Goal: Communication & Community: Answer question/provide support

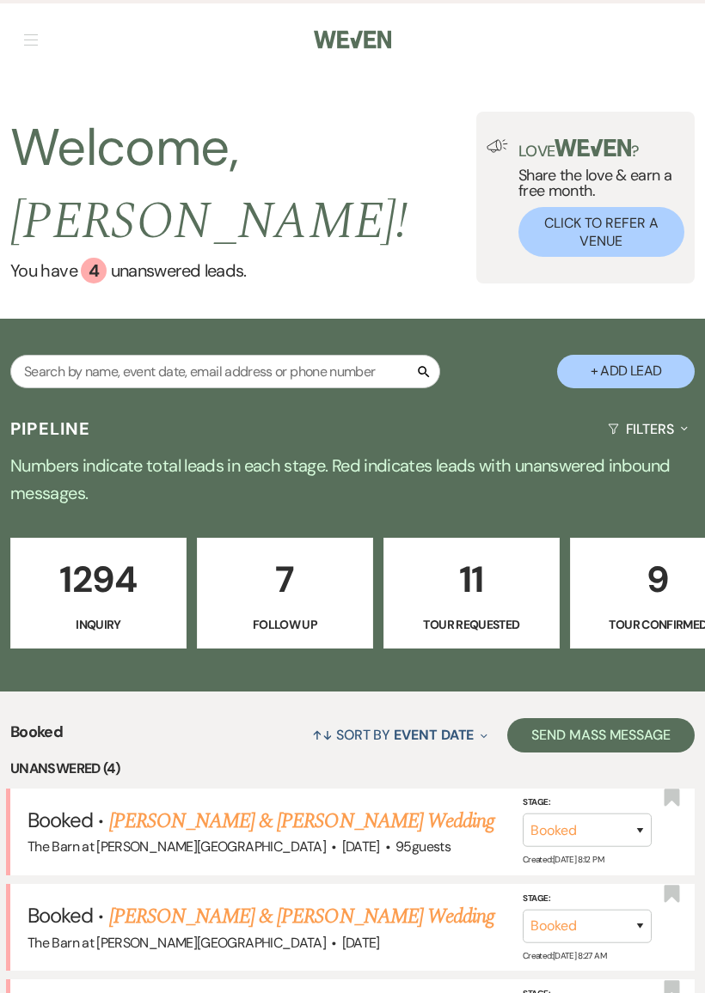
scroll to position [0, 307]
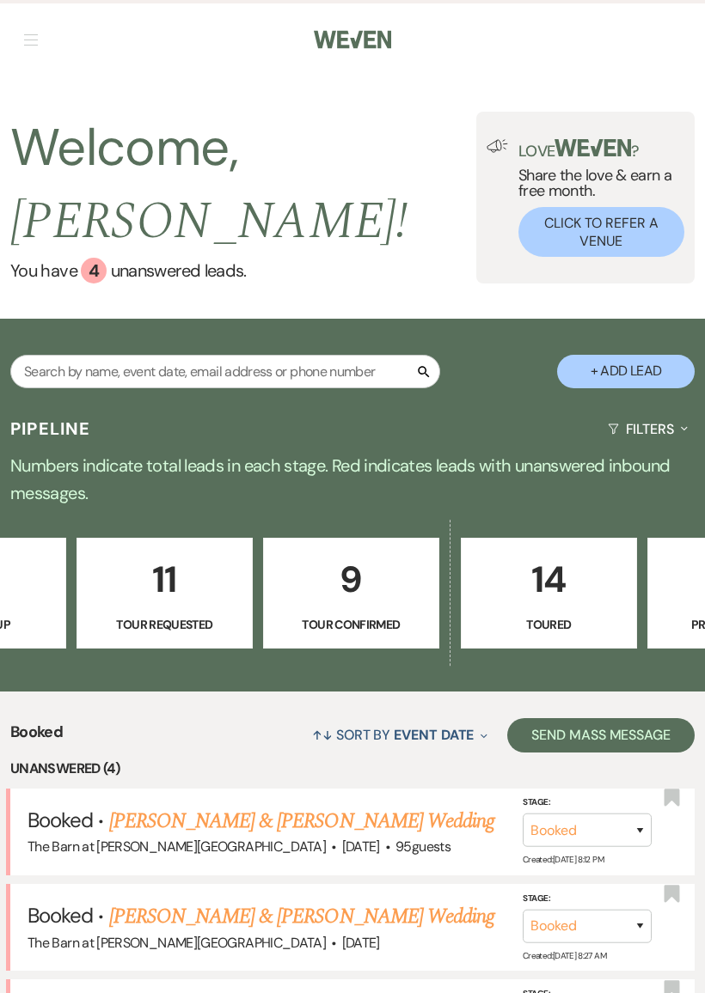
click at [365, 600] on p "9" at bounding box center [351, 580] width 154 height 58
select select "4"
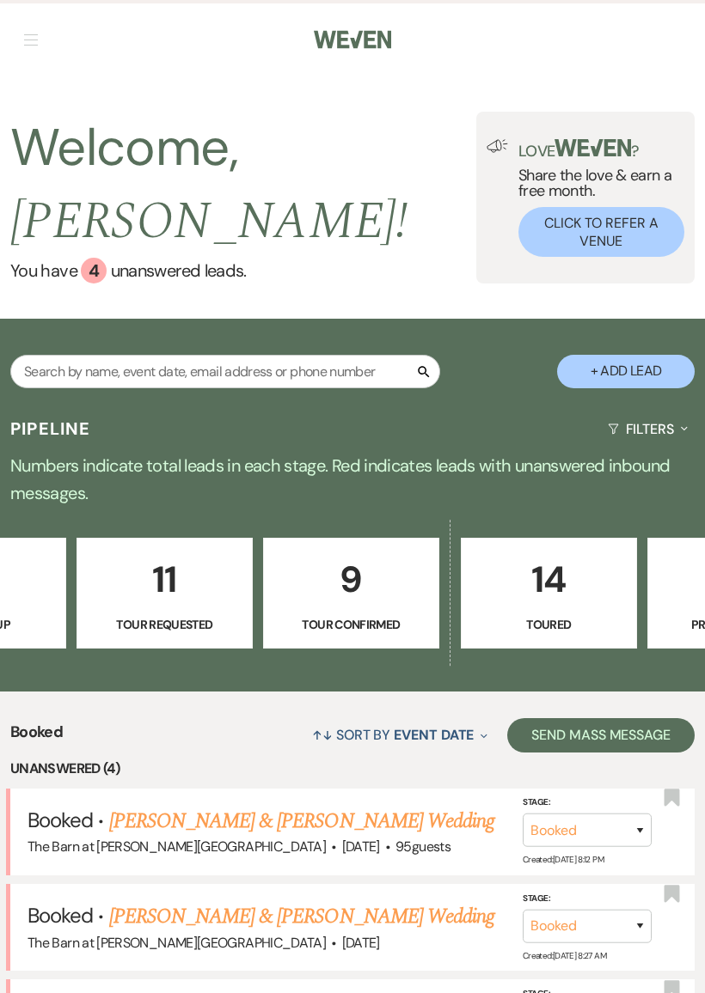
select select "4"
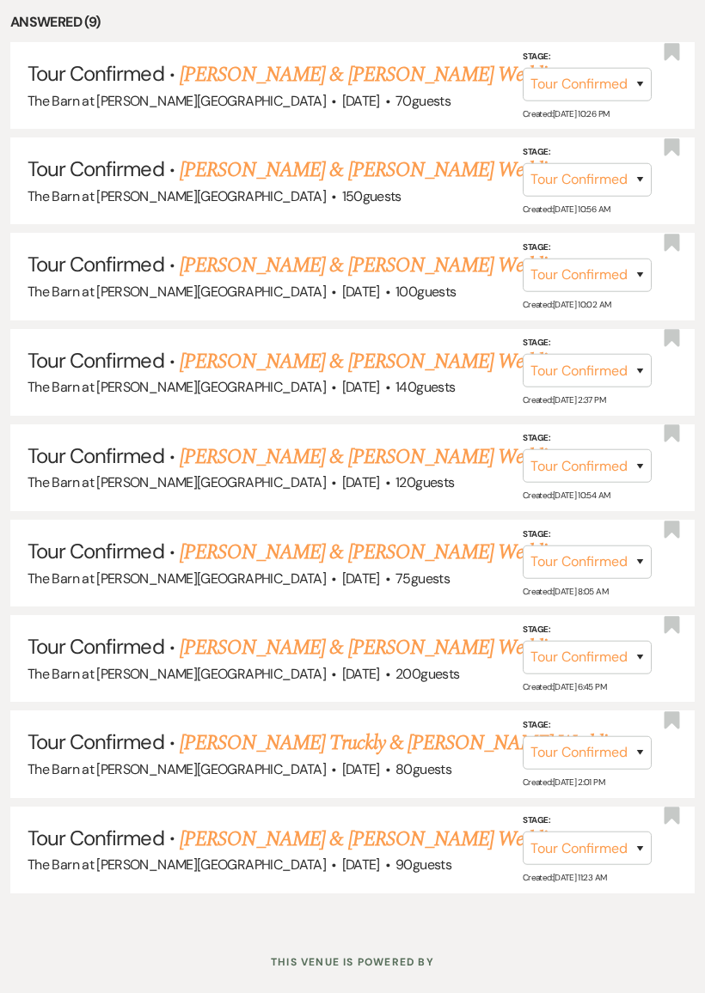
scroll to position [871, 0]
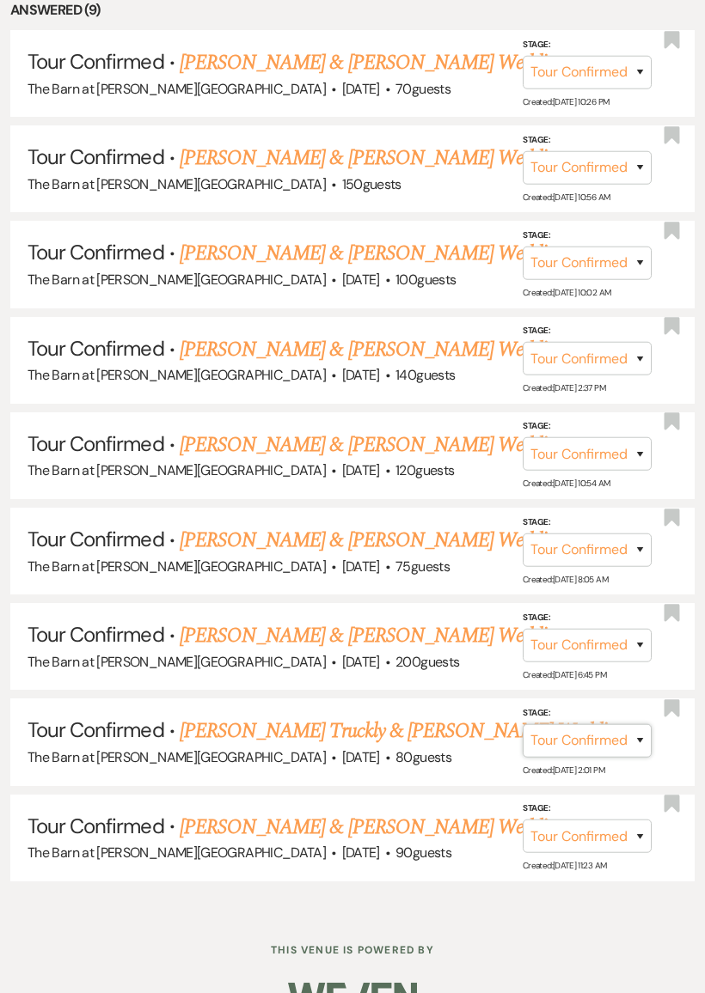
click at [591, 724] on select "Inquiry Follow Up Tour Requested Tour Confirmed Toured Proposal Sent Booked Lost" at bounding box center [586, 741] width 129 height 34
select select "5"
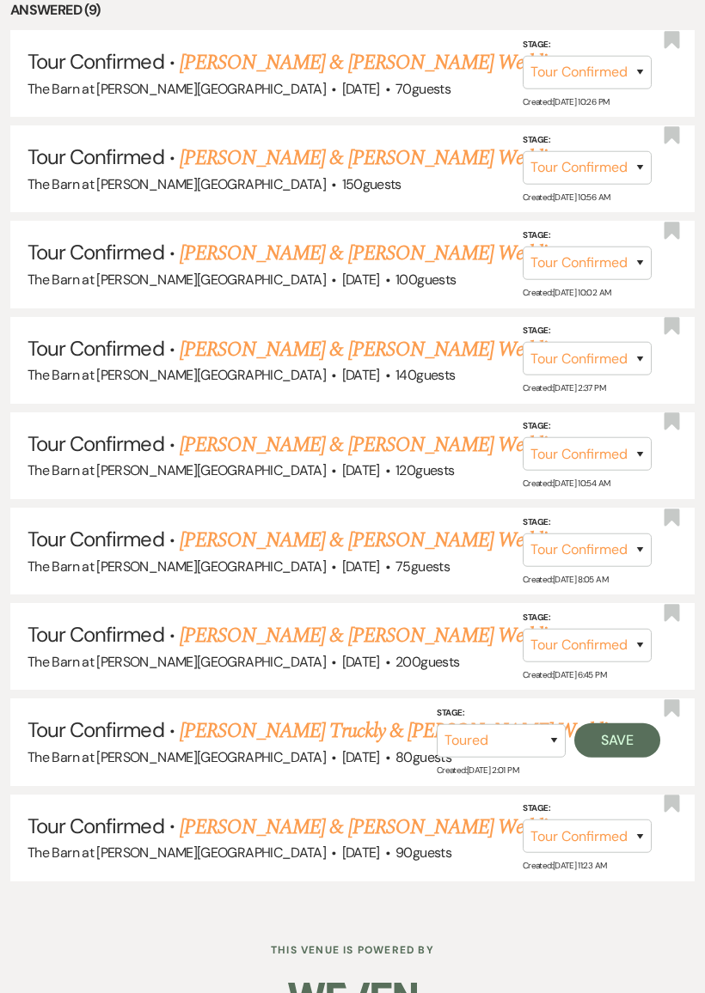
click at [620, 723] on button "Save" at bounding box center [617, 740] width 86 height 34
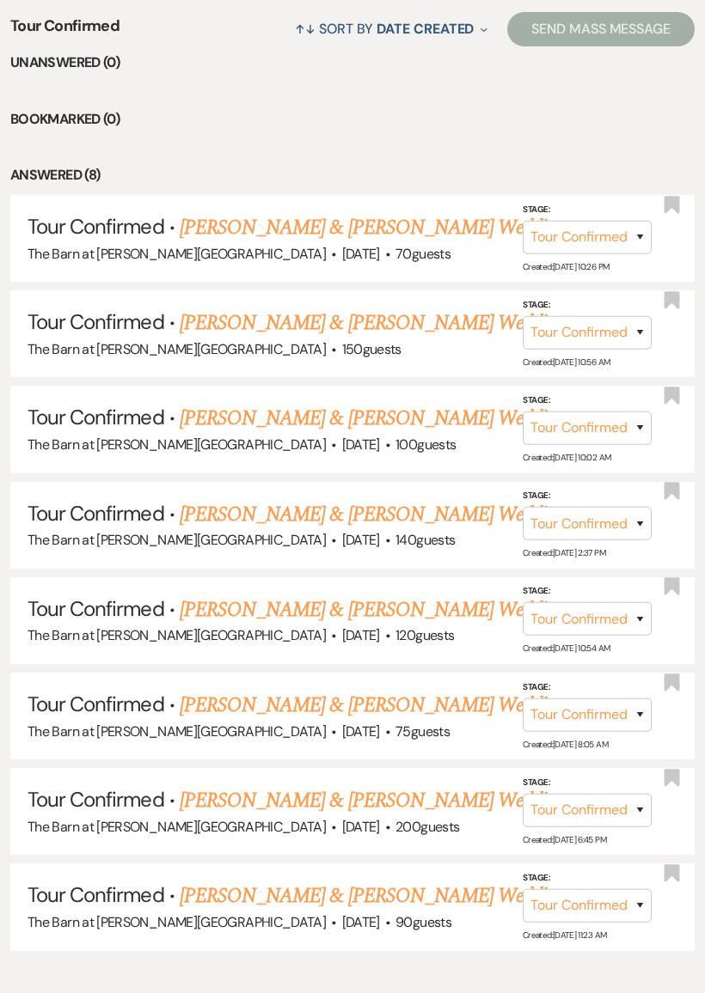
scroll to position [703, 0]
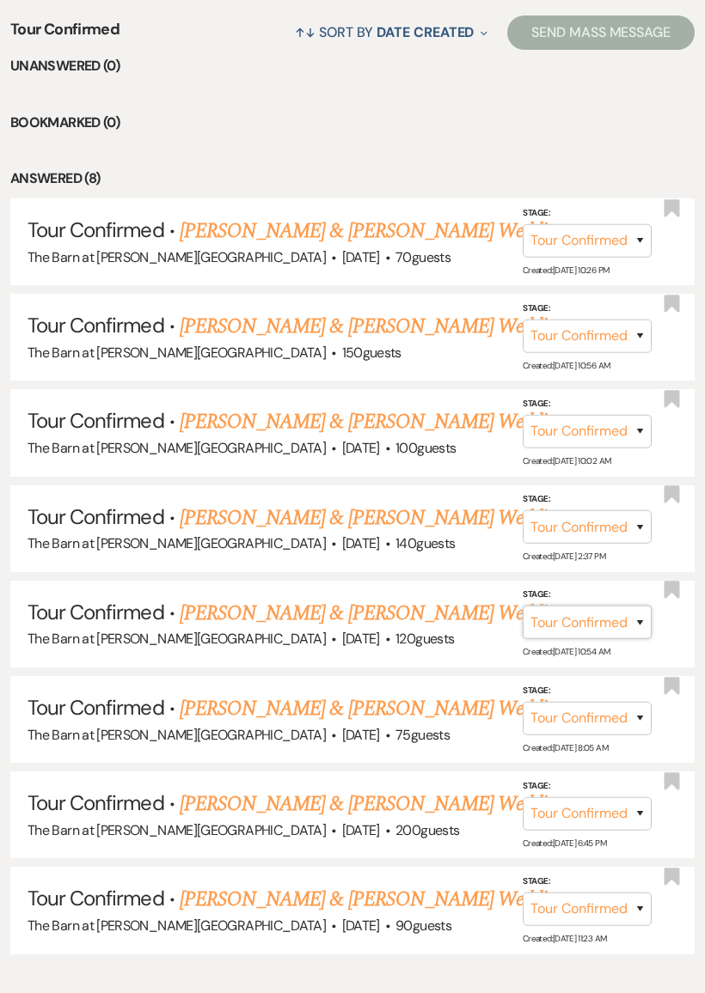
click at [590, 609] on select "Inquiry Follow Up Tour Requested Tour Confirmed Toured Proposal Sent Booked Lost" at bounding box center [586, 623] width 129 height 34
click at [443, 598] on link "[PERSON_NAME] & [PERSON_NAME] Wedding" at bounding box center [372, 613] width 385 height 31
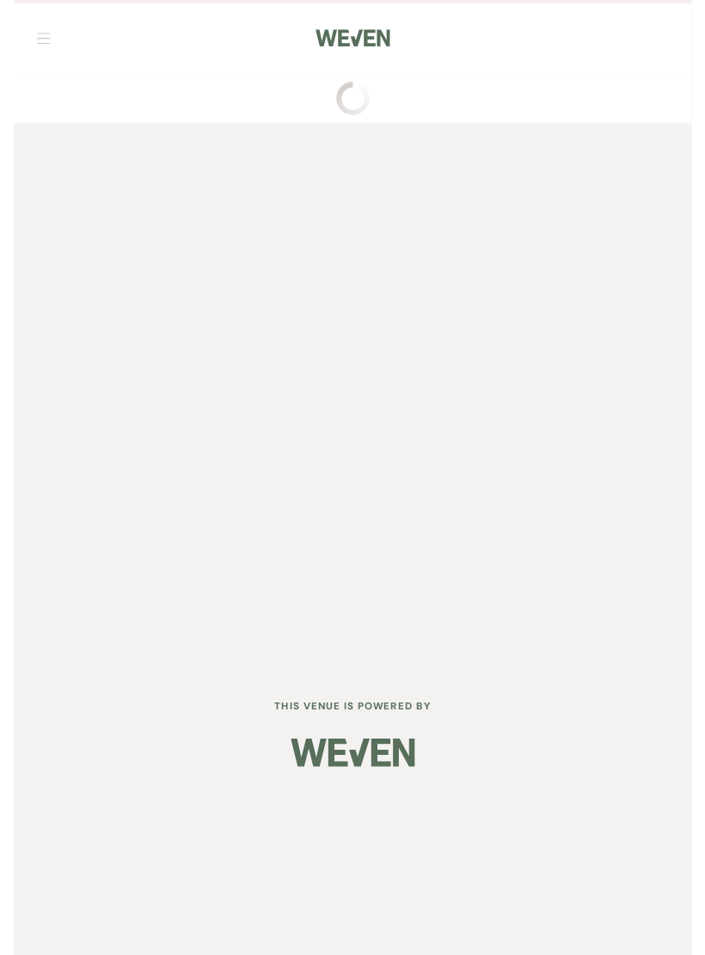
scroll to position [38, 0]
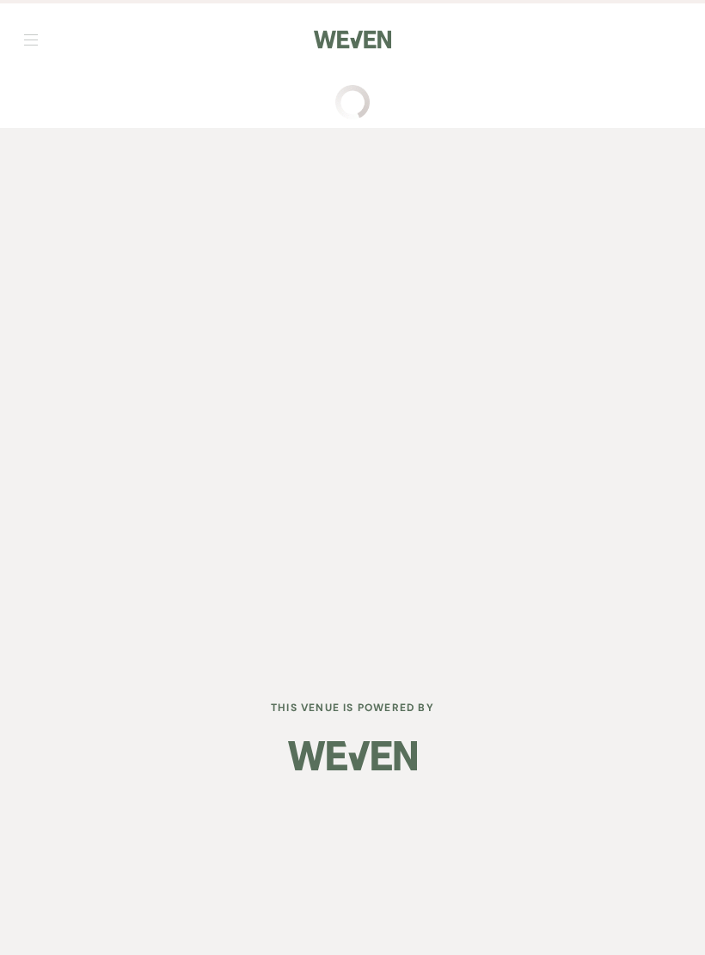
select select "4"
select select "5"
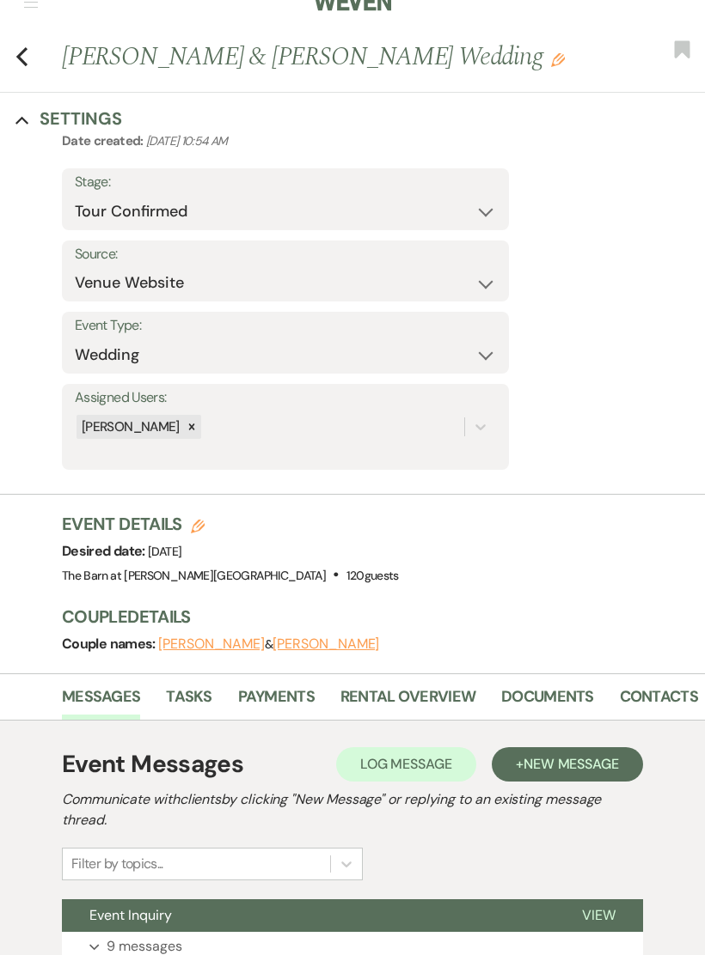
click at [194, 525] on icon "Edit" at bounding box center [198, 527] width 14 height 14
select select "522"
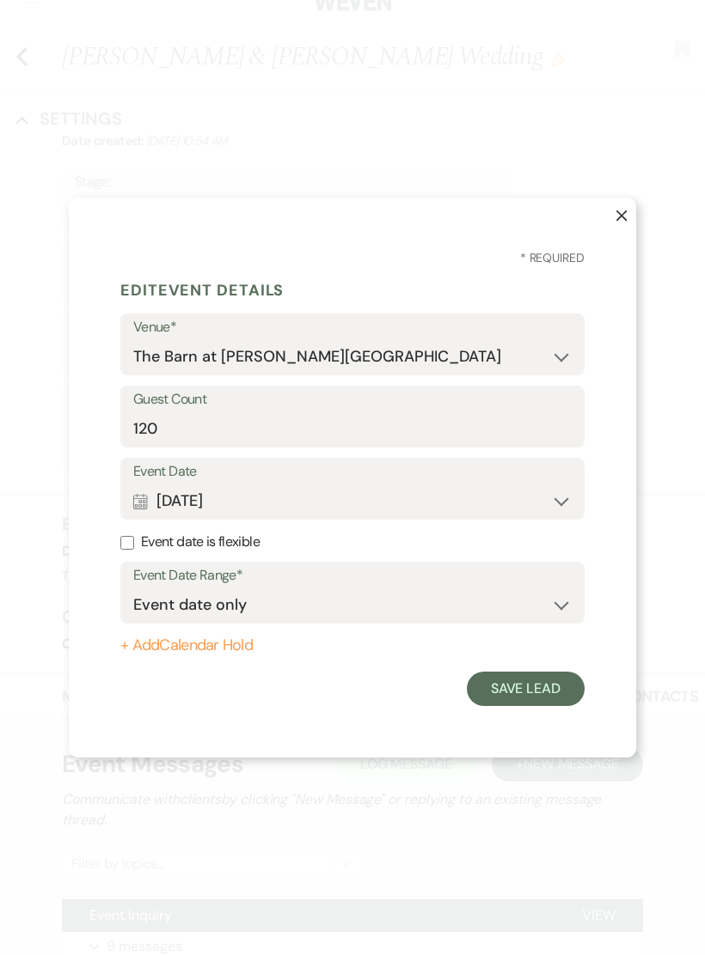
click at [235, 645] on button "+ Add Calendar Hold" at bounding box center [352, 646] width 464 height 17
select select "false"
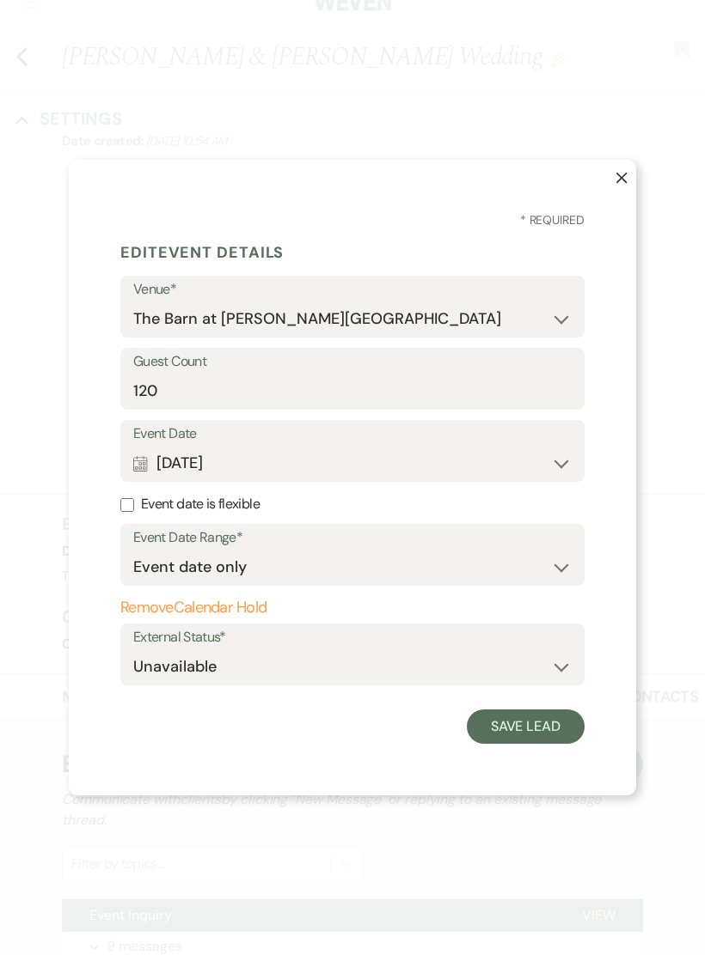
click at [555, 710] on button "Save Lead" at bounding box center [526, 727] width 118 height 34
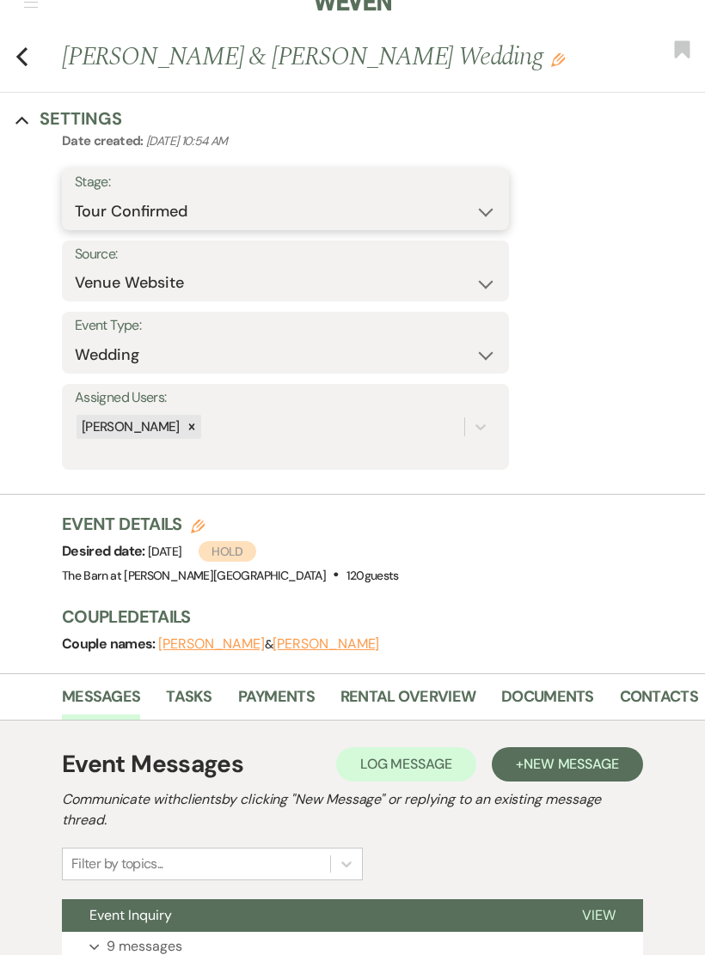
click at [476, 199] on select "Inquiry Follow Up Tour Requested Tour Confirmed Toured Proposal Sent Booked Lost" at bounding box center [285, 212] width 421 height 34
select select "5"
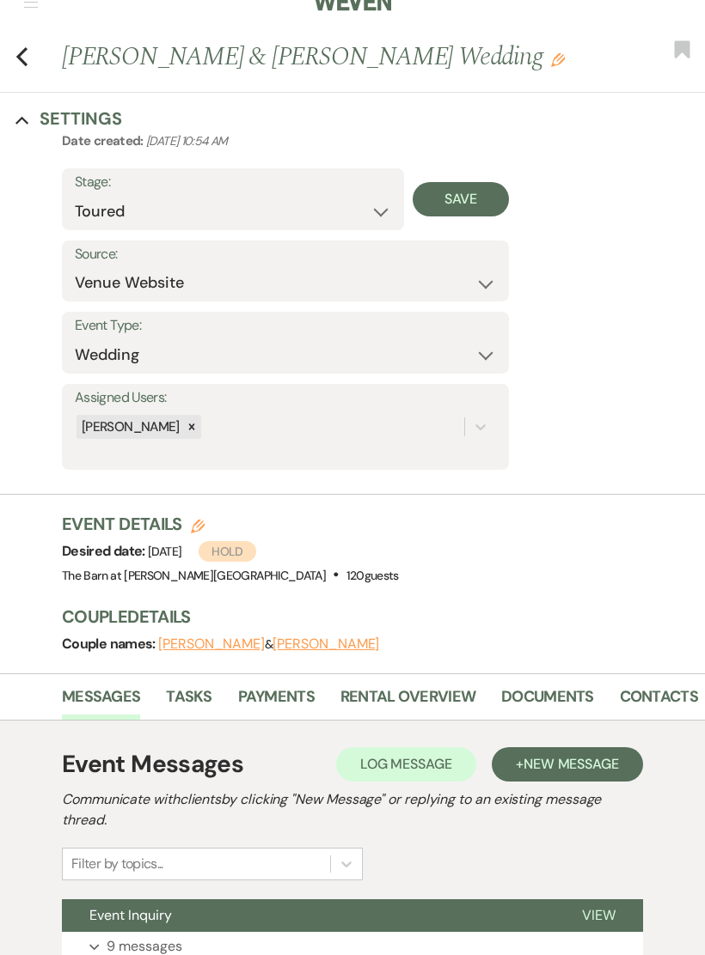
click at [495, 199] on button "Save" at bounding box center [460, 199] width 97 height 34
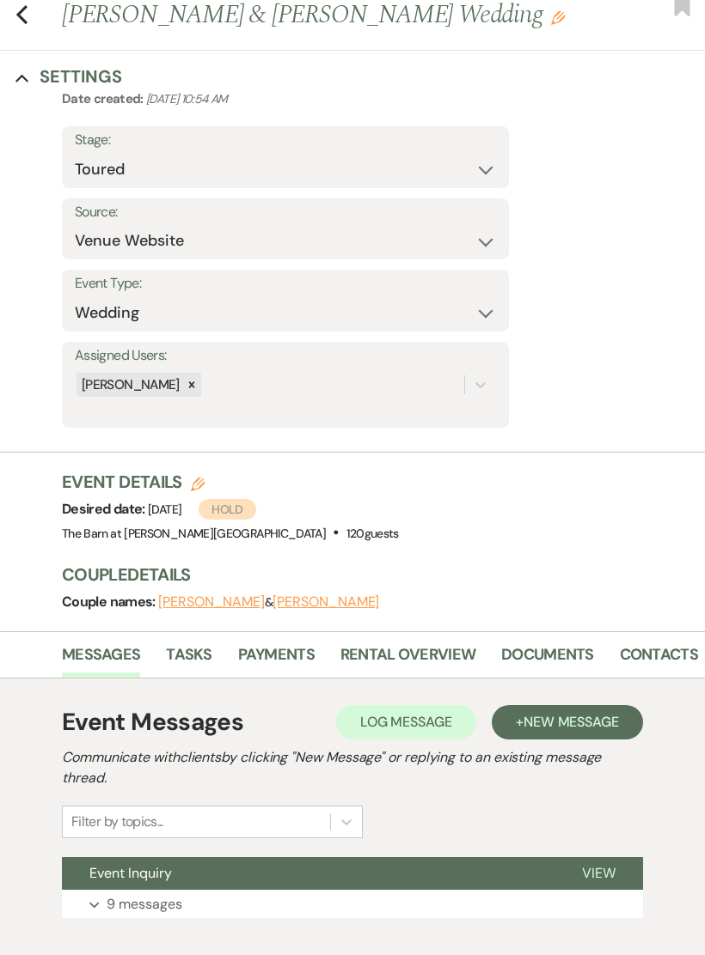
scroll to position [169, 0]
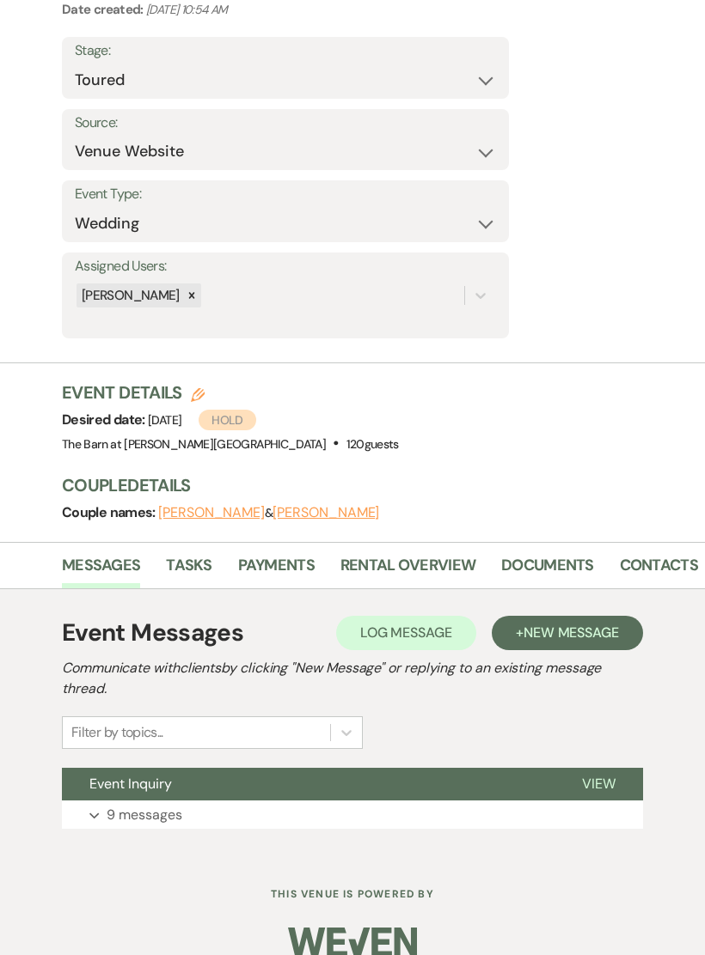
click at [568, 629] on span "New Message" at bounding box center [570, 633] width 95 height 18
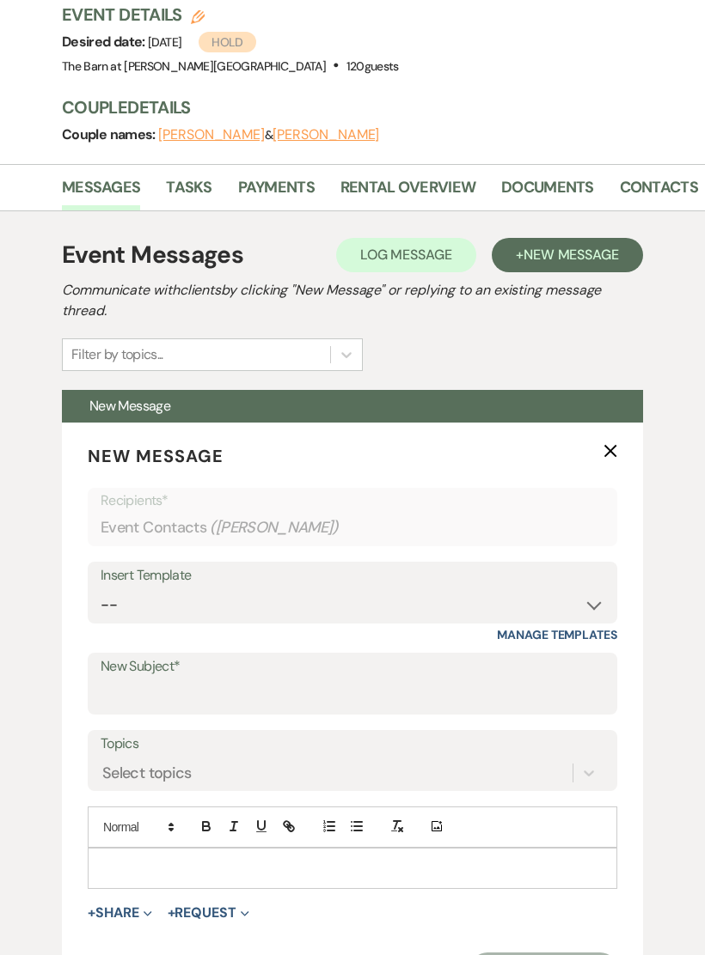
scroll to position [548, 0]
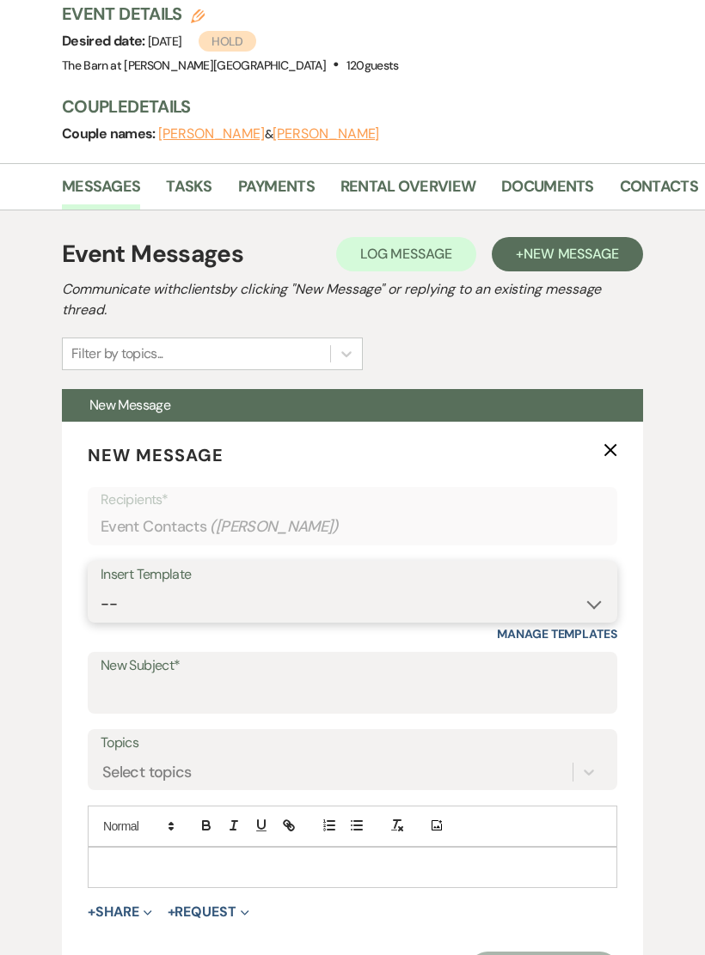
click at [232, 588] on select "-- Gravers Inquiry - out of season Gravers booking form Gravers Contract and de…" at bounding box center [352, 605] width 503 height 34
select select "300"
type input "Gravers Contract and deposit"
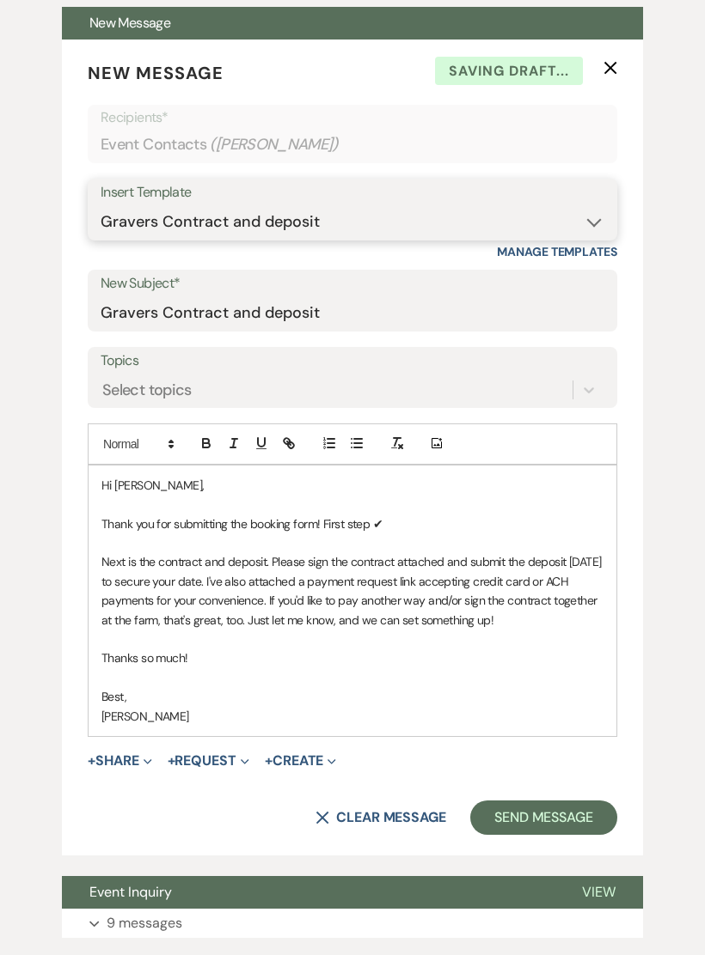
scroll to position [953, 0]
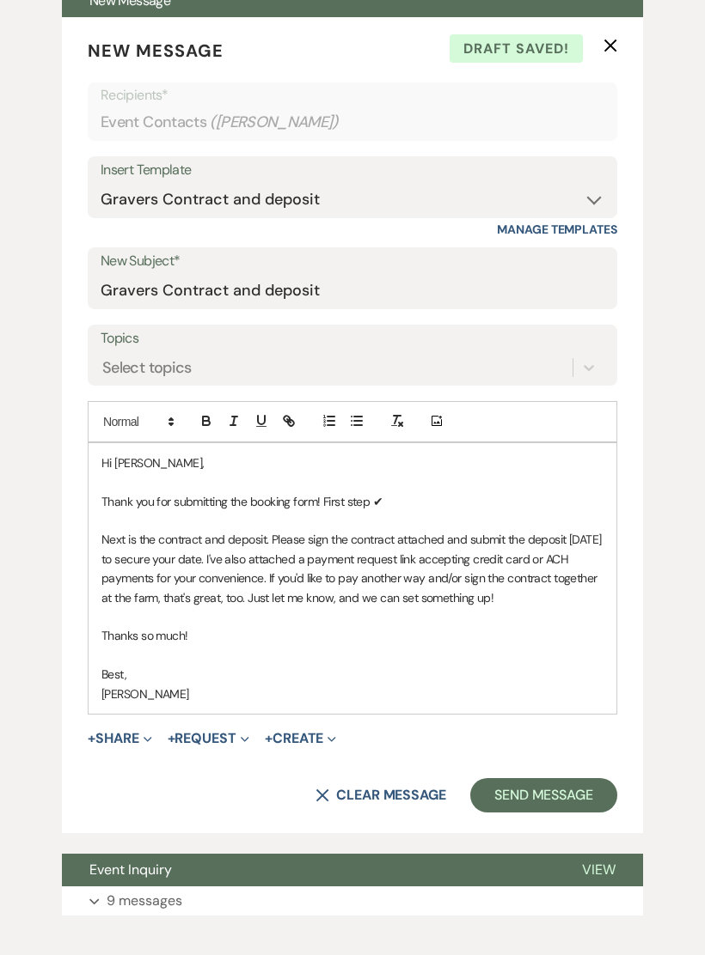
click at [197, 454] on p "Hi [PERSON_NAME]," at bounding box center [352, 463] width 502 height 19
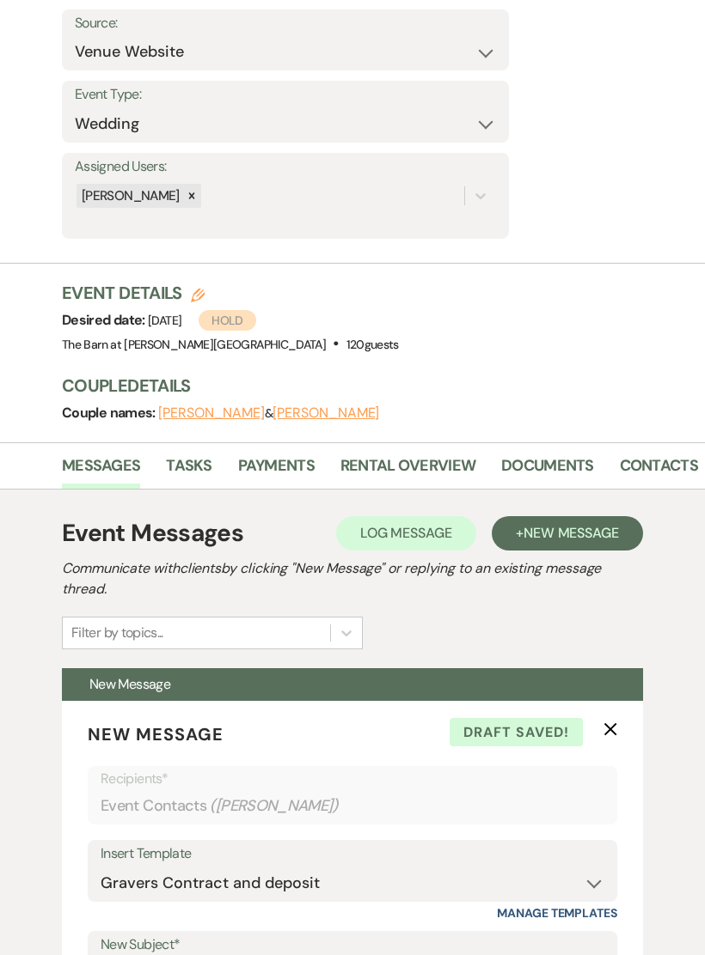
scroll to position [225, 0]
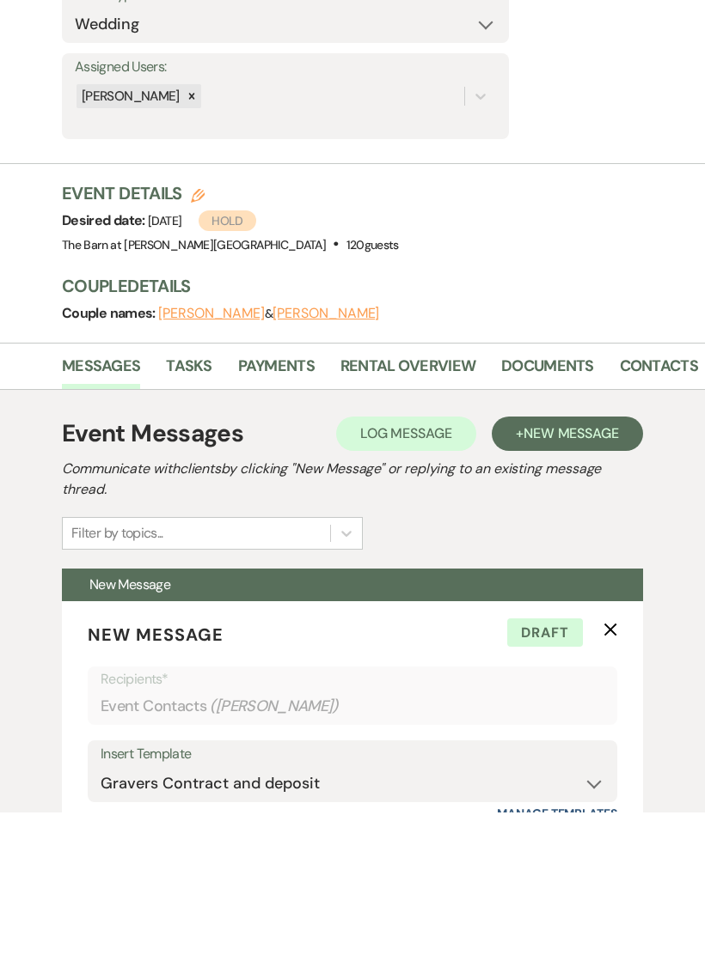
click at [663, 497] on link "Contacts" at bounding box center [658, 514] width 78 height 35
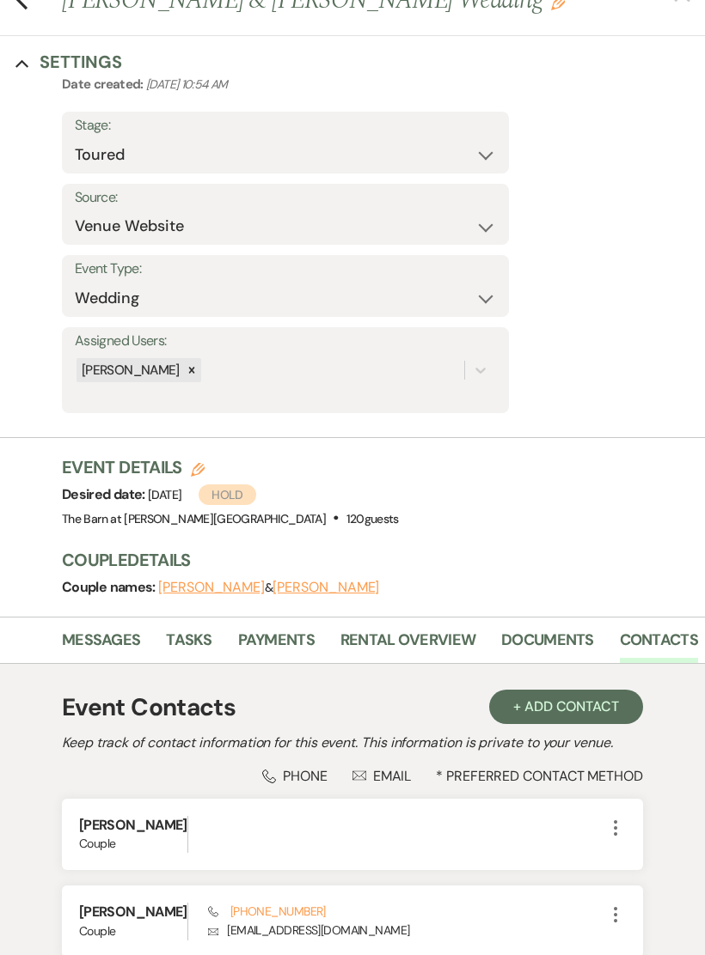
scroll to position [277, 0]
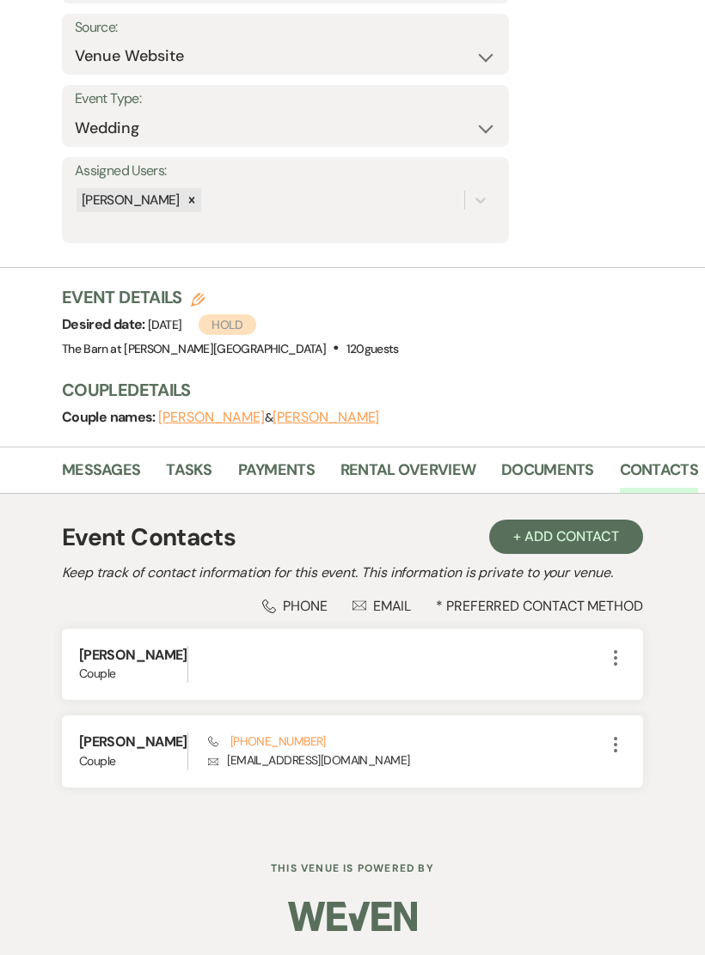
click at [624, 648] on icon "More" at bounding box center [615, 658] width 21 height 21
click at [645, 677] on button "Pencil Edit" at bounding box center [656, 691] width 102 height 29
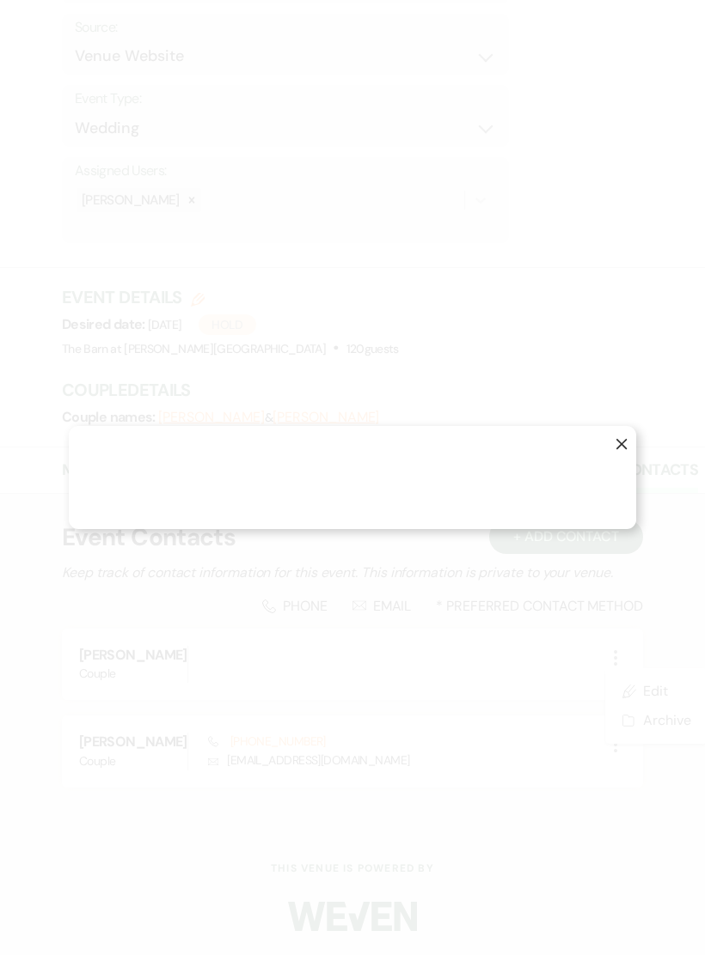
select select "1"
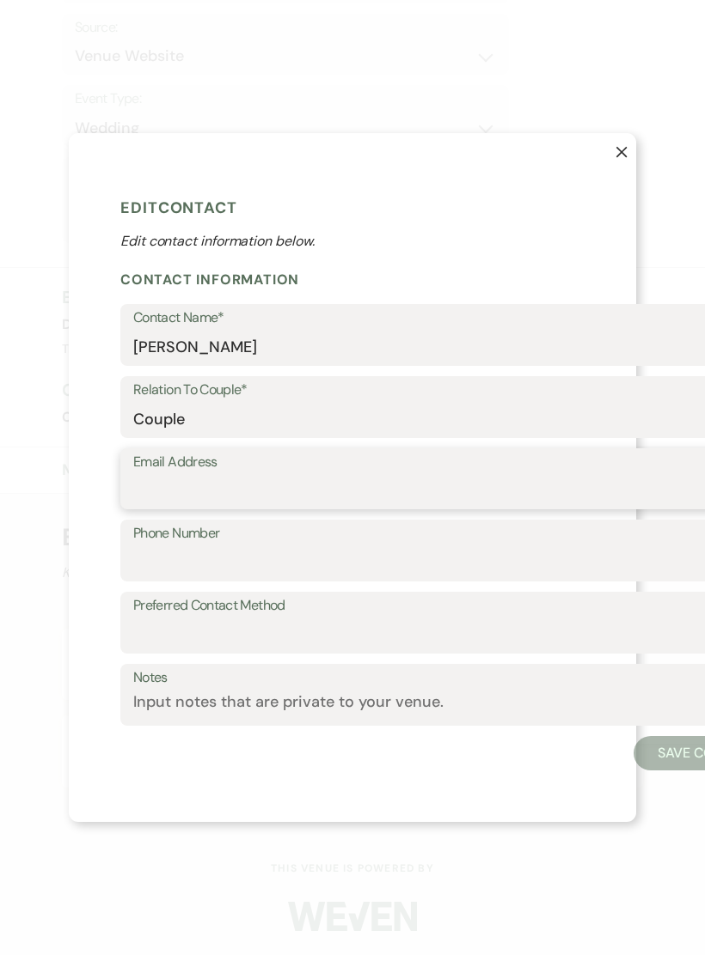
click at [204, 496] on input "Email Address" at bounding box center [450, 491] width 634 height 34
click at [238, 546] on label "Phone Number" at bounding box center [450, 534] width 634 height 25
click at [238, 552] on input "Phone Number" at bounding box center [450, 563] width 634 height 34
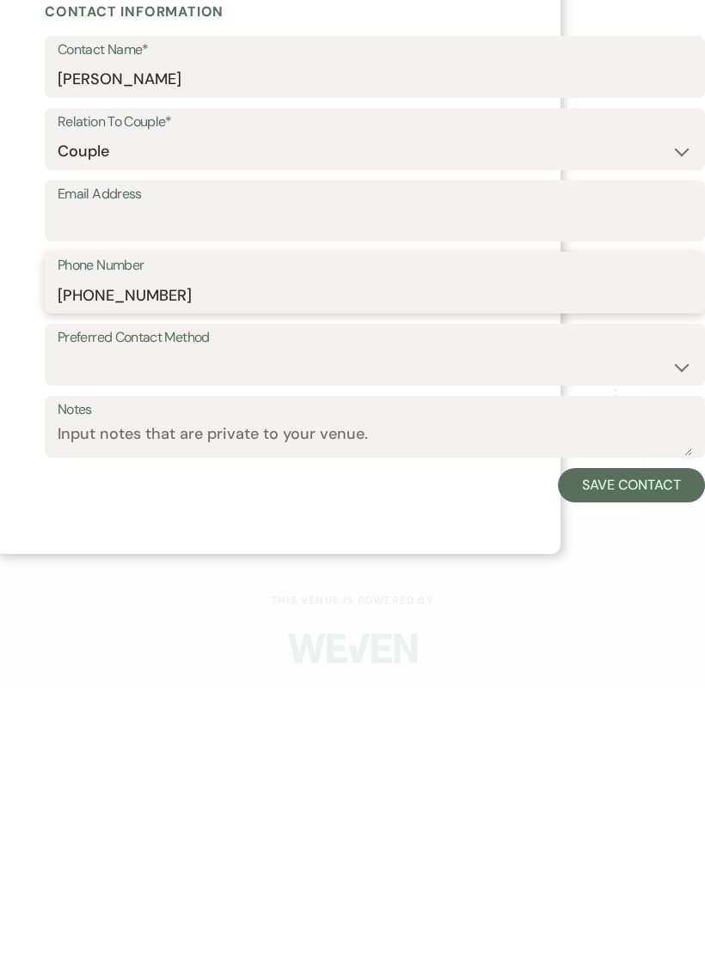
scroll to position [0, 76]
type input "[PHONE_NUMBER]"
click at [619, 736] on button "Save Contact" at bounding box center [631, 753] width 147 height 34
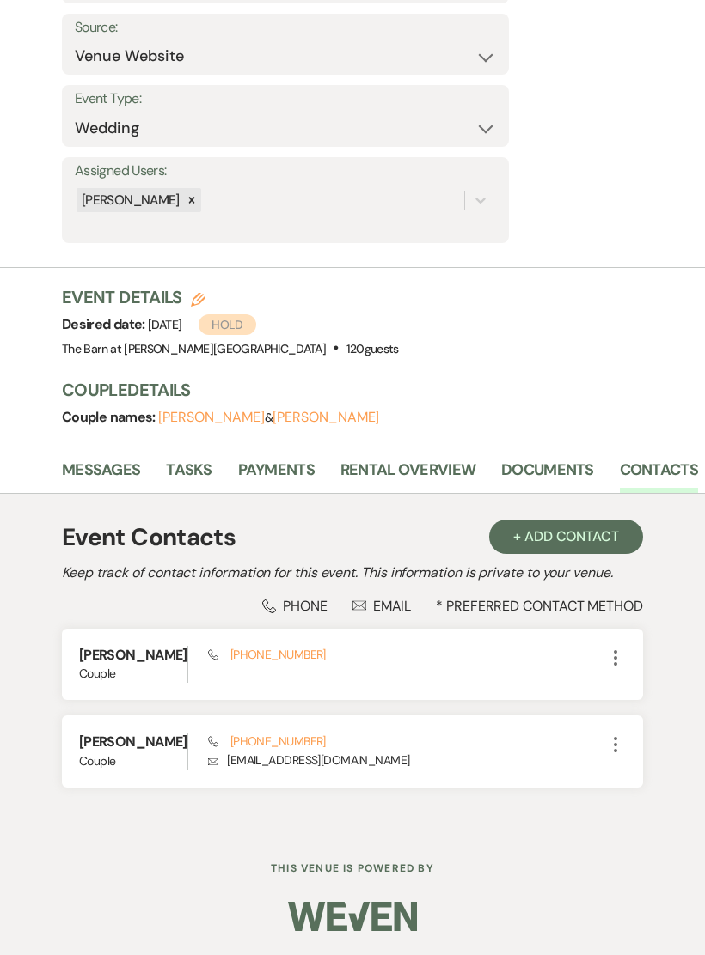
click at [113, 458] on link "Messages" at bounding box center [101, 475] width 78 height 35
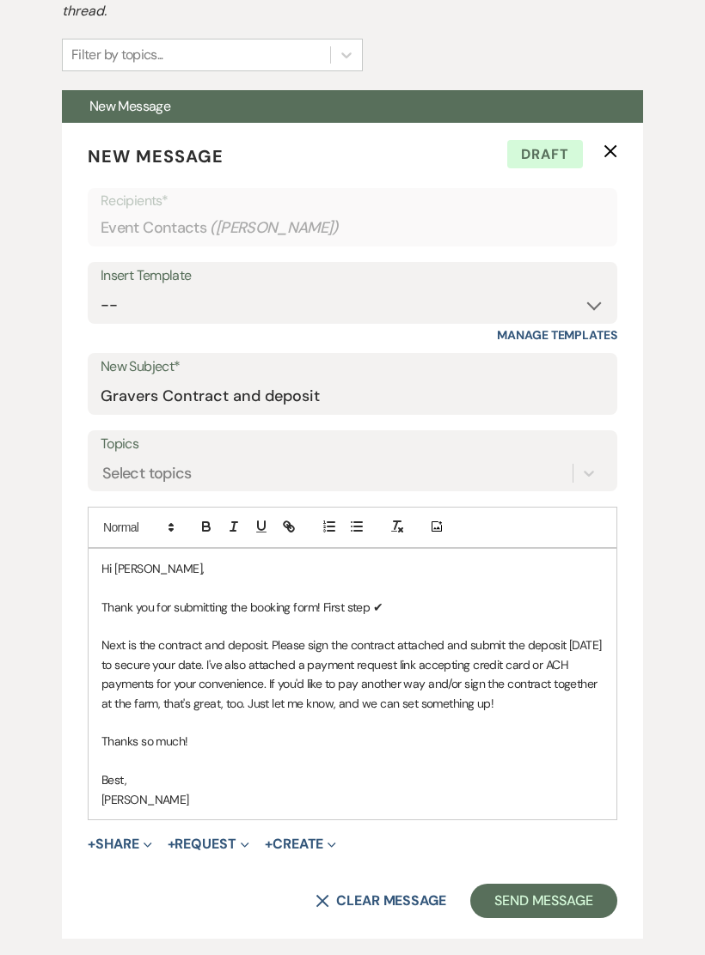
click at [180, 564] on p "Hi [PERSON_NAME]," at bounding box center [352, 568] width 502 height 19
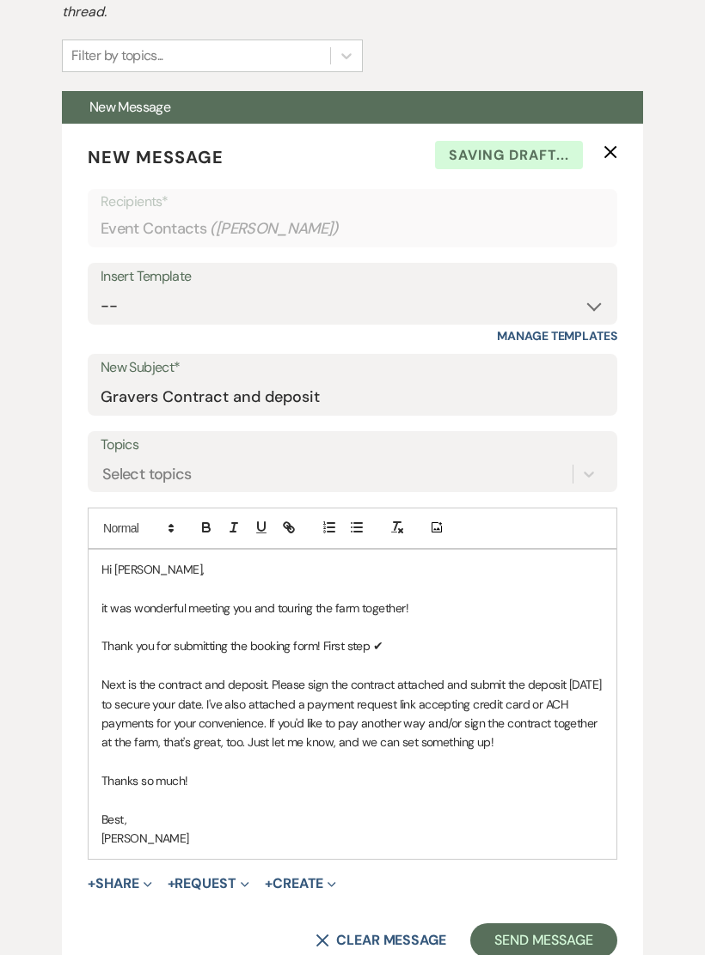
click at [112, 601] on p "it was wonderful meeting you and touring the farm together!" at bounding box center [352, 608] width 502 height 19
click at [466, 599] on p "It was wonderful meeting you and touring the farm together!" at bounding box center [352, 608] width 502 height 19
click at [442, 599] on p "It was wonderful meeting you and touring the farm together!" at bounding box center [352, 608] width 502 height 19
click at [433, 644] on p "Thank you for submitting the booking form! First step ✔" at bounding box center [352, 646] width 502 height 19
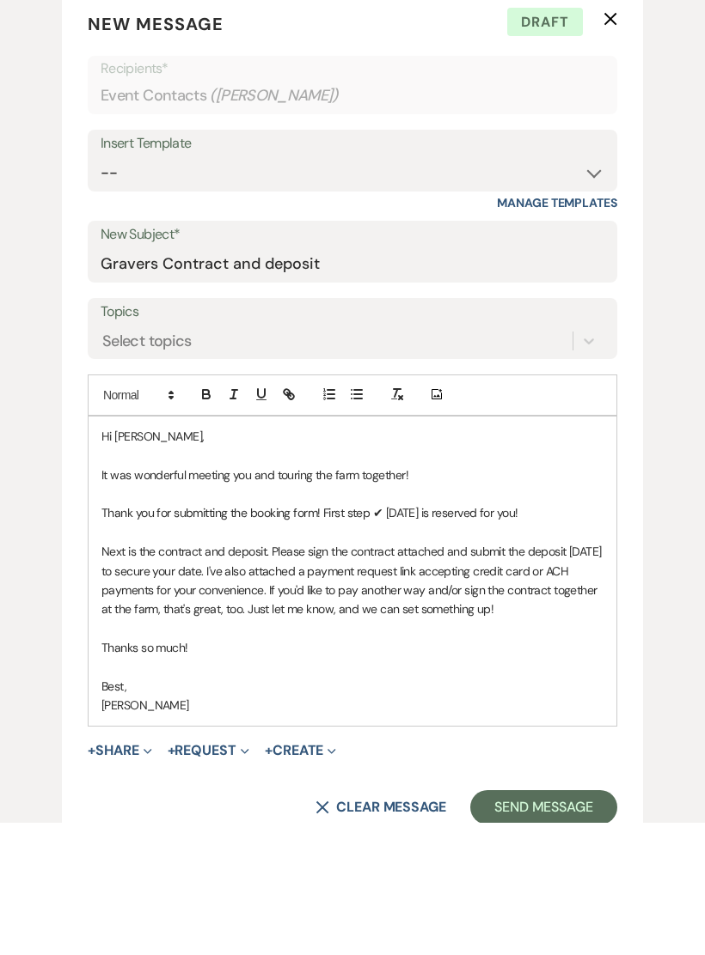
click at [459, 599] on p "It was wonderful meeting you and touring the farm together!" at bounding box center [352, 608] width 502 height 19
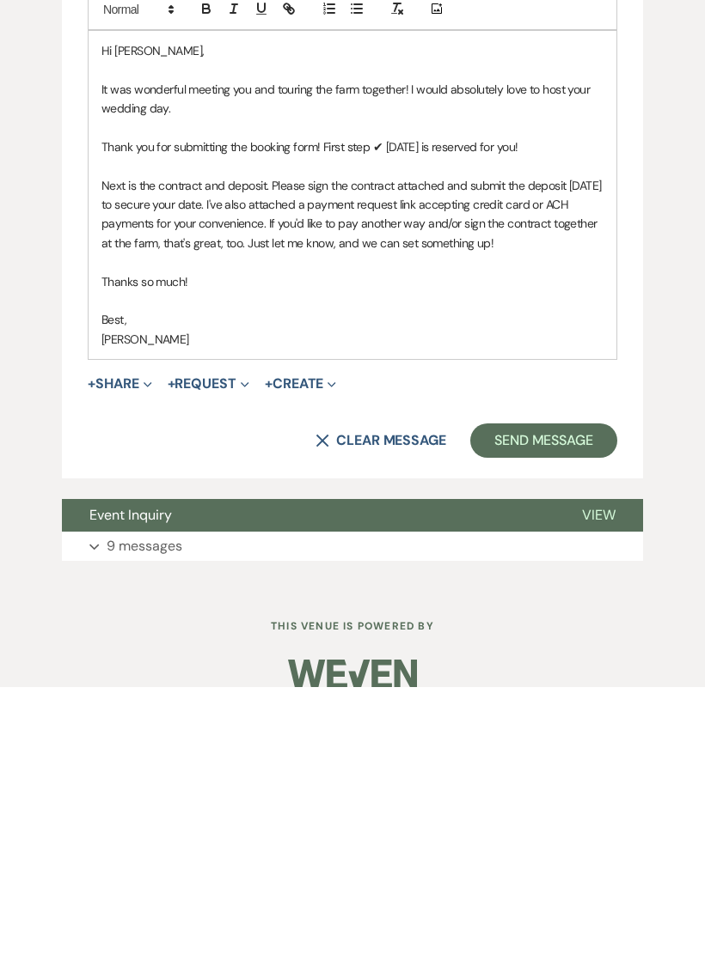
scroll to position [1111, 0]
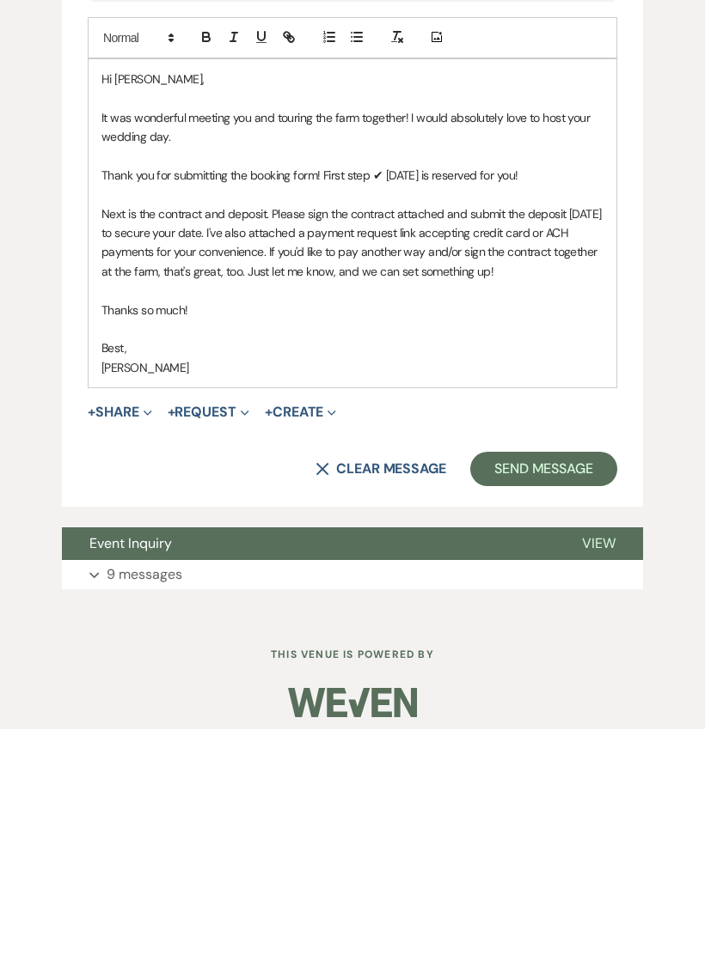
click at [132, 632] on button "+ Share Expand" at bounding box center [120, 639] width 64 height 14
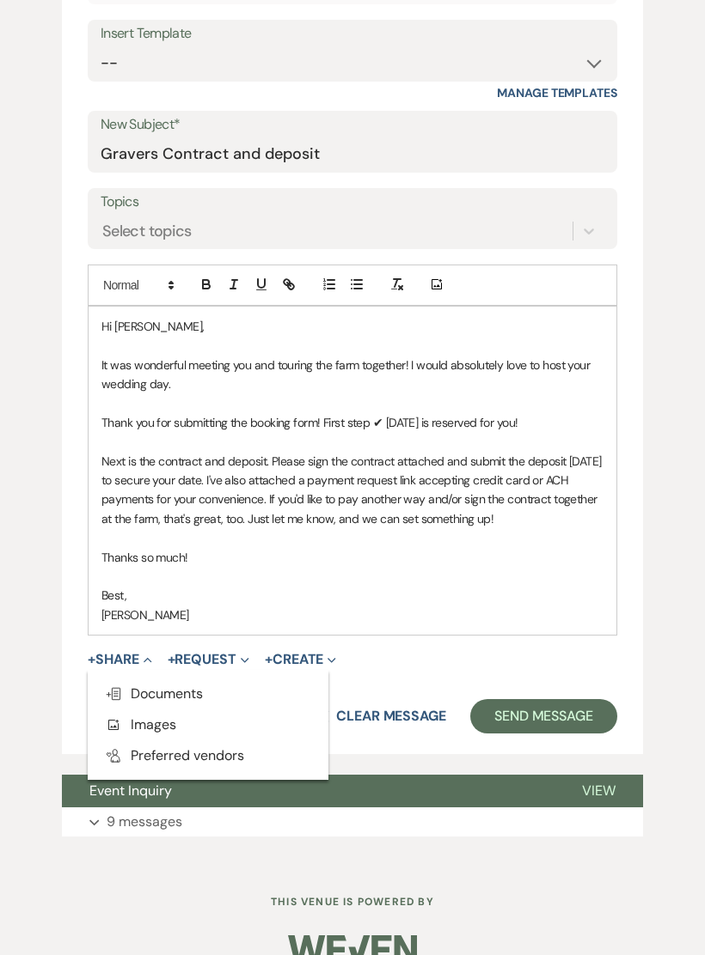
click at [185, 685] on span "Doc Upload Documents" at bounding box center [154, 694] width 98 height 18
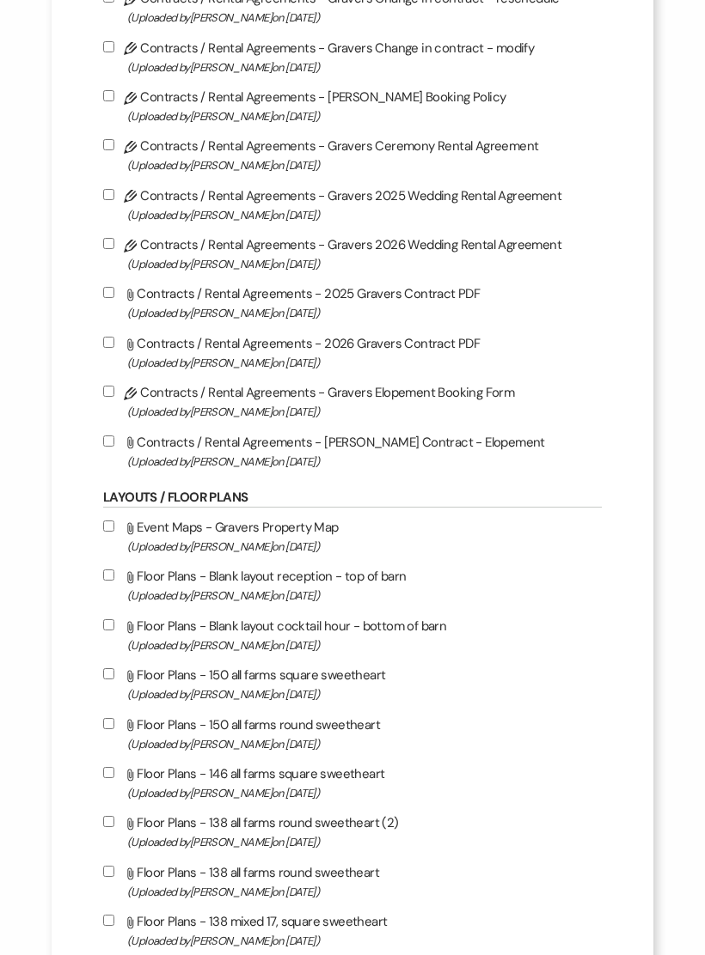
scroll to position [479, 0]
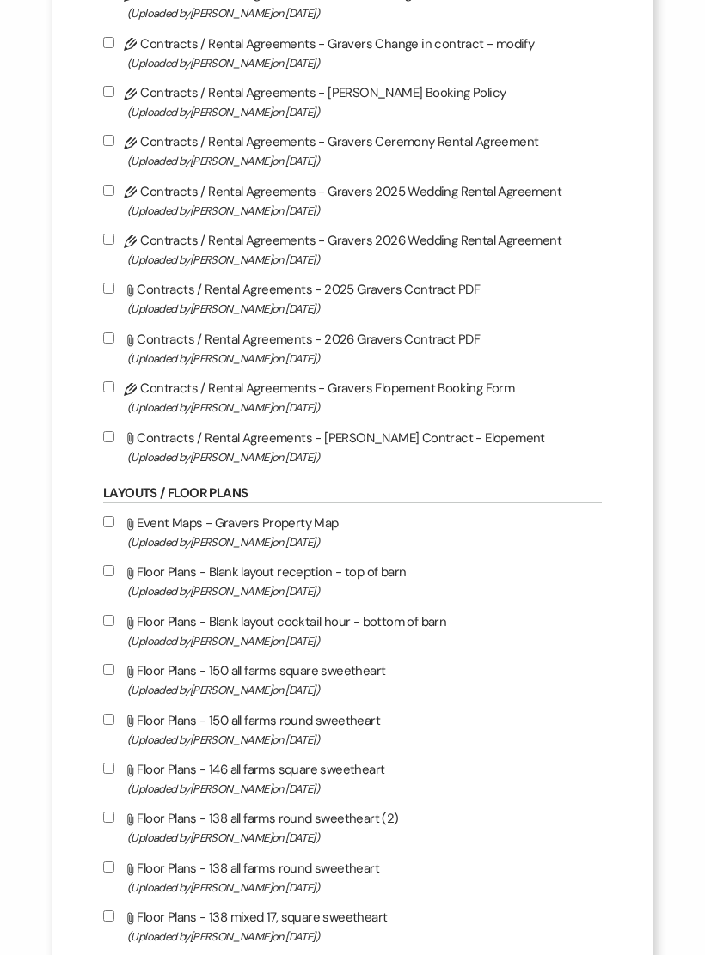
click at [110, 245] on input "Pencil Contracts / Rental Agreements - Gravers 2026 Wedding Rental Agreement (U…" at bounding box center [108, 239] width 11 height 11
checkbox input "true"
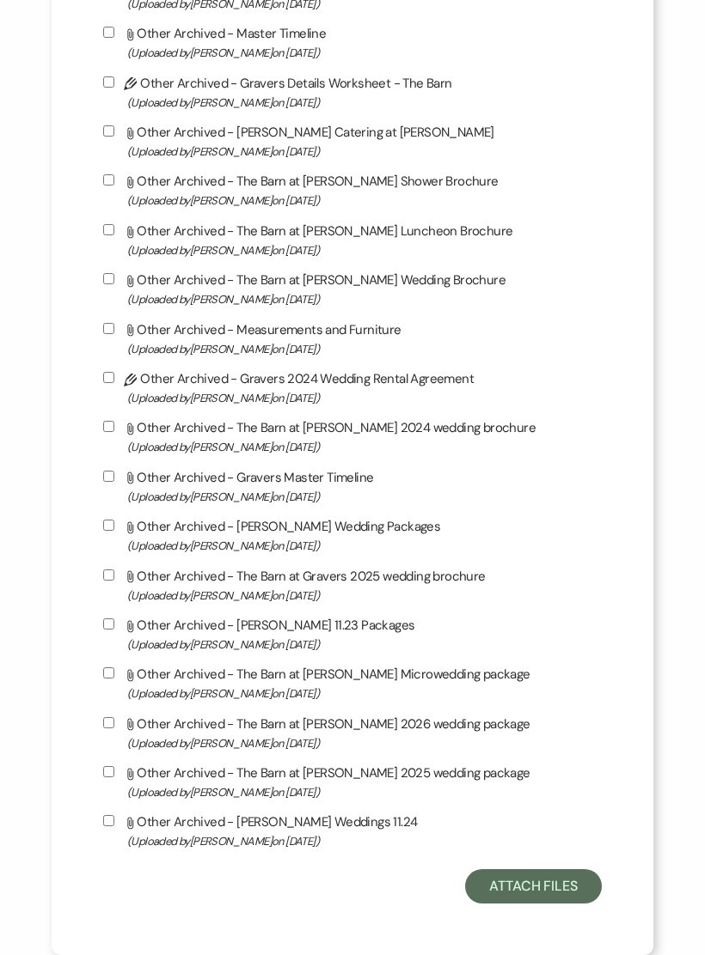
scroll to position [3439, 0]
click at [547, 902] on button "Attach Files" at bounding box center [533, 887] width 137 height 34
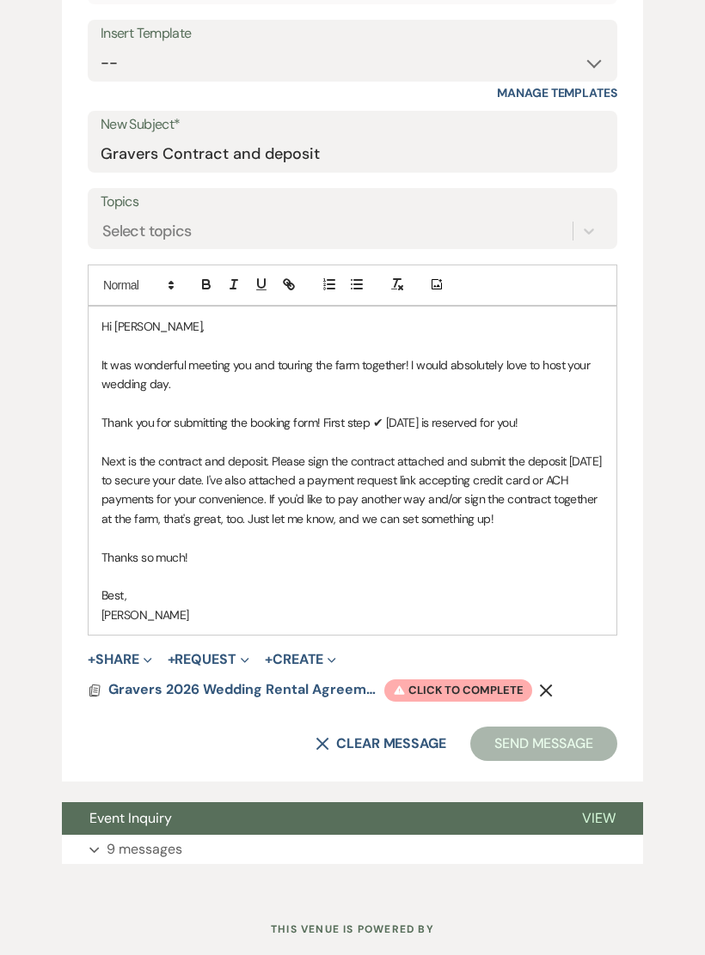
click at [484, 680] on span "Warning Click to complete" at bounding box center [458, 691] width 148 height 22
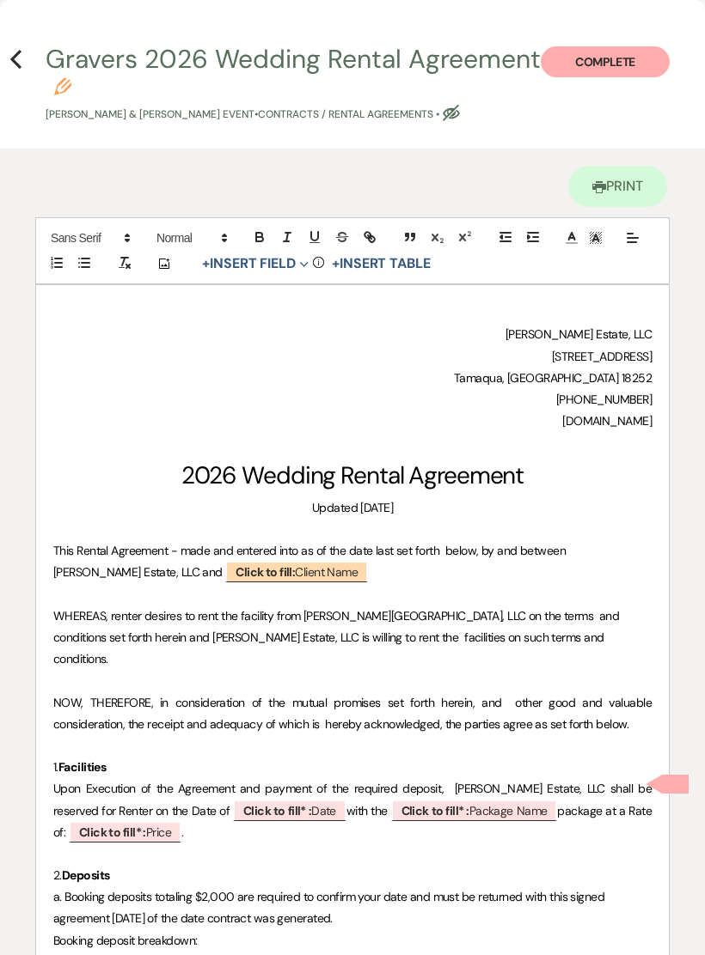
click at [225, 569] on span "Click to fill: Client Name" at bounding box center [296, 571] width 143 height 21
select select "custom_placeholder"
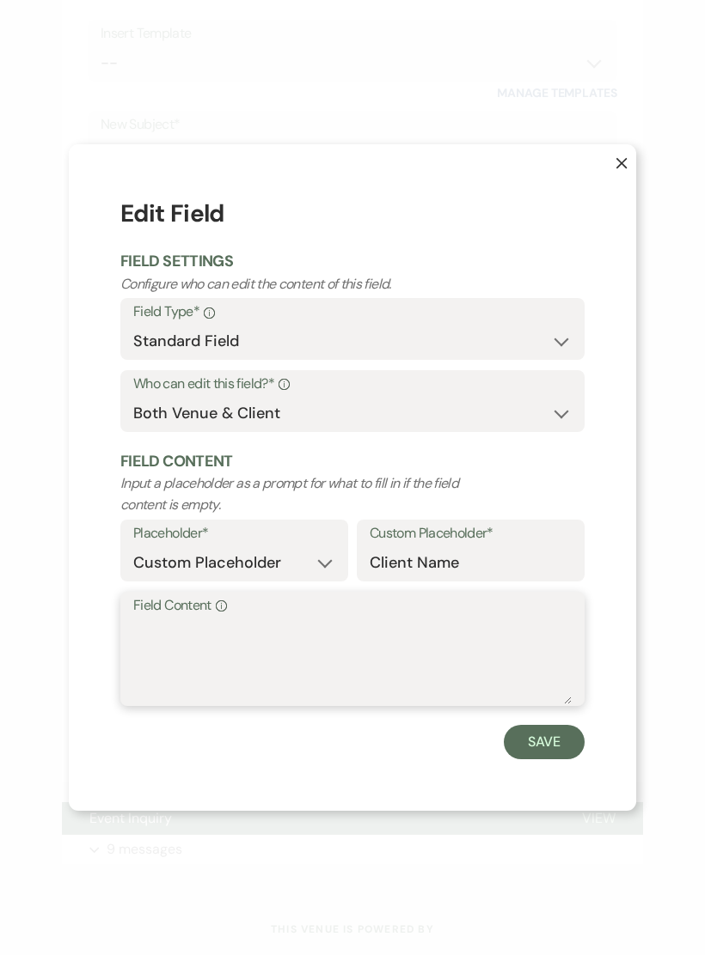
click at [179, 678] on textarea "Field Content Info" at bounding box center [352, 662] width 438 height 86
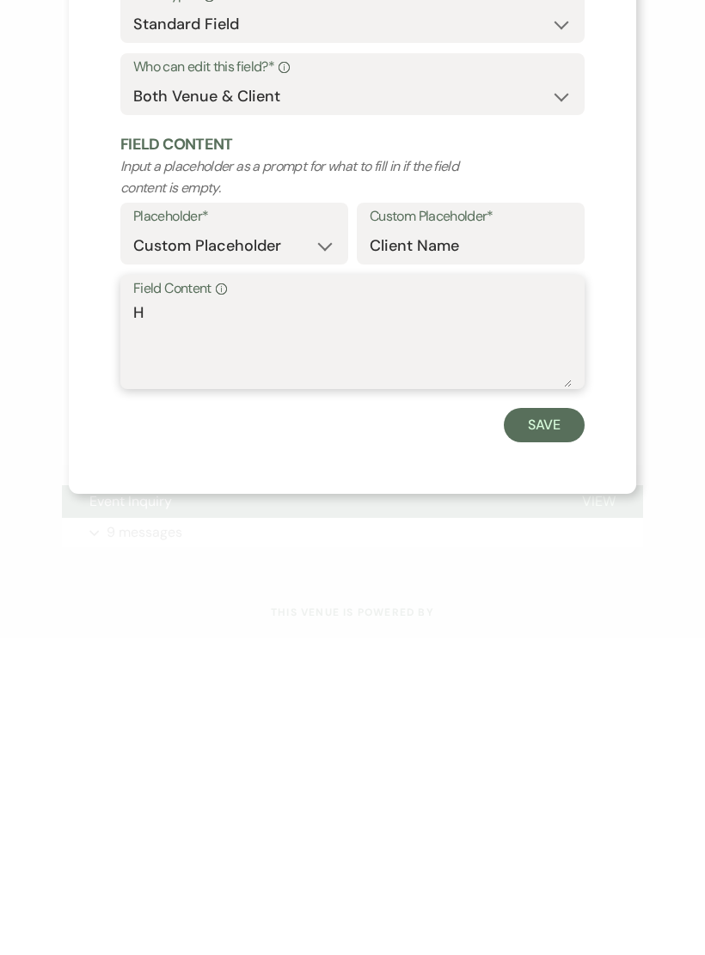
scroll to position [1138, 0]
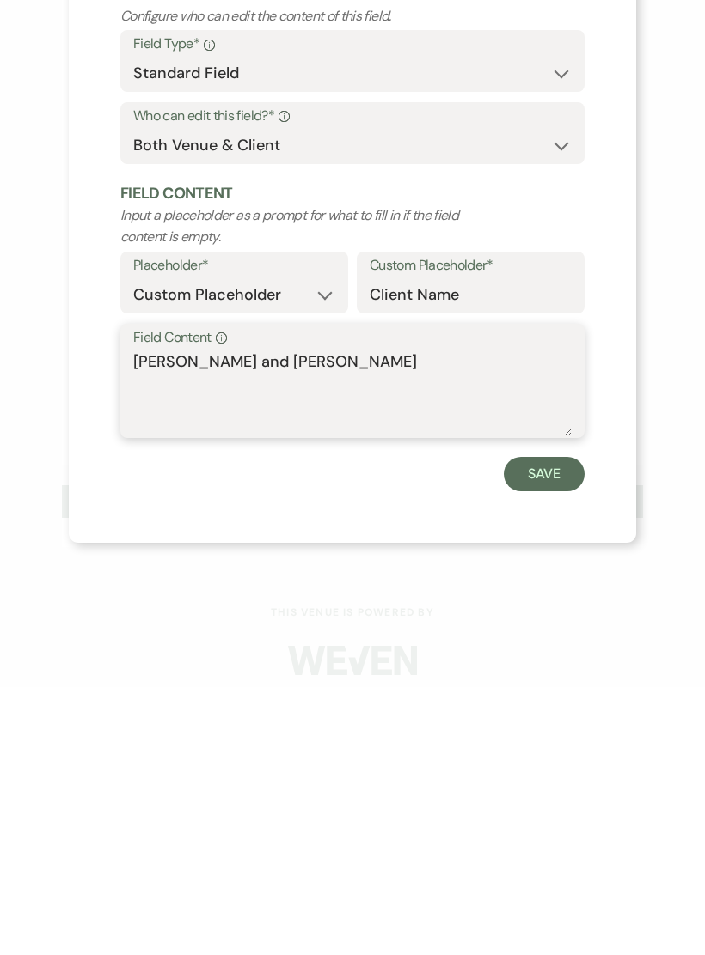
type textarea "[PERSON_NAME] and [PERSON_NAME]"
click at [544, 725] on button "Save" at bounding box center [543, 742] width 81 height 34
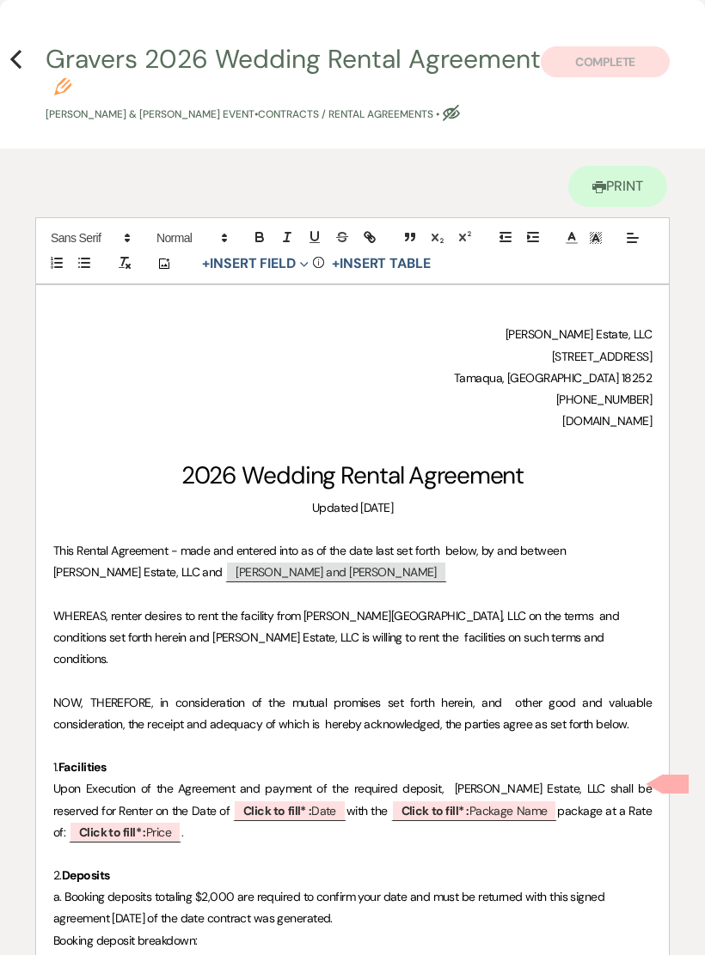
click at [233, 800] on span "Click to fill* : Date" at bounding box center [289, 810] width 113 height 21
select select "owner"
select select "Date"
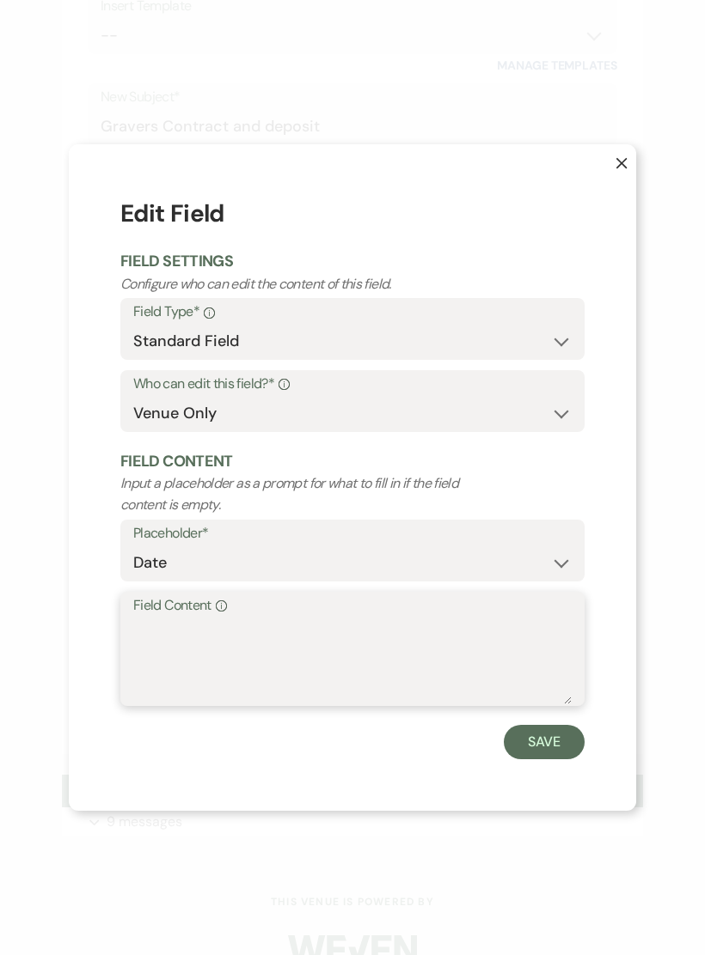
click at [196, 651] on textarea "Field Content Info" at bounding box center [352, 662] width 438 height 86
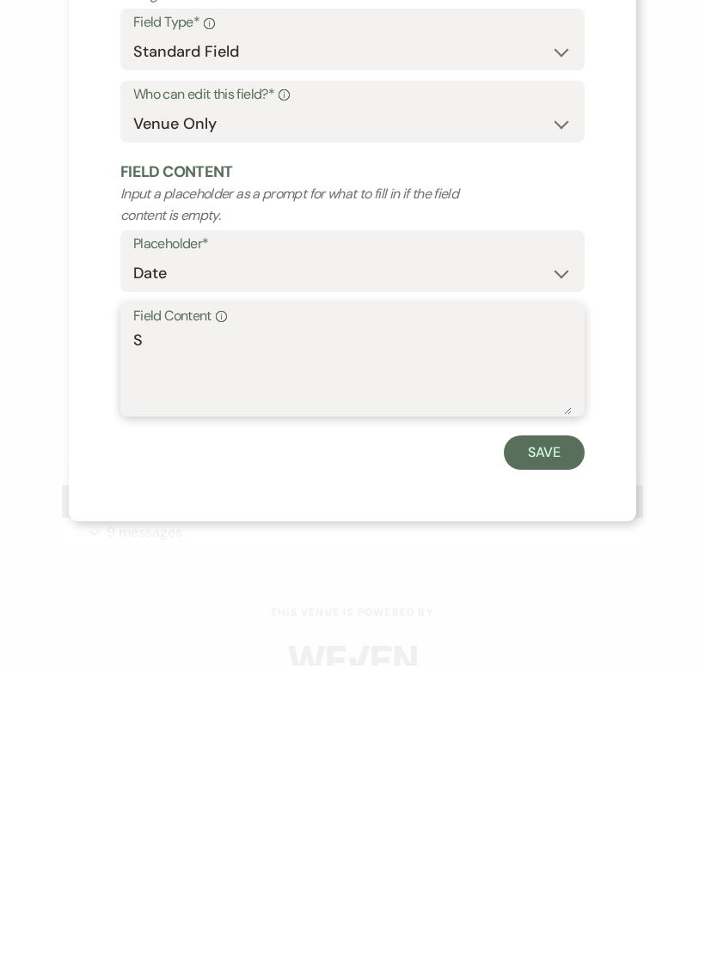
scroll to position [1138, 0]
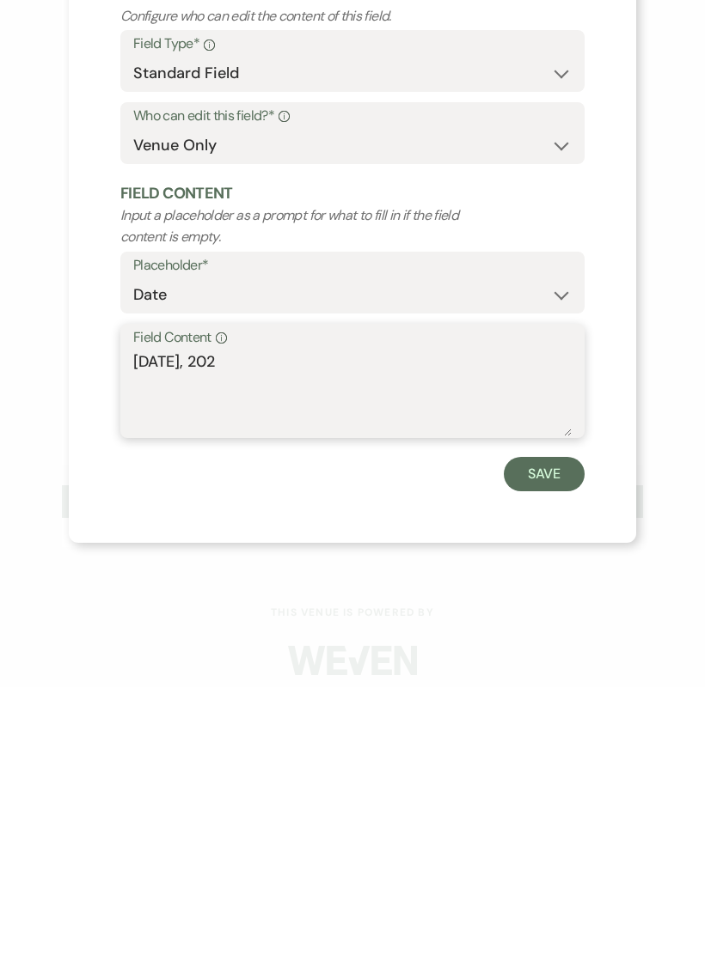
type textarea "[DATE]"
click at [562, 725] on button "Save" at bounding box center [543, 742] width 81 height 34
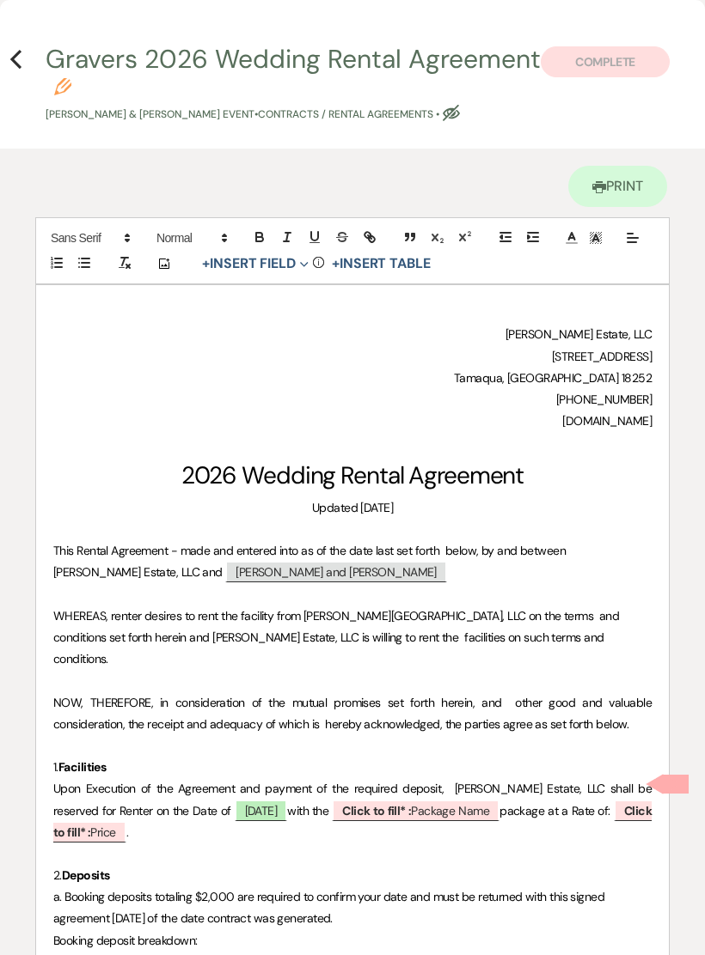
click at [480, 800] on span "Click to fill* : Package Name" at bounding box center [416, 810] width 168 height 21
select select "owner"
select select "custom_placeholder"
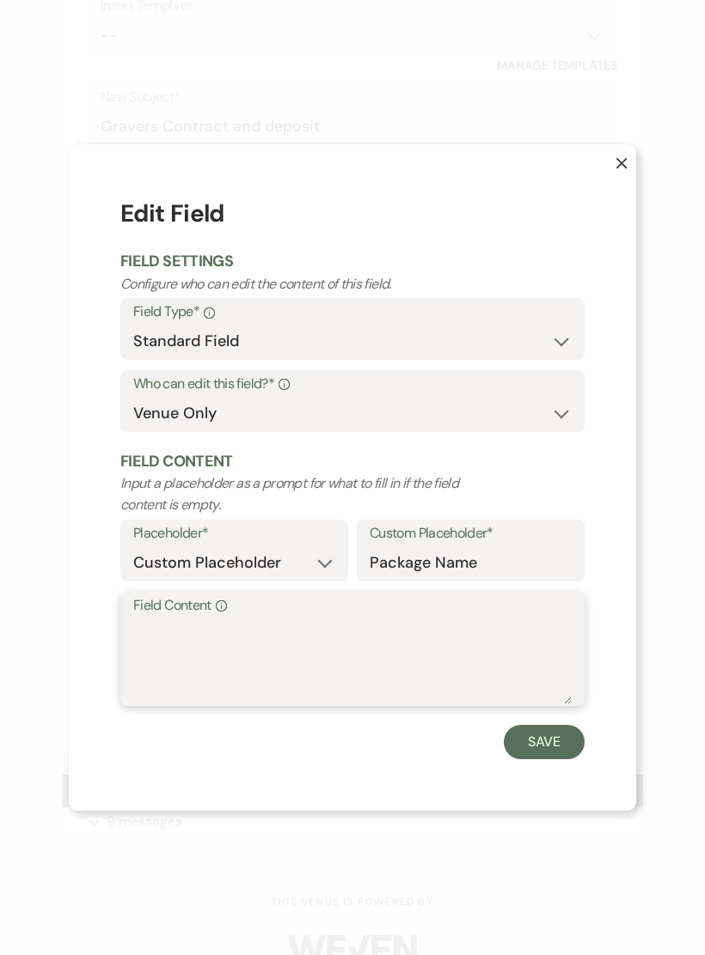
click at [188, 652] on textarea "Field Content Info" at bounding box center [352, 662] width 438 height 86
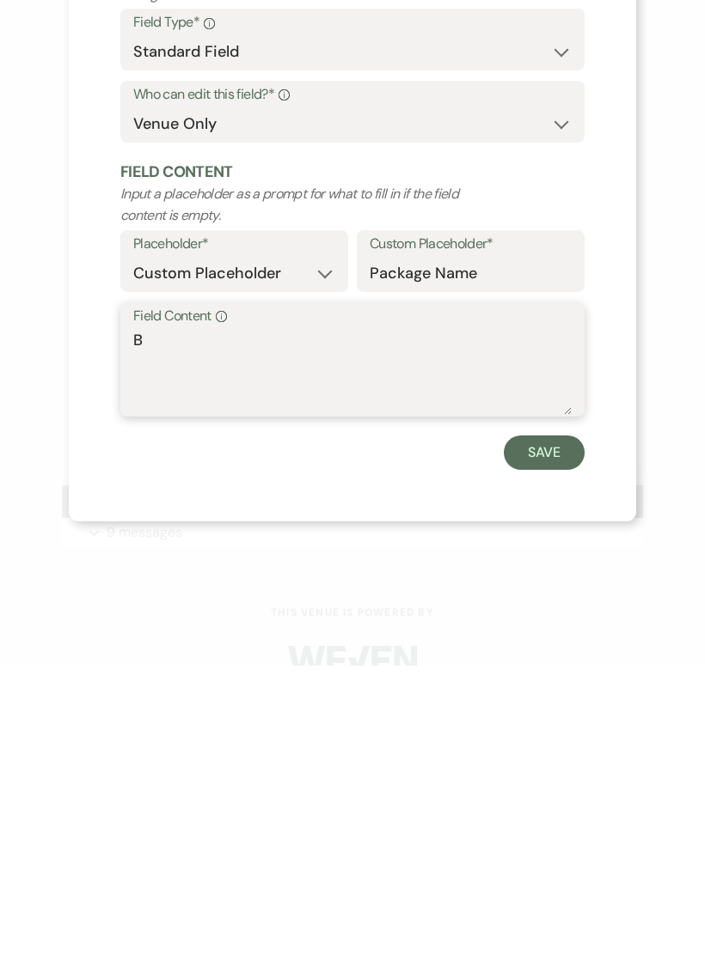
scroll to position [1138, 0]
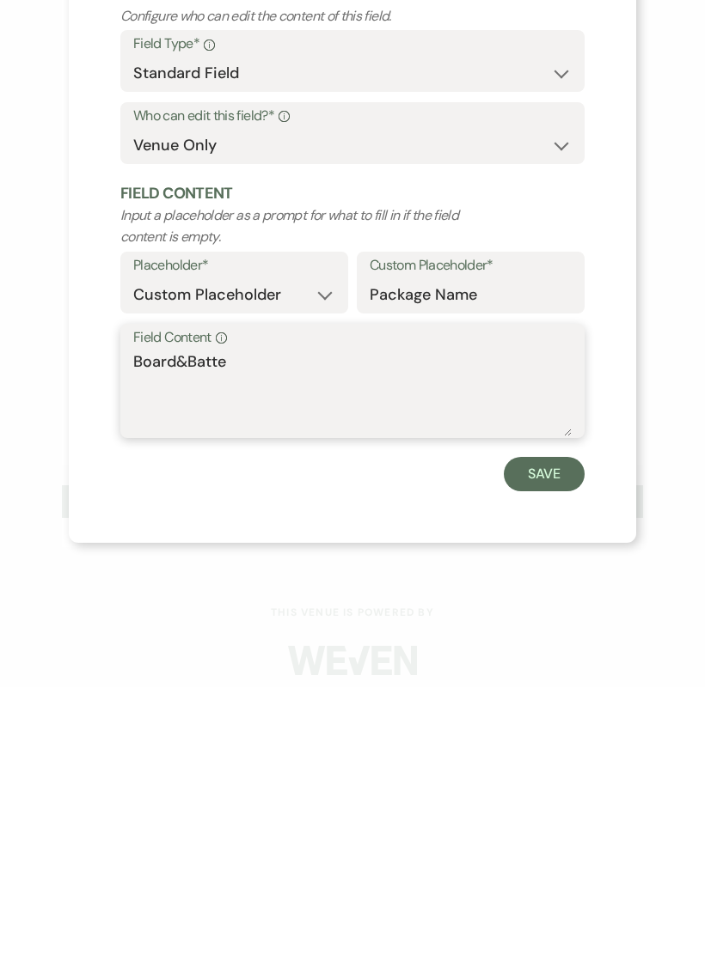
type textarea "Board&Batten"
click at [552, 725] on button "Save" at bounding box center [543, 742] width 81 height 34
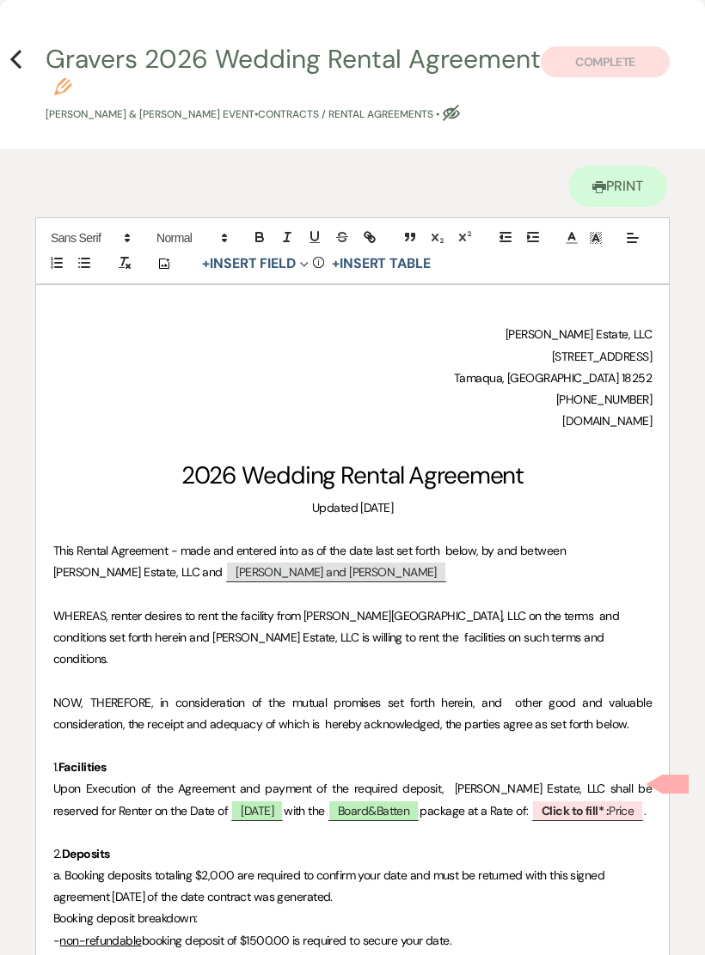
click at [618, 800] on span "Click to fill* : Price" at bounding box center [587, 810] width 113 height 21
select select "owner"
select select "custom_placeholder"
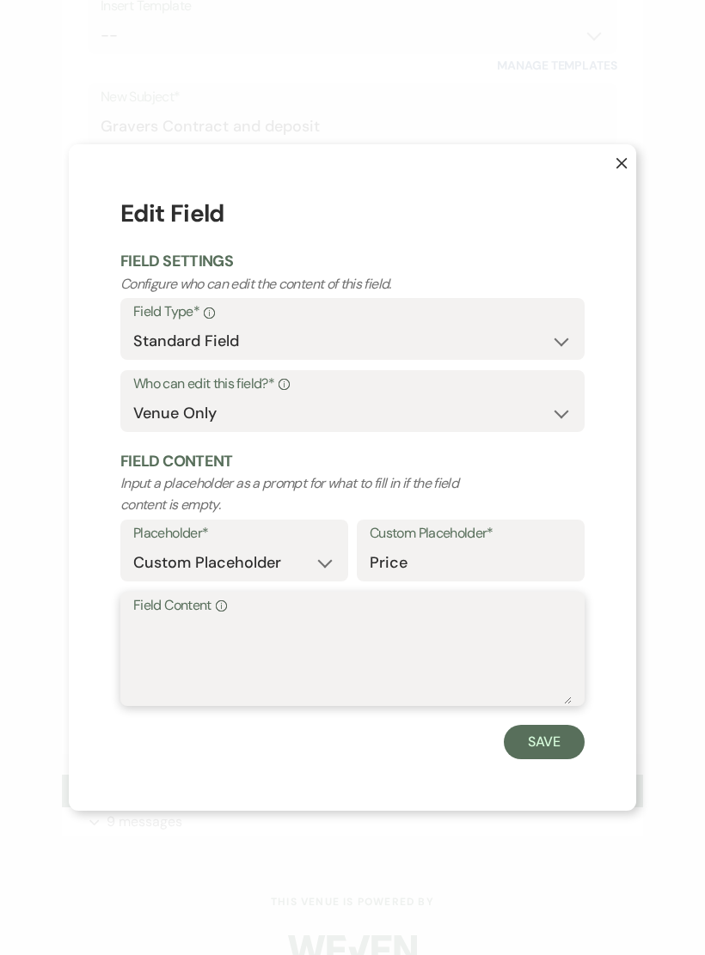
click at [184, 667] on textarea "Field Content Info" at bounding box center [352, 662] width 438 height 86
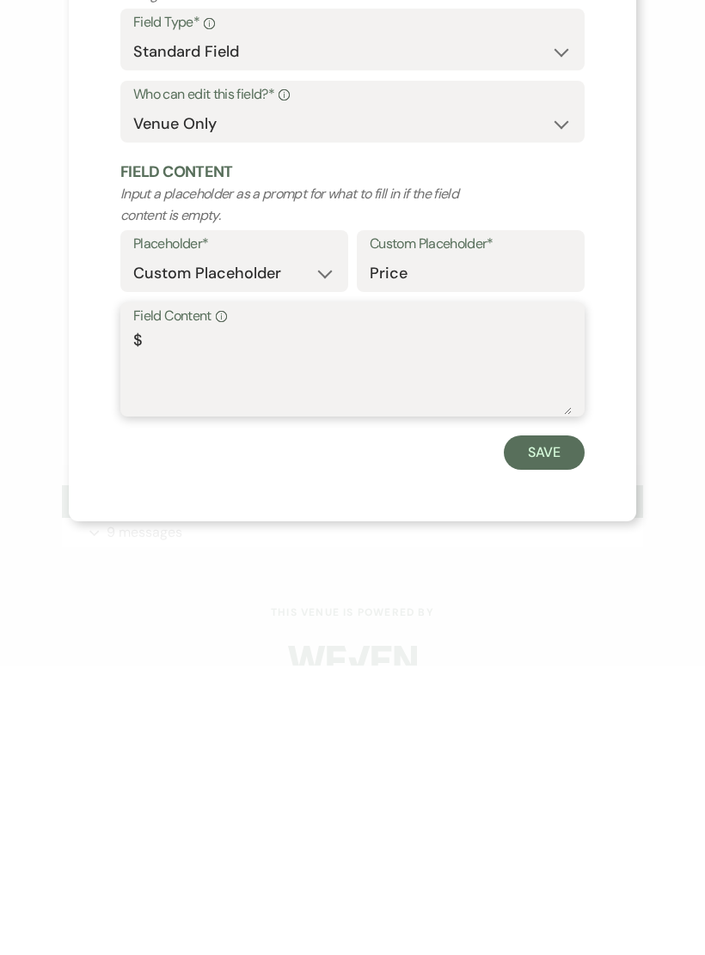
scroll to position [1138, 0]
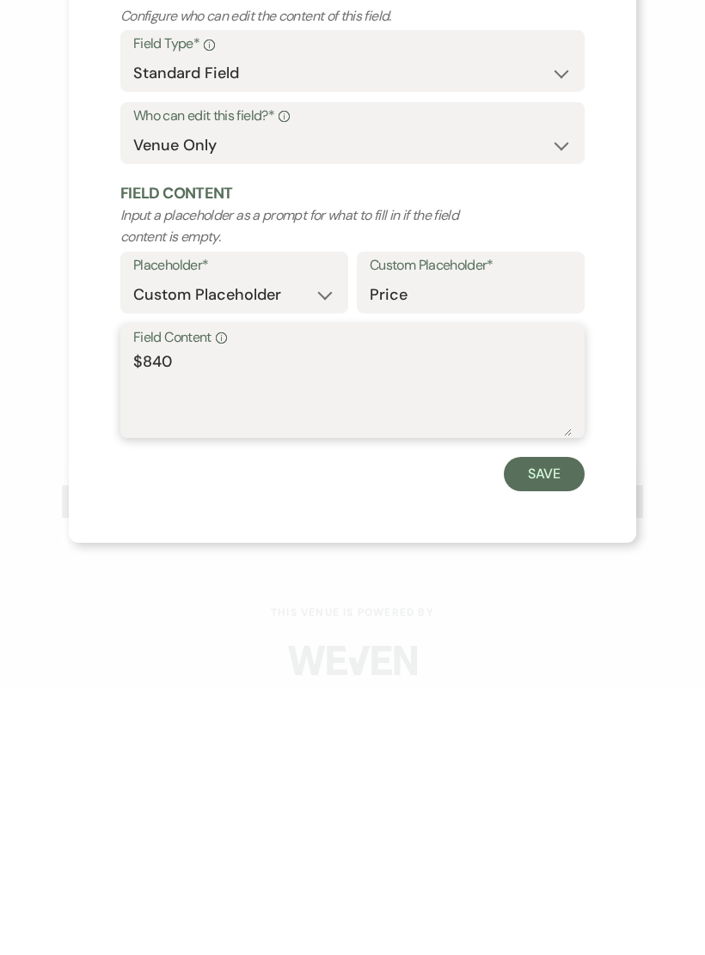
type textarea "$8400"
click at [554, 725] on button "Save" at bounding box center [543, 742] width 81 height 34
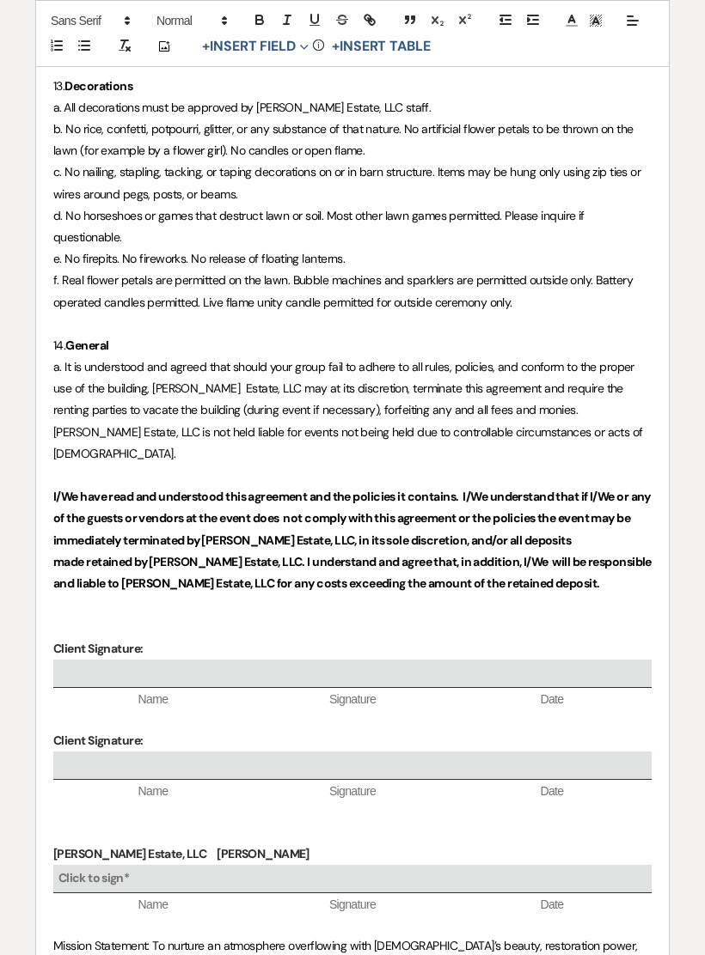
scroll to position [2908, 0]
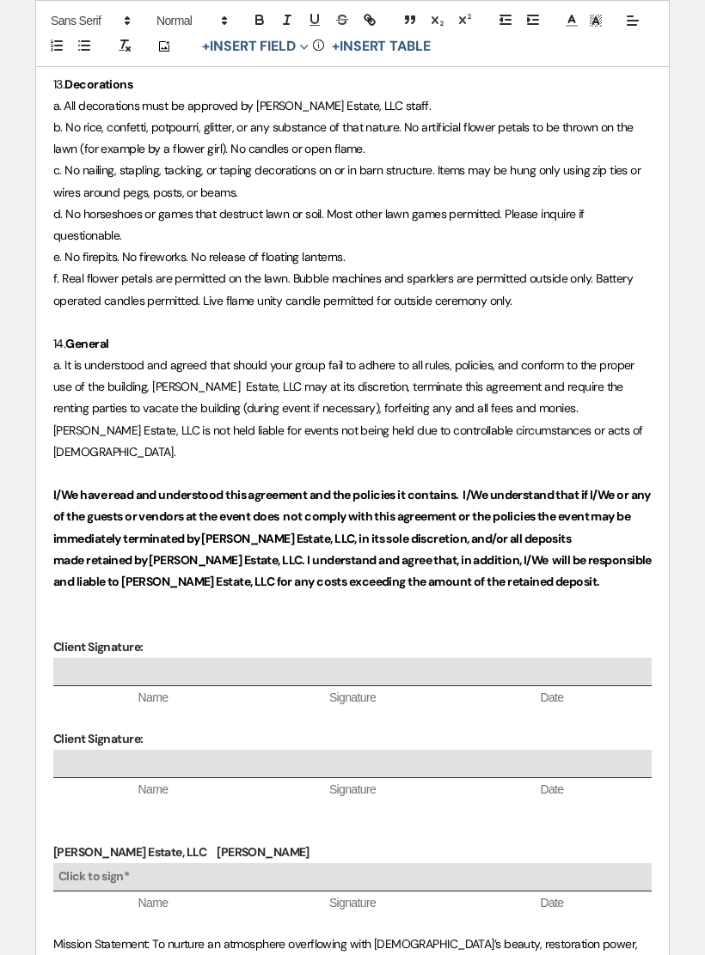
click at [198, 637] on p "Client Signature:" at bounding box center [352, 647] width 598 height 21
click at [193, 729] on p "Client Signature:" at bounding box center [352, 739] width 598 height 21
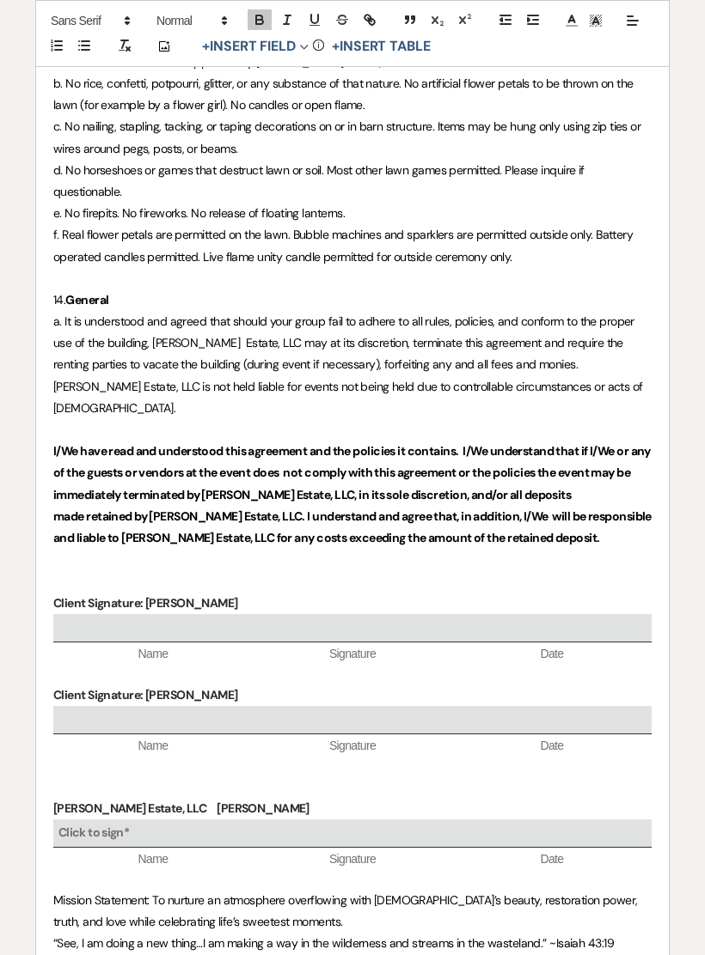
scroll to position [2951, 0]
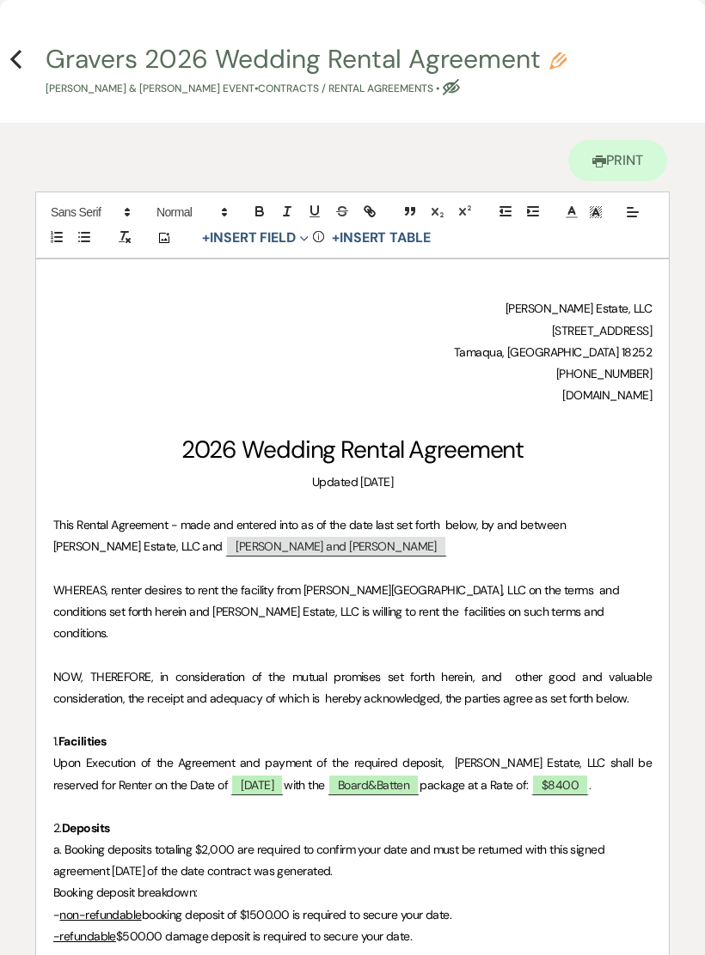
scroll to position [0, 0]
click at [20, 52] on use "button" at bounding box center [15, 59] width 11 height 19
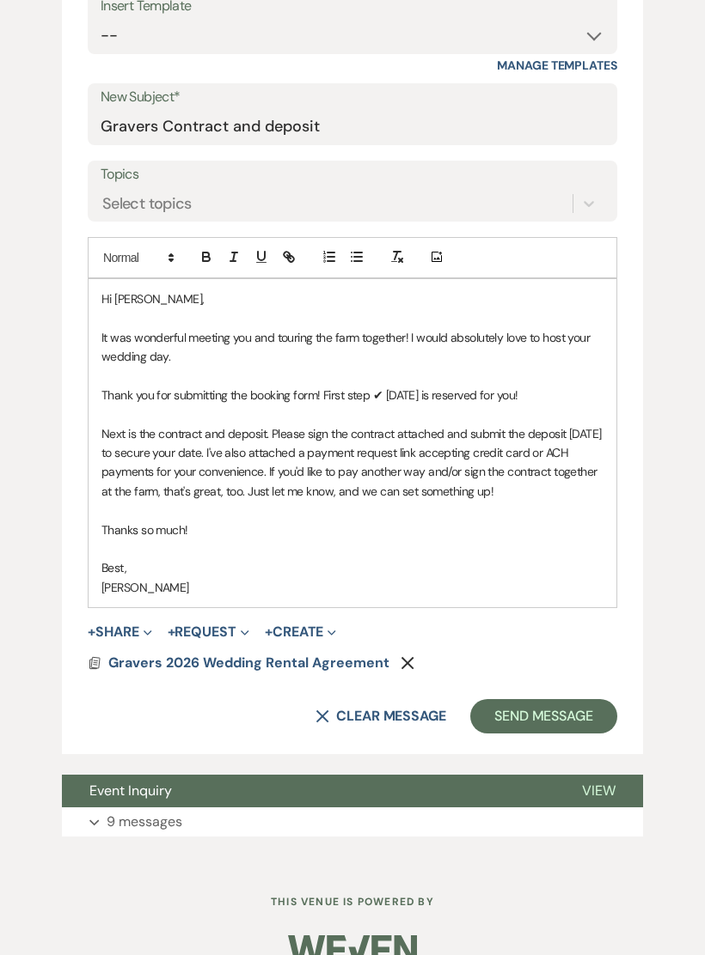
click at [224, 626] on button "+ Request Expand" at bounding box center [209, 633] width 82 height 14
click at [267, 651] on button "Generate Payment Payment" at bounding box center [288, 666] width 241 height 31
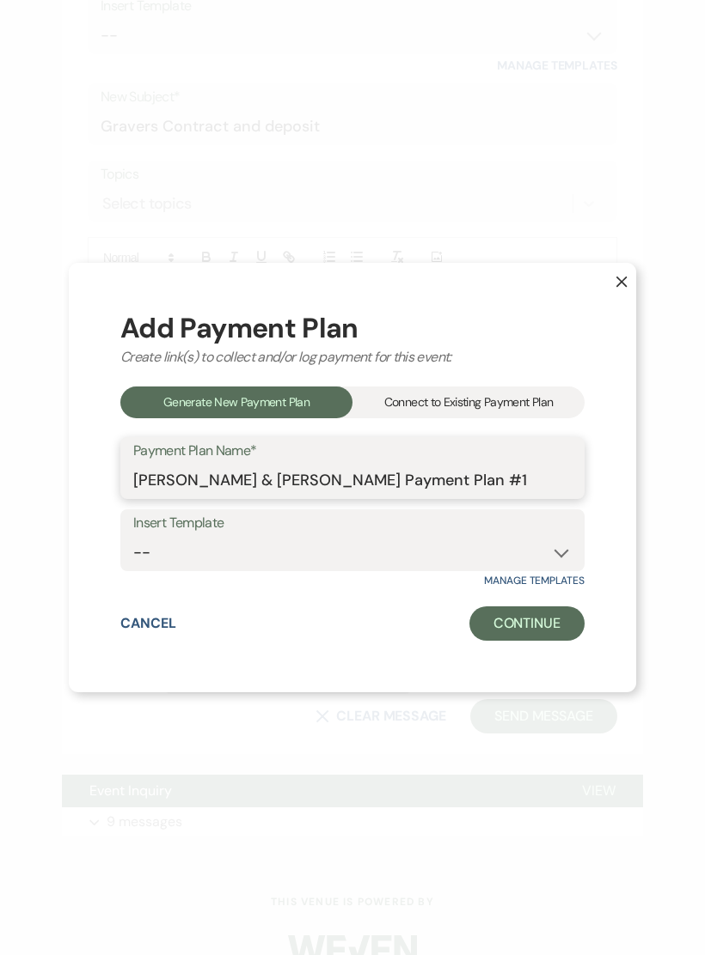
click at [270, 479] on input "[PERSON_NAME] & [PERSON_NAME] Payment Plan #1" at bounding box center [352, 481] width 438 height 34
click at [274, 489] on input "[PERSON_NAME] & [PERSON_NAME] Payment Plan #1" at bounding box center [352, 481] width 438 height 34
click at [317, 484] on input "[PERSON_NAME] & [PERSON_NAME] Payment Plan #1" at bounding box center [352, 481] width 438 height 34
click at [423, 480] on input "[PERSON_NAME] & [PERSON_NAME]'s Payment Plan #1" at bounding box center [352, 481] width 438 height 34
click at [424, 497] on input "[PERSON_NAME] & [PERSON_NAME]'s Payment Plan #1" at bounding box center [352, 481] width 438 height 34
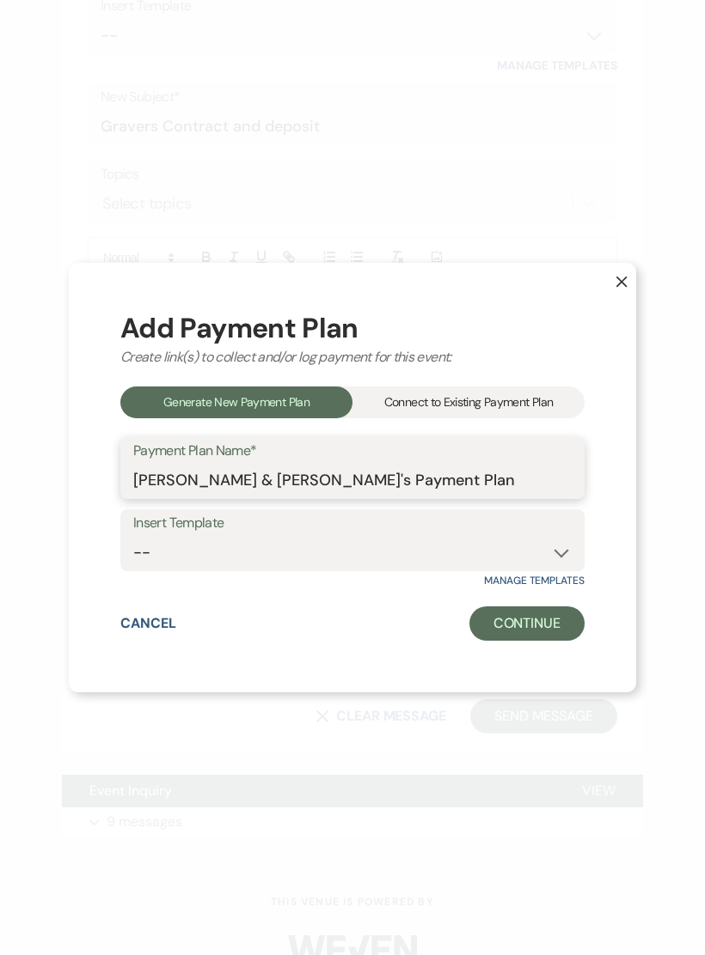
type input "[PERSON_NAME] & [PERSON_NAME]'s Payment Plan"
click at [403, 556] on select "-- Barn Payment Plan - 2025 B&B [DATE] Barn Payment Plan - 2026 B&B [DATE] Barn…" at bounding box center [352, 553] width 438 height 34
select select "342"
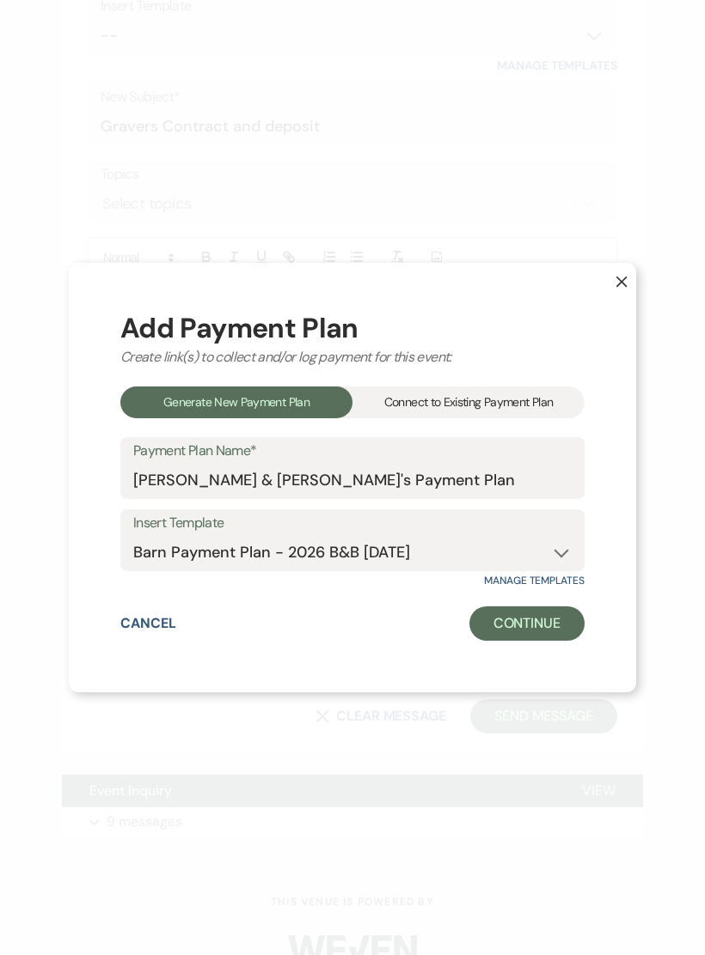
click at [540, 636] on button "Continue" at bounding box center [526, 624] width 115 height 34
select select "2"
select select "flat"
select select "true"
select select "client"
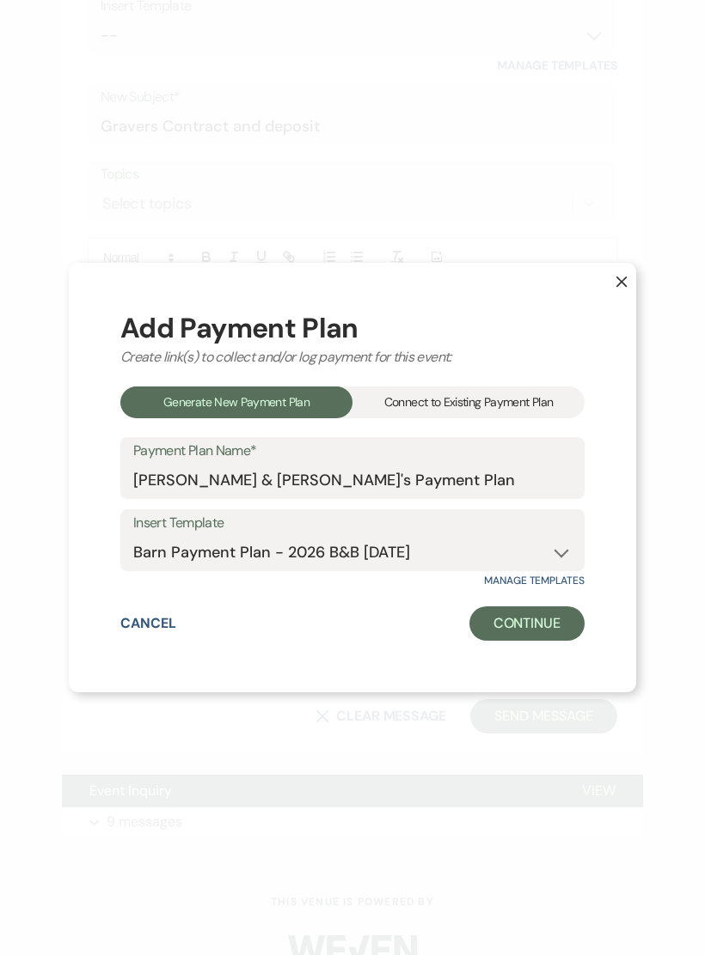
select select "days"
select select "2"
select select "flat"
select select "true"
select select "client"
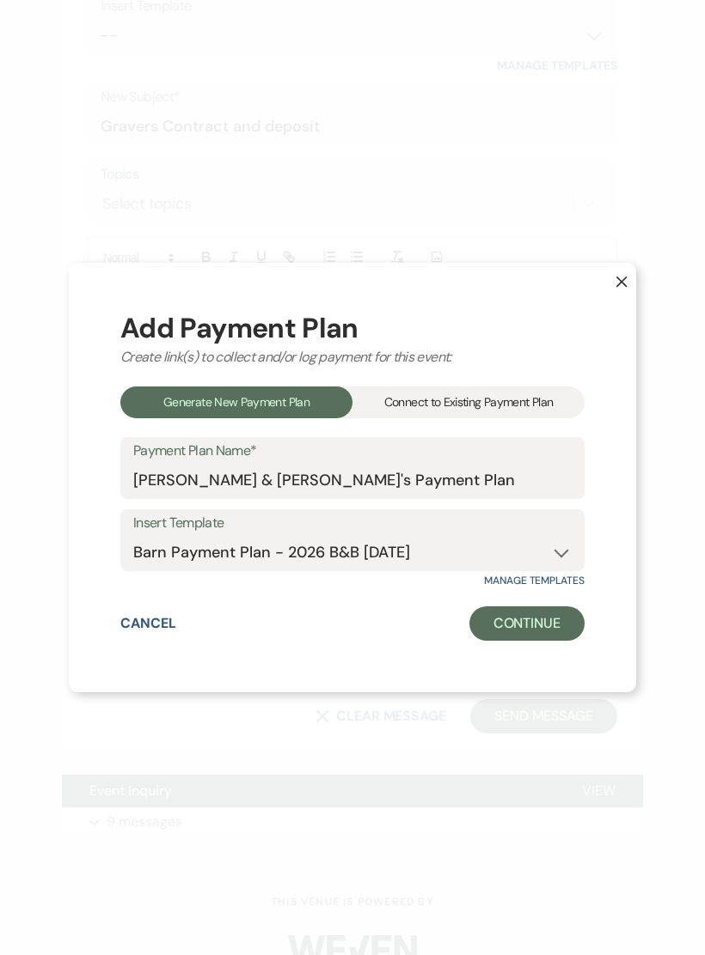
select select "weekly"
select select "weeks"
select select "complete"
select select "2"
select select "flat"
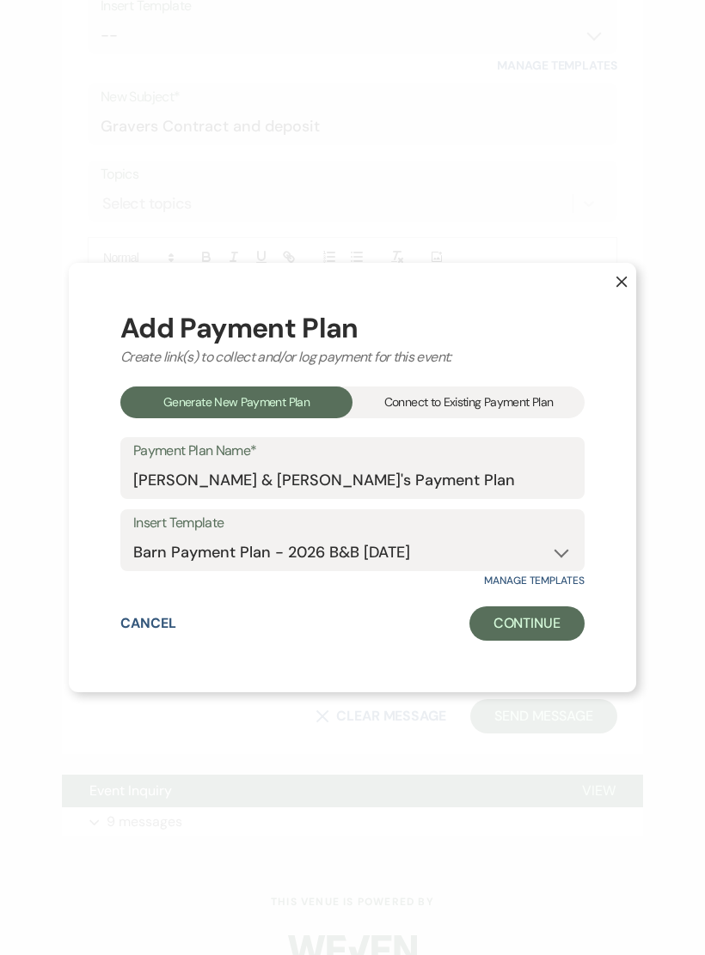
select select "true"
select select "client"
select select "weekly"
select select "weeks"
select select "complete"
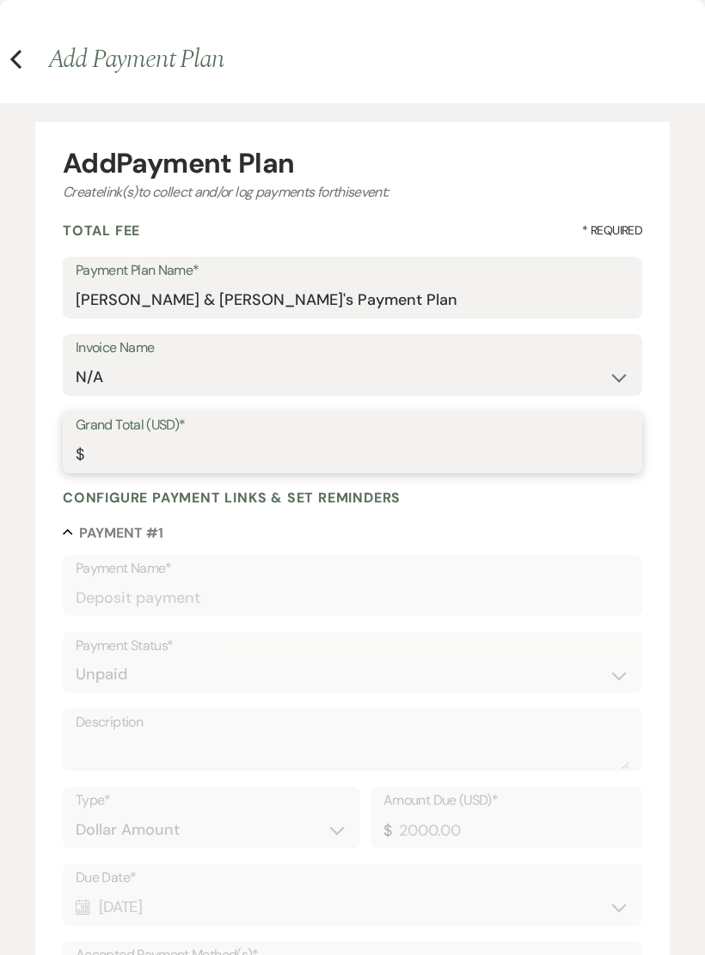
click at [322, 448] on input "Grand Total (USD)*" at bounding box center [352, 455] width 553 height 34
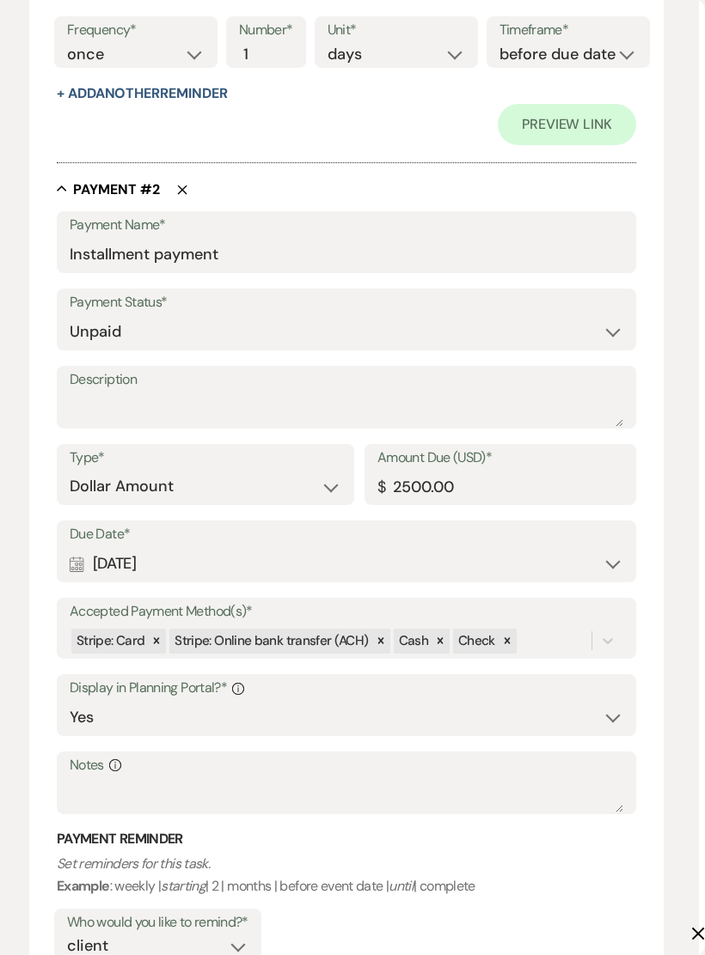
scroll to position [1308, 7]
click at [591, 548] on div "Calendar [DATE] Expand" at bounding box center [346, 563] width 553 height 34
type input "8900.00"
select select "month"
select select "beforeEventDate"
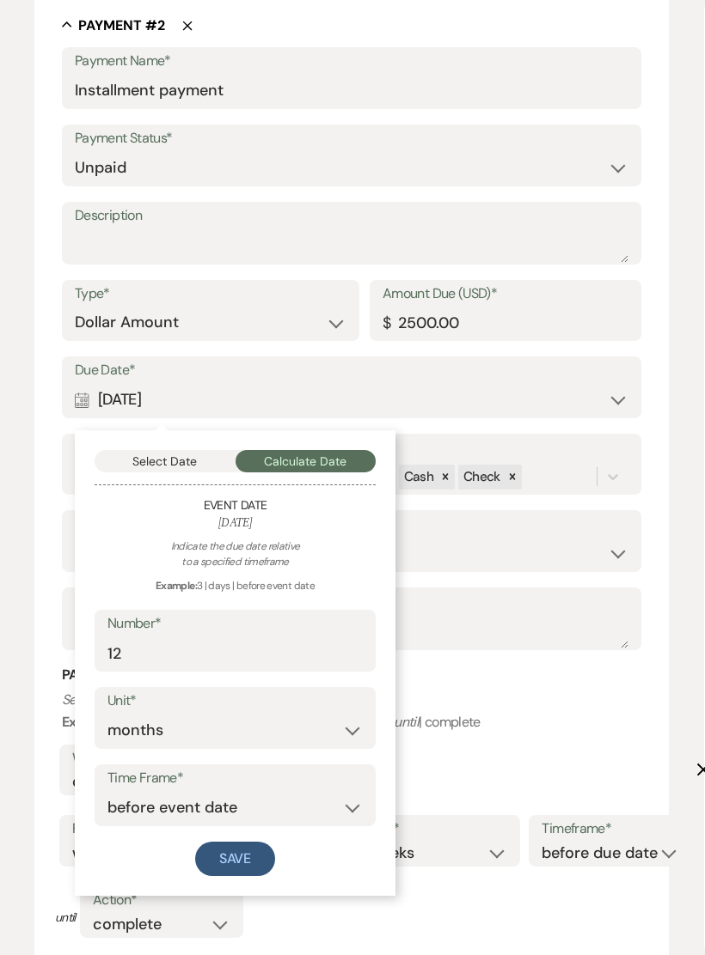
scroll to position [1471, 2]
click at [185, 450] on button "Select Date" at bounding box center [164, 461] width 141 height 22
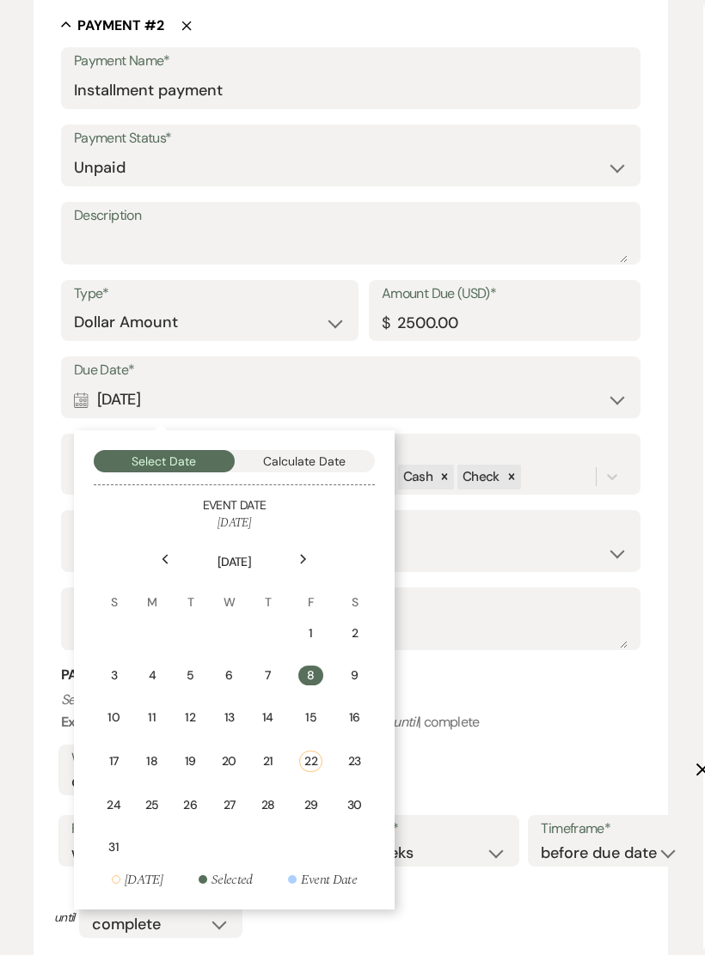
click at [306, 554] on icon "Next" at bounding box center [303, 559] width 9 height 10
click at [150, 625] on div "1" at bounding box center [153, 634] width 15 height 18
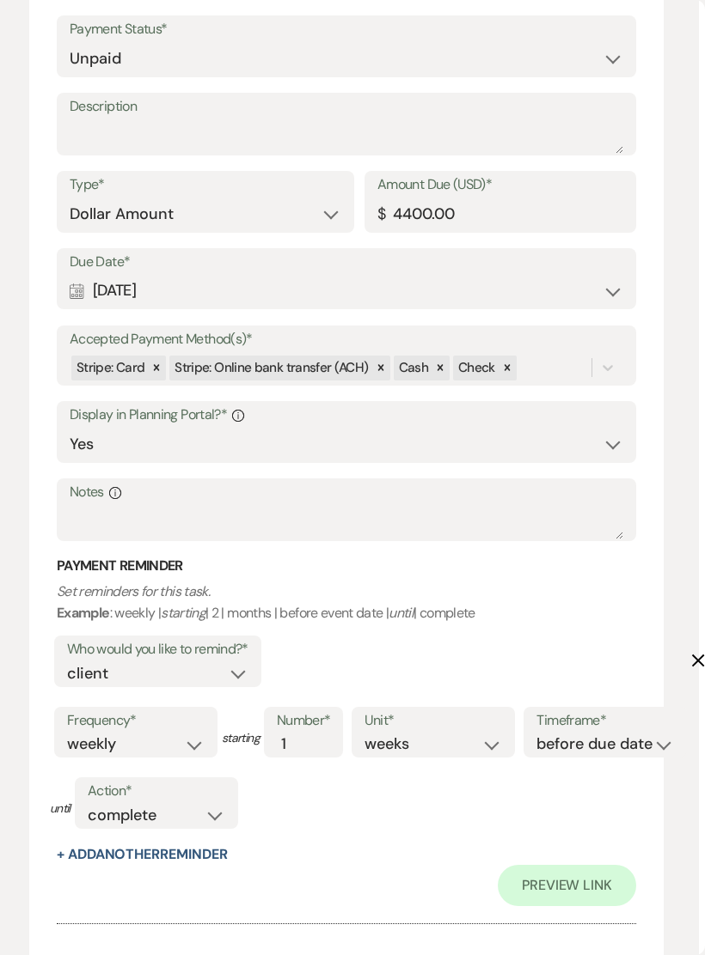
scroll to position [2615, 7]
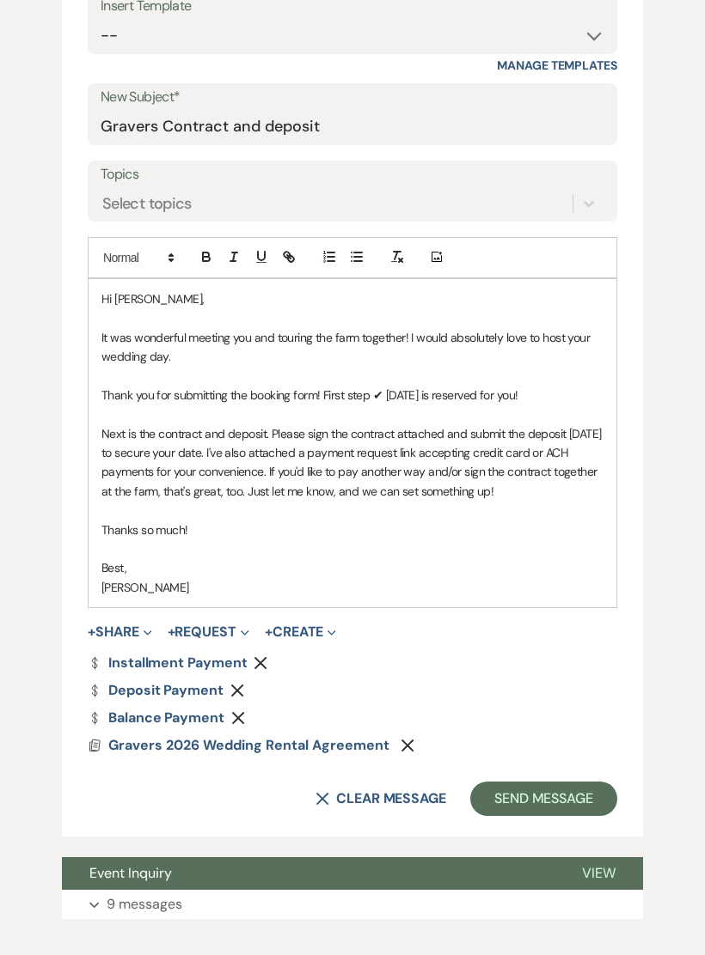
click at [556, 784] on button "Send Message" at bounding box center [543, 799] width 147 height 34
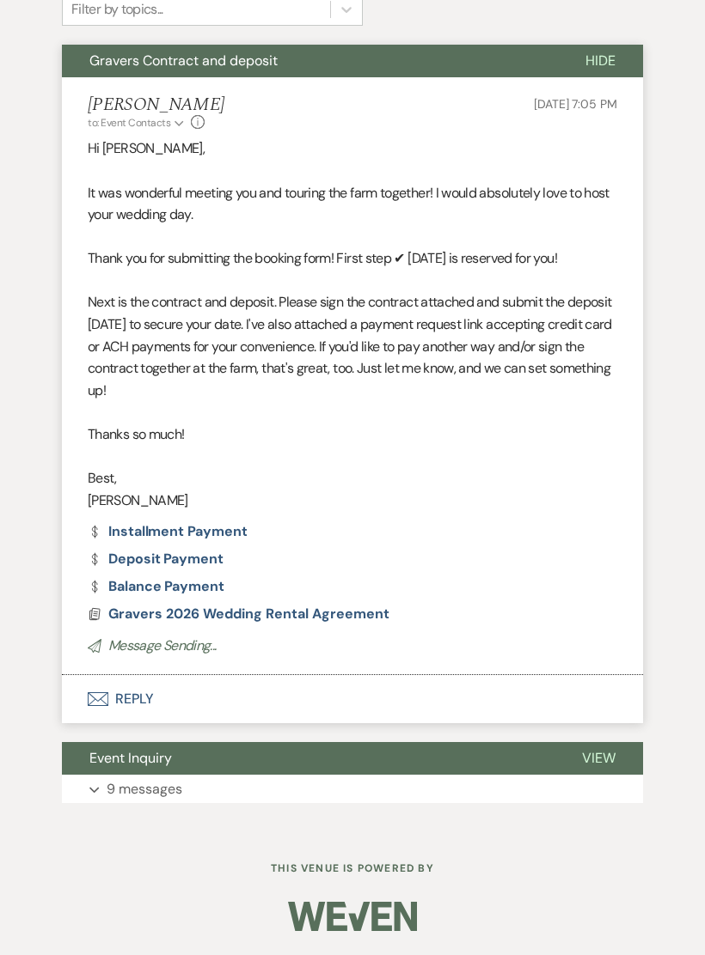
scroll to position [879, 0]
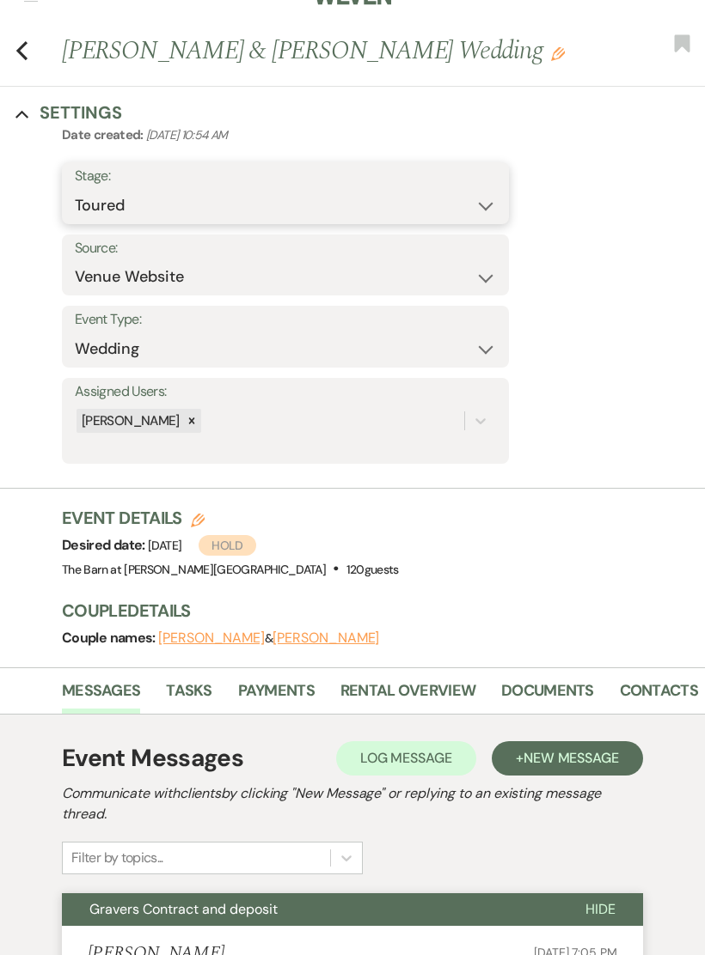
click at [467, 199] on select "Inquiry Follow Up Tour Requested Tour Confirmed Toured Proposal Sent Booked Lost" at bounding box center [285, 207] width 421 height 34
select select "6"
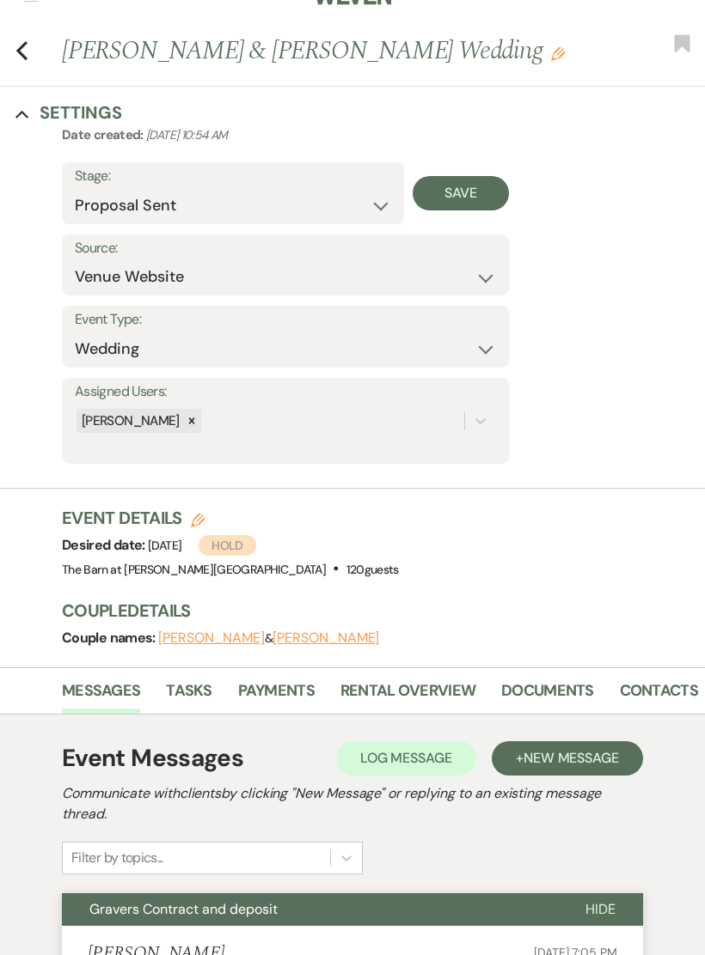
click at [464, 185] on button "Save" at bounding box center [460, 193] width 97 height 34
click at [26, 48] on icon "Previous" at bounding box center [21, 50] width 13 height 21
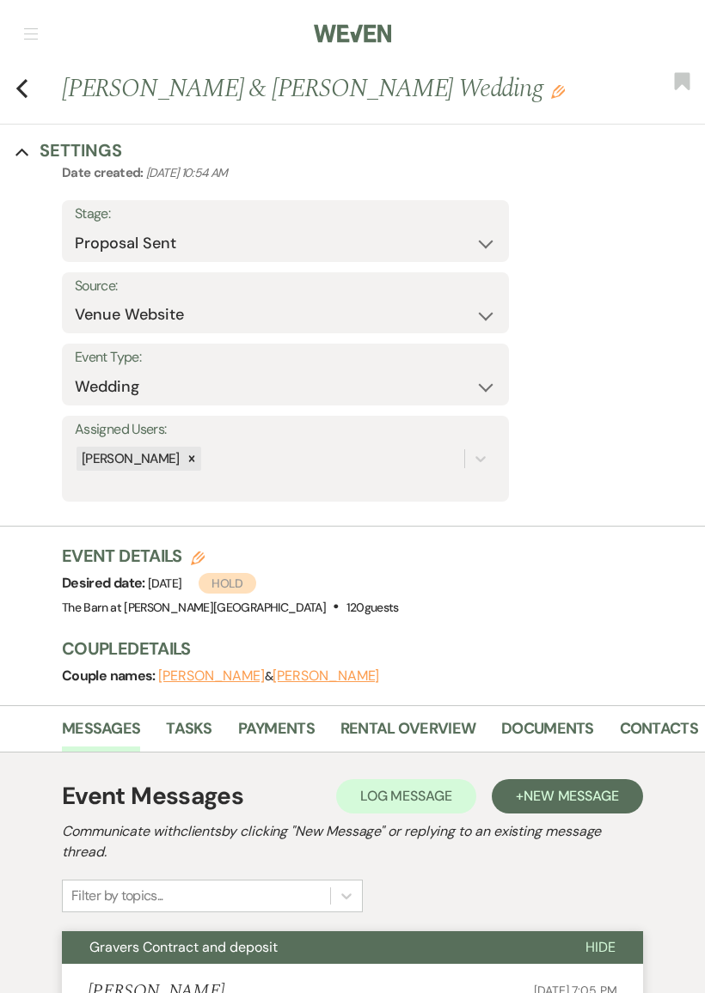
select select "4"
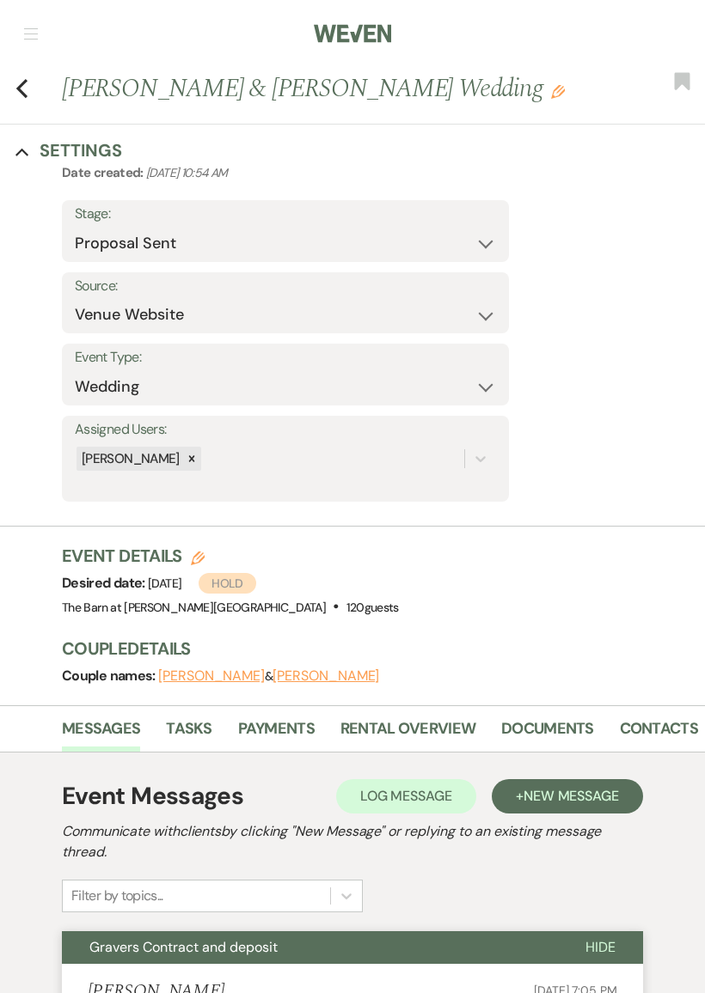
select select "4"
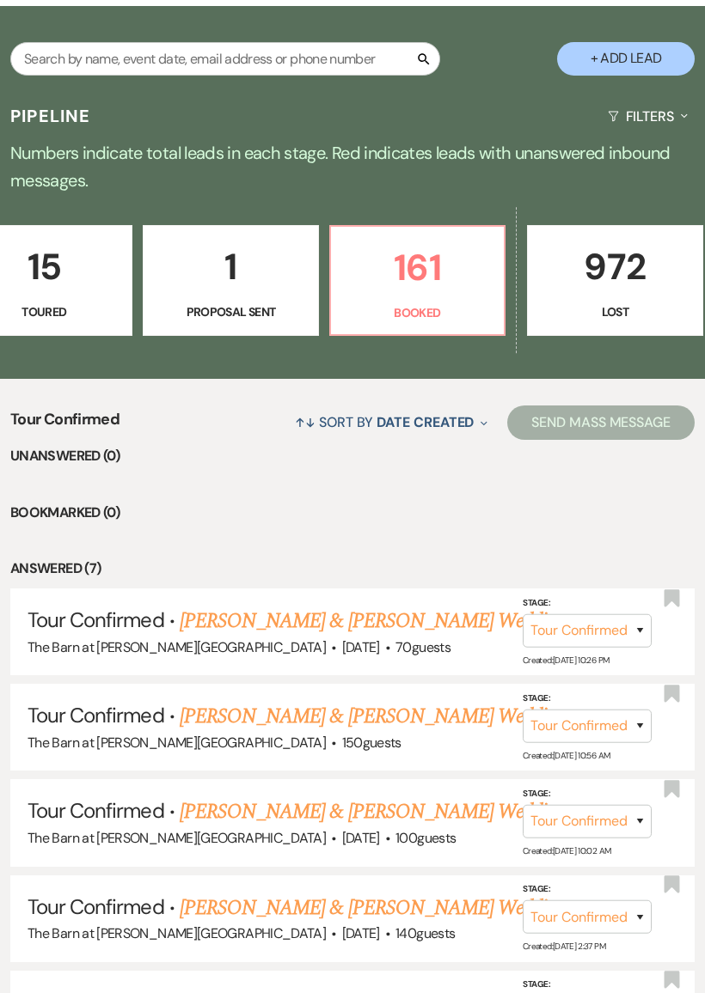
scroll to position [0, 809]
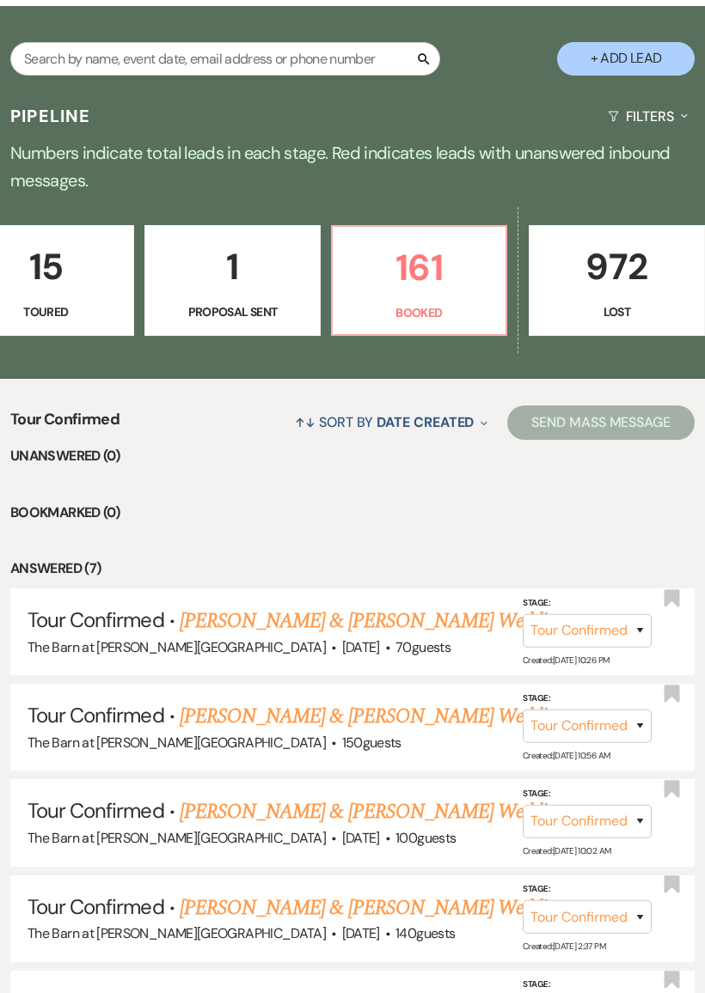
click at [78, 291] on p "15" at bounding box center [46, 267] width 154 height 58
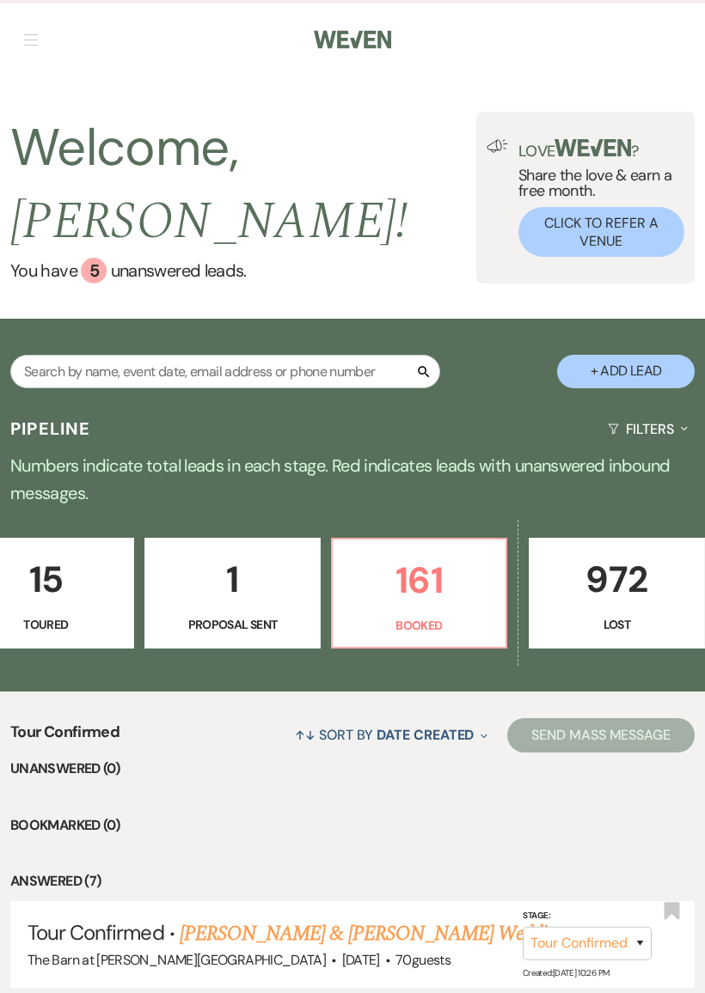
select select "5"
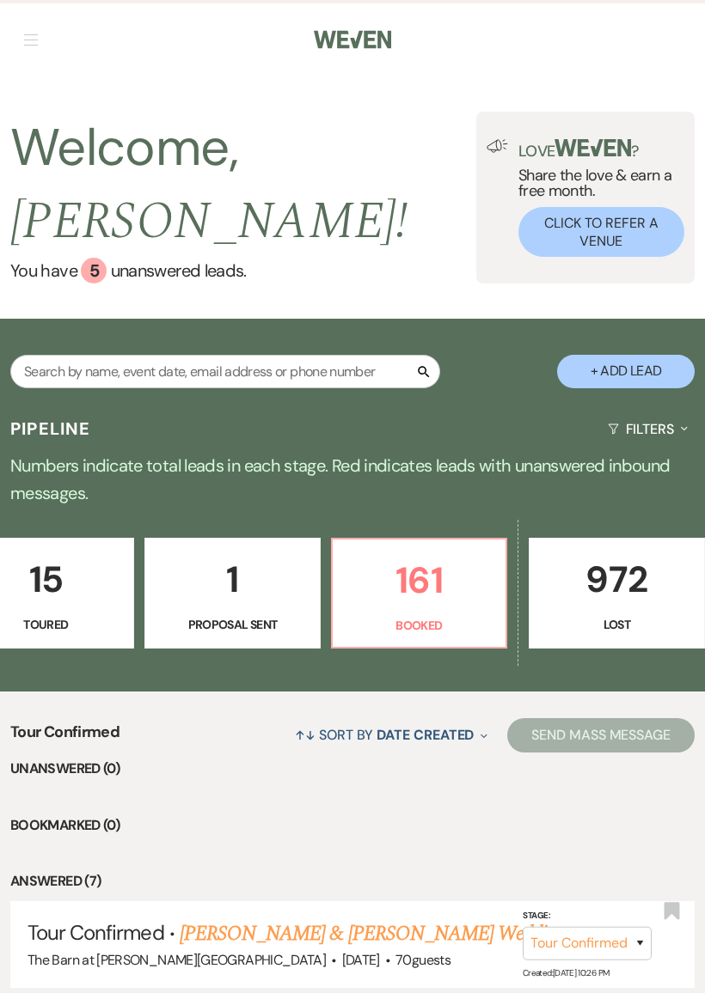
select select "5"
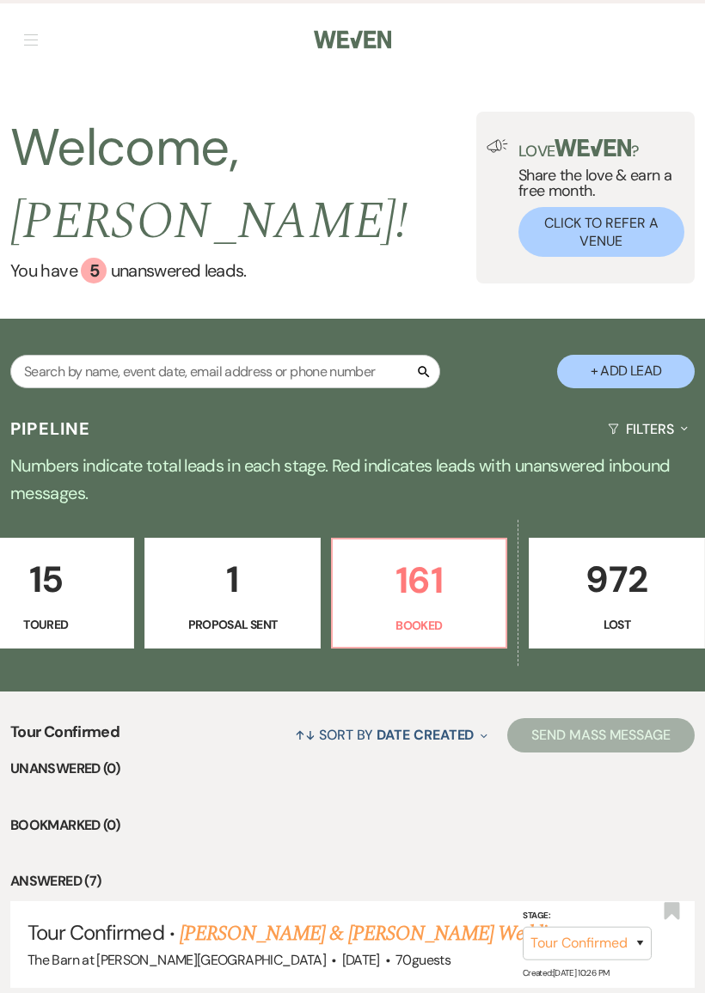
select select "5"
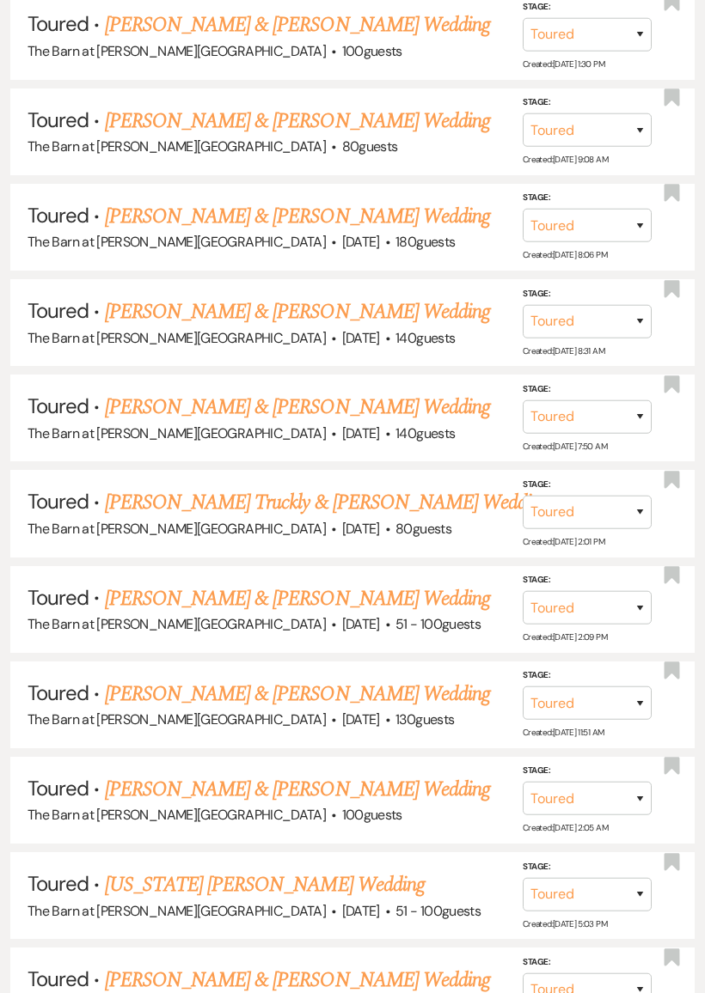
scroll to position [1100, 0]
click at [560, 496] on select "Inquiry Follow Up Tour Requested Tour Confirmed Toured Proposal Sent Booked Lost" at bounding box center [586, 513] width 129 height 34
select select "6"
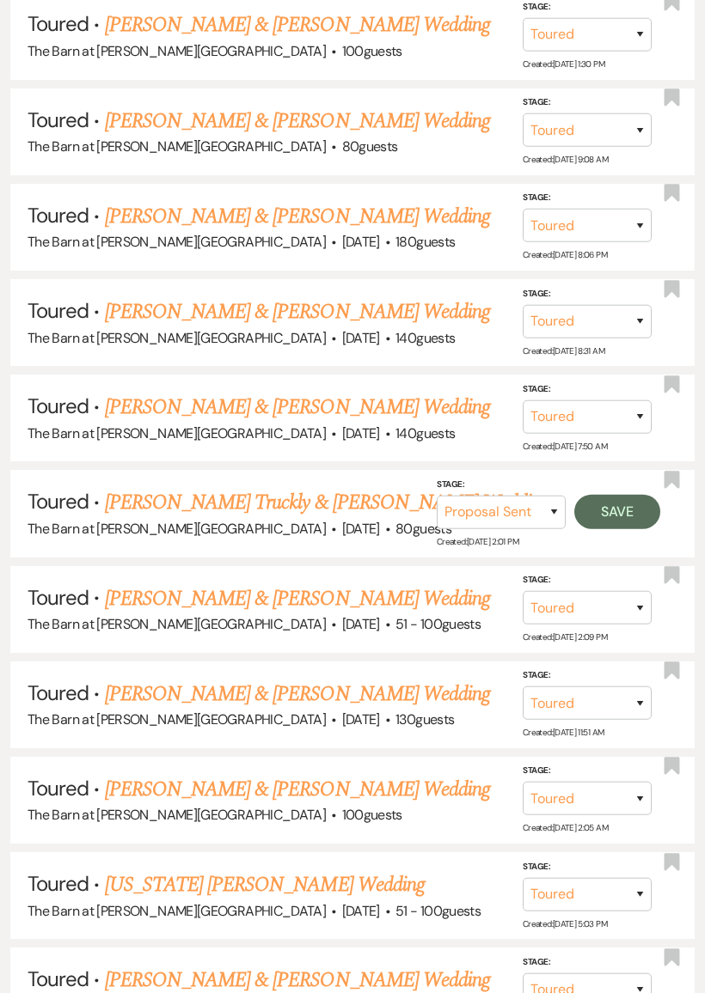
click at [629, 495] on button "Save" at bounding box center [617, 512] width 86 height 34
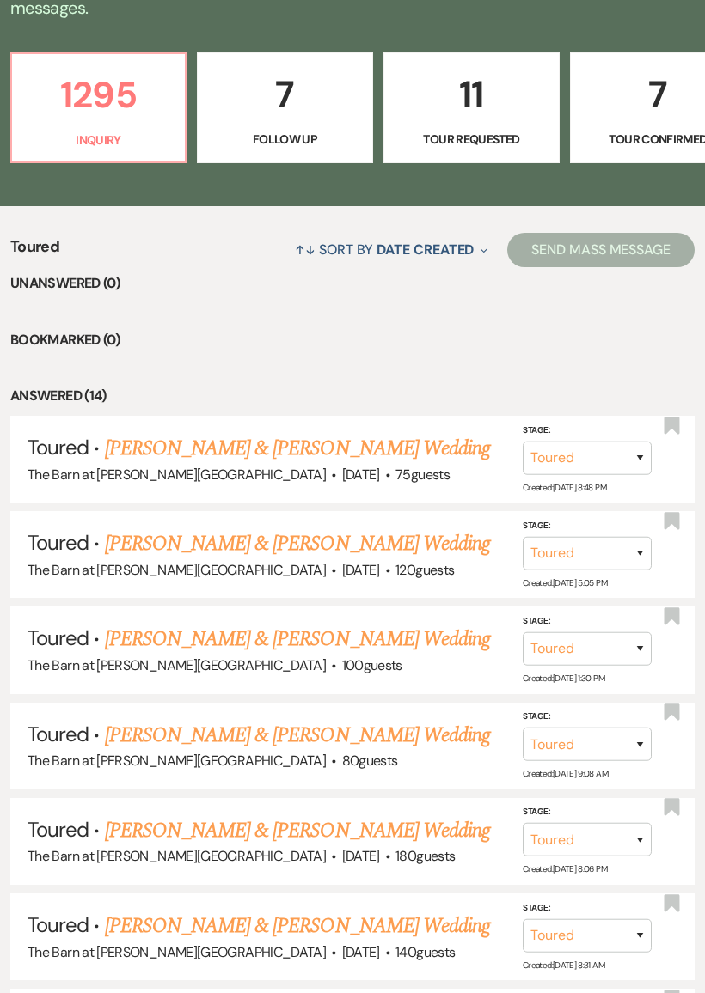
scroll to position [486, 0]
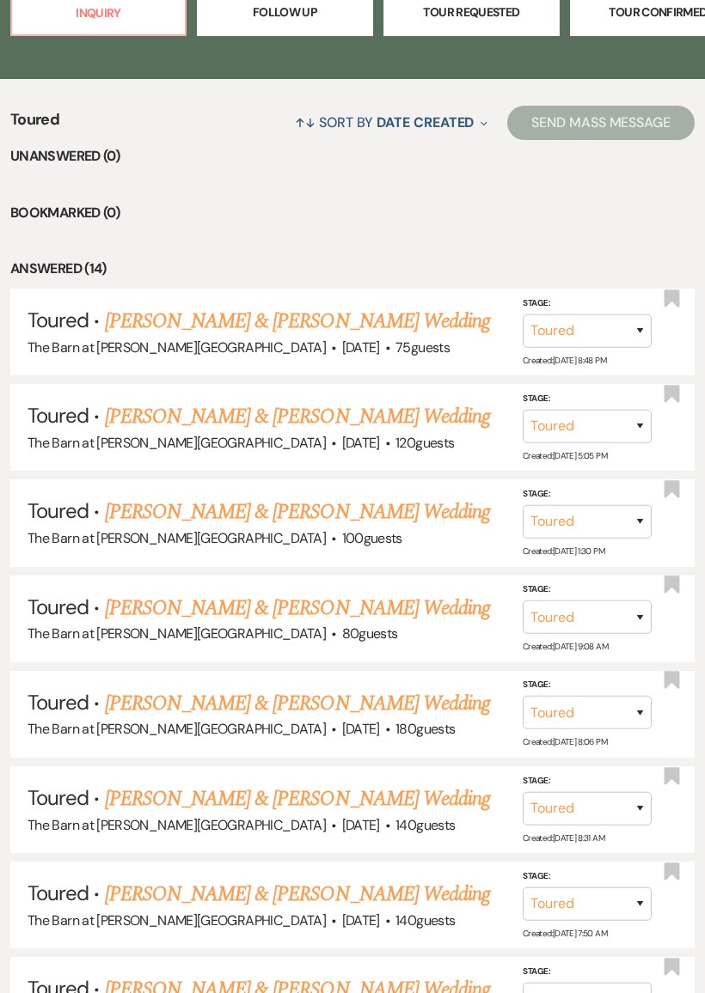
click at [411, 322] on link "[PERSON_NAME] & [PERSON_NAME] Wedding" at bounding box center [297, 321] width 385 height 31
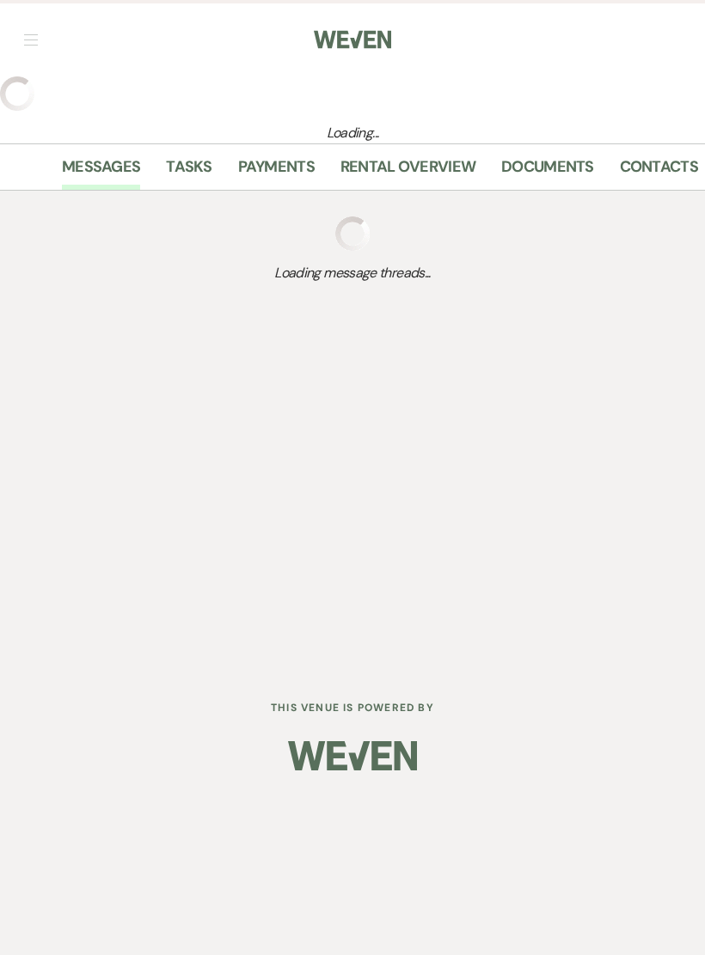
select select "5"
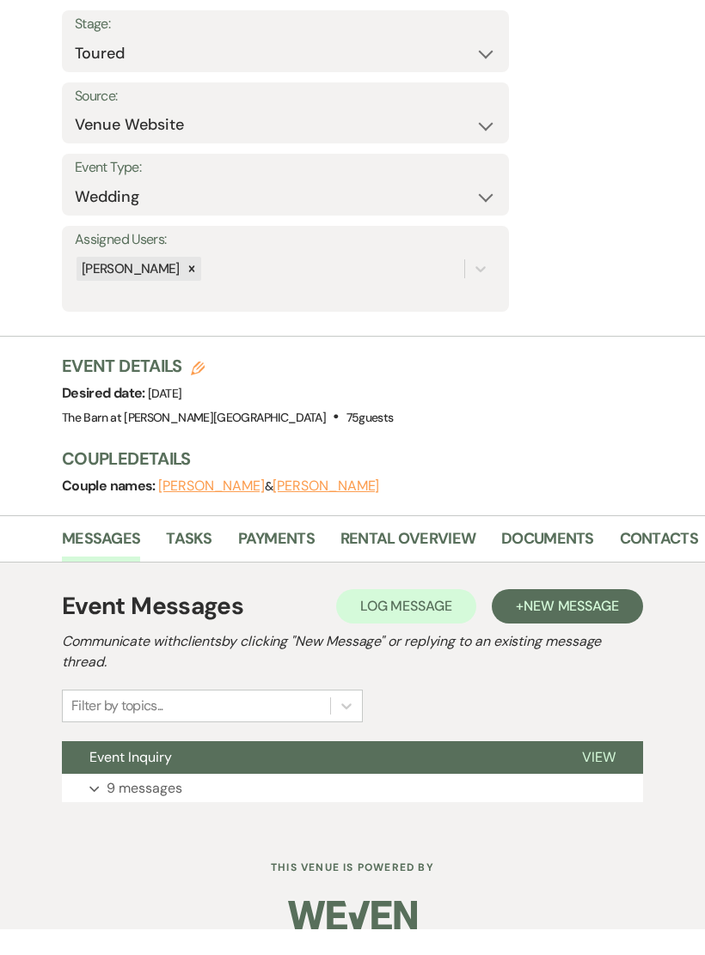
scroll to position [169, 0]
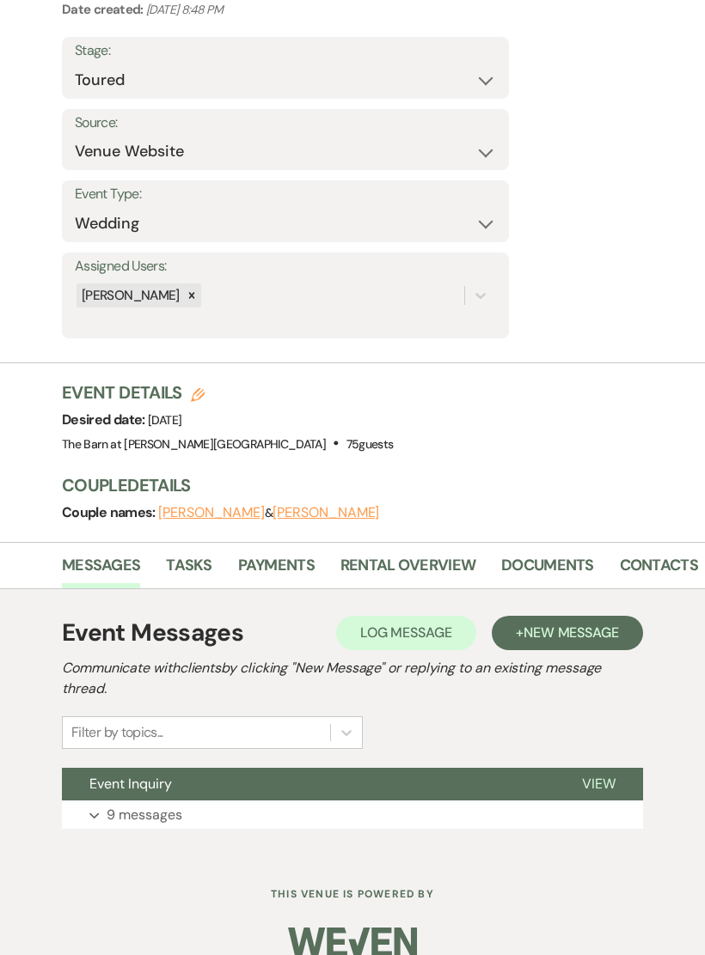
click at [247, 810] on button "Expand 9 messages" at bounding box center [352, 815] width 581 height 29
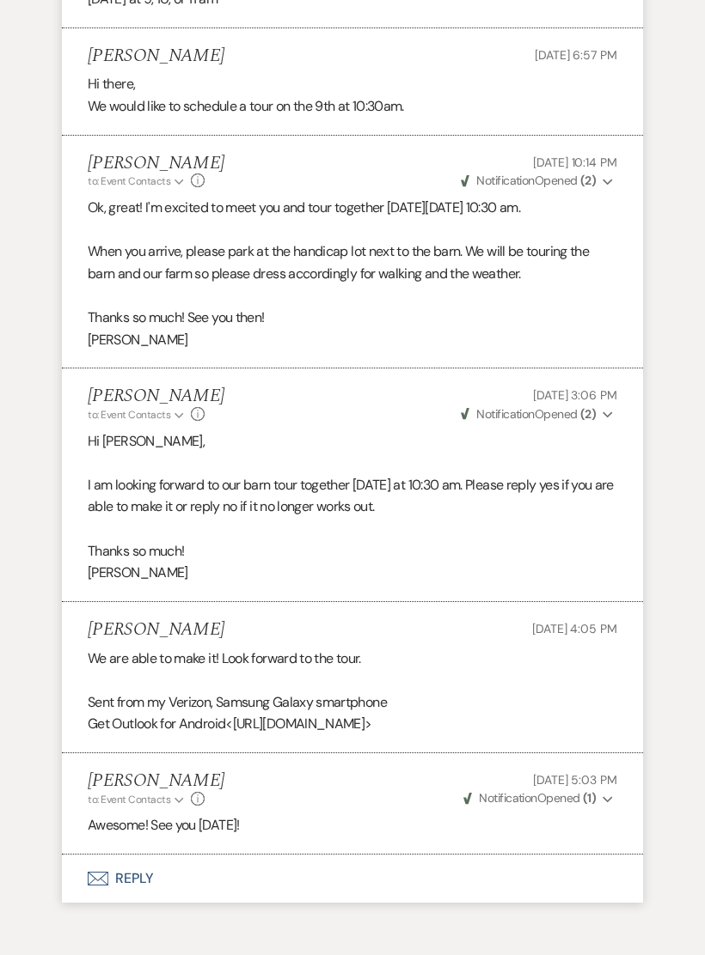
scroll to position [2423, 0]
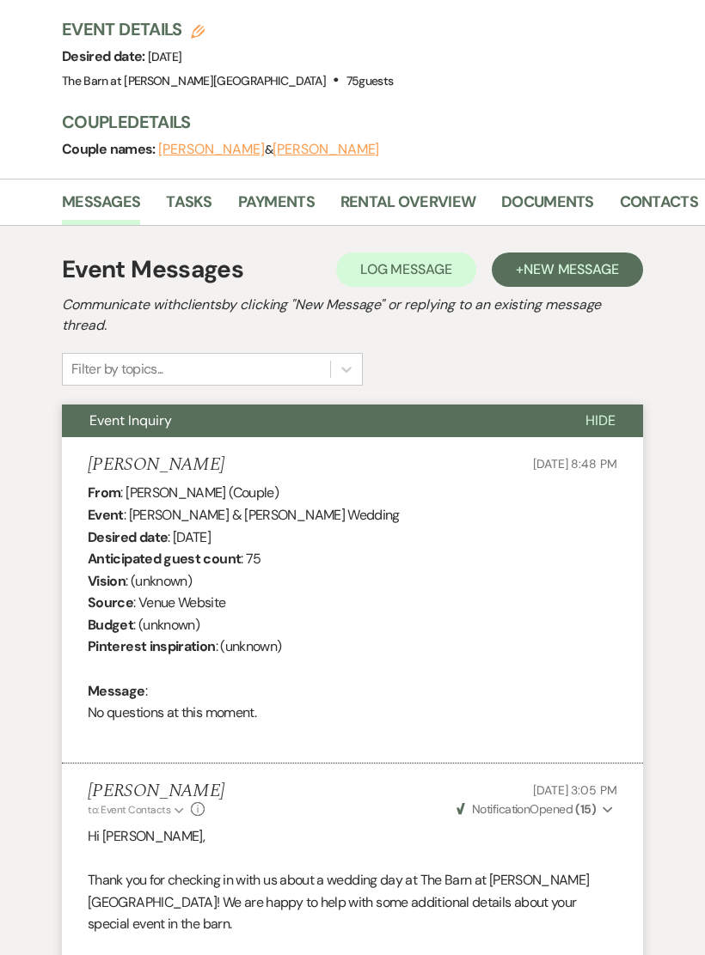
click at [610, 420] on span "Hide" at bounding box center [600, 421] width 30 height 18
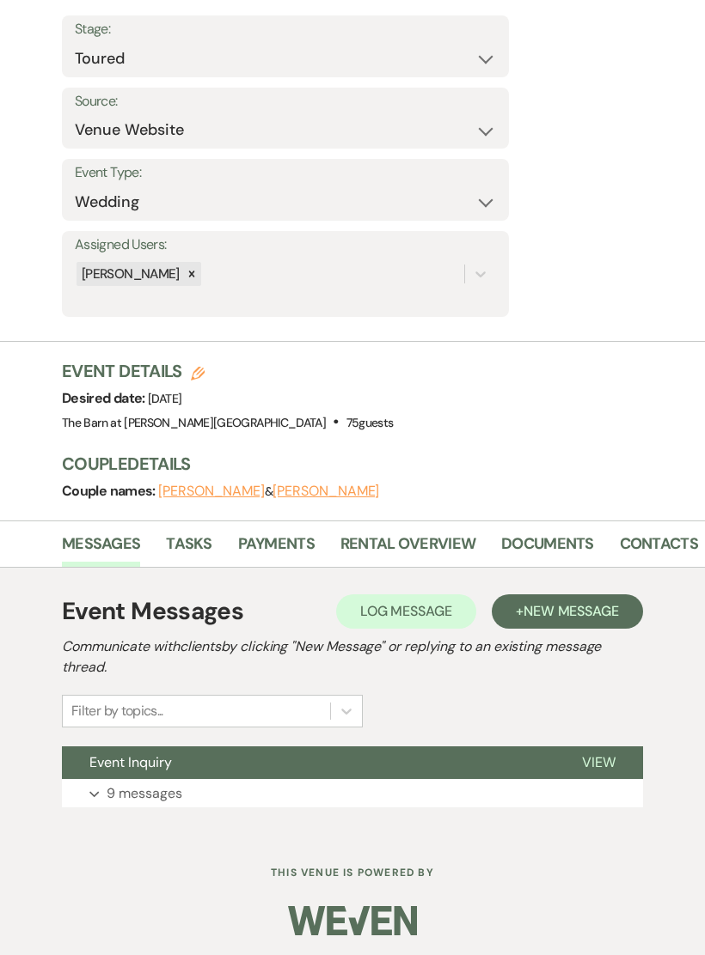
click at [554, 602] on span "New Message" at bounding box center [570, 611] width 95 height 18
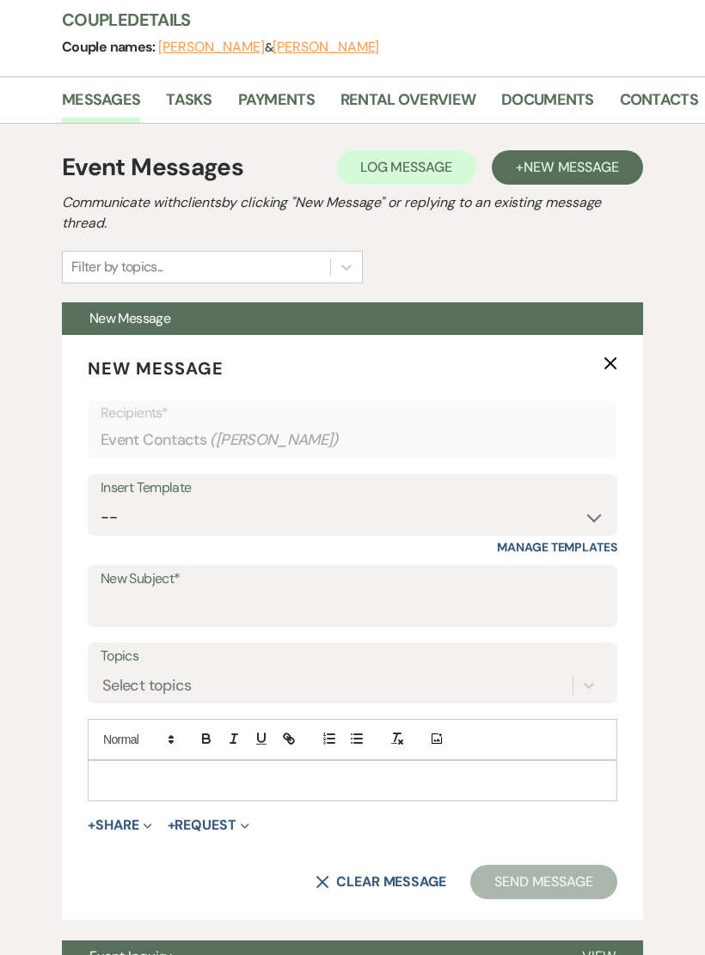
scroll to position [650, 0]
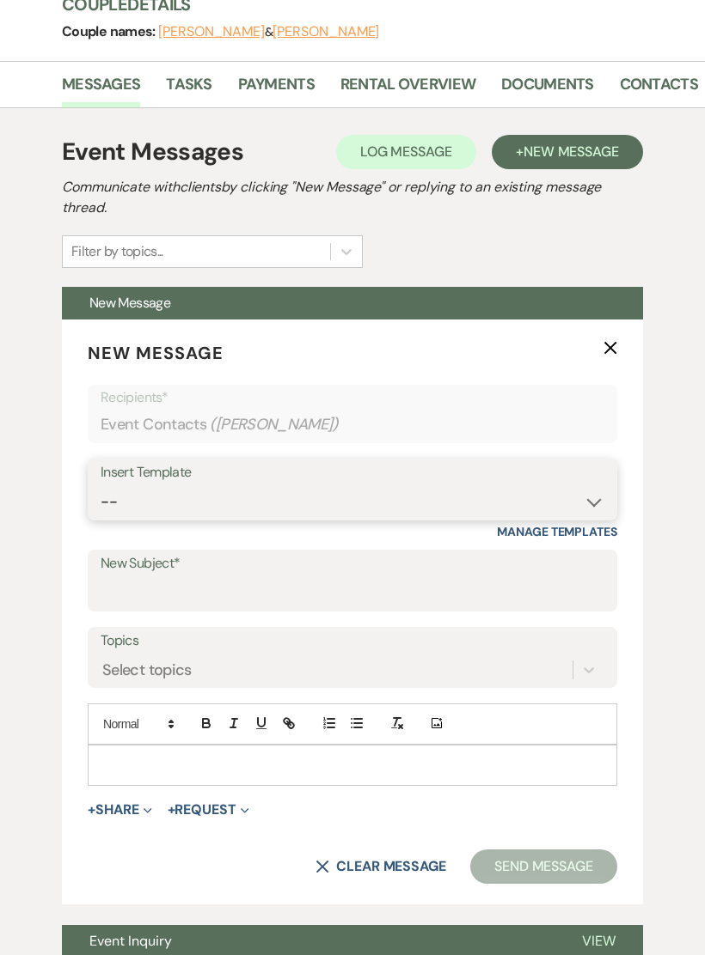
click at [339, 504] on select "-- Gravers Inquiry - out of season Gravers booking form Gravers Contract and de…" at bounding box center [352, 502] width 503 height 34
select select "400"
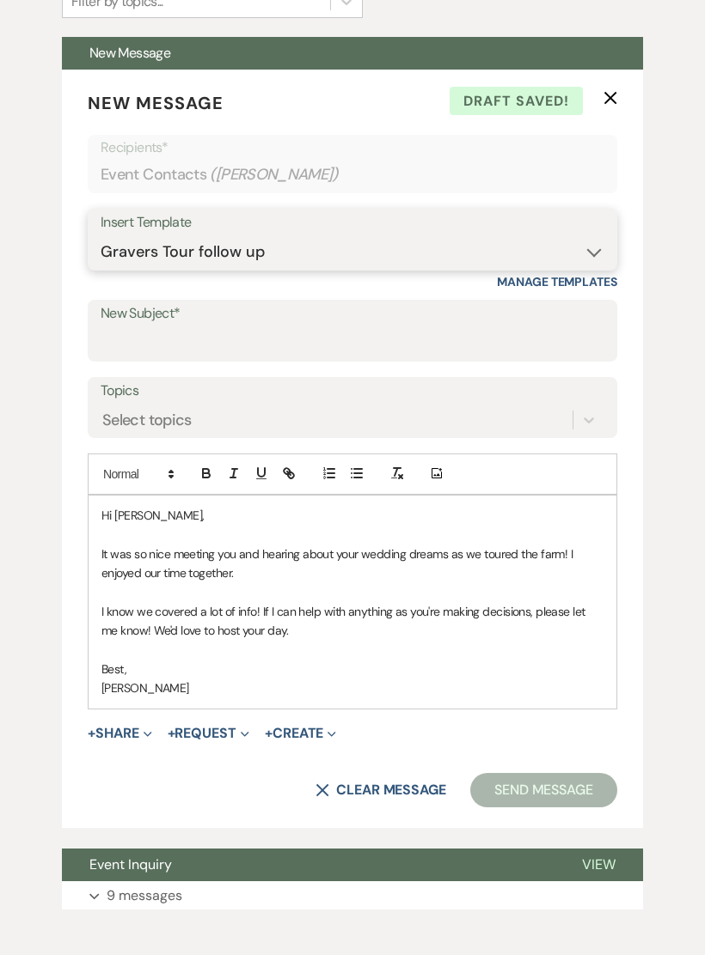
scroll to position [962, 0]
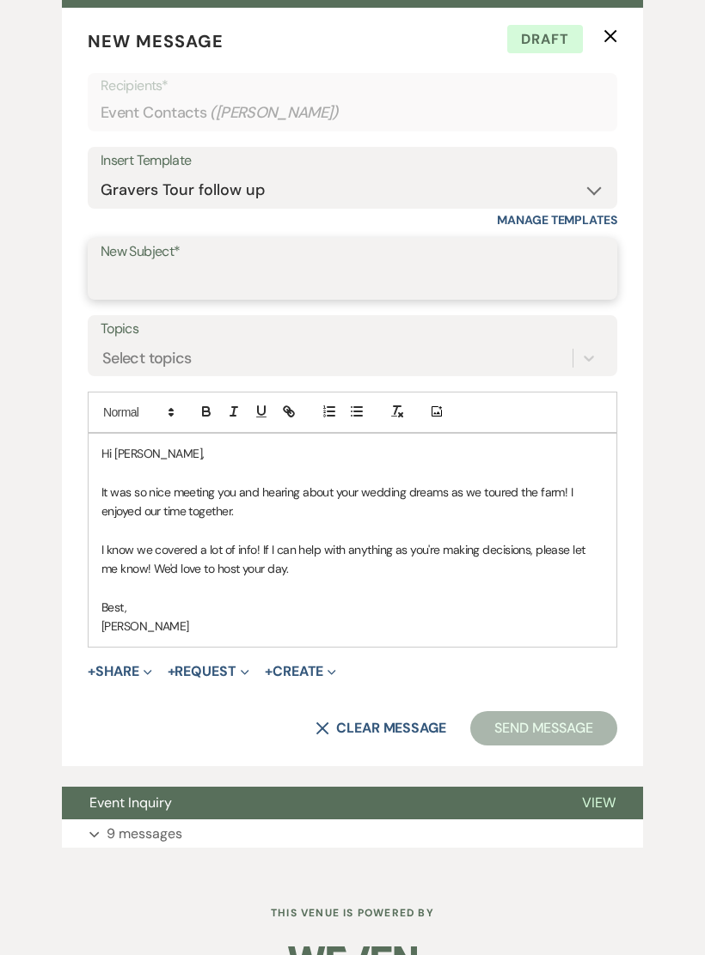
click at [381, 278] on input "New Subject*" at bounding box center [352, 282] width 503 height 34
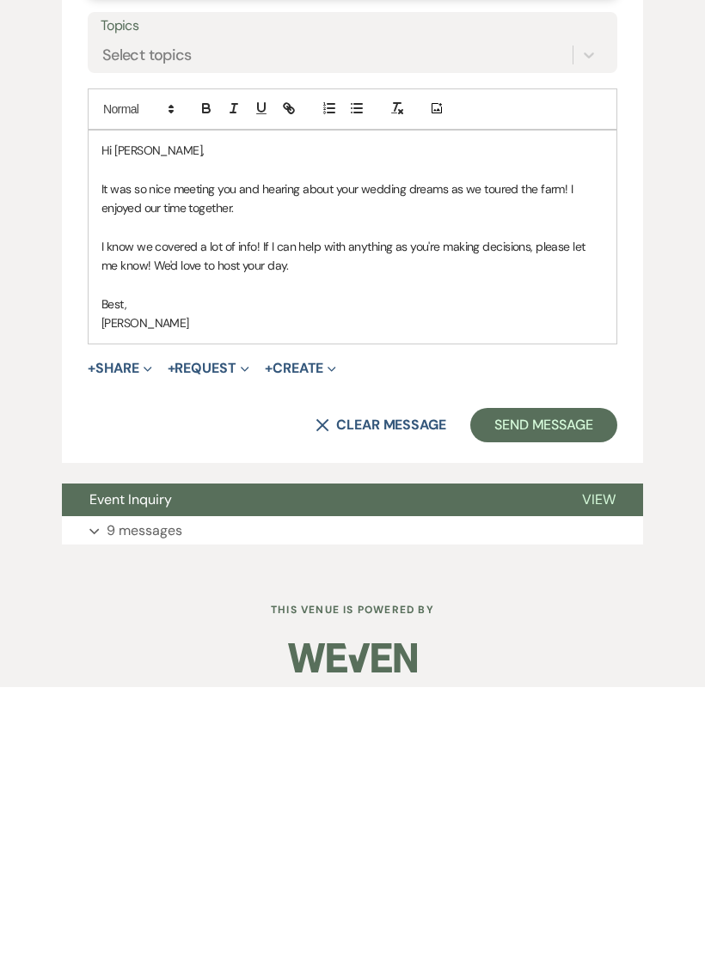
type input "Thanks for visiting!"
click at [564, 676] on button "Send Message" at bounding box center [543, 693] width 147 height 34
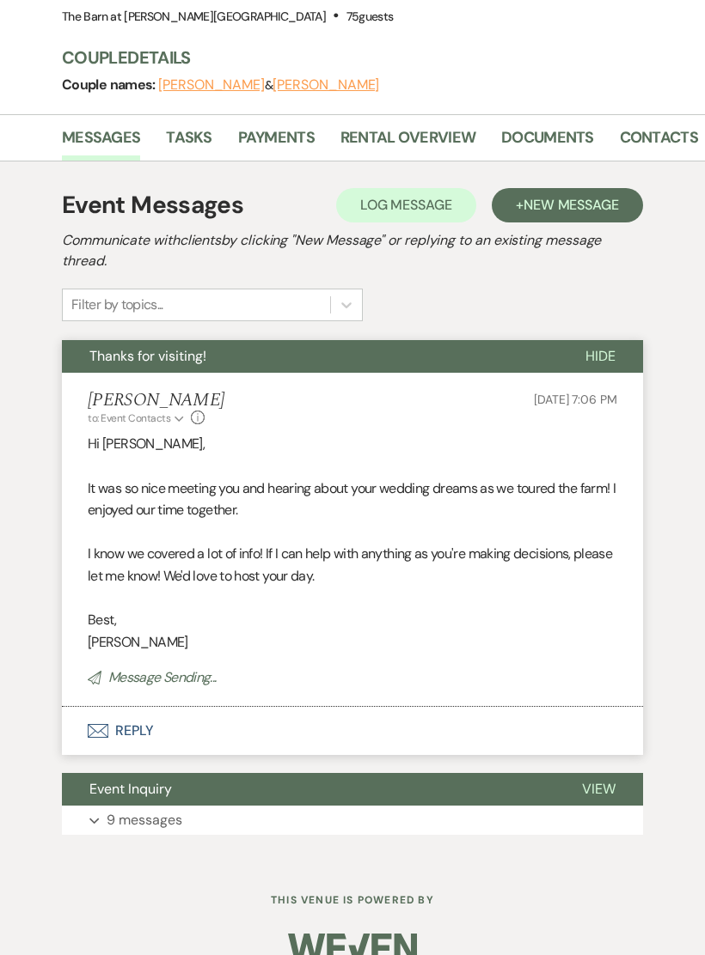
click at [612, 363] on button "Hide" at bounding box center [600, 356] width 85 height 33
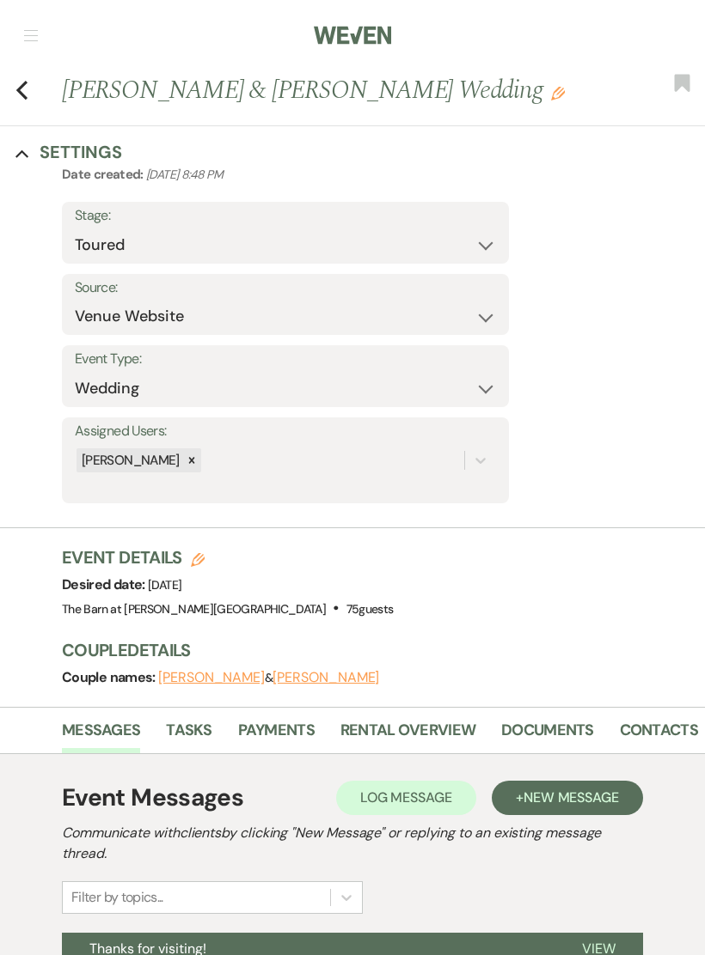
scroll to position [0, 0]
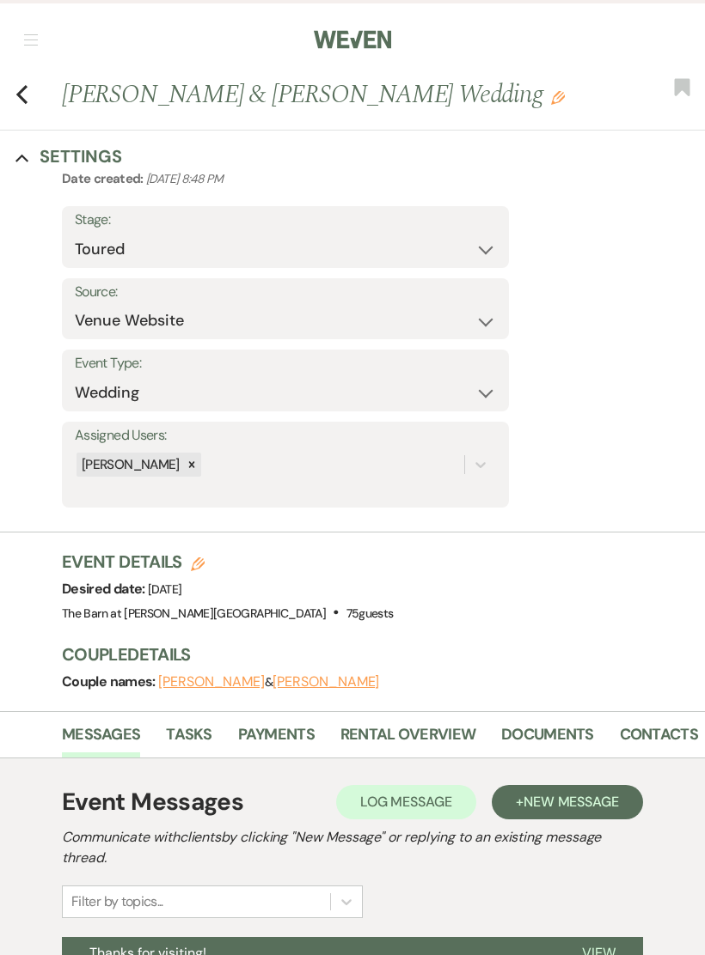
click at [23, 95] on icon "Previous" at bounding box center [21, 94] width 13 height 21
select select "5"
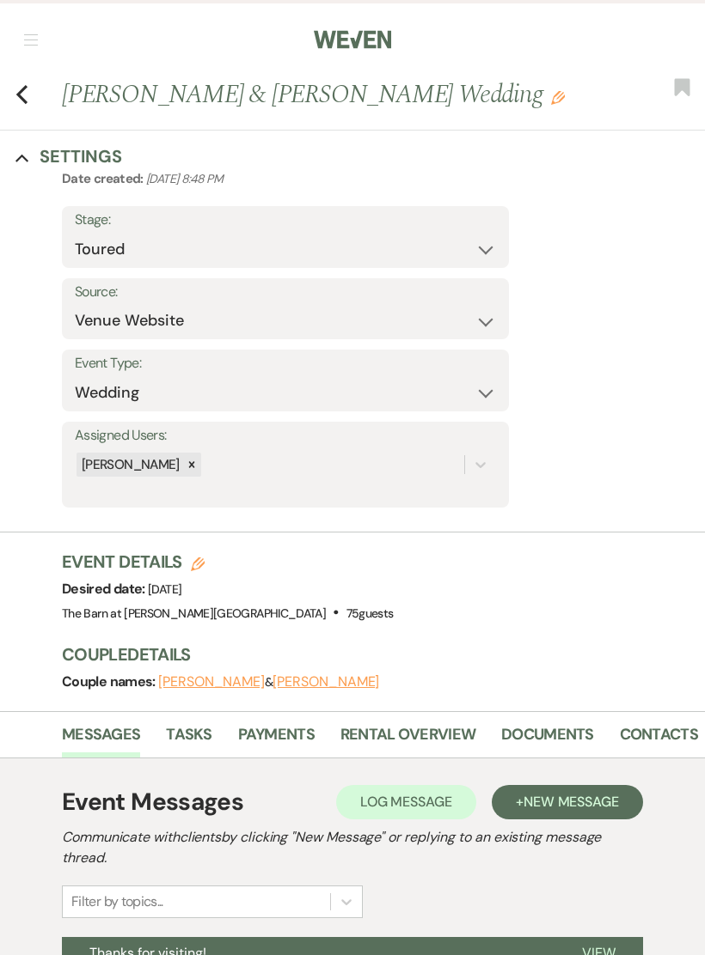
select select "5"
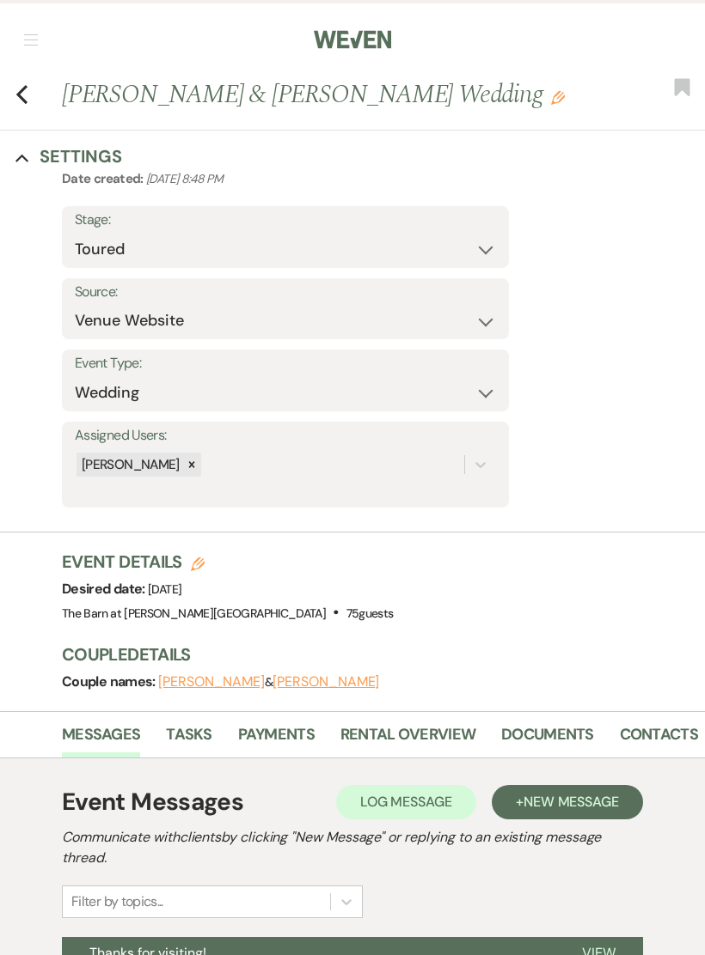
select select "5"
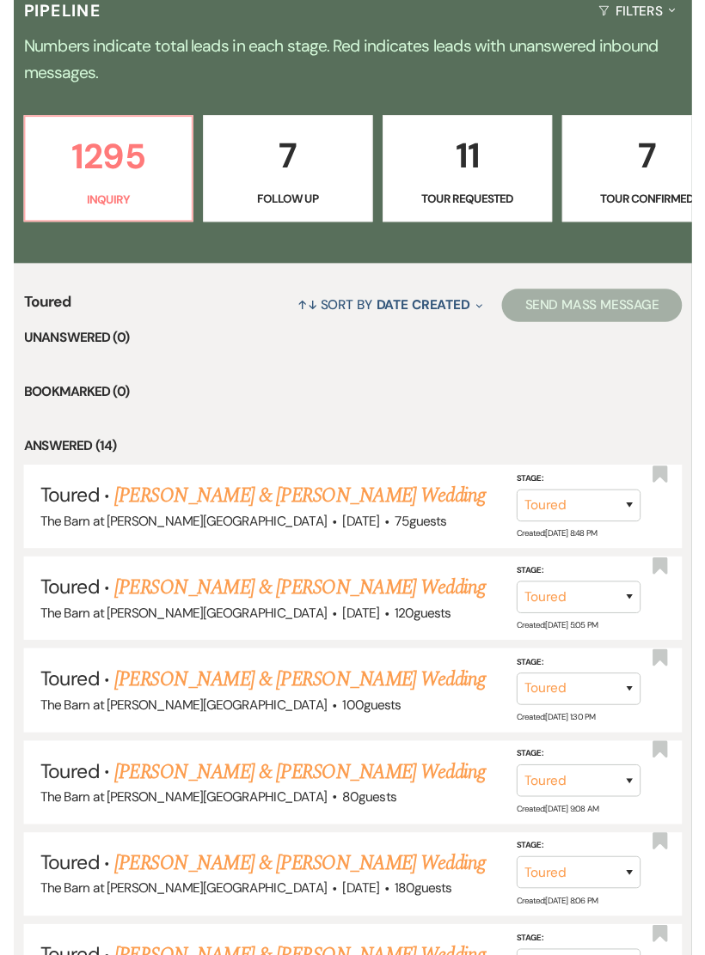
scroll to position [420, 0]
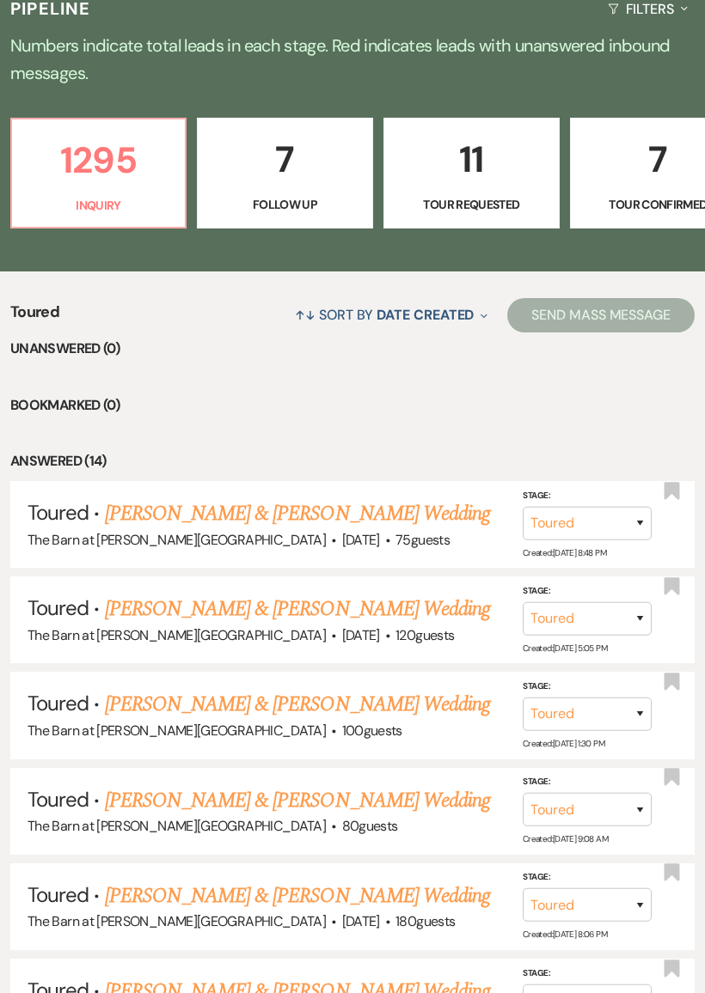
click at [380, 600] on link "[PERSON_NAME] & [PERSON_NAME] Wedding" at bounding box center [297, 609] width 385 height 31
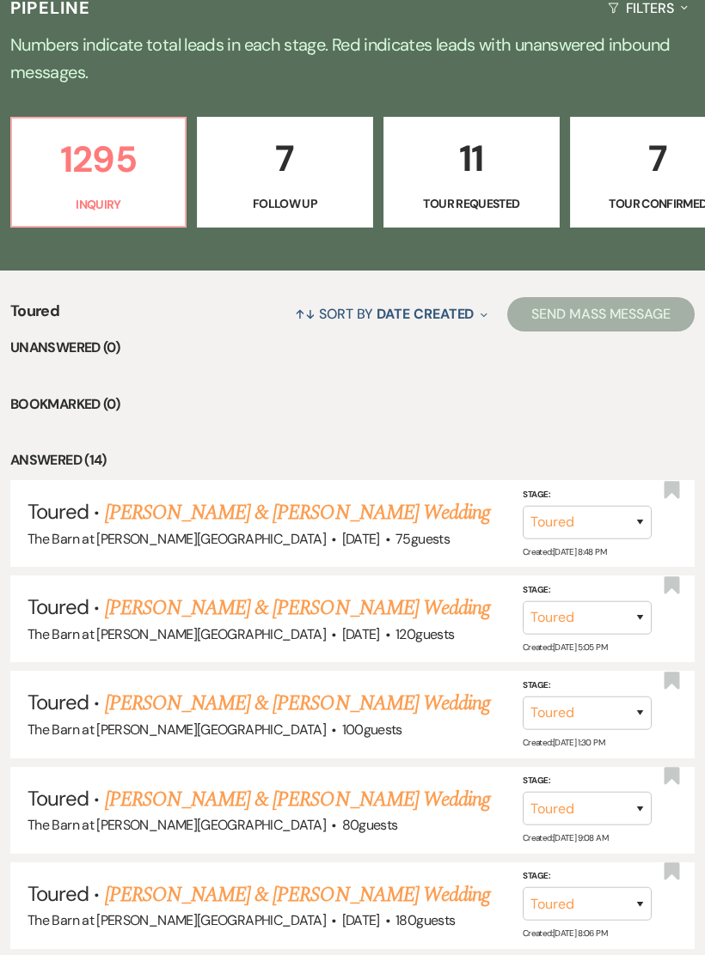
scroll to position [38, 0]
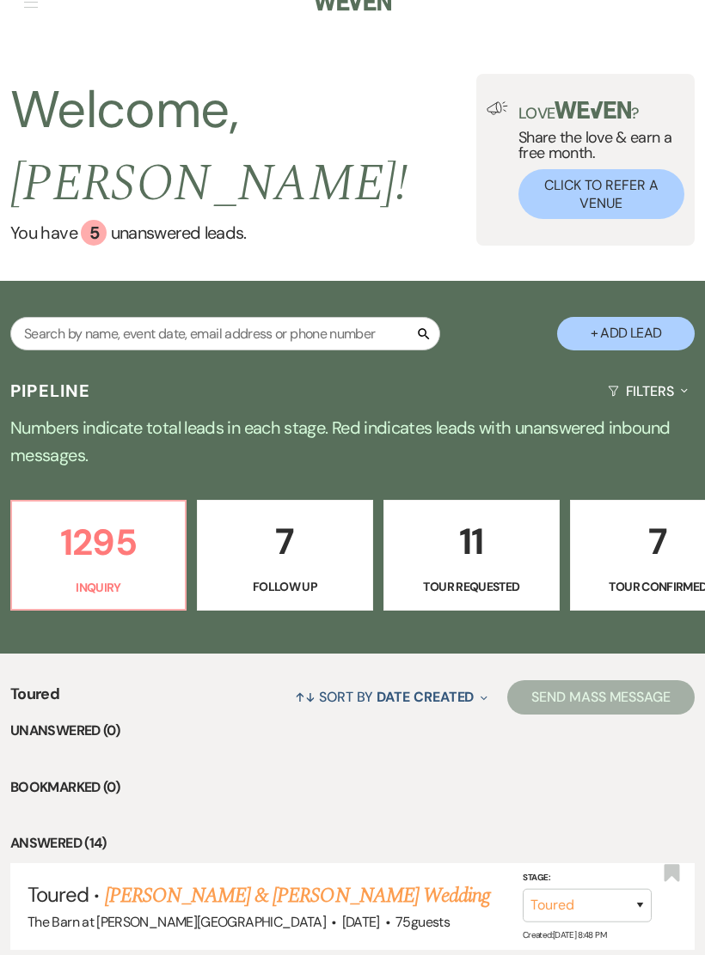
select select "5"
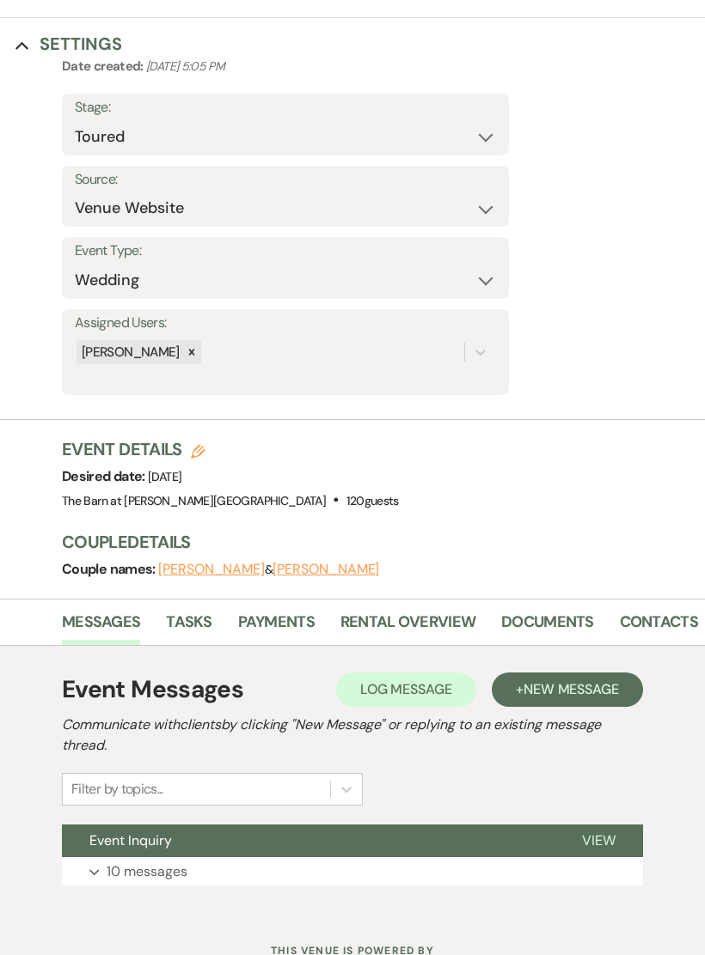
scroll to position [169, 0]
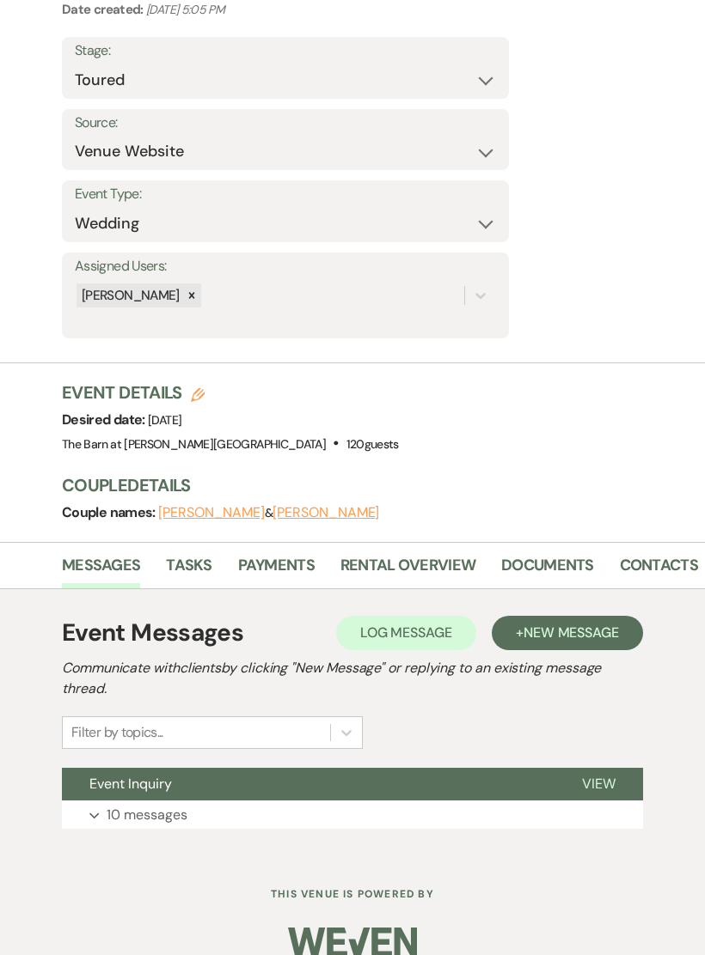
click at [311, 809] on button "Expand 10 messages" at bounding box center [352, 815] width 581 height 29
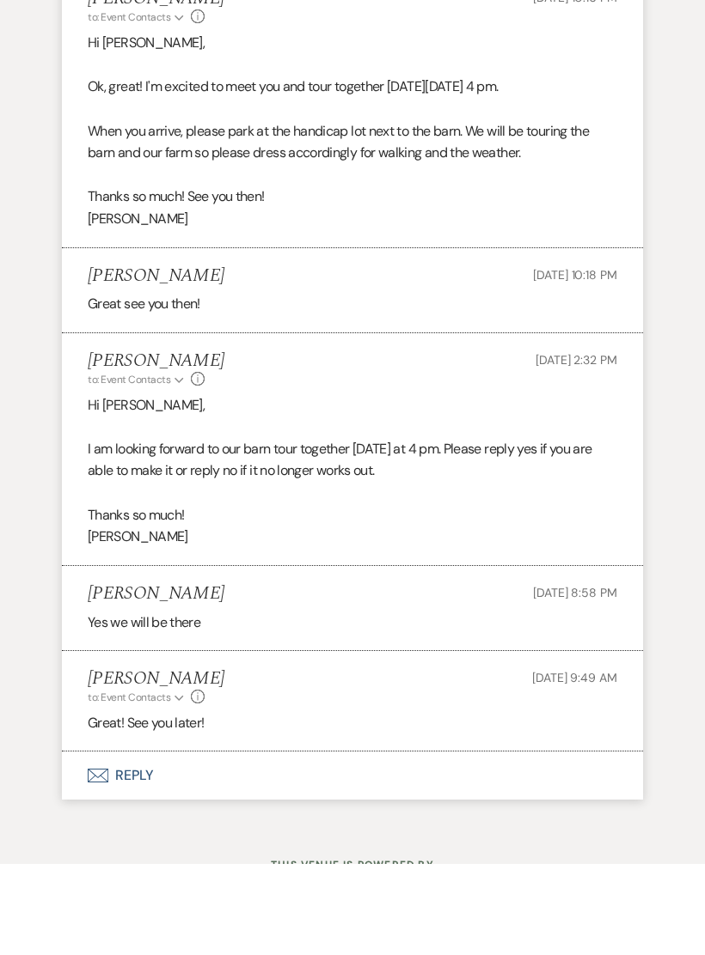
scroll to position [2378, 0]
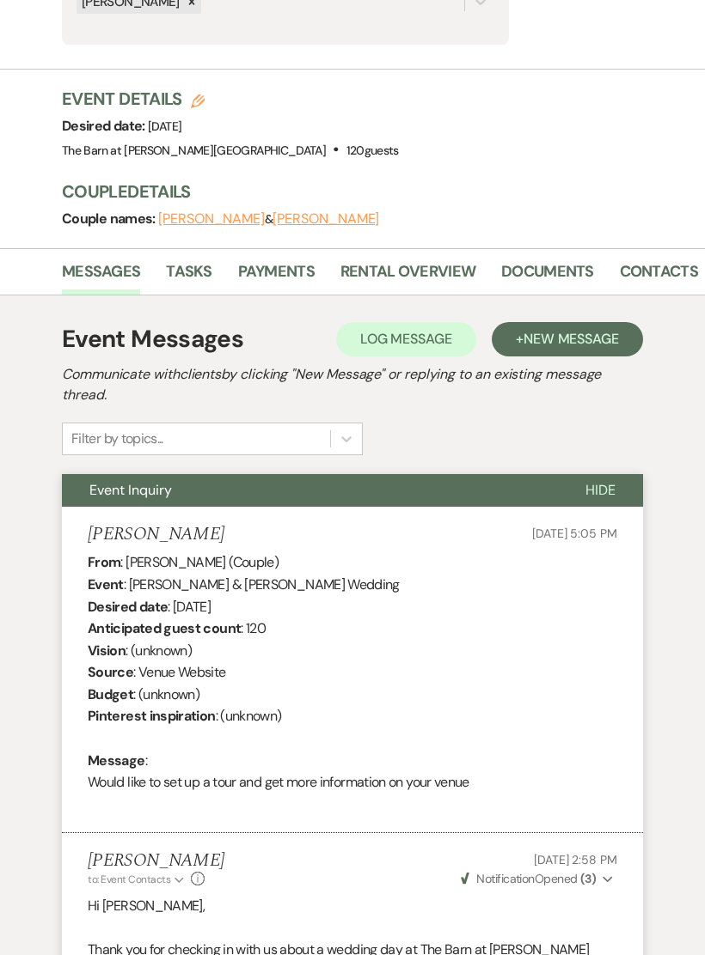
click at [601, 487] on span "Hide" at bounding box center [600, 491] width 30 height 18
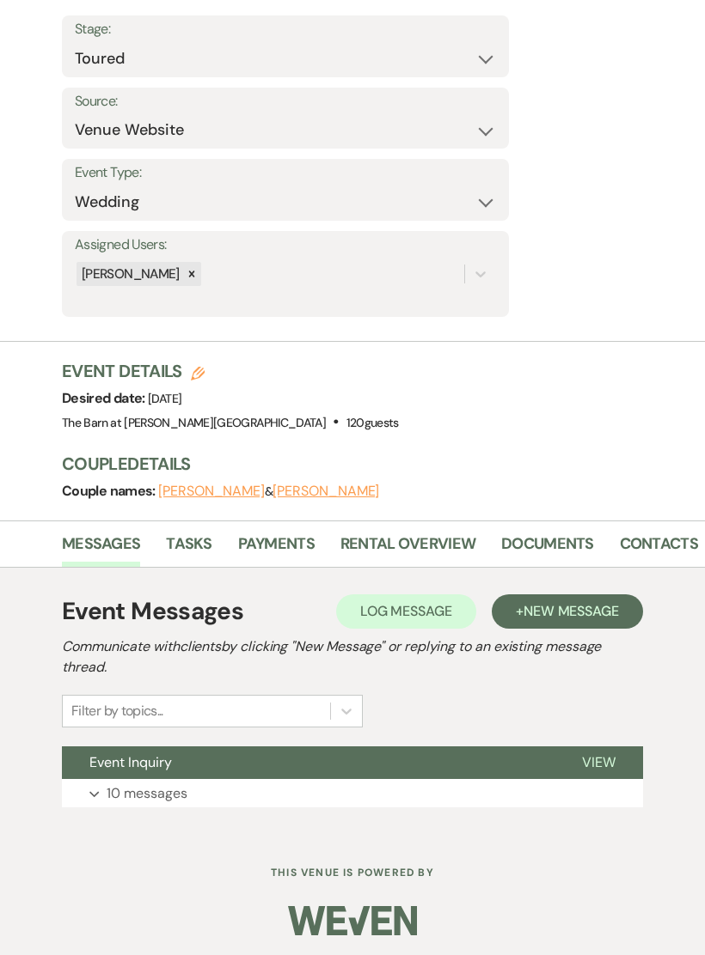
click at [560, 610] on span "New Message" at bounding box center [570, 611] width 95 height 18
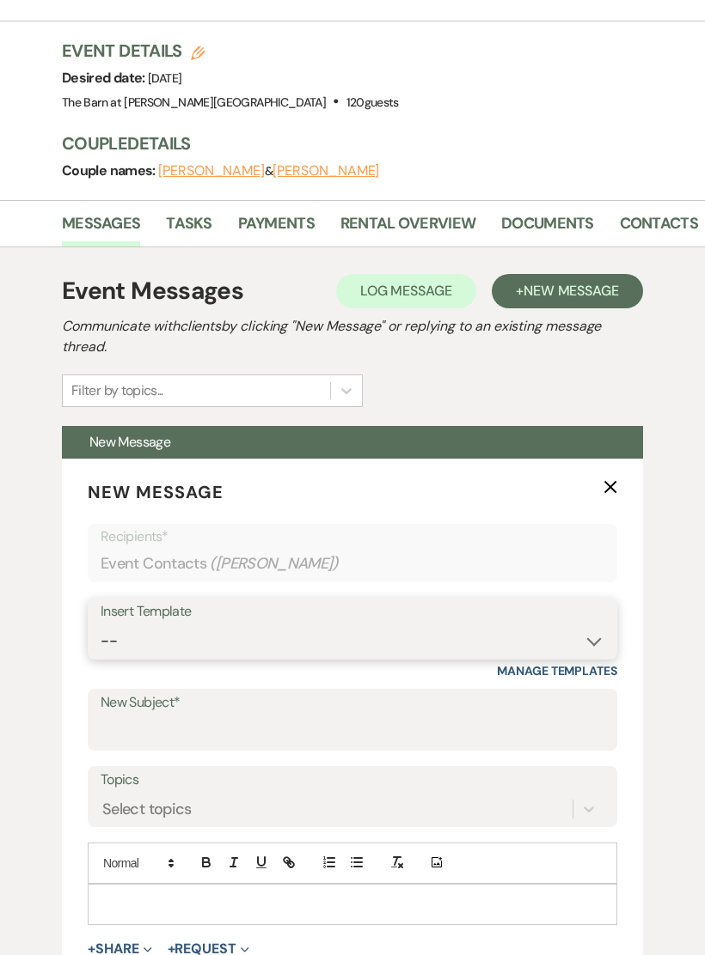
click at [379, 635] on select "-- Gravers Inquiry - out of season Gravers booking form Gravers Contract and de…" at bounding box center [352, 643] width 503 height 34
select select "400"
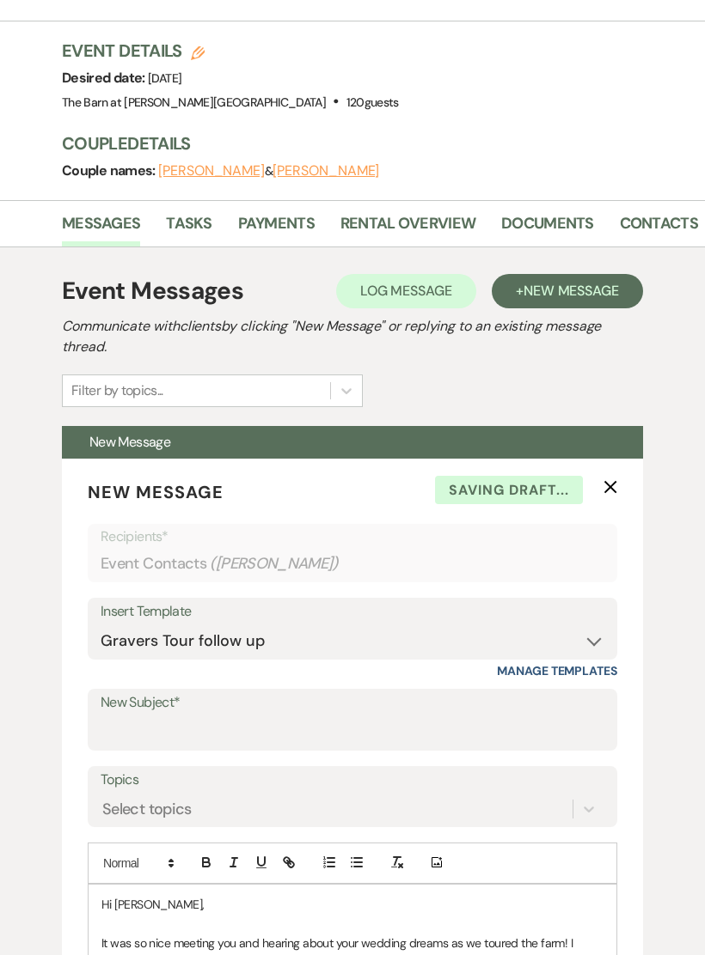
click at [241, 705] on label "New Subject*" at bounding box center [352, 703] width 503 height 25
click at [241, 716] on input "New Subject*" at bounding box center [352, 733] width 503 height 34
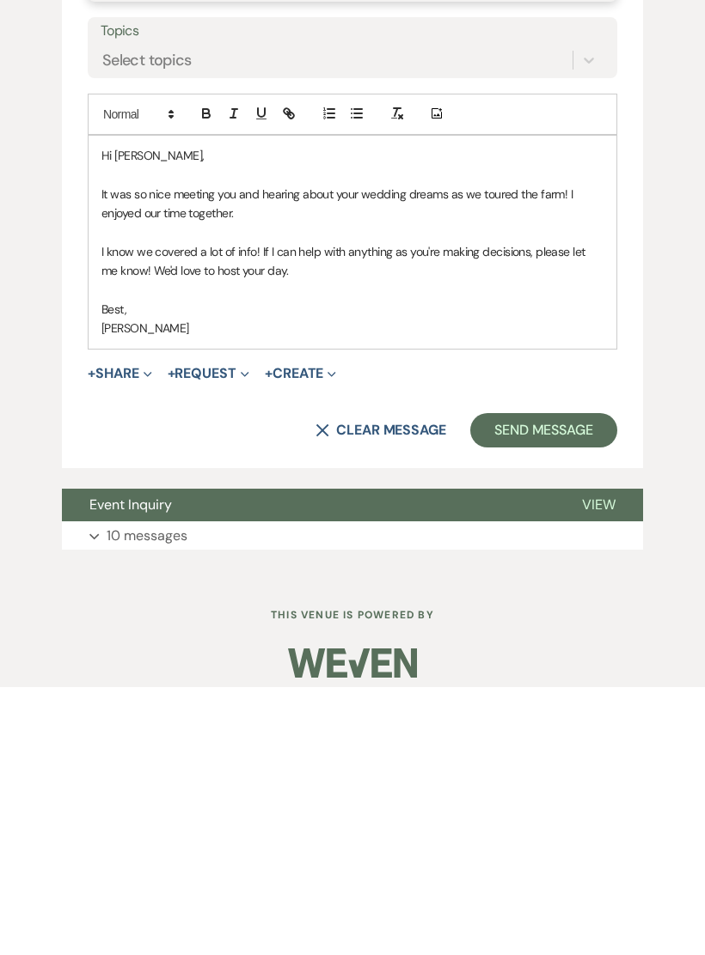
scroll to position [992, 0]
type input "Thanks for visiting!"
click at [569, 681] on button "Send Message" at bounding box center [543, 698] width 147 height 34
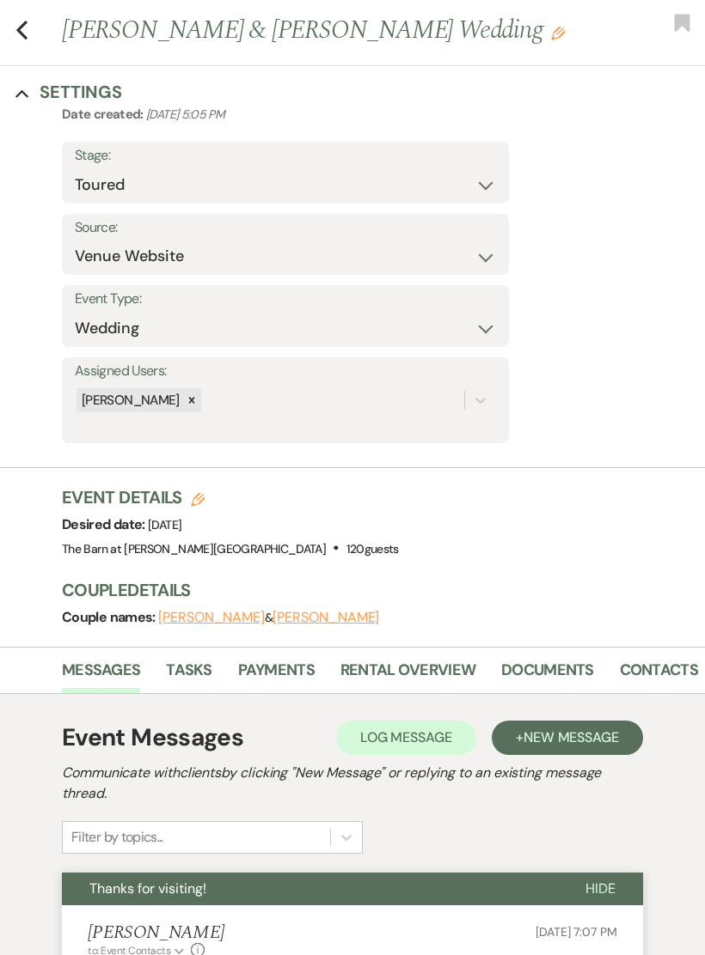
scroll to position [8, 0]
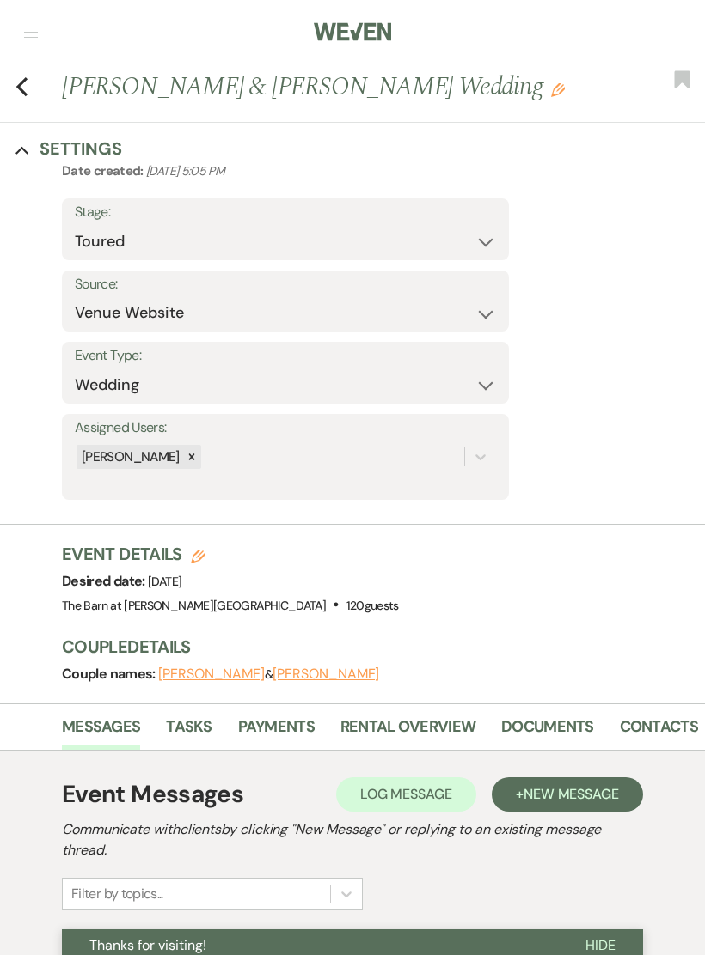
click at [22, 81] on use "button" at bounding box center [21, 86] width 11 height 19
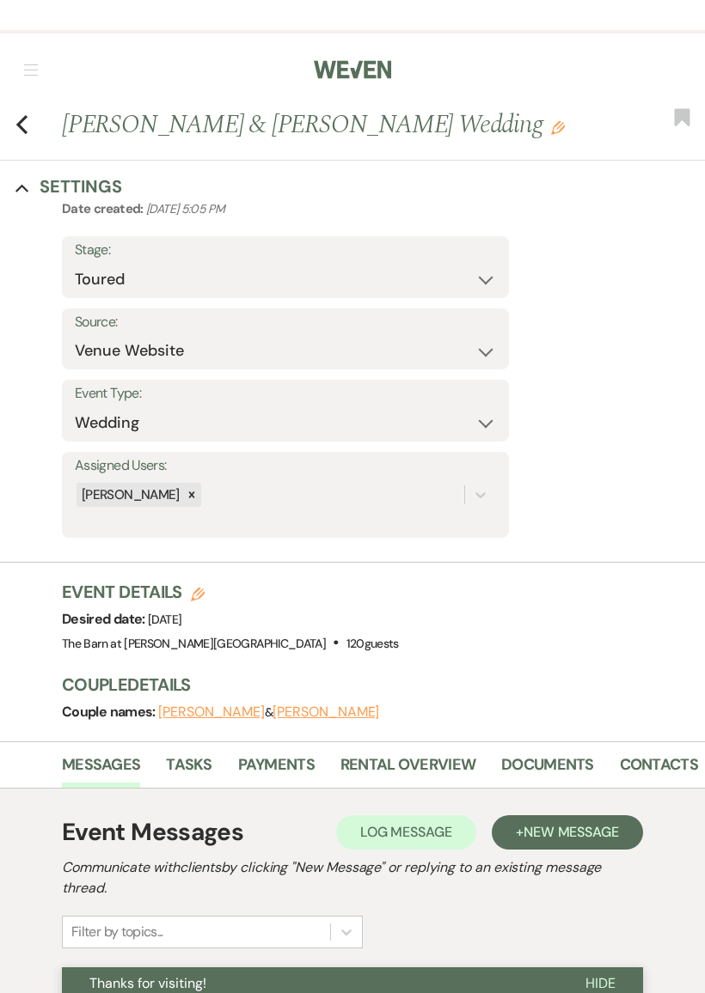
select select "5"
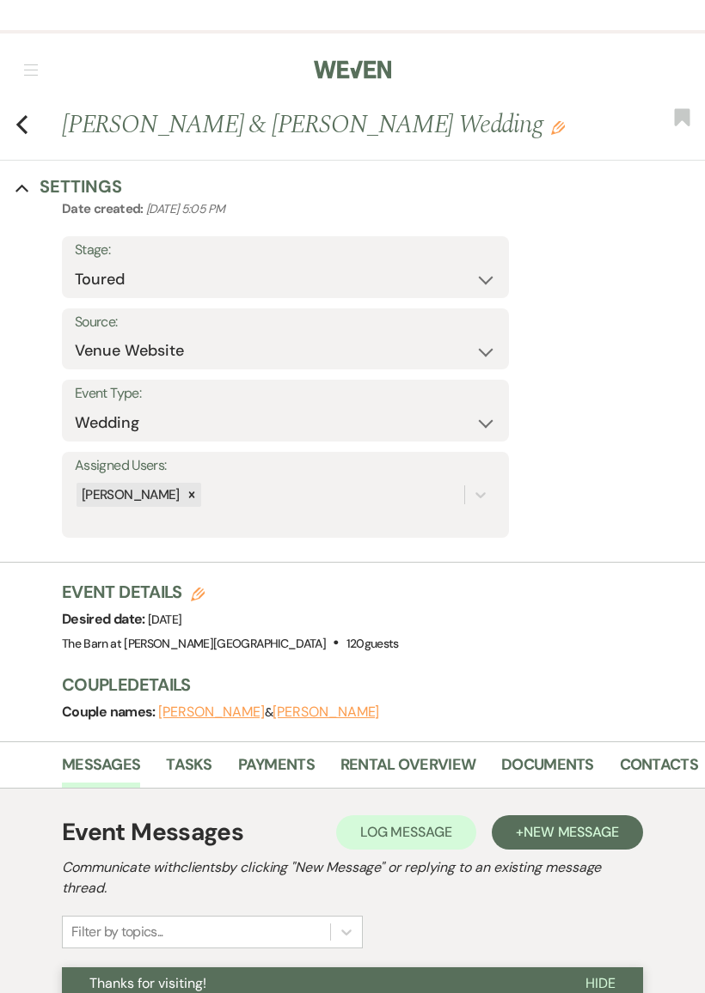
select select "5"
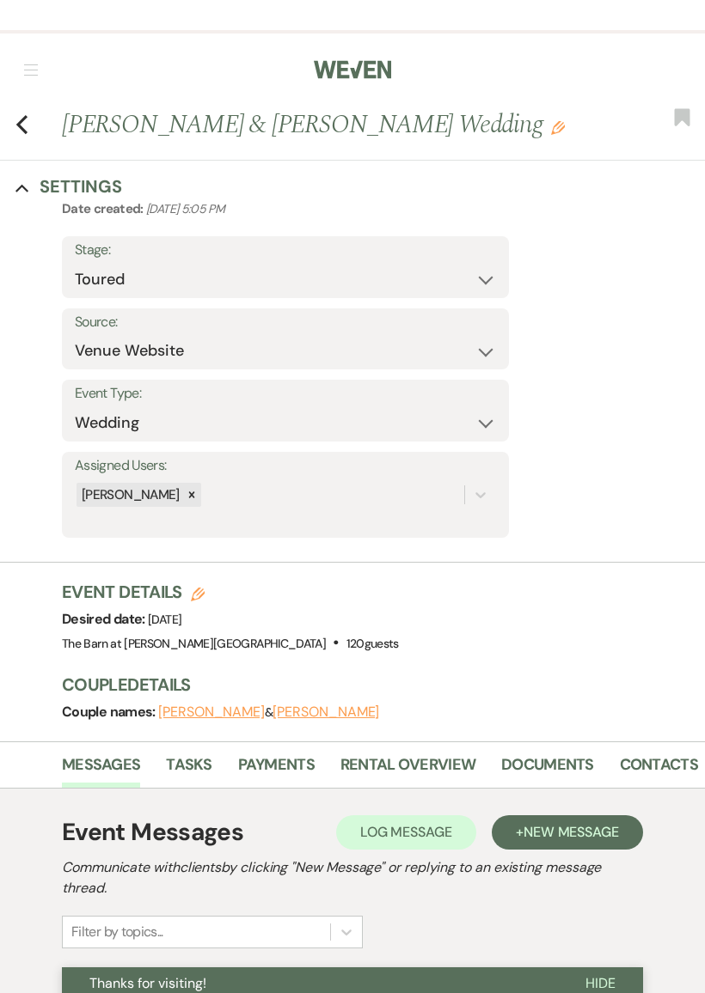
select select "5"
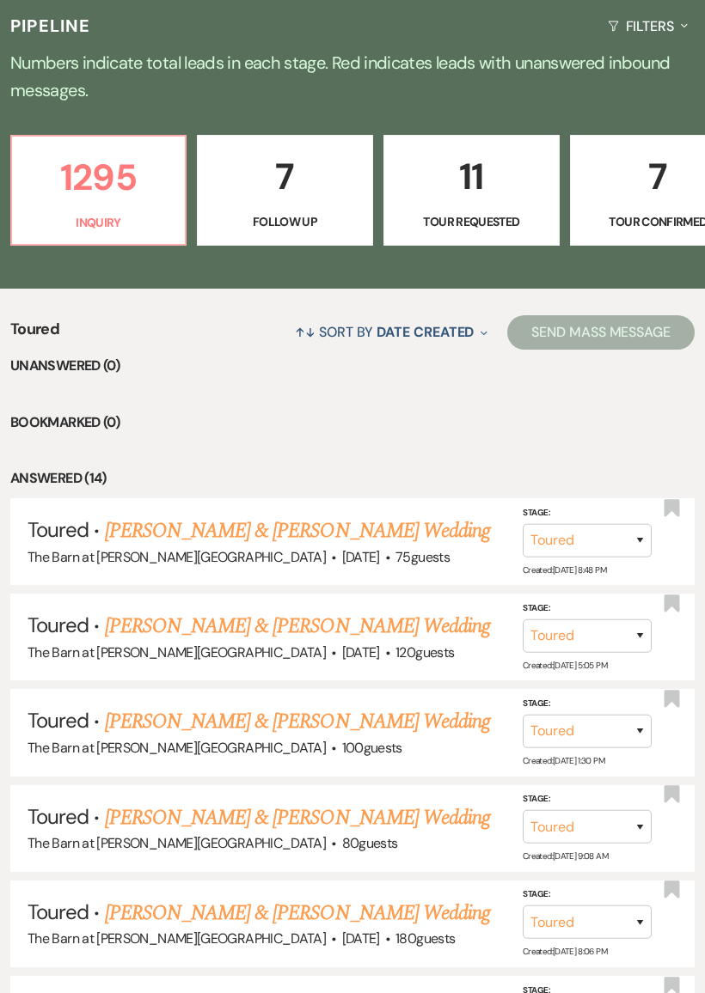
scroll to position [407, 0]
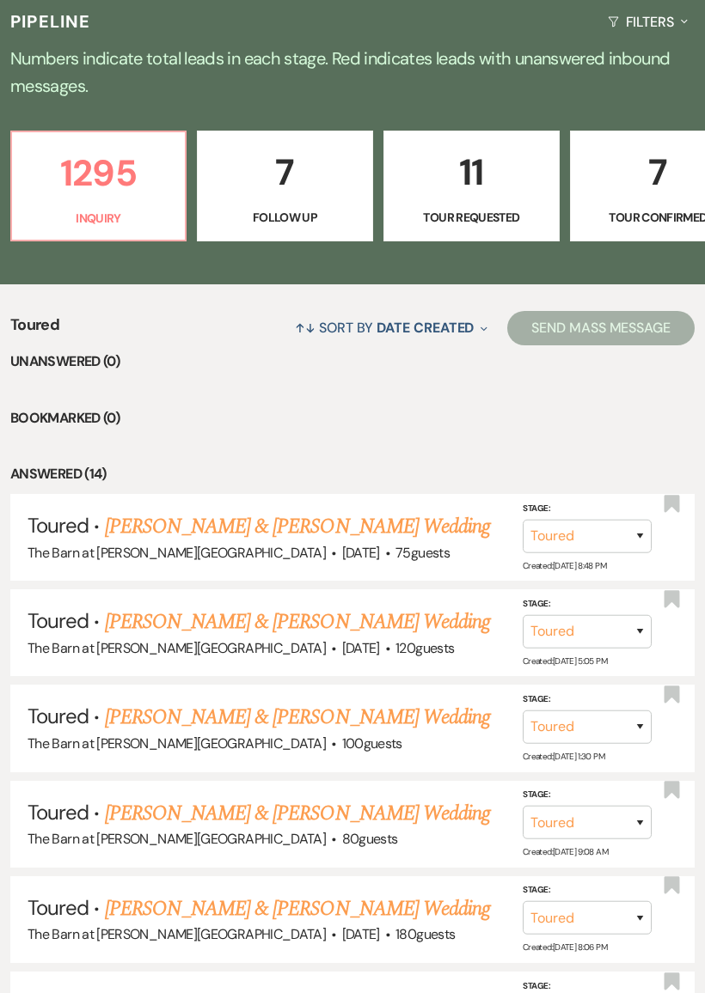
click at [320, 705] on link "[PERSON_NAME] & [PERSON_NAME] Wedding" at bounding box center [297, 717] width 385 height 31
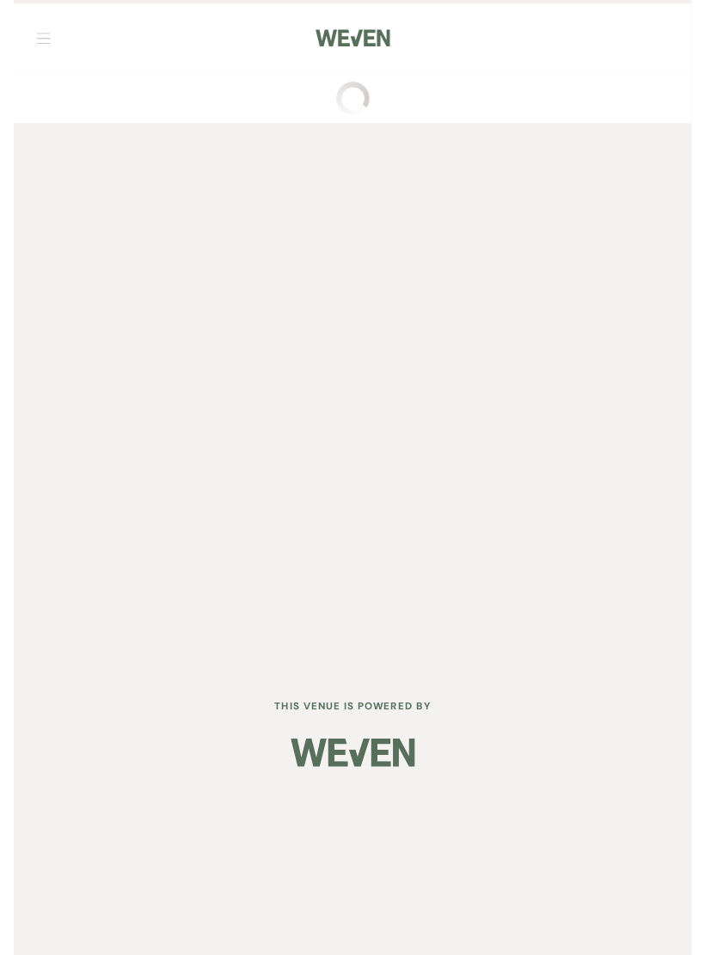
scroll to position [38, 0]
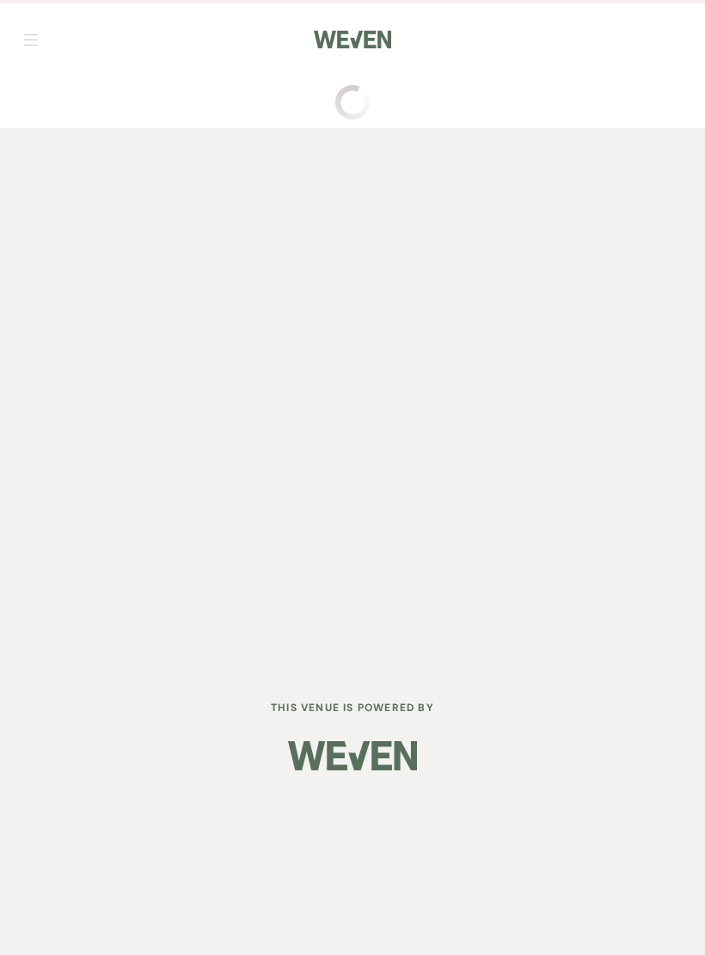
select select "5"
select select "17"
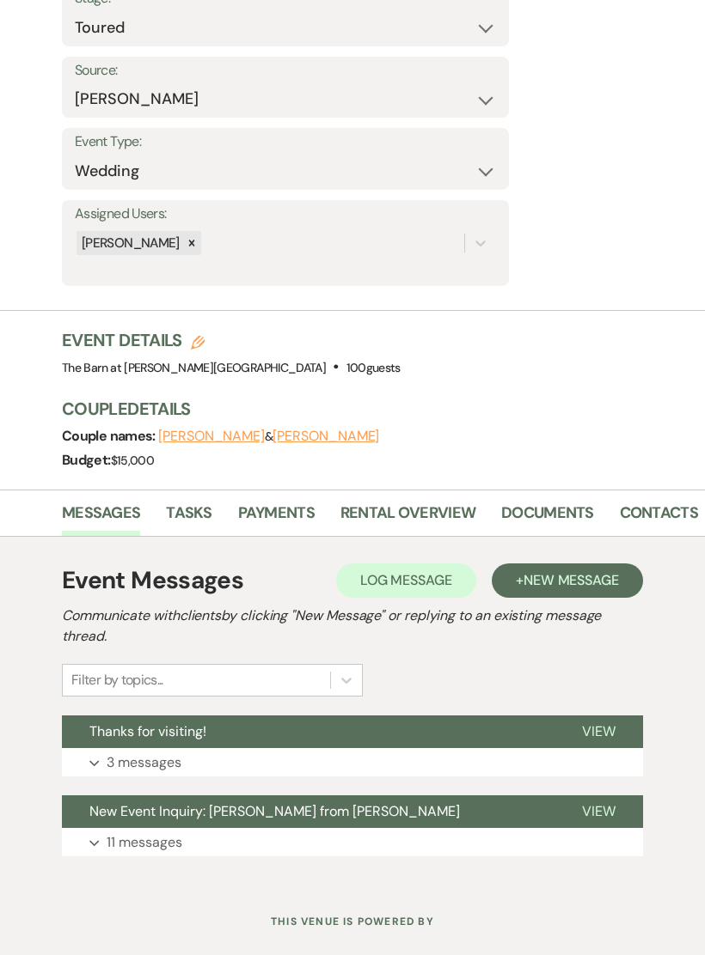
scroll to position [249, 0]
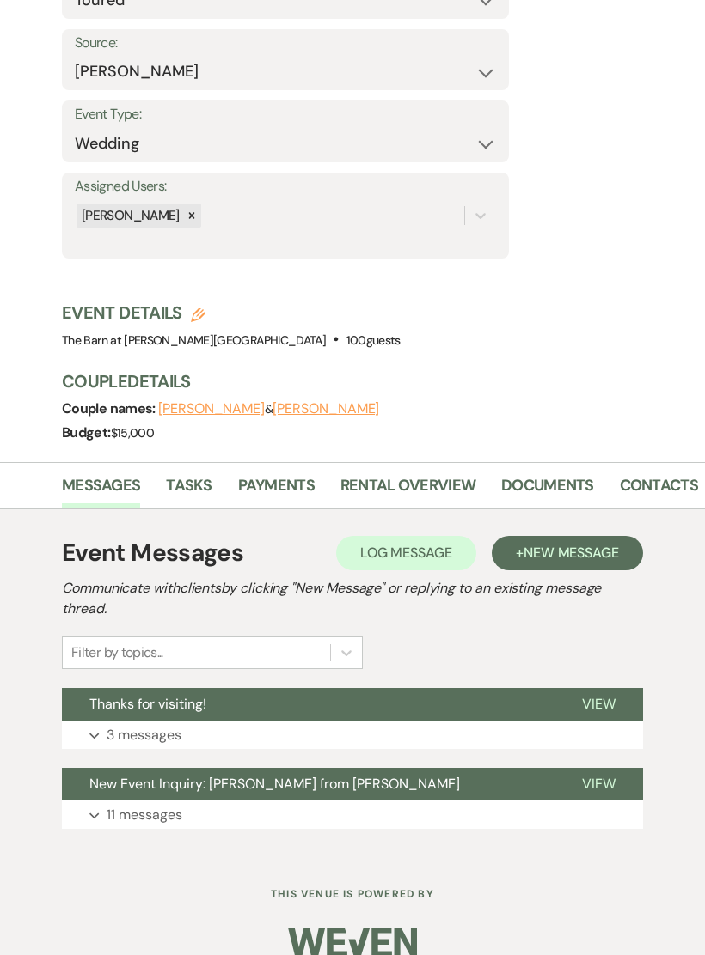
click at [220, 727] on button "Expand 3 messages" at bounding box center [352, 735] width 581 height 29
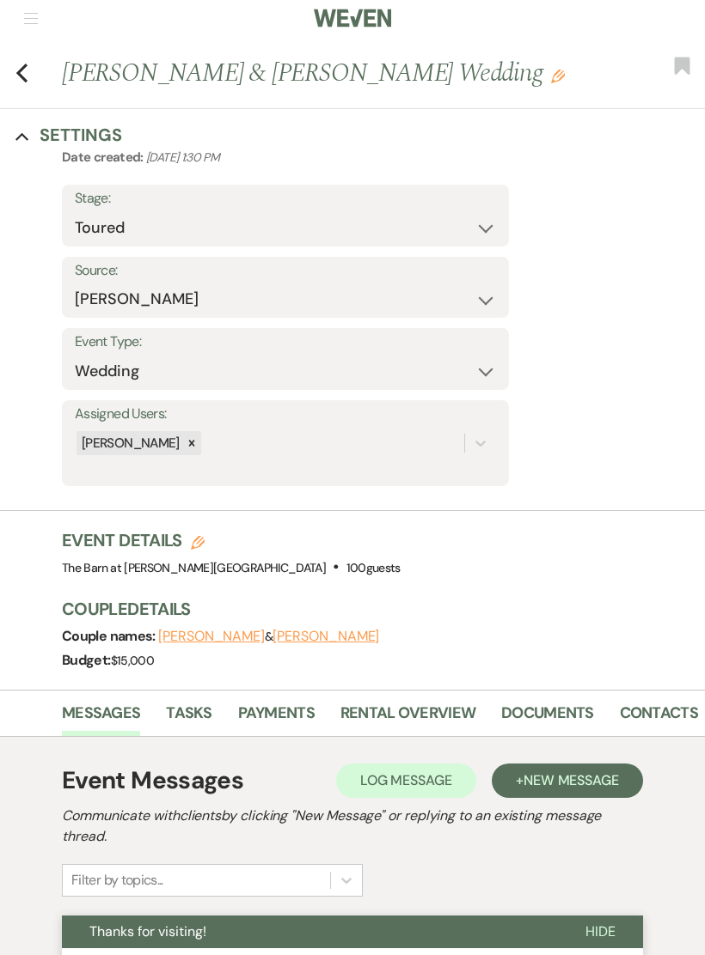
scroll to position [0, 0]
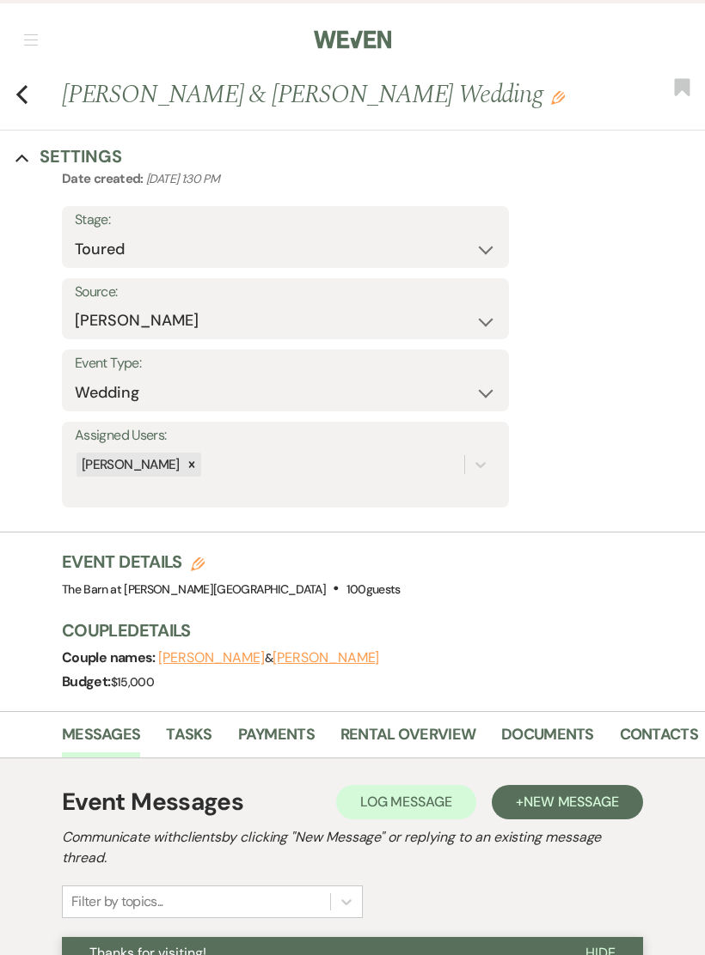
click at [27, 101] on icon "Previous" at bounding box center [21, 94] width 13 height 21
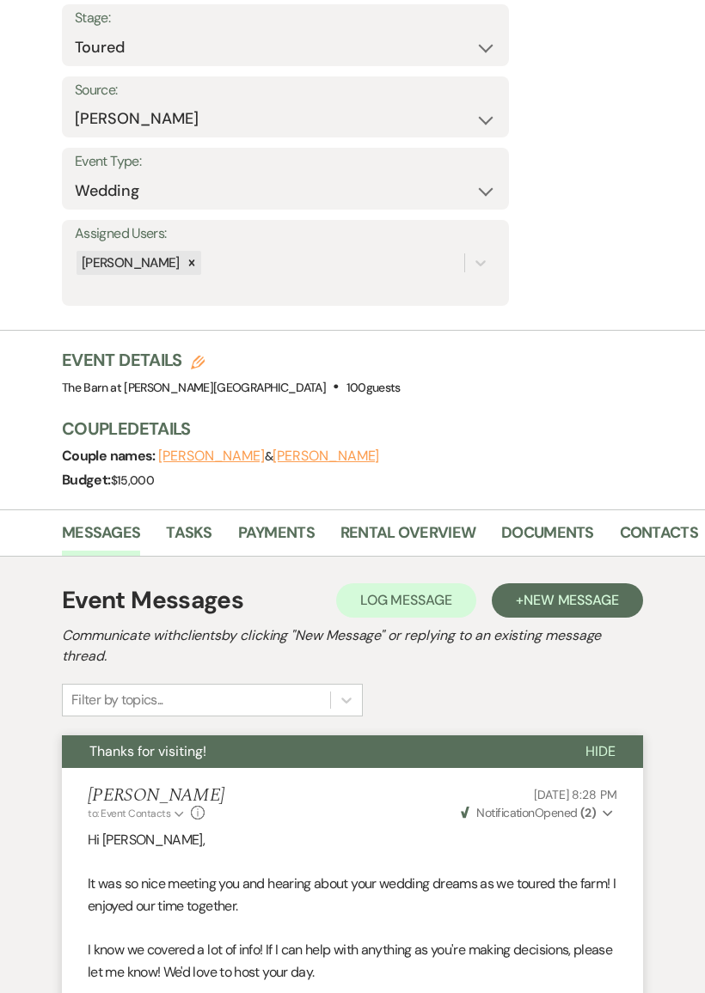
select select "5"
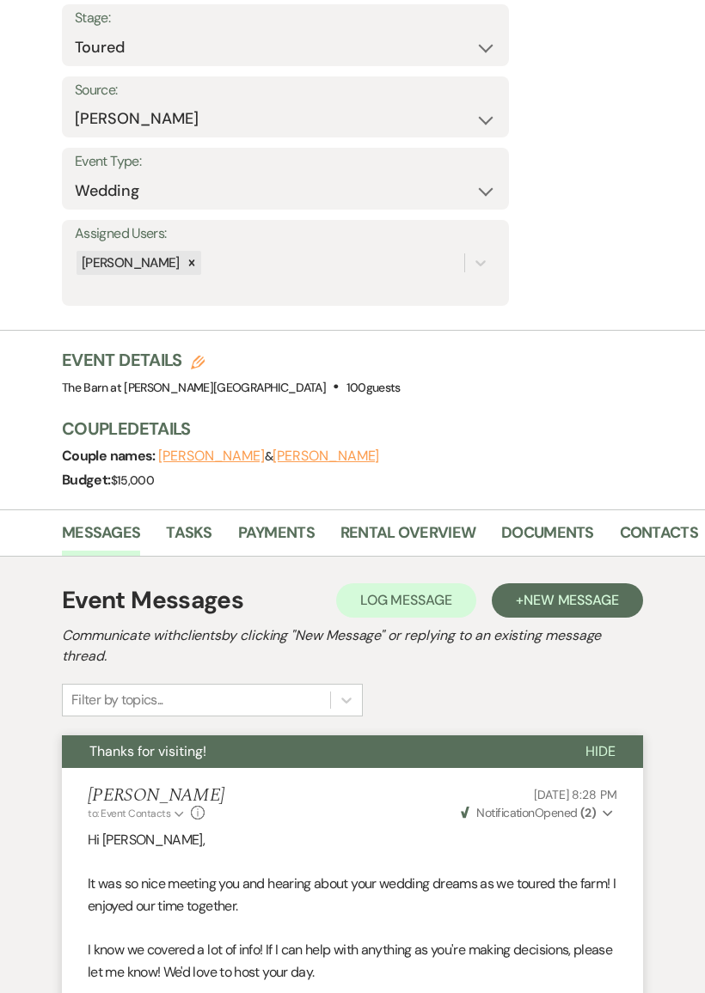
select select "5"
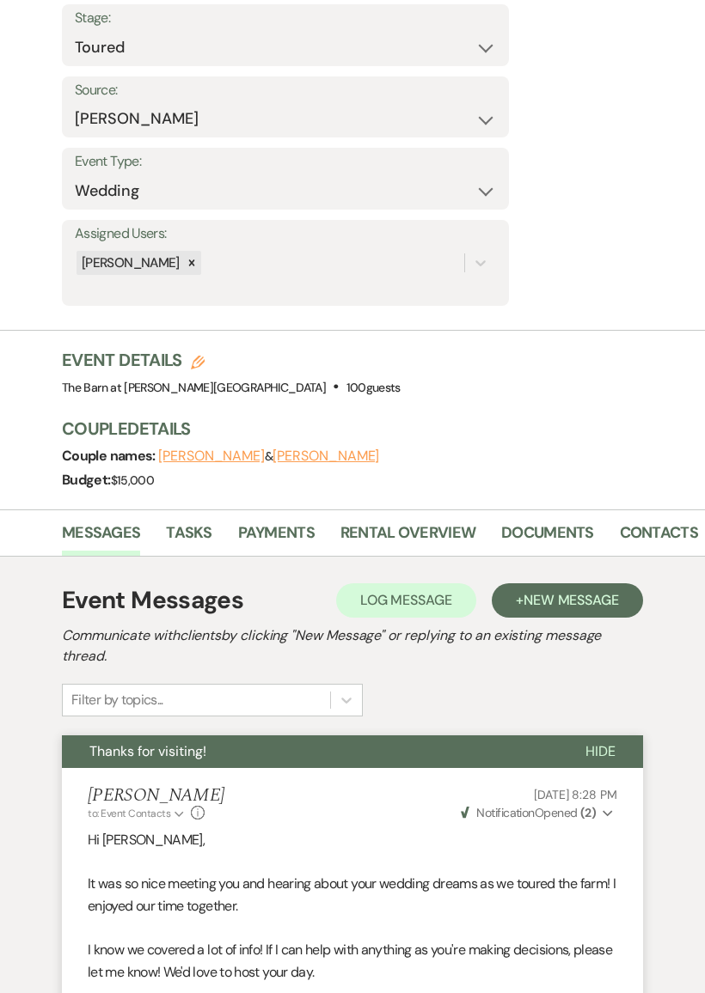
select select "5"
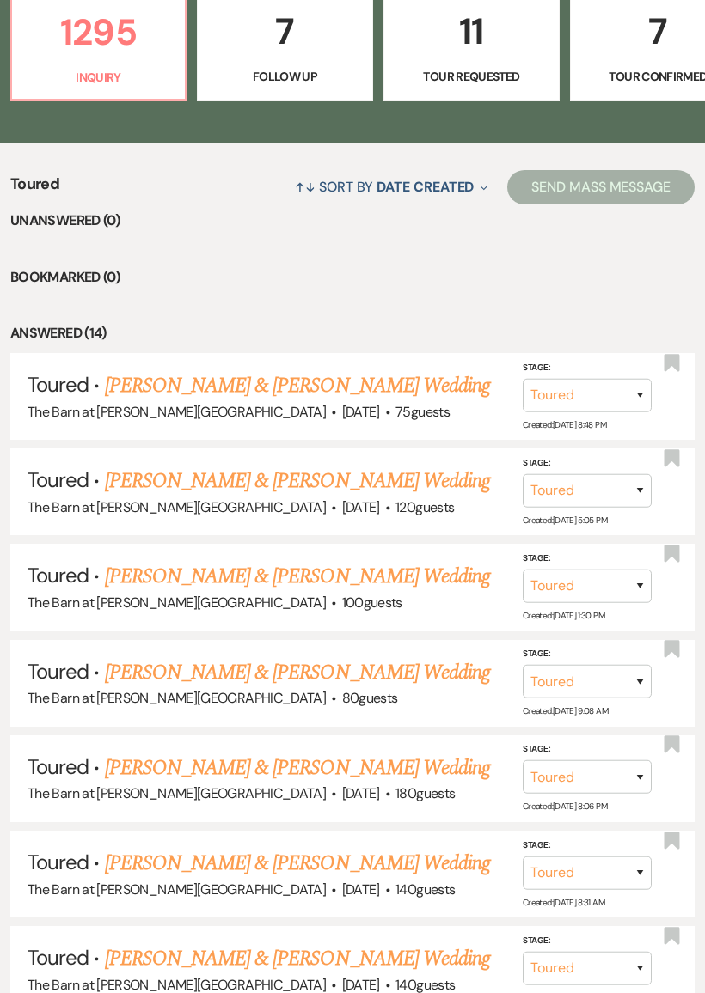
scroll to position [548, 0]
click at [299, 662] on link "[PERSON_NAME] & [PERSON_NAME] Wedding" at bounding box center [297, 672] width 385 height 31
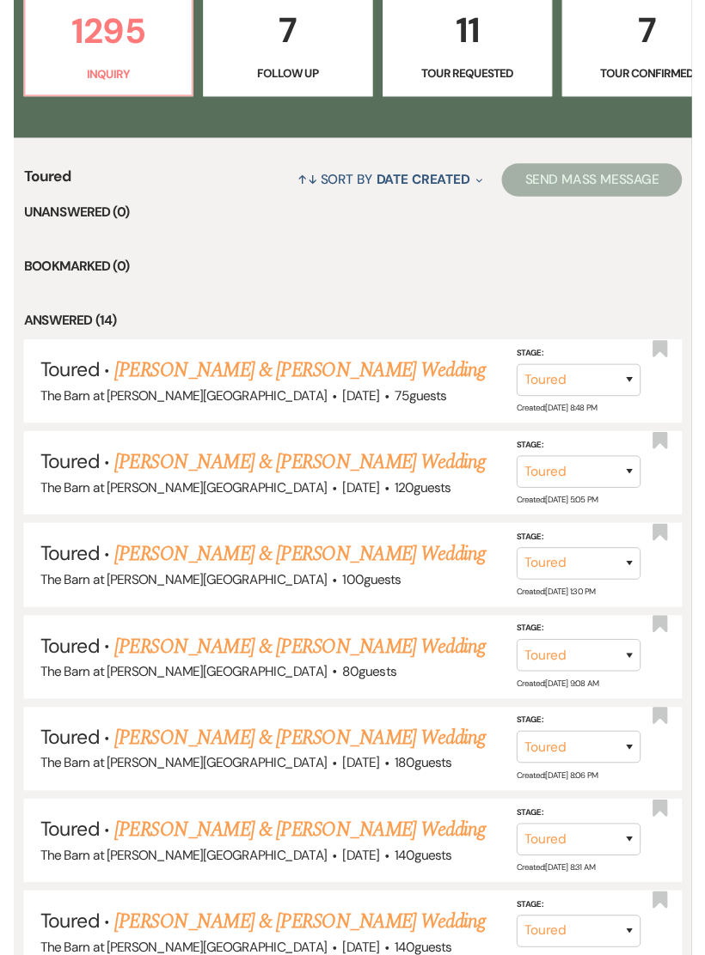
scroll to position [38, 0]
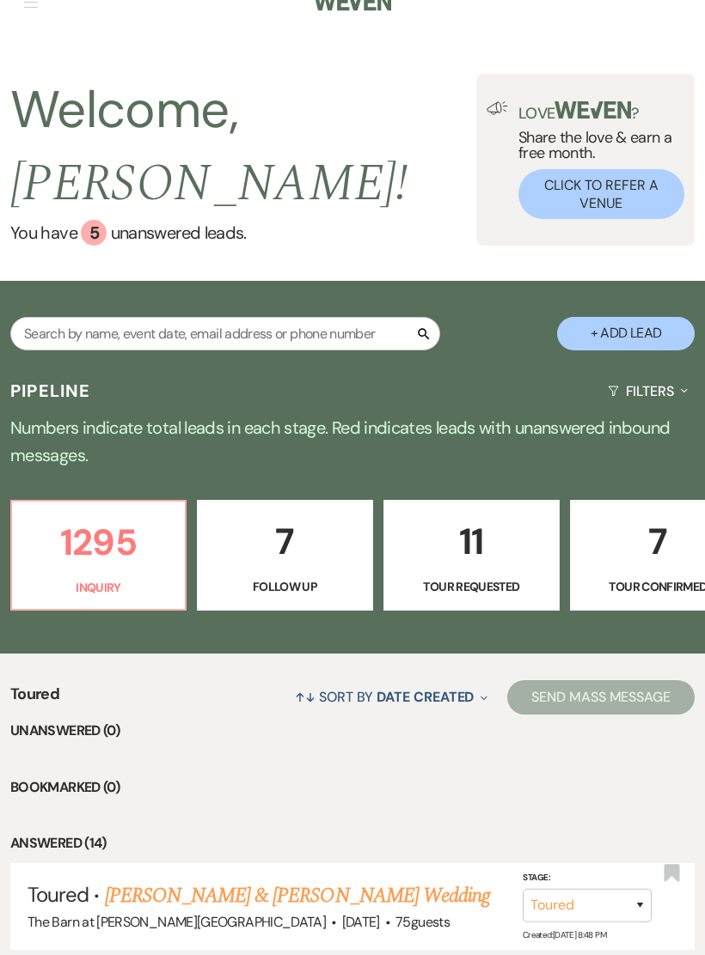
select select "5"
select select "17"
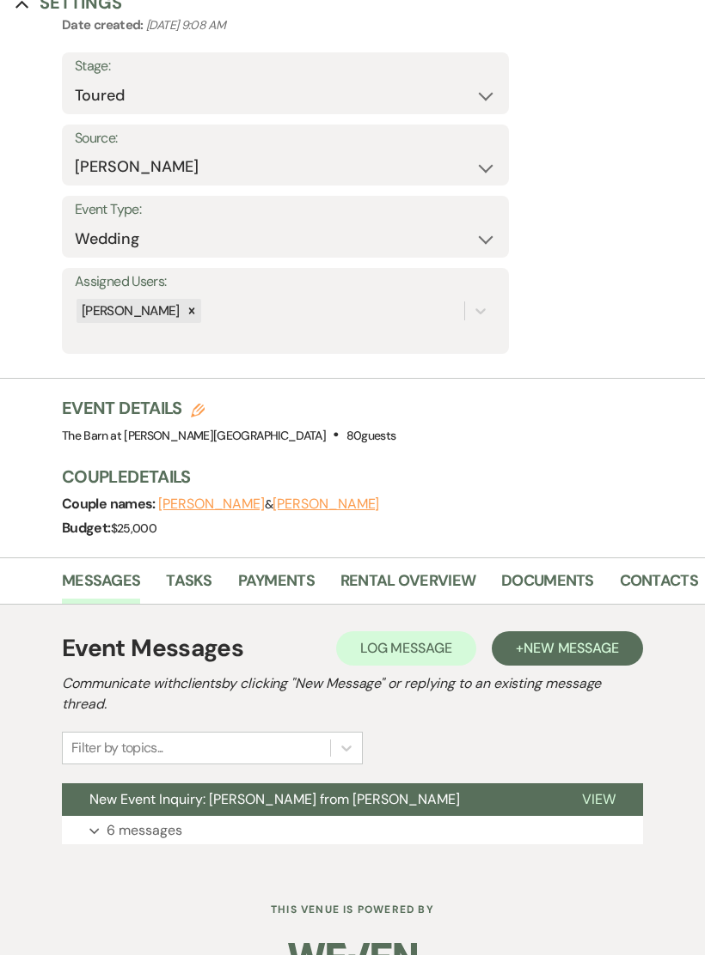
scroll to position [169, 0]
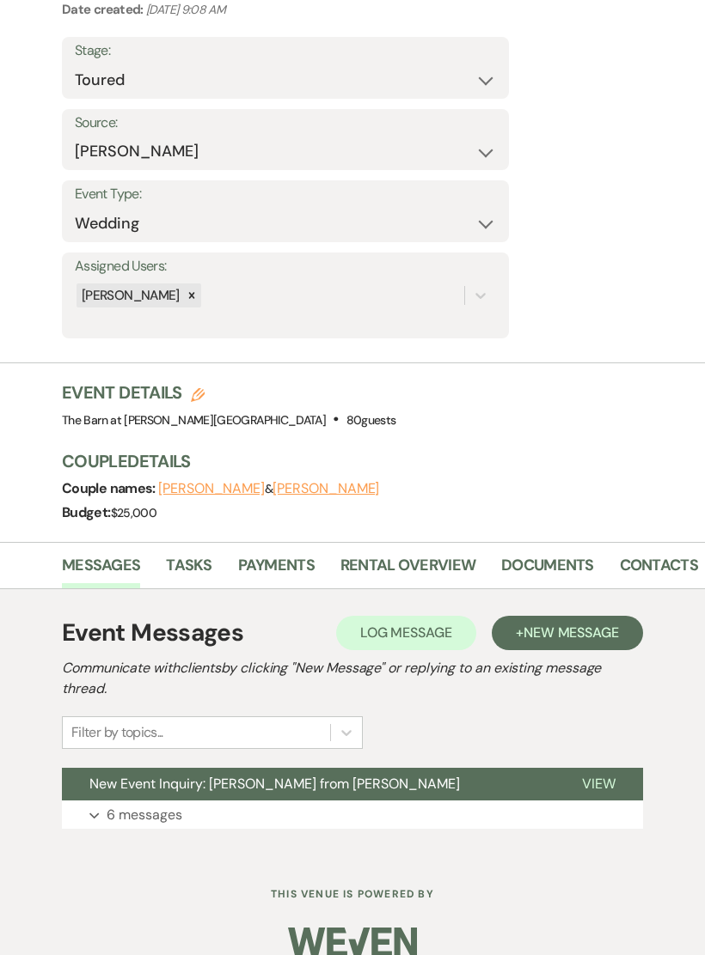
click at [135, 806] on p "6 messages" at bounding box center [145, 815] width 76 height 22
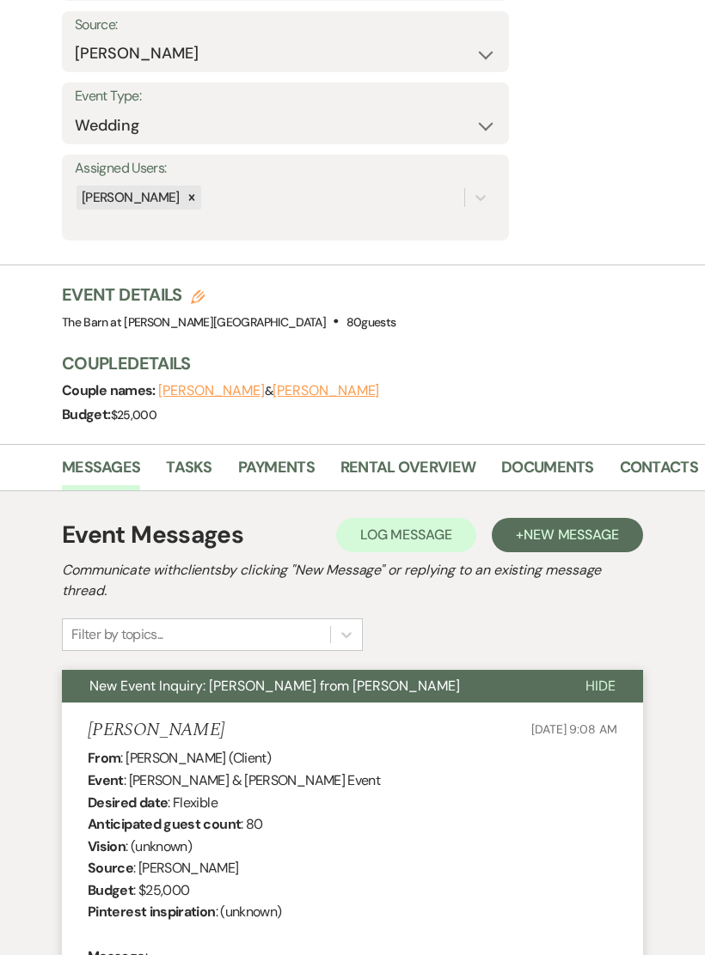
scroll to position [343, 0]
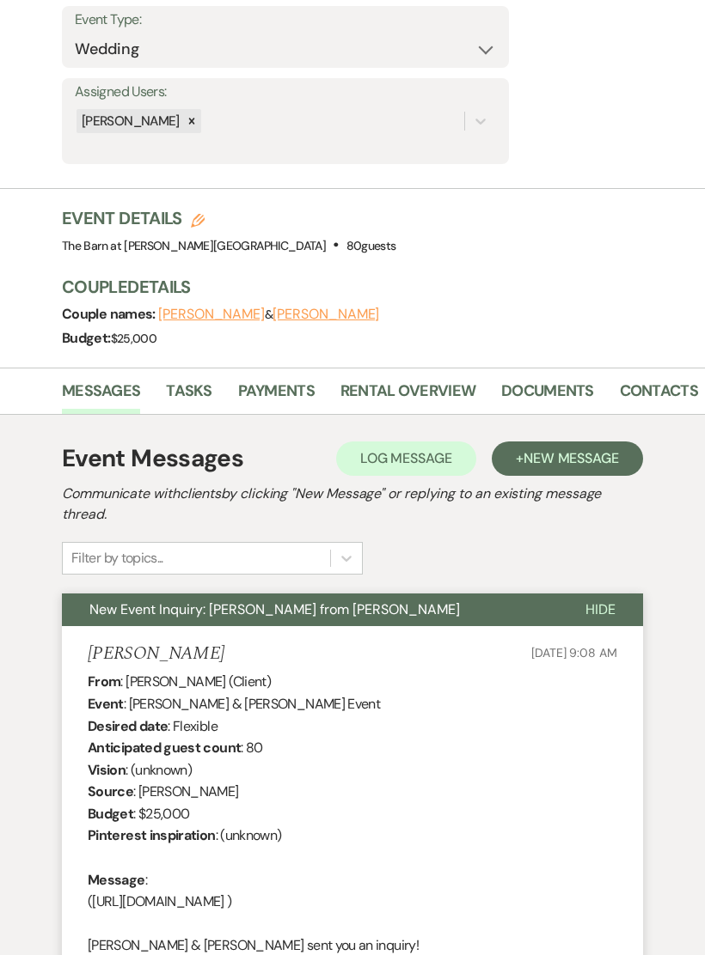
click at [601, 610] on span "Hide" at bounding box center [600, 610] width 30 height 18
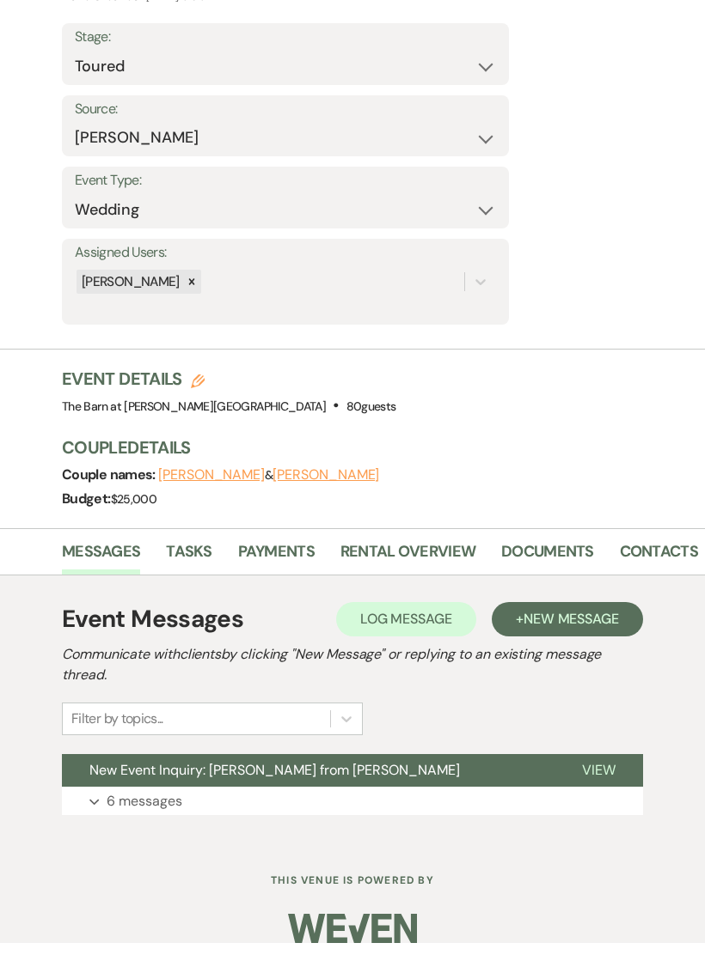
scroll to position [169, 0]
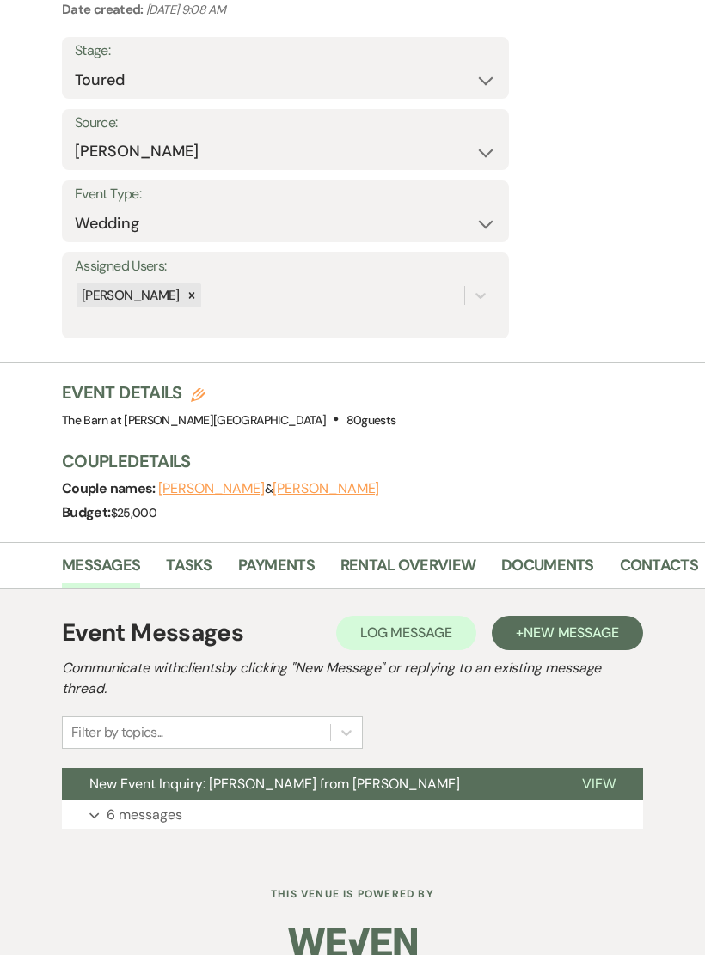
click at [562, 632] on span "New Message" at bounding box center [570, 633] width 95 height 18
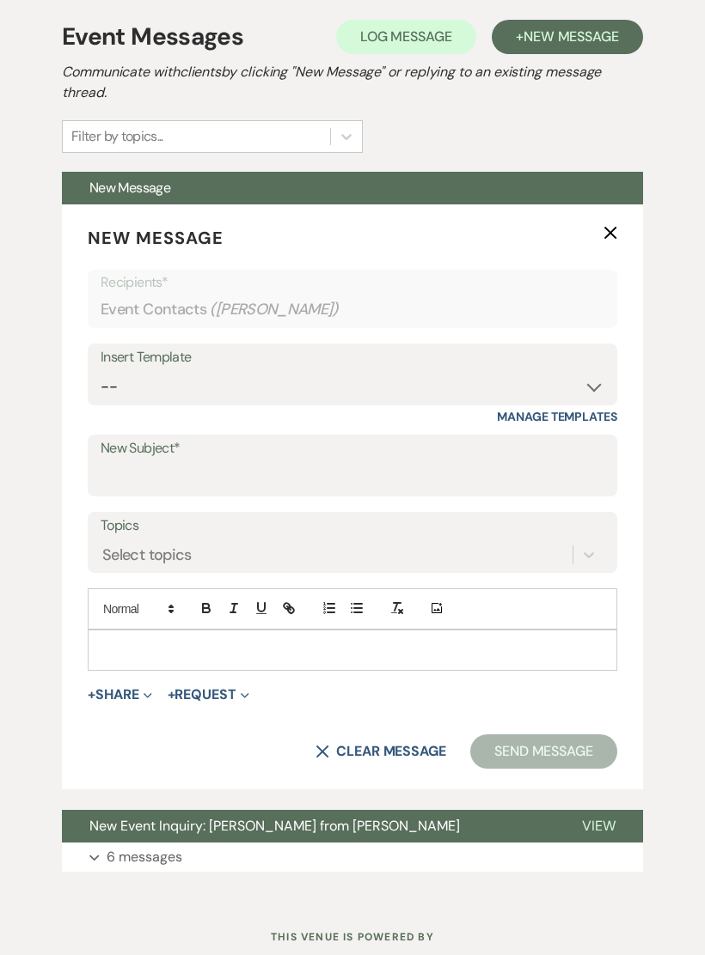
scroll to position [766, 0]
click at [417, 370] on select "-- Gravers Inquiry - out of season Gravers booking form Gravers Contract and de…" at bounding box center [352, 387] width 503 height 34
click at [278, 468] on input "New Subject*" at bounding box center [352, 478] width 503 height 34
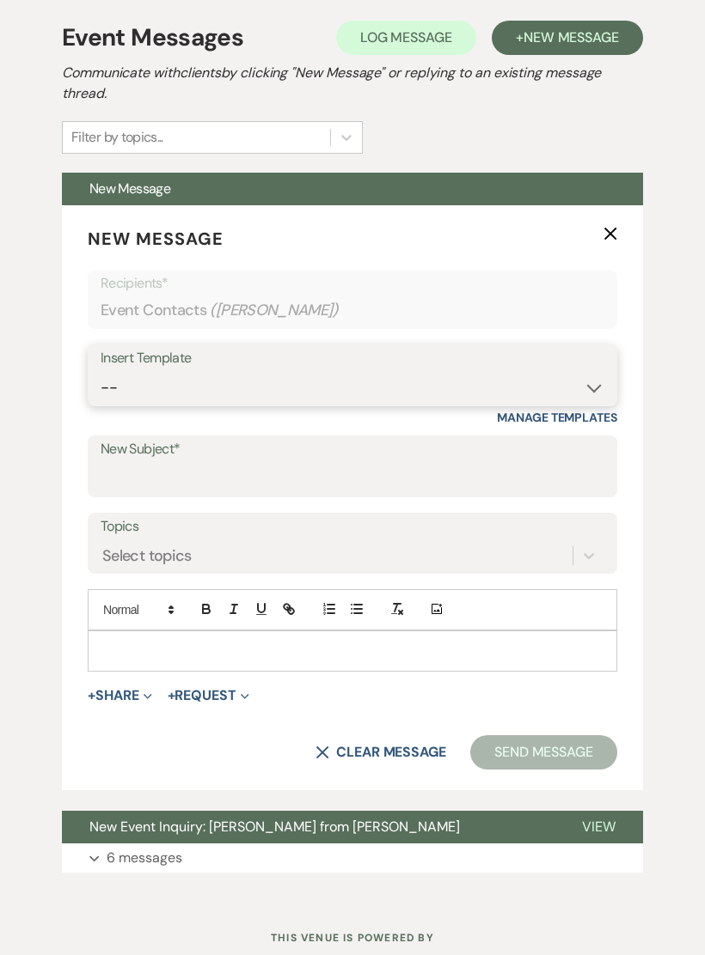
click at [338, 378] on select "-- Gravers Inquiry - out of season Gravers booking form Gravers Contract and de…" at bounding box center [352, 388] width 503 height 34
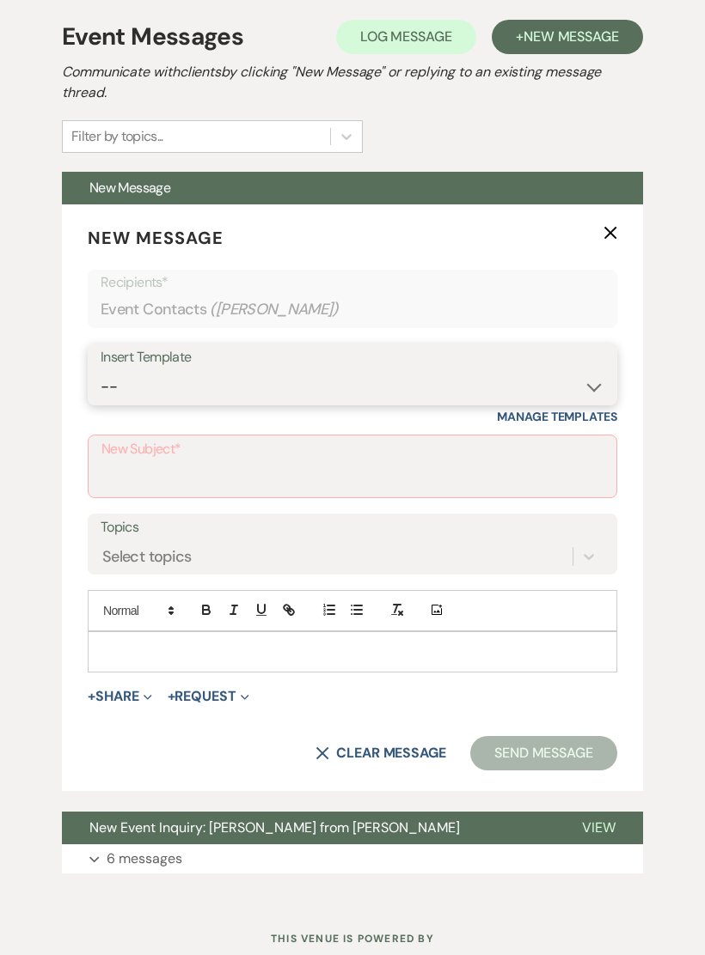
select select "400"
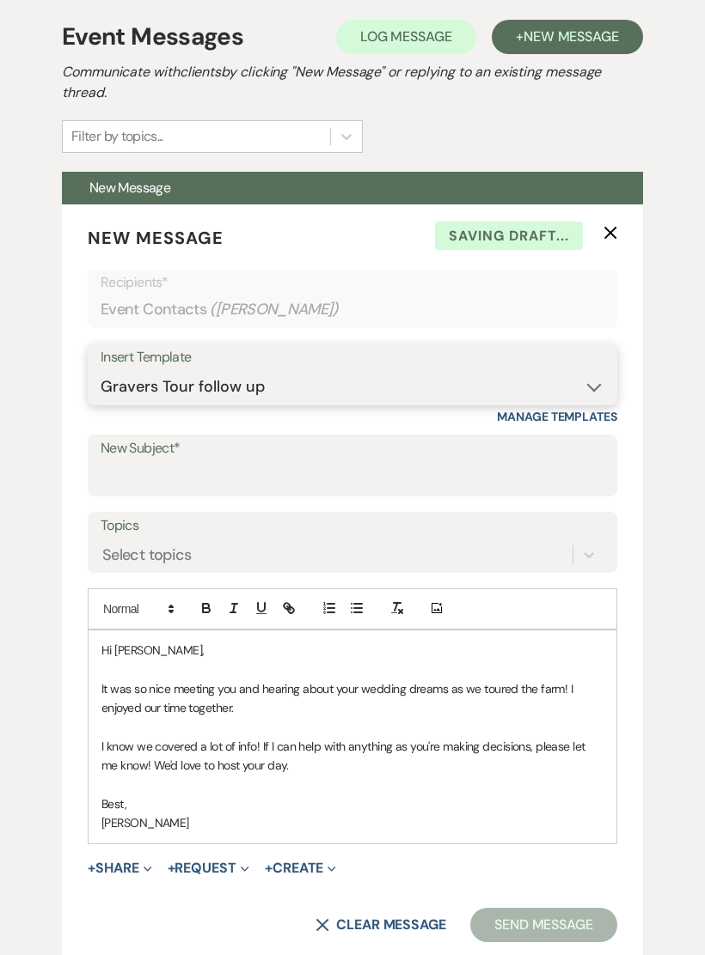
scroll to position [766, 0]
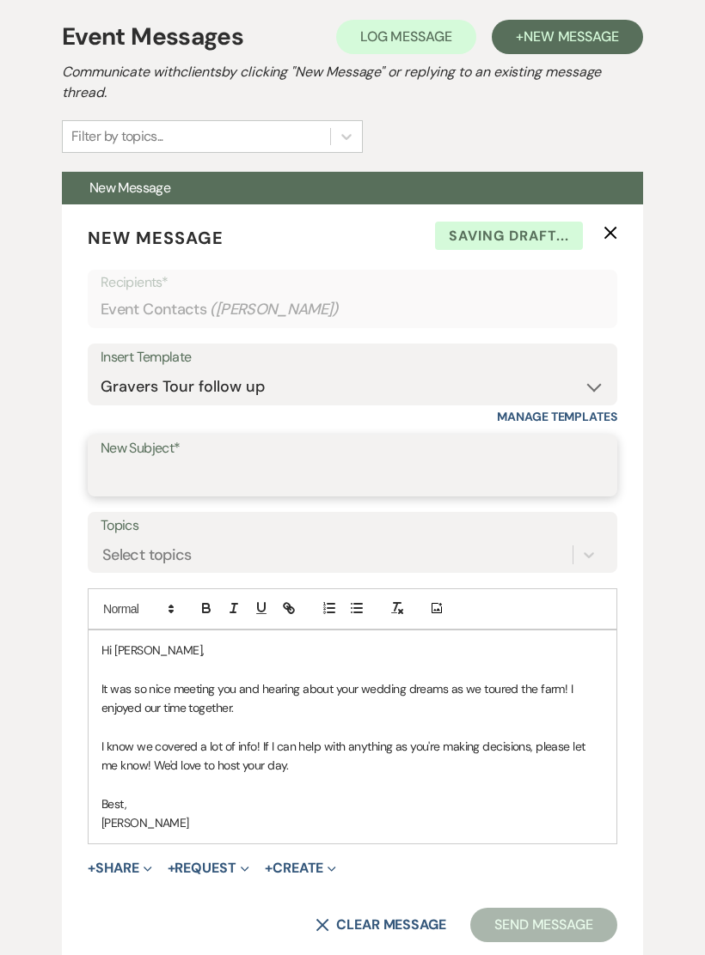
click at [259, 473] on input "New Subject*" at bounding box center [352, 478] width 503 height 34
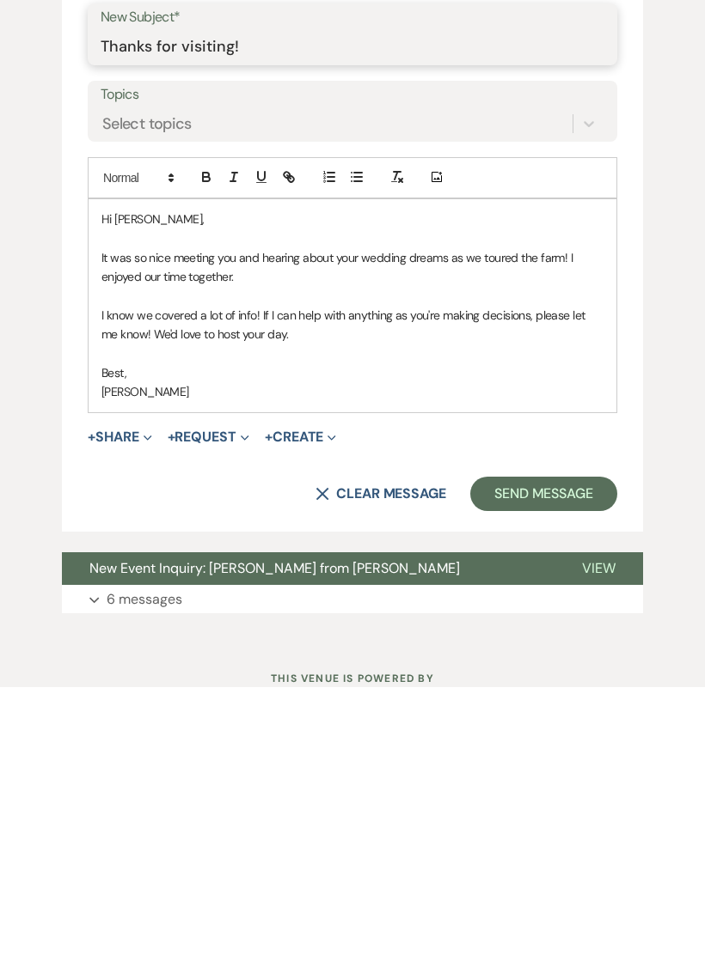
type input "Thanks for visiting!"
click at [567, 745] on button "Send Message" at bounding box center [543, 762] width 147 height 34
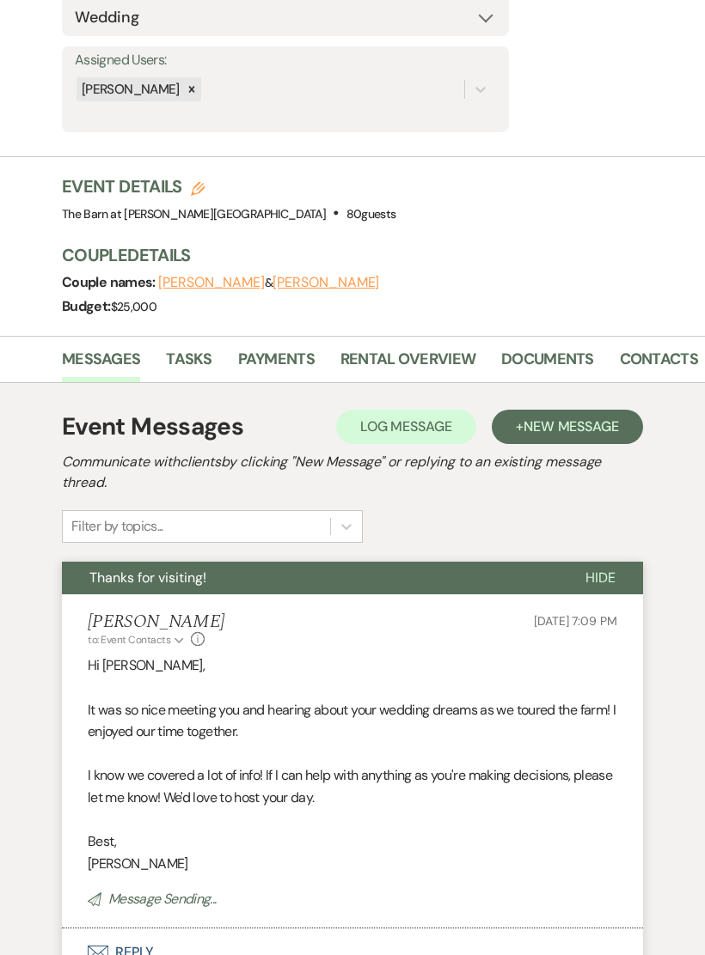
click at [604, 575] on span "Hide" at bounding box center [600, 578] width 30 height 18
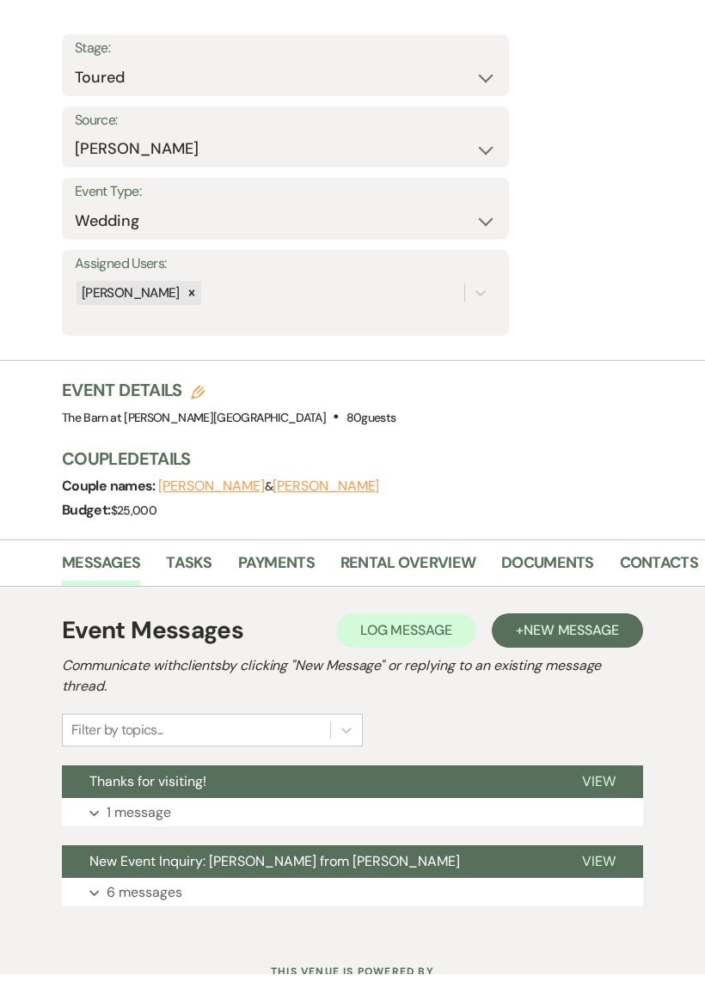
scroll to position [0, 0]
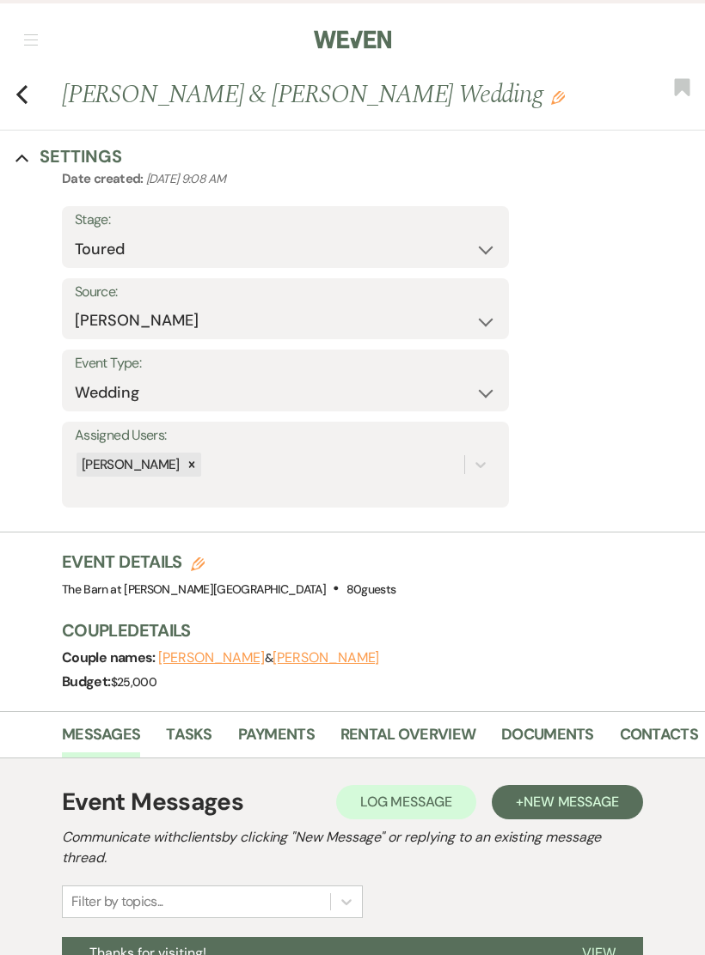
click at [22, 96] on icon "Previous" at bounding box center [21, 94] width 13 height 21
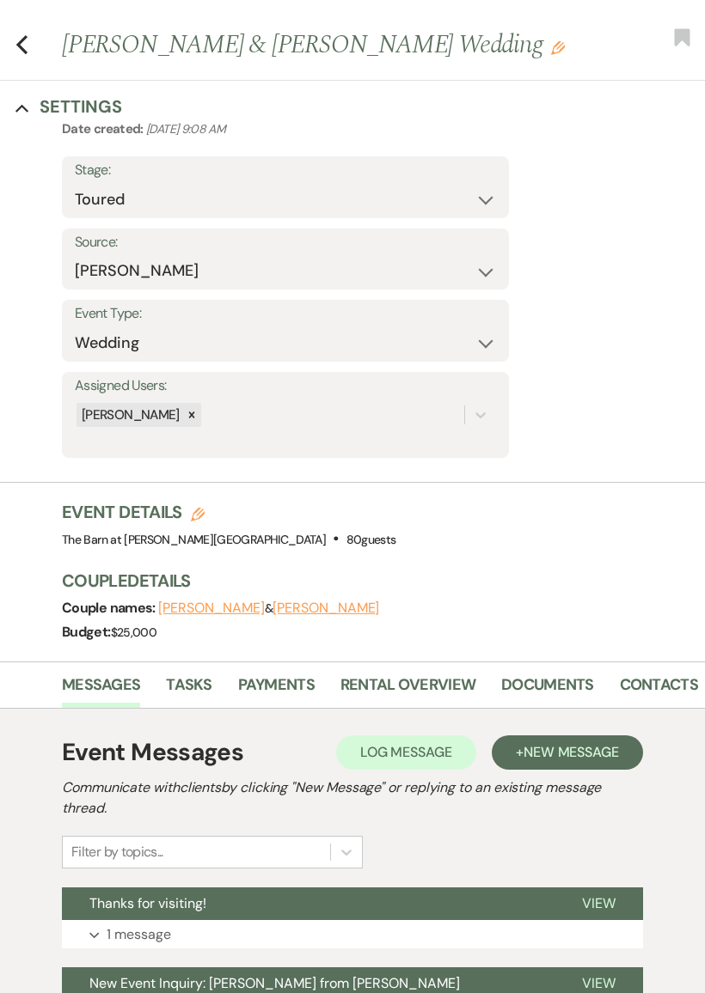
select select "5"
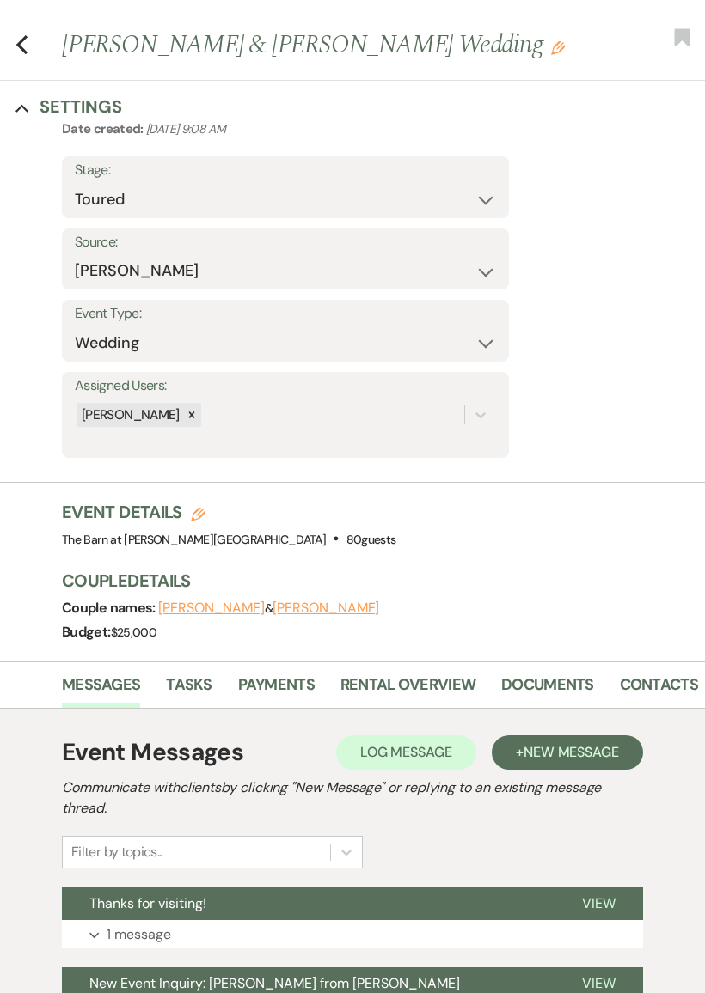
select select "5"
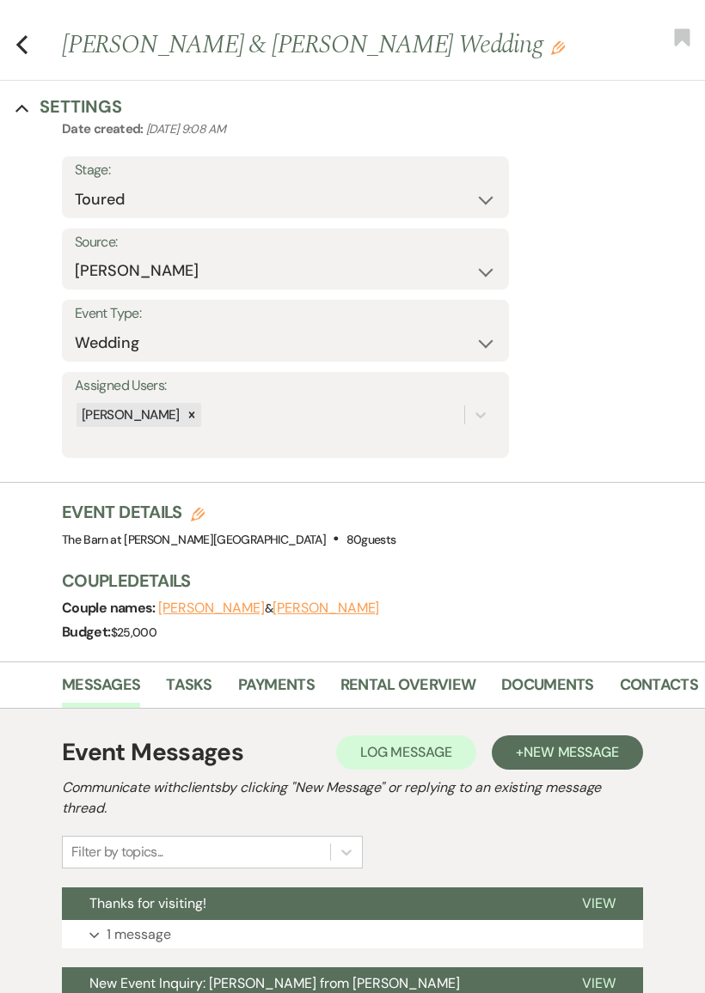
select select "5"
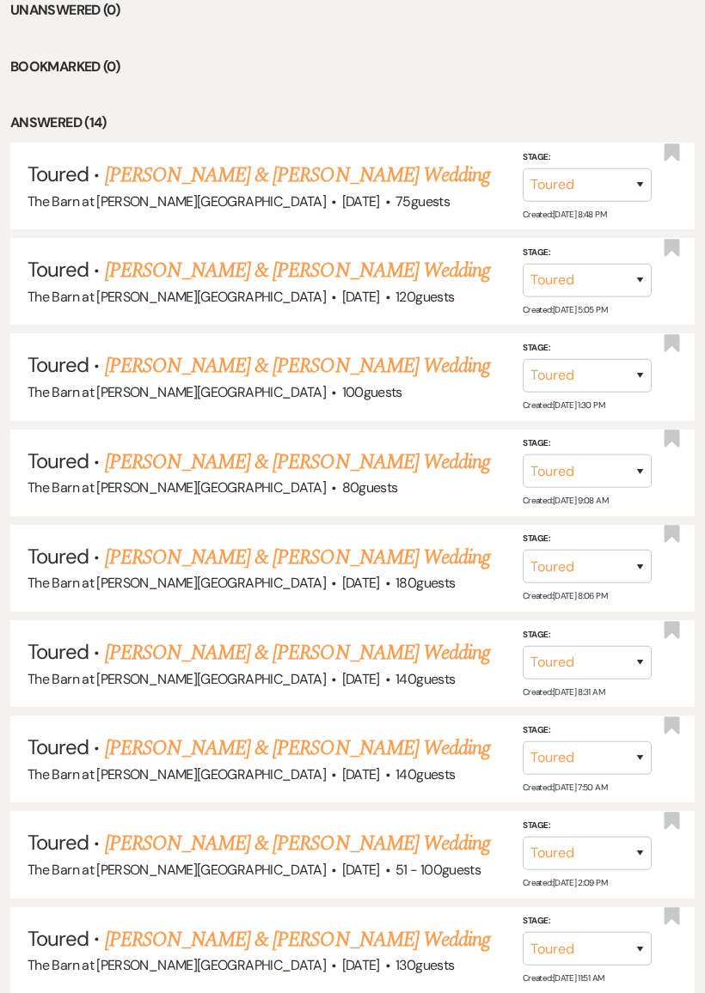
scroll to position [759, 0]
click at [411, 543] on link "[PERSON_NAME] & [PERSON_NAME] Wedding" at bounding box center [297, 557] width 385 height 31
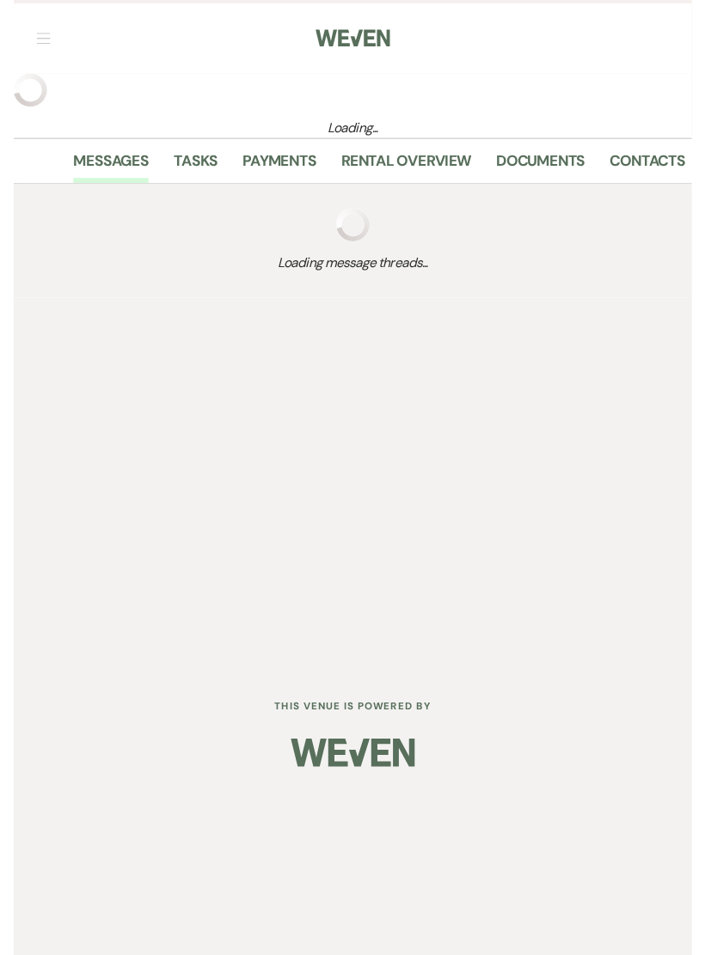
scroll to position [38, 0]
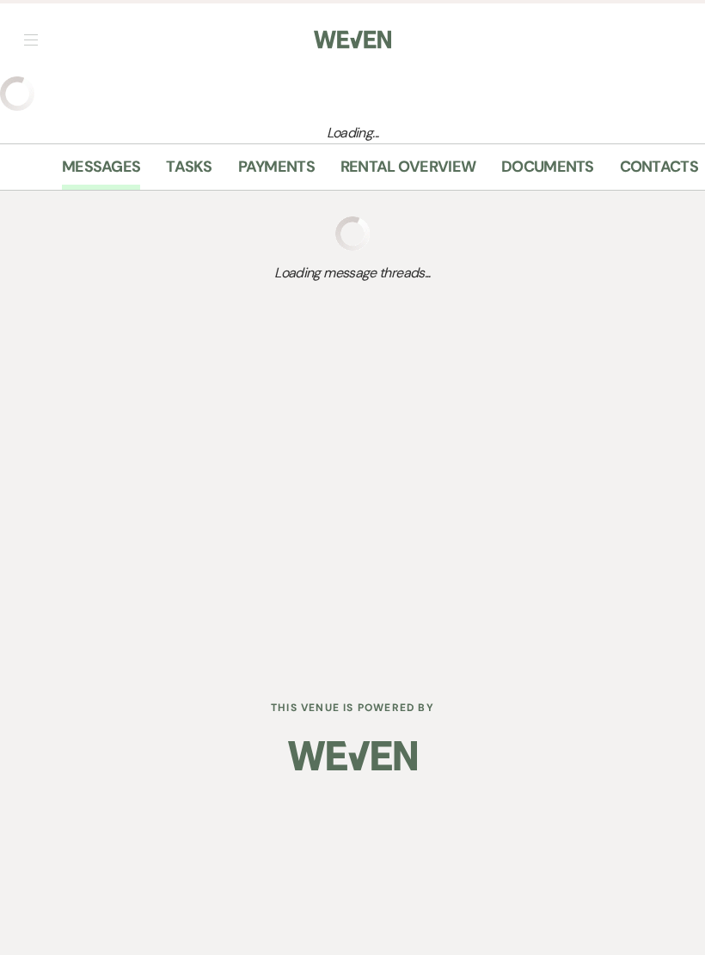
select select "5"
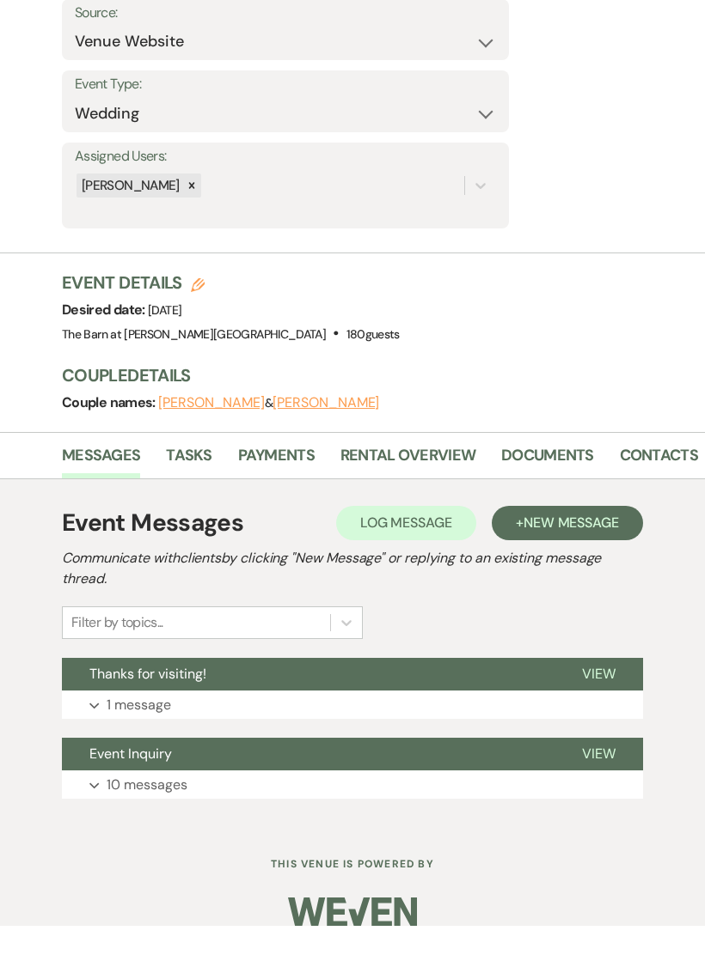
scroll to position [249, 0]
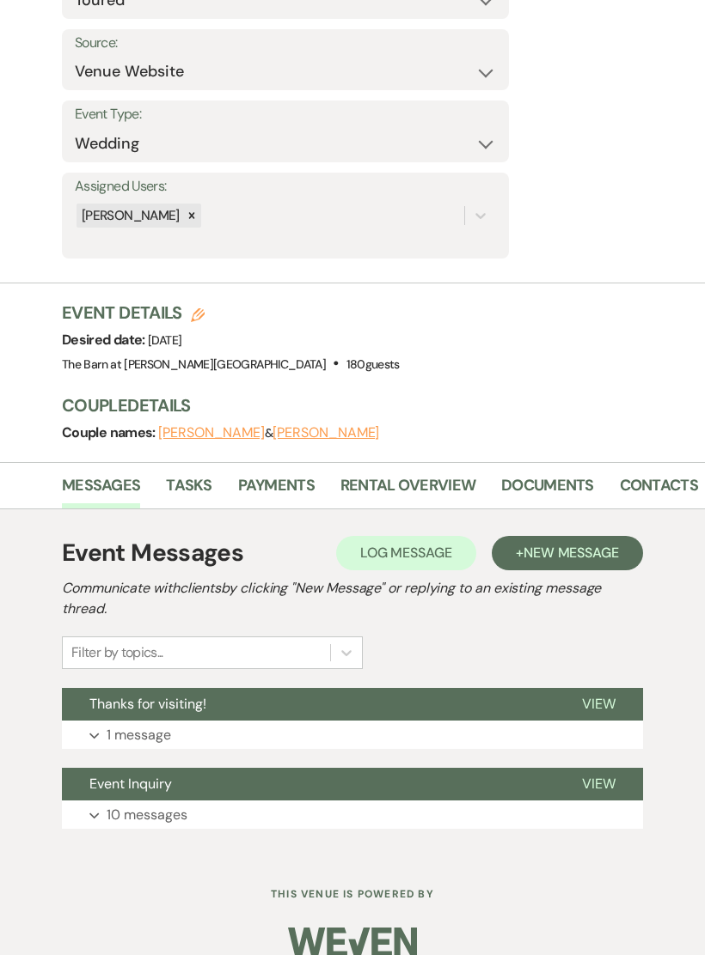
click at [112, 725] on p "1 message" at bounding box center [139, 735] width 64 height 22
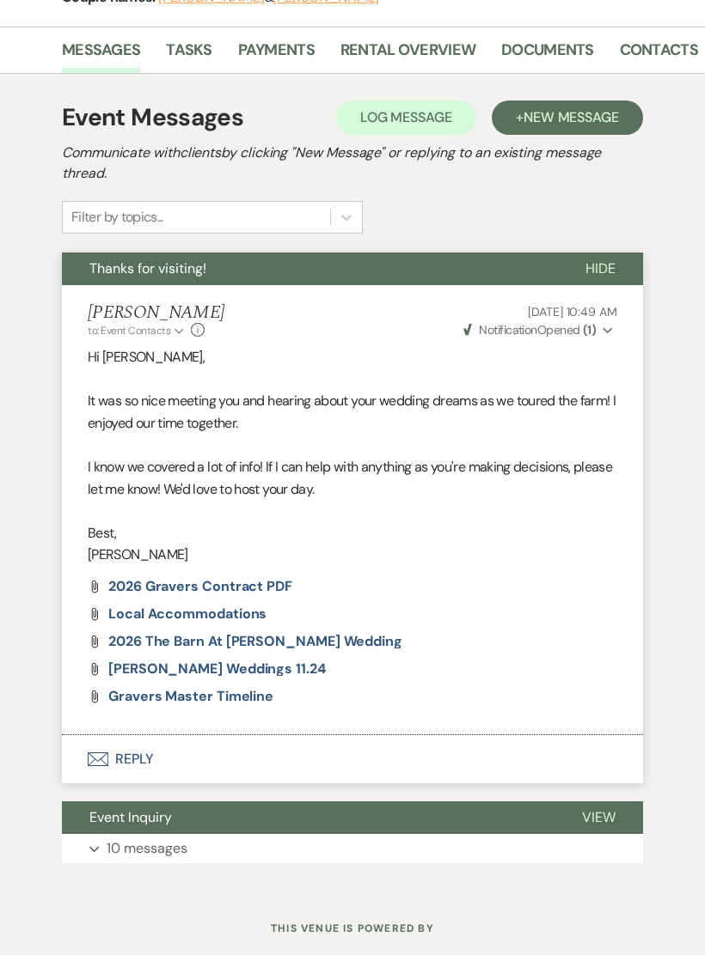
scroll to position [714, 0]
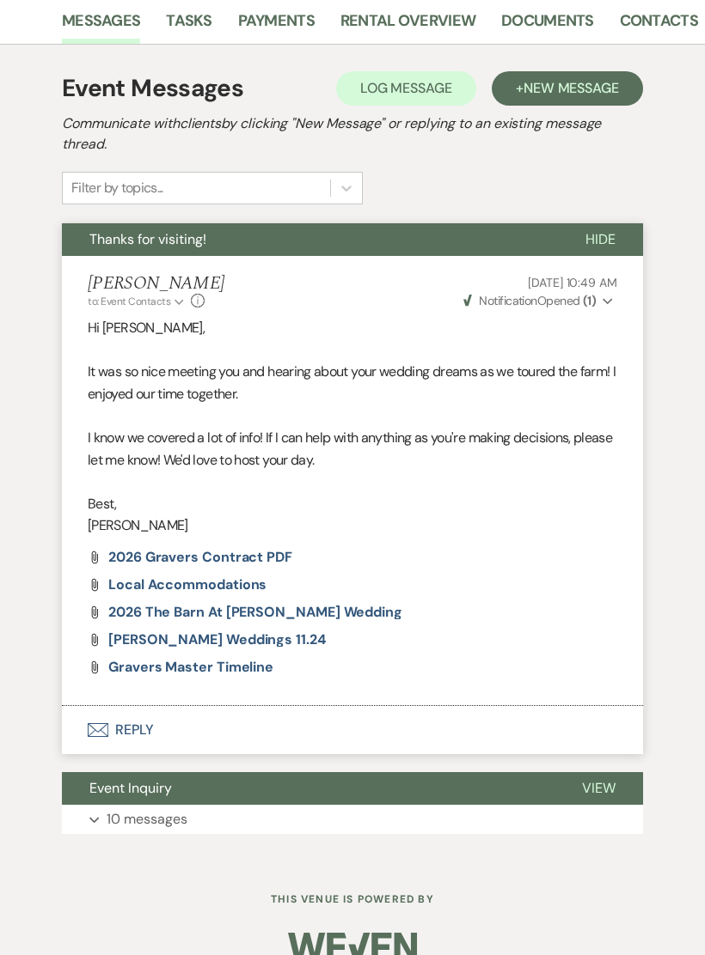
click at [266, 723] on button "Envelope Reply" at bounding box center [352, 730] width 581 height 48
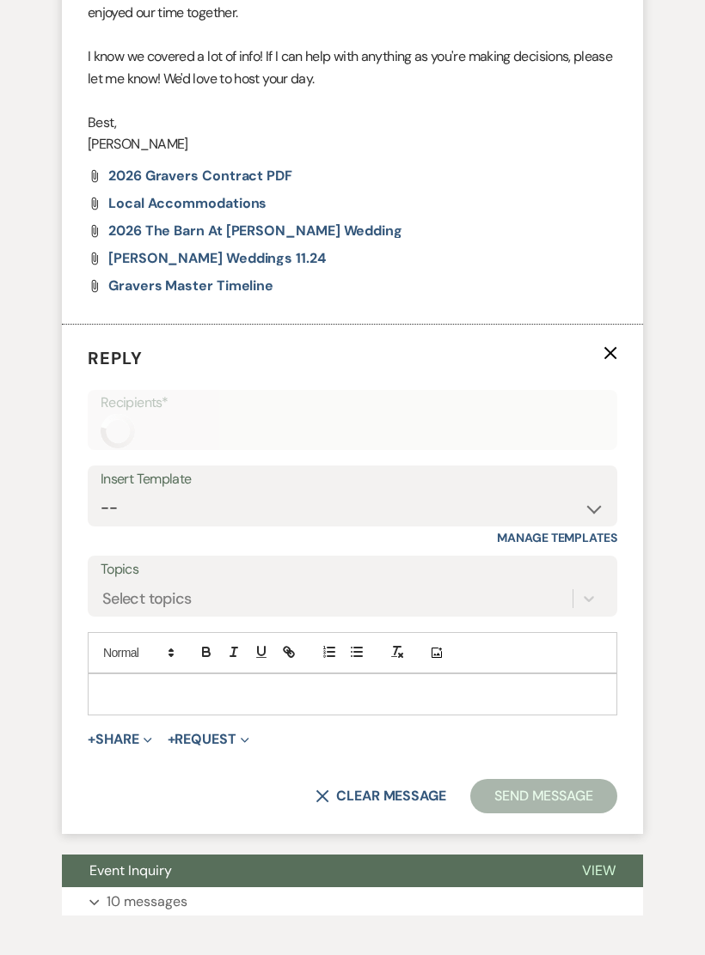
scroll to position [1175, 0]
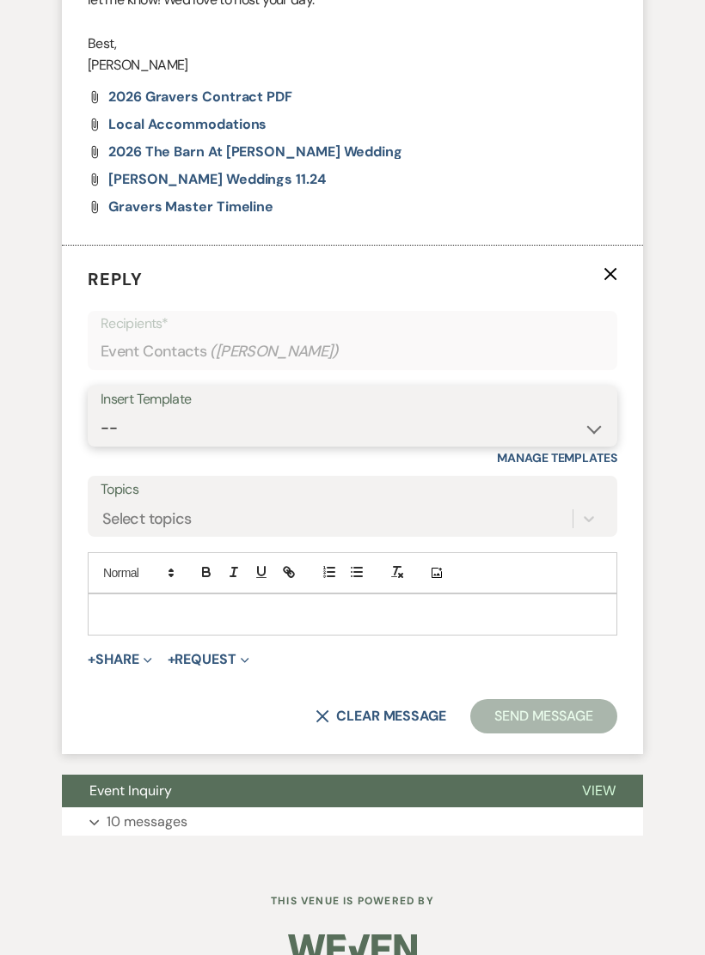
click at [380, 417] on select "-- Gravers Inquiry - out of season Gravers booking form Gravers Contract and de…" at bounding box center [352, 429] width 503 height 34
click at [230, 605] on p at bounding box center [352, 614] width 502 height 19
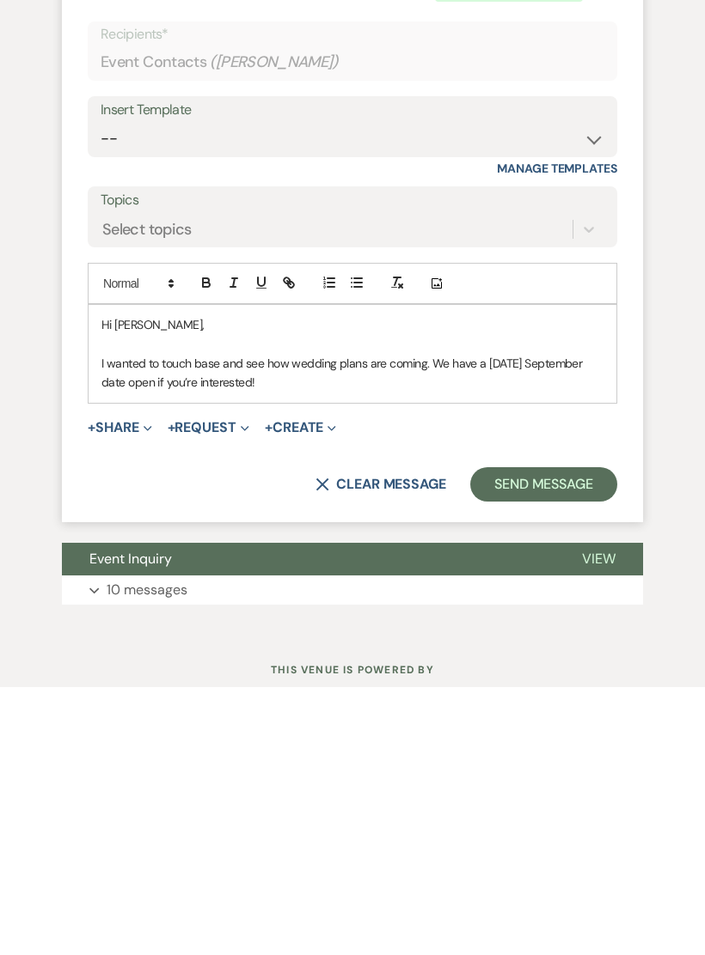
scroll to position [1231, 0]
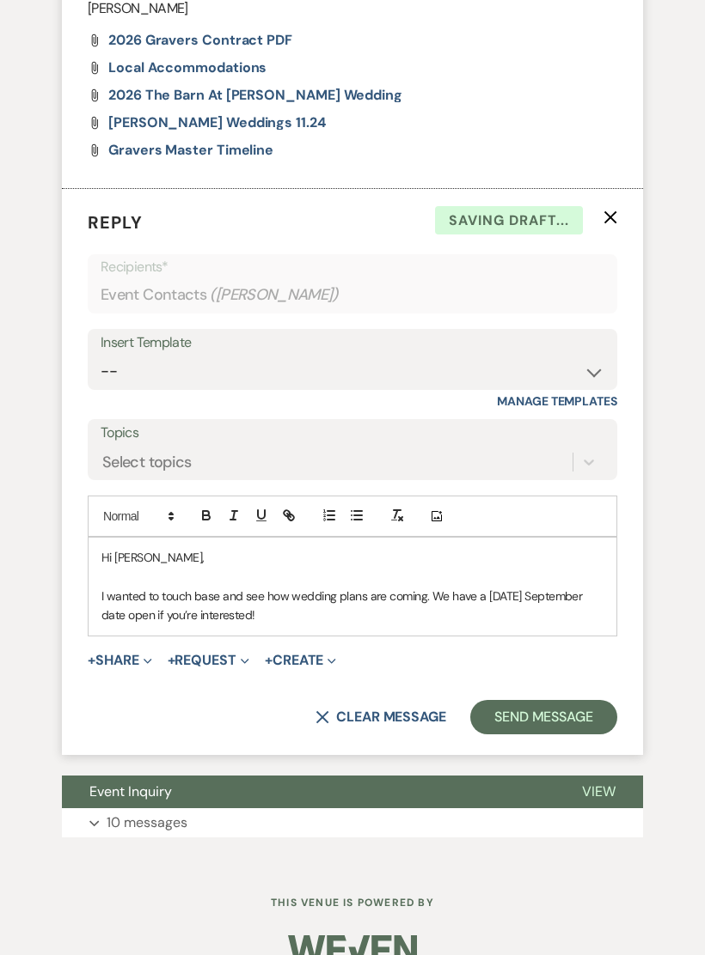
click at [270, 601] on p "I wanted to touch base and see how wedding plans are coming. We have a [DATE] S…" at bounding box center [352, 606] width 502 height 39
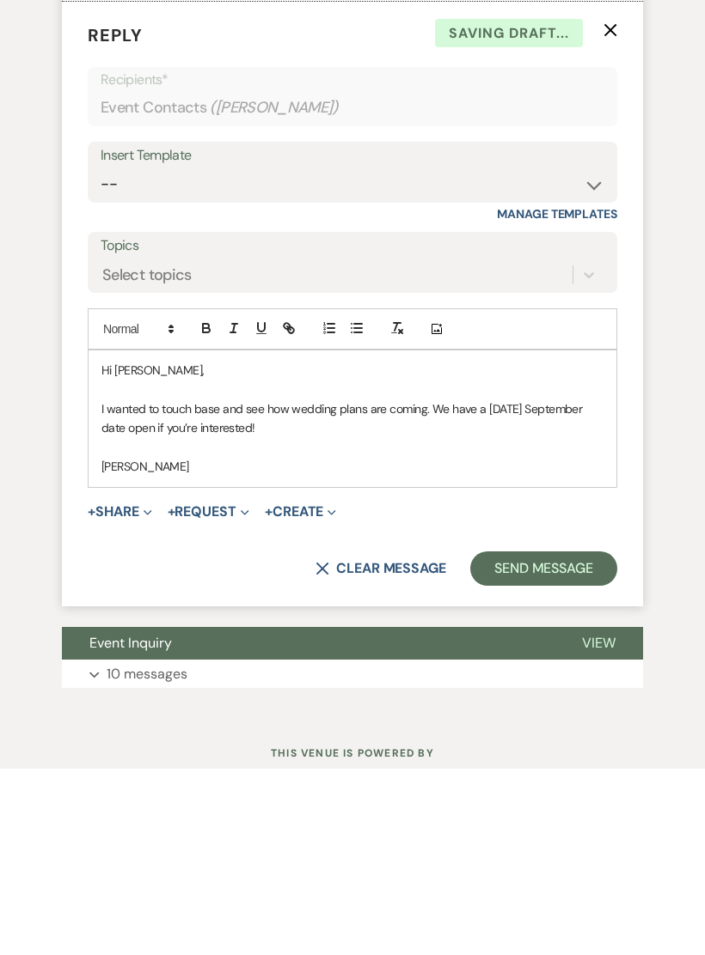
click at [552, 739] on button "Send Message" at bounding box center [543, 756] width 147 height 34
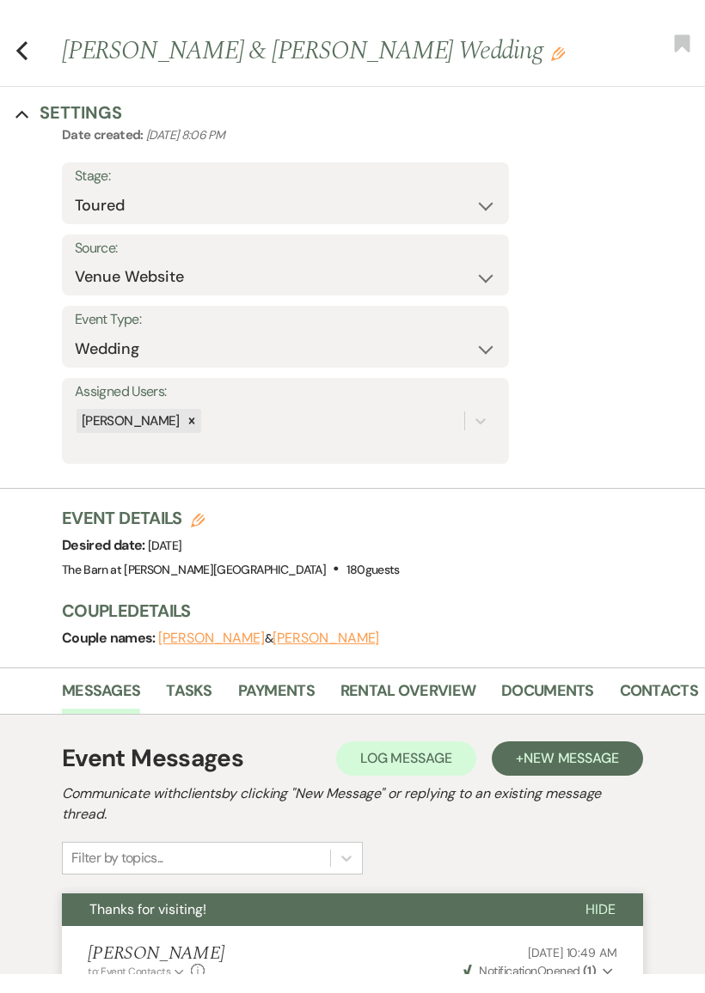
scroll to position [0, 0]
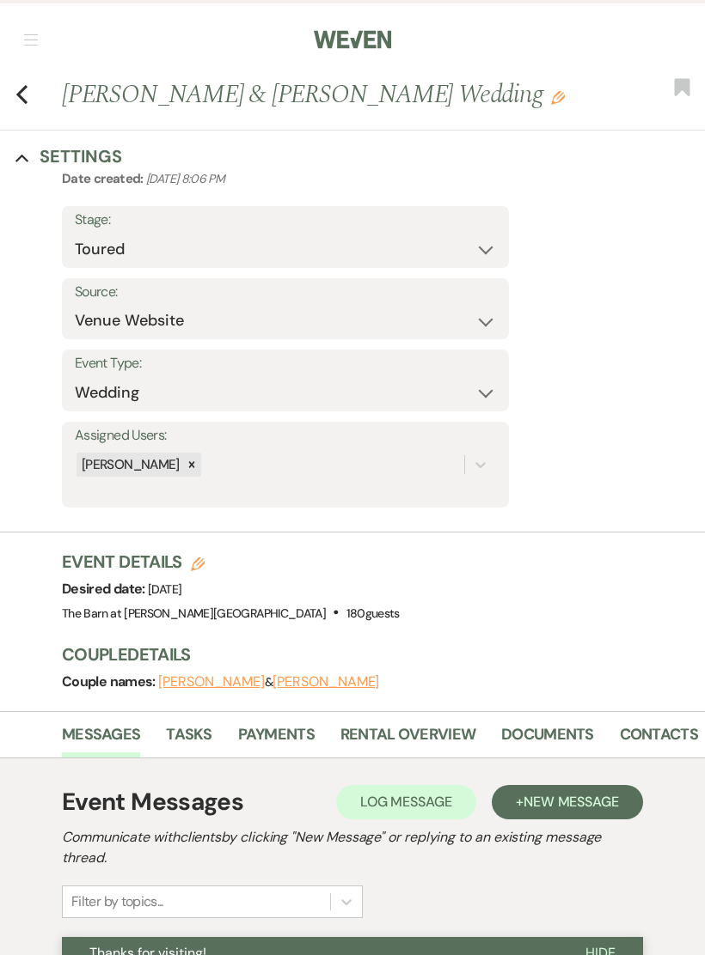
click at [27, 98] on icon "Previous" at bounding box center [21, 94] width 13 height 21
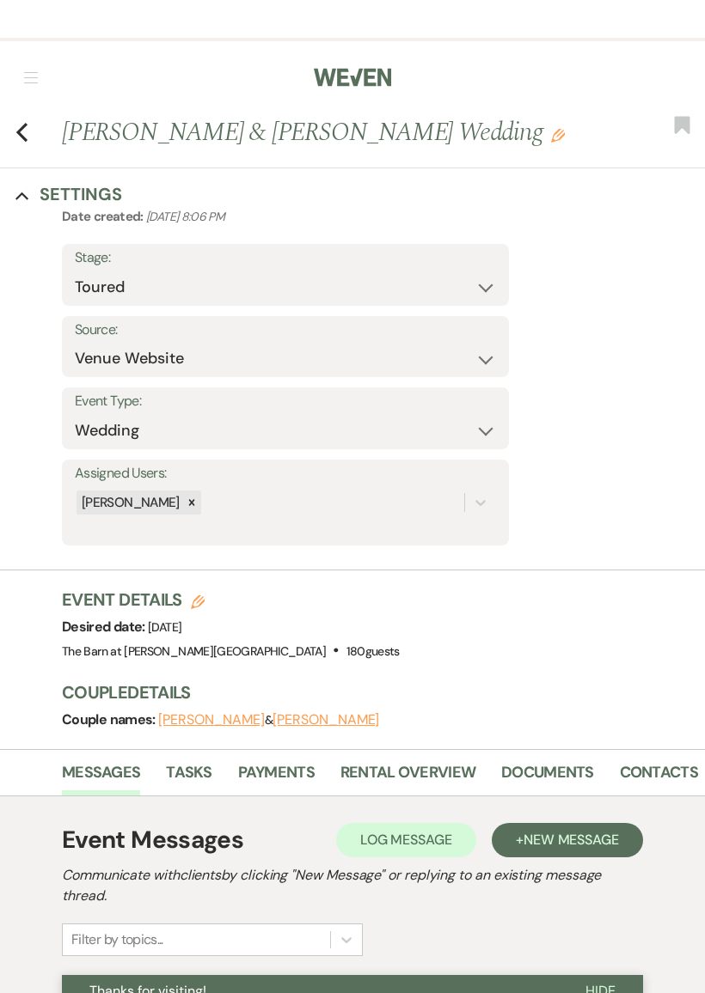
select select "5"
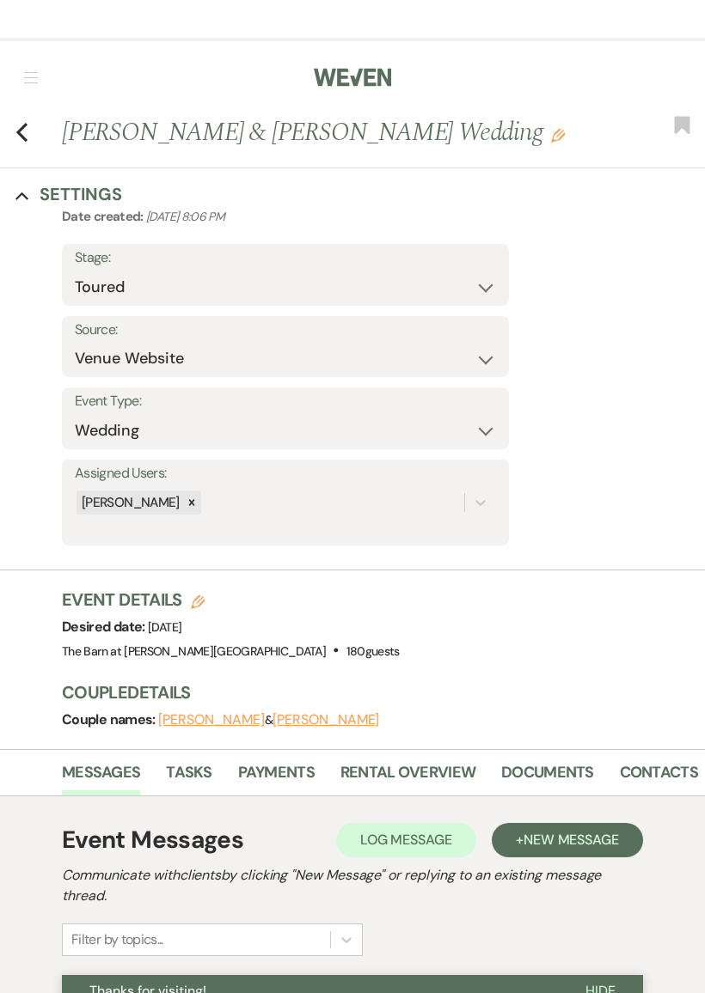
select select "5"
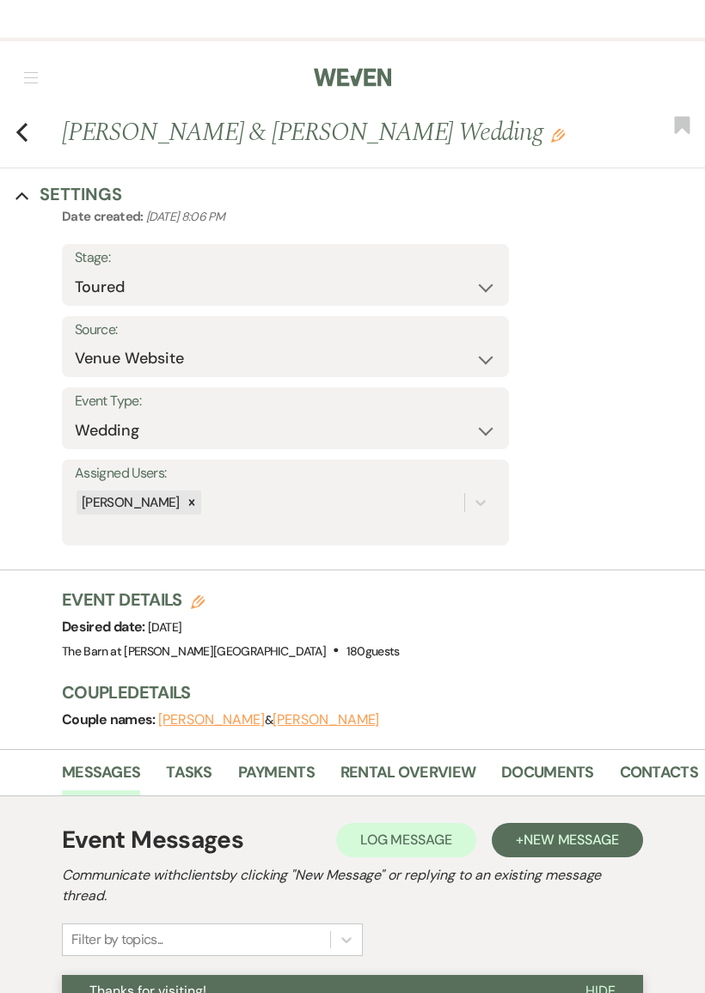
select select "5"
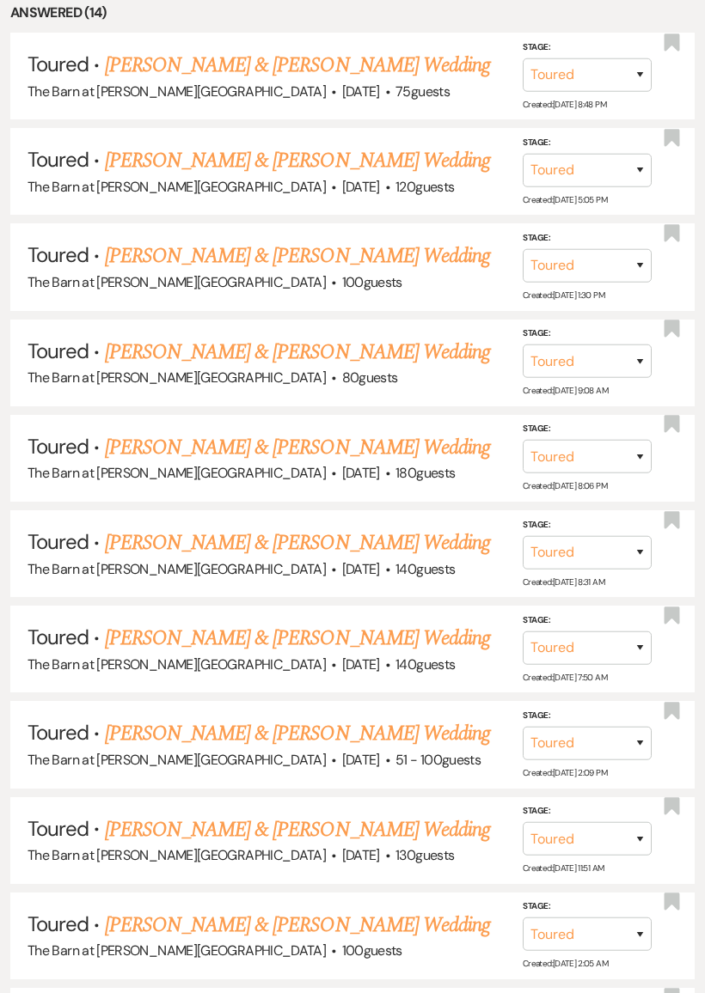
click at [369, 528] on link "[PERSON_NAME] & [PERSON_NAME] Wedding" at bounding box center [297, 543] width 385 height 31
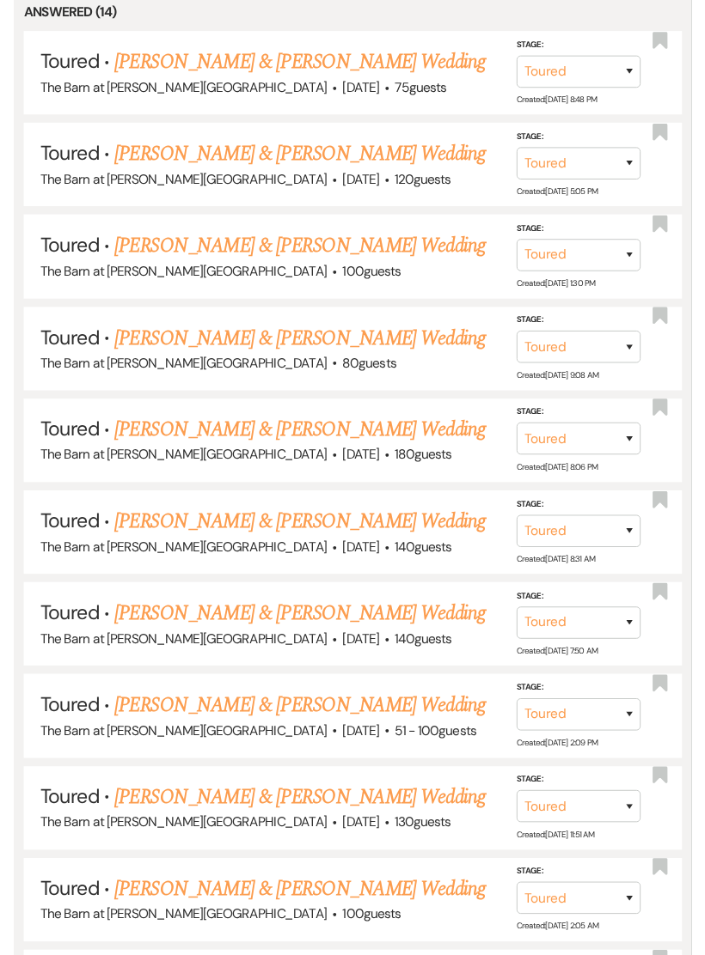
scroll to position [38, 0]
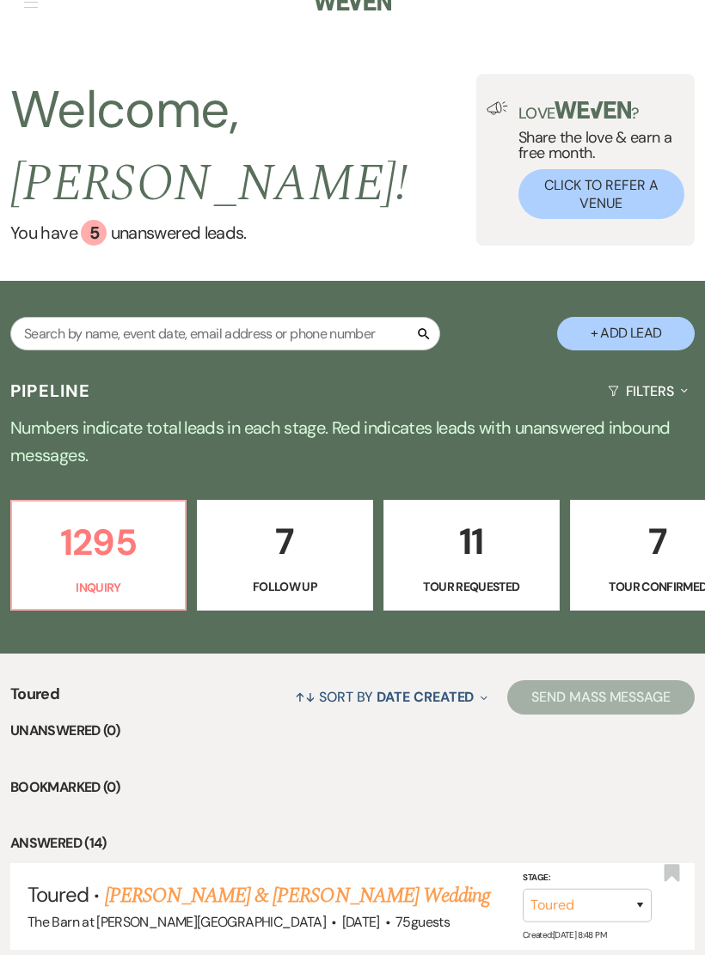
select select "5"
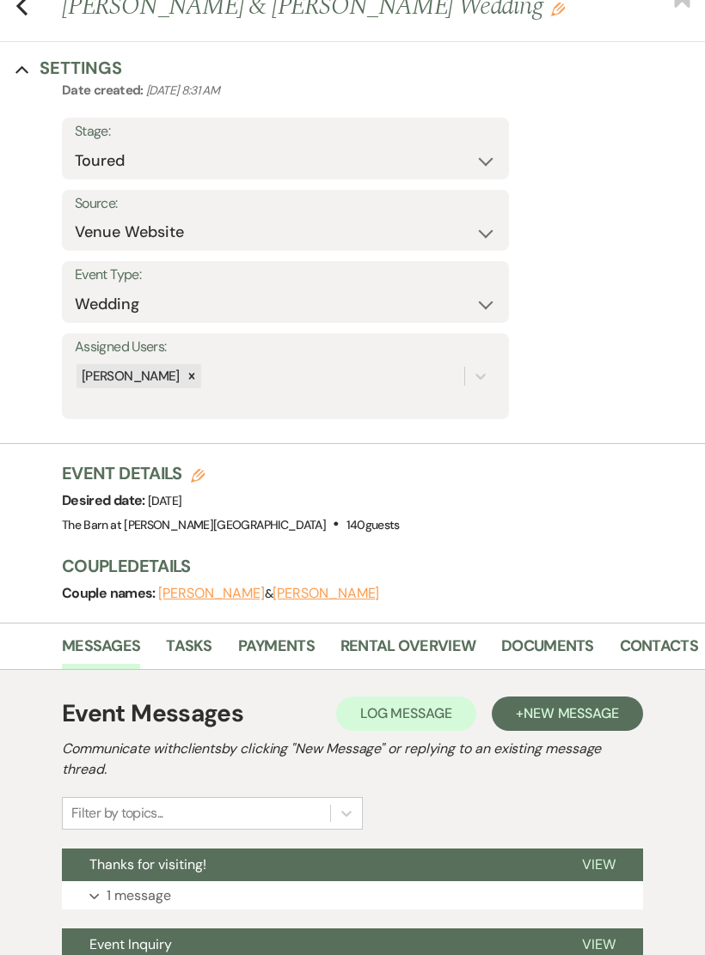
scroll to position [249, 0]
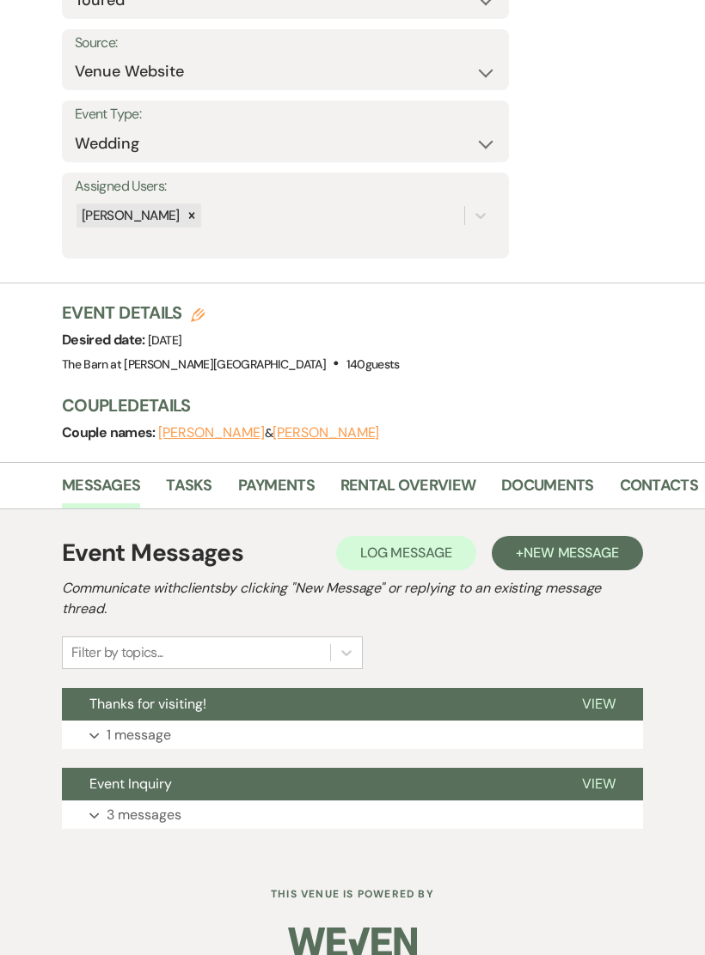
click at [152, 731] on p "1 message" at bounding box center [139, 735] width 64 height 22
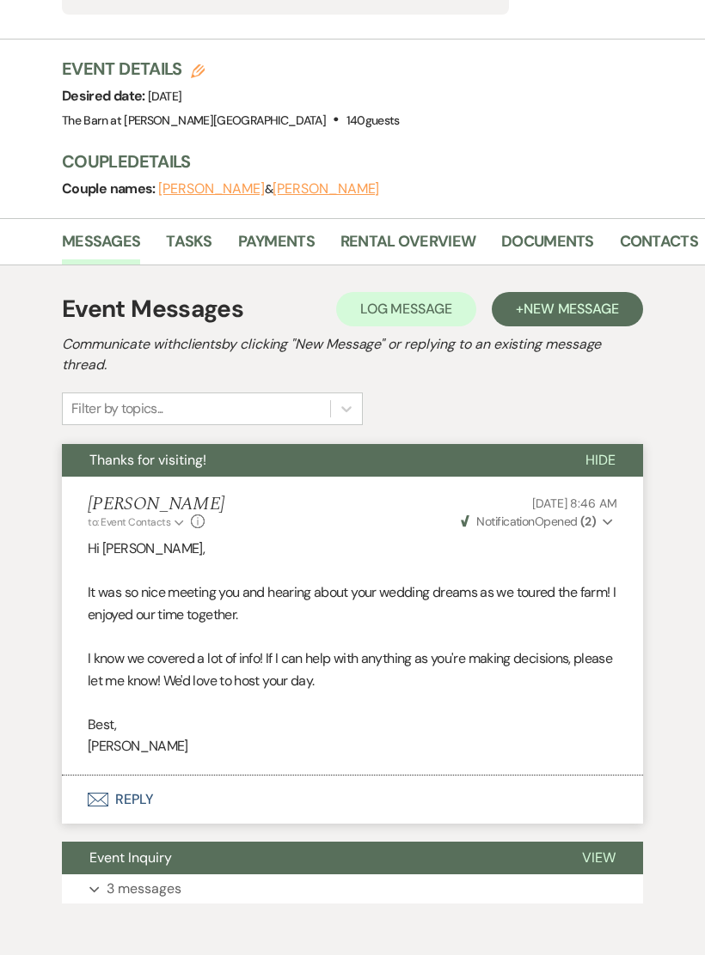
scroll to position [563, 0]
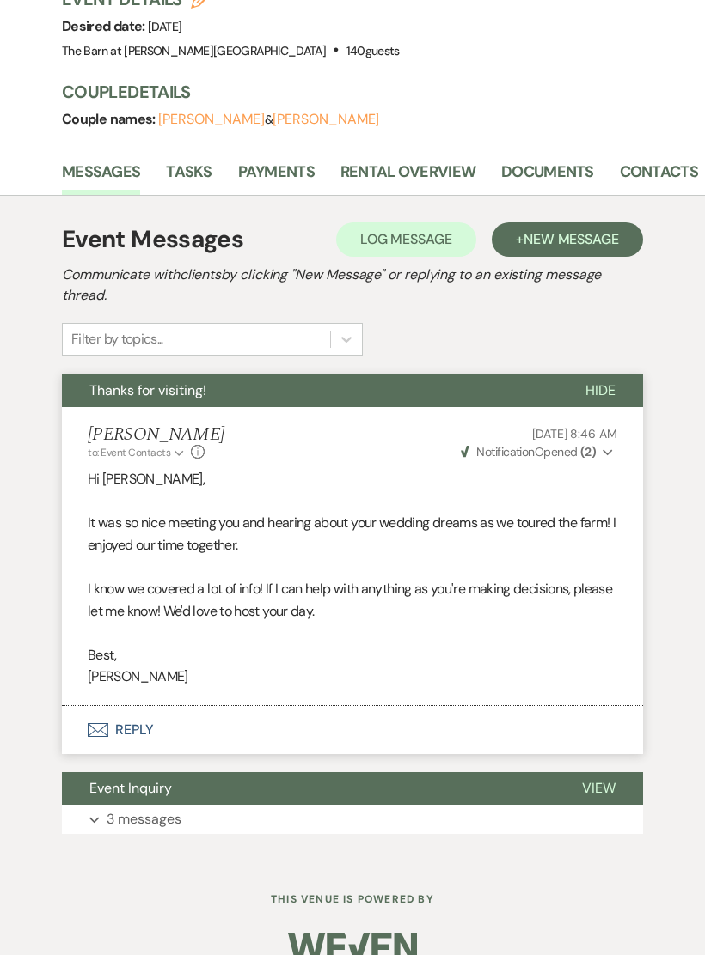
click at [200, 721] on button "Envelope Reply" at bounding box center [352, 730] width 581 height 48
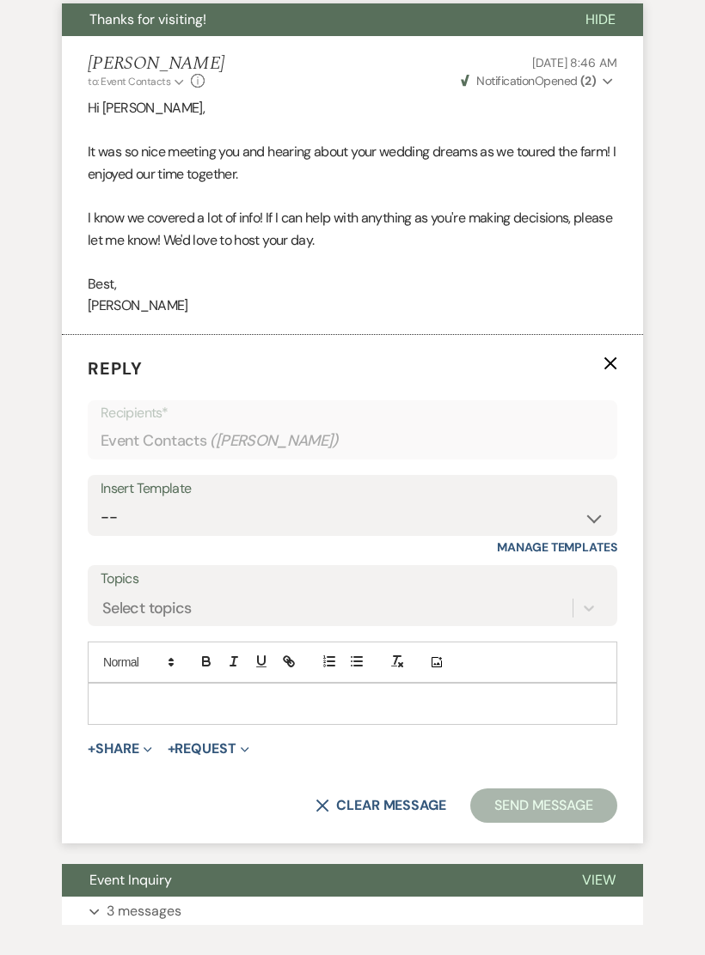
scroll to position [1023, 0]
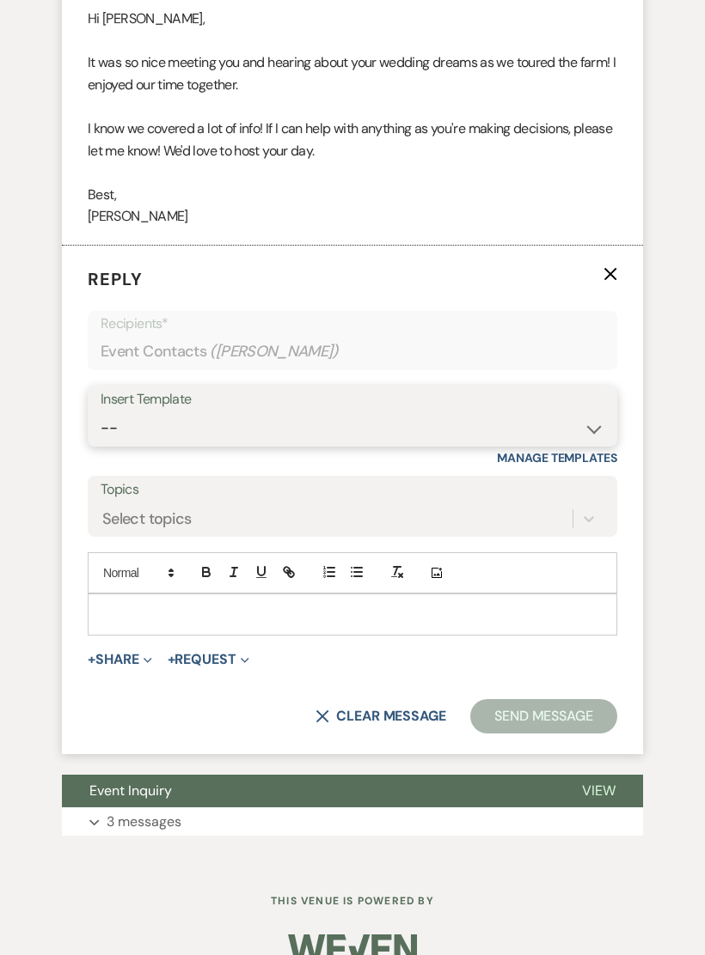
click at [438, 421] on select "-- Gravers Inquiry - out of season Gravers booking form Gravers Contract and de…" at bounding box center [352, 429] width 503 height 34
select select "3957"
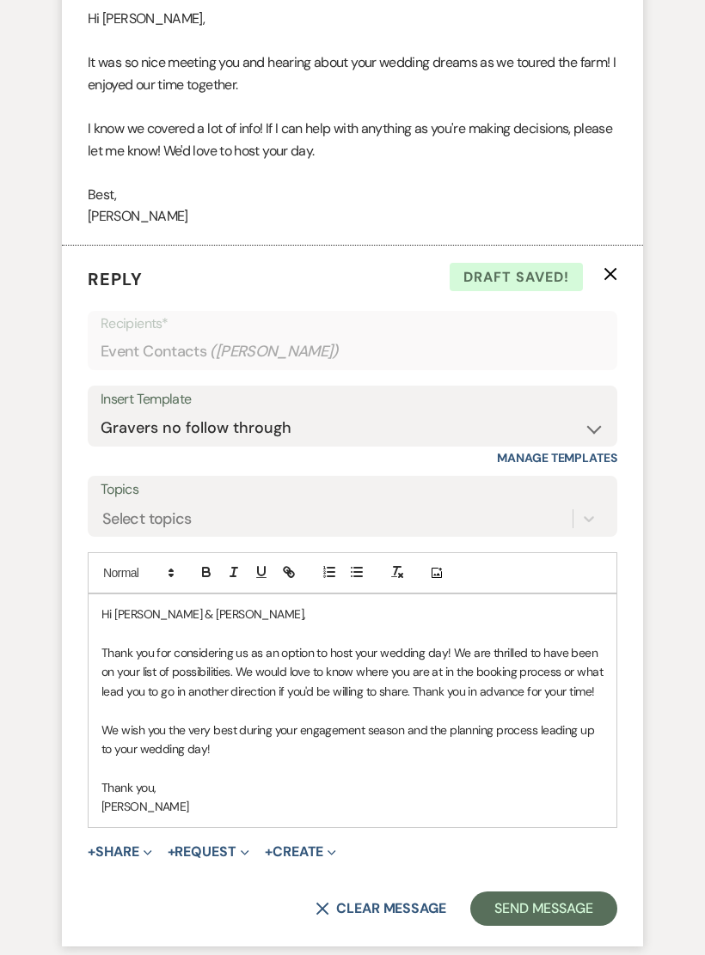
click at [541, 893] on button "Send Message" at bounding box center [543, 909] width 147 height 34
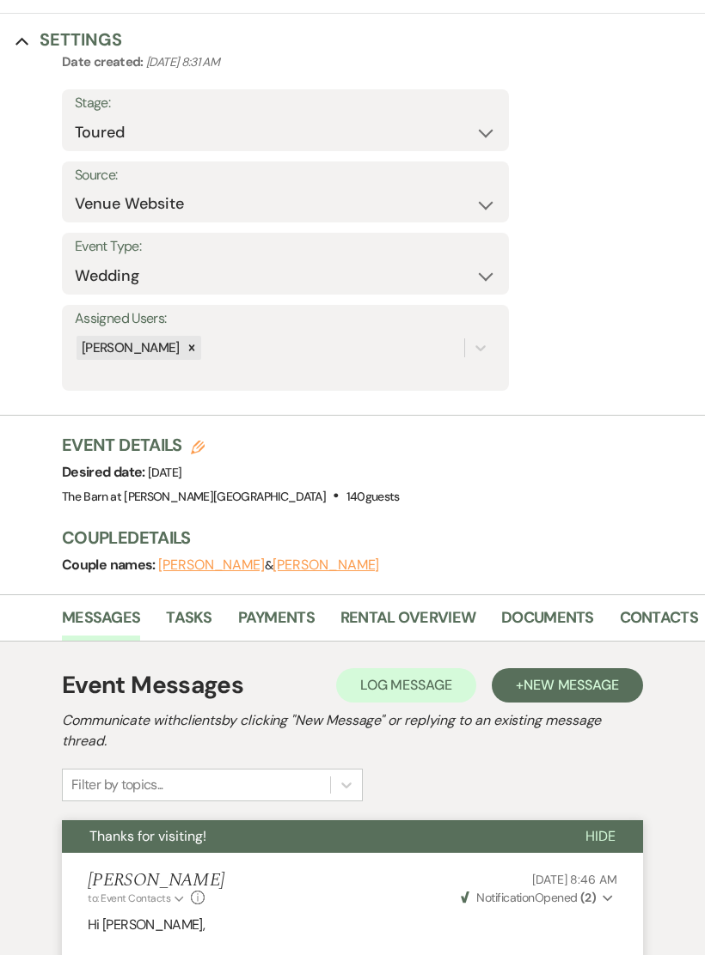
scroll to position [0, 0]
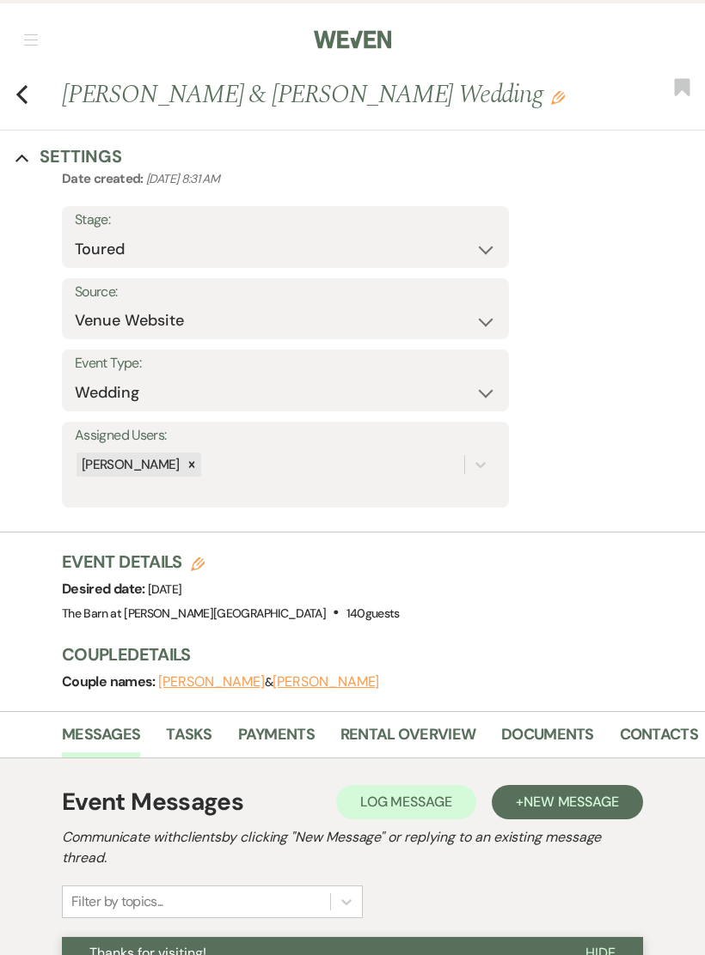
click at [21, 98] on use "button" at bounding box center [21, 94] width 11 height 19
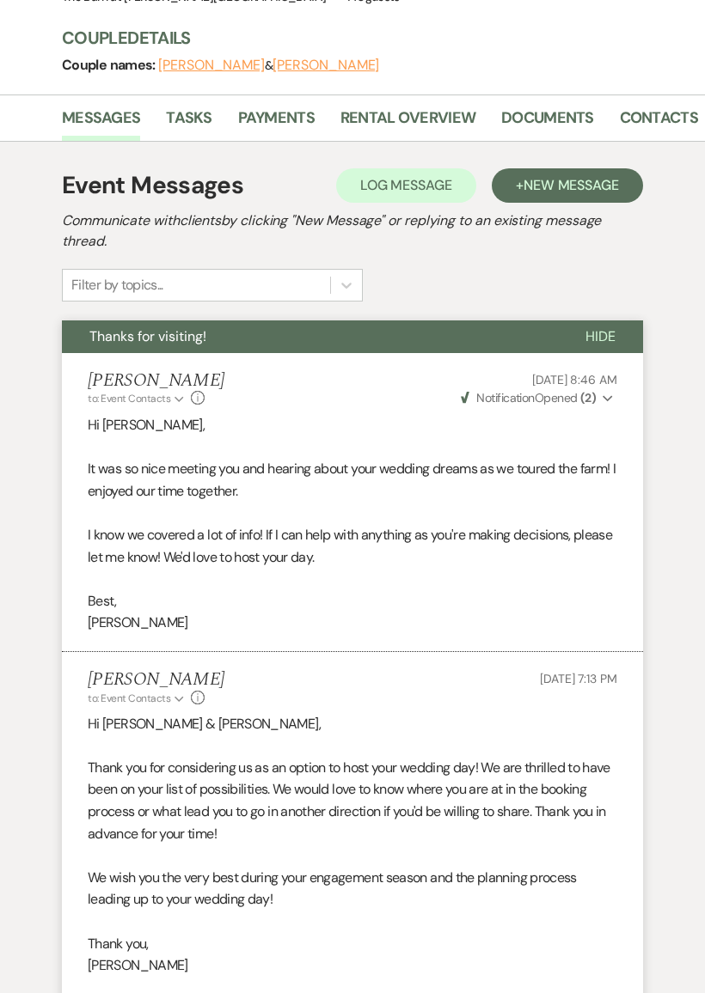
scroll to position [617, 0]
select select "5"
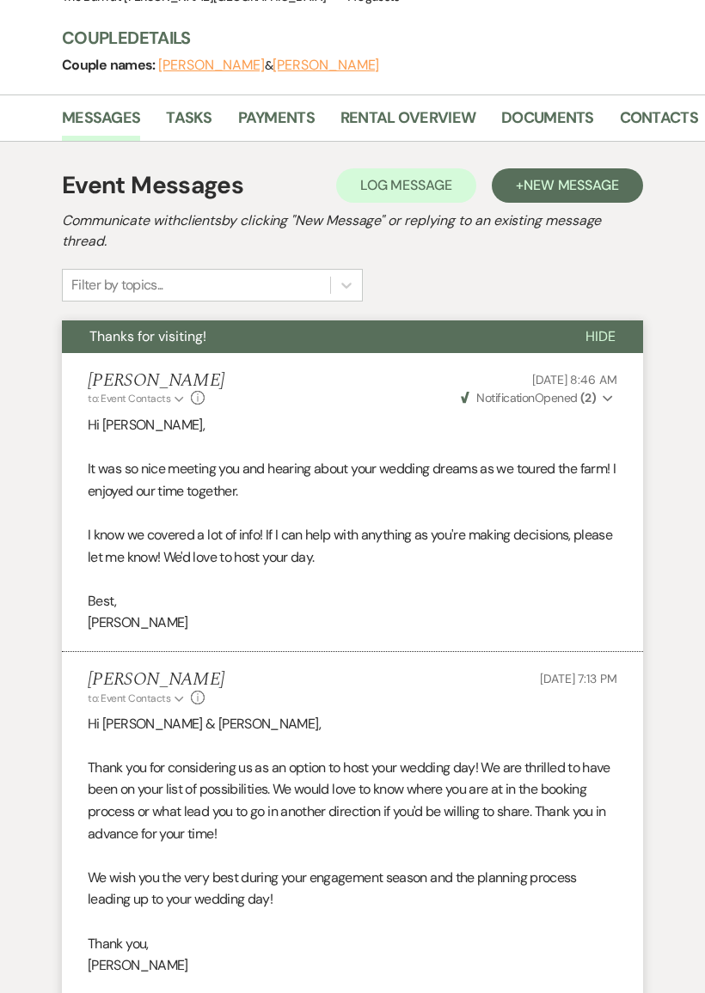
select select "5"
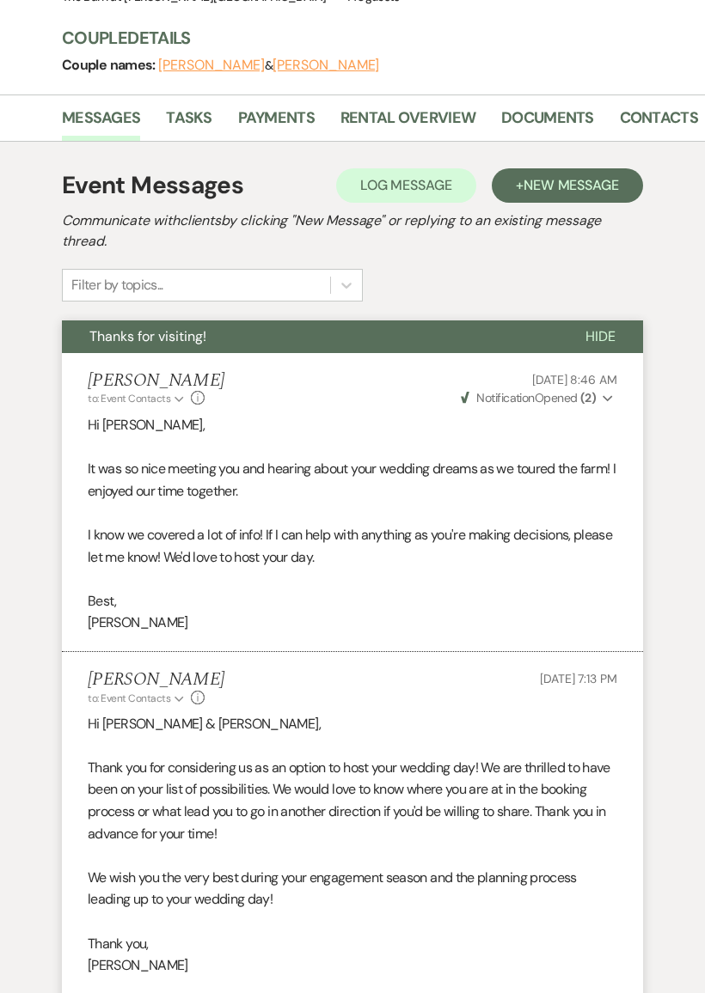
select select "5"
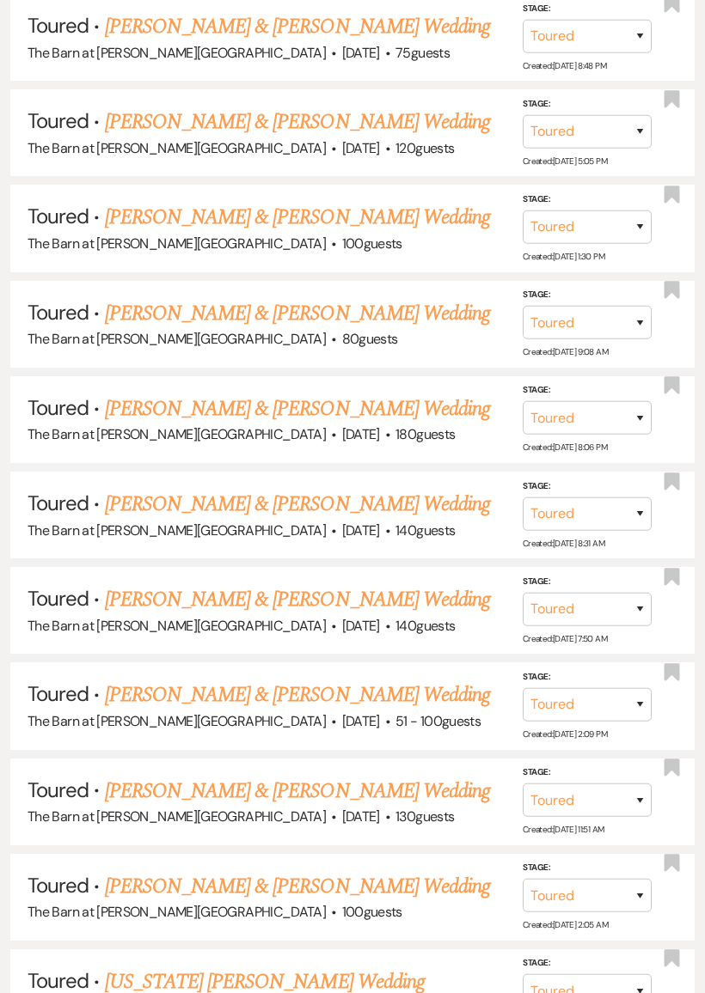
scroll to position [937, 0]
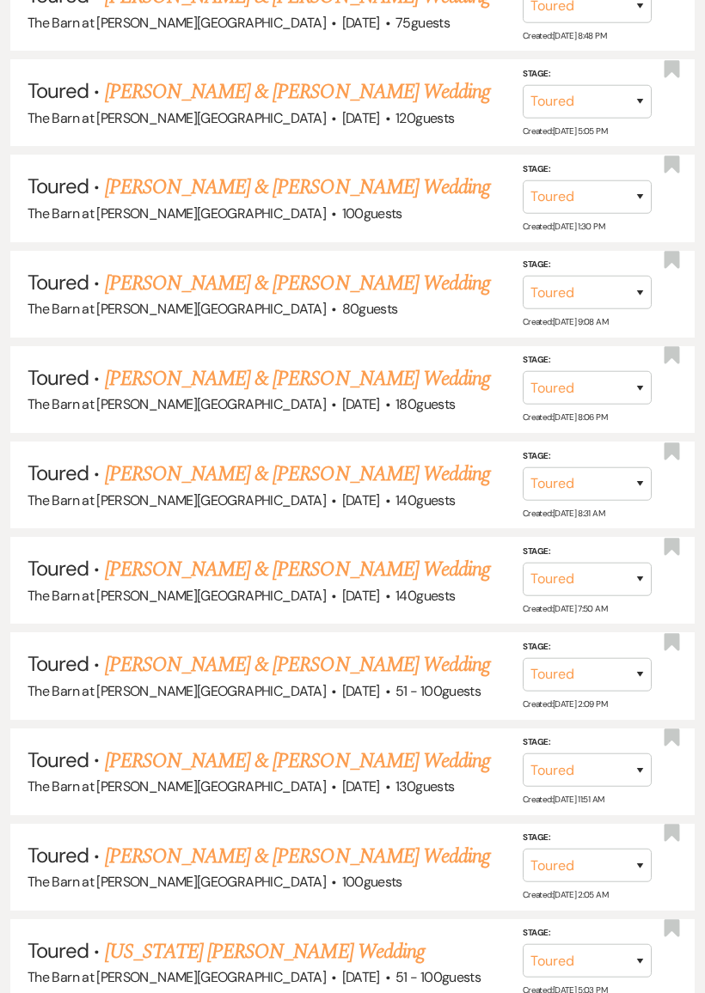
click at [368, 554] on link "[PERSON_NAME] & [PERSON_NAME] Wedding" at bounding box center [297, 569] width 385 height 31
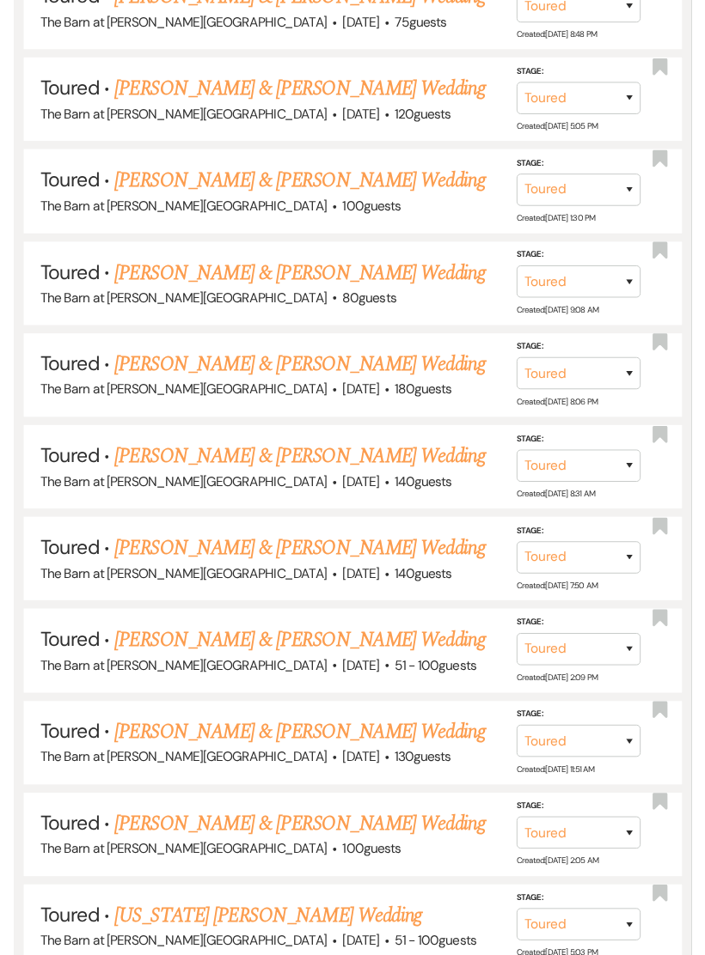
scroll to position [38, 0]
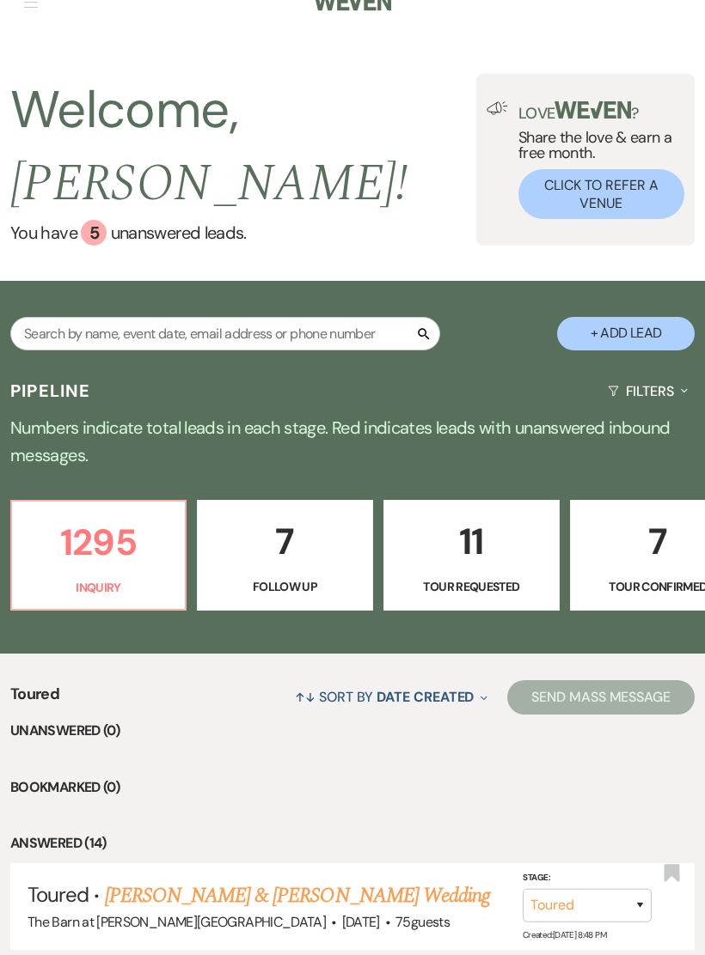
select select "5"
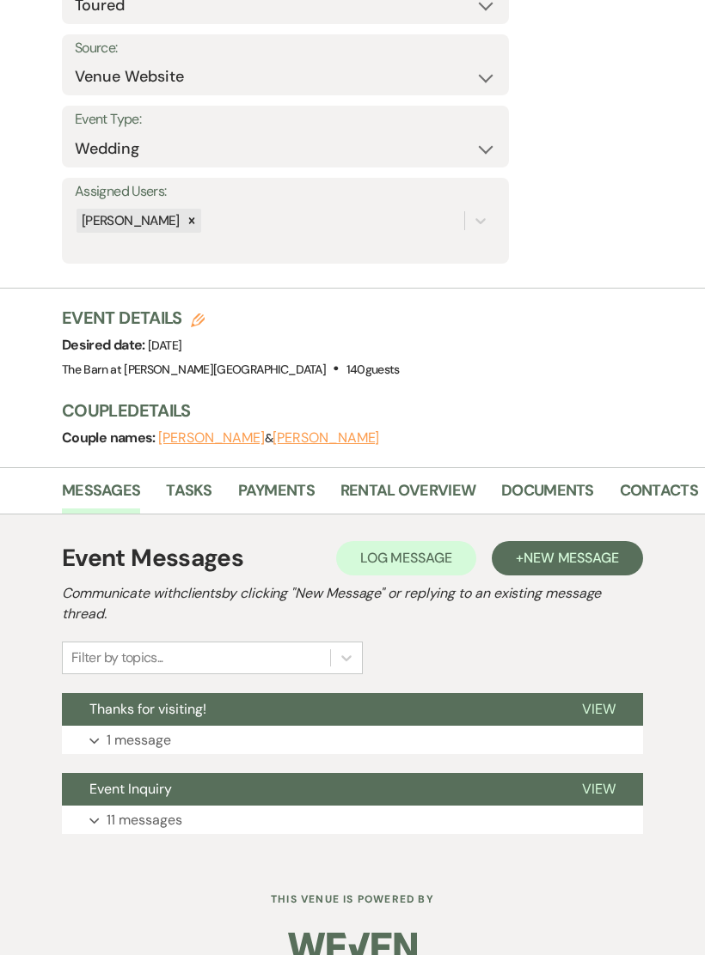
scroll to position [249, 0]
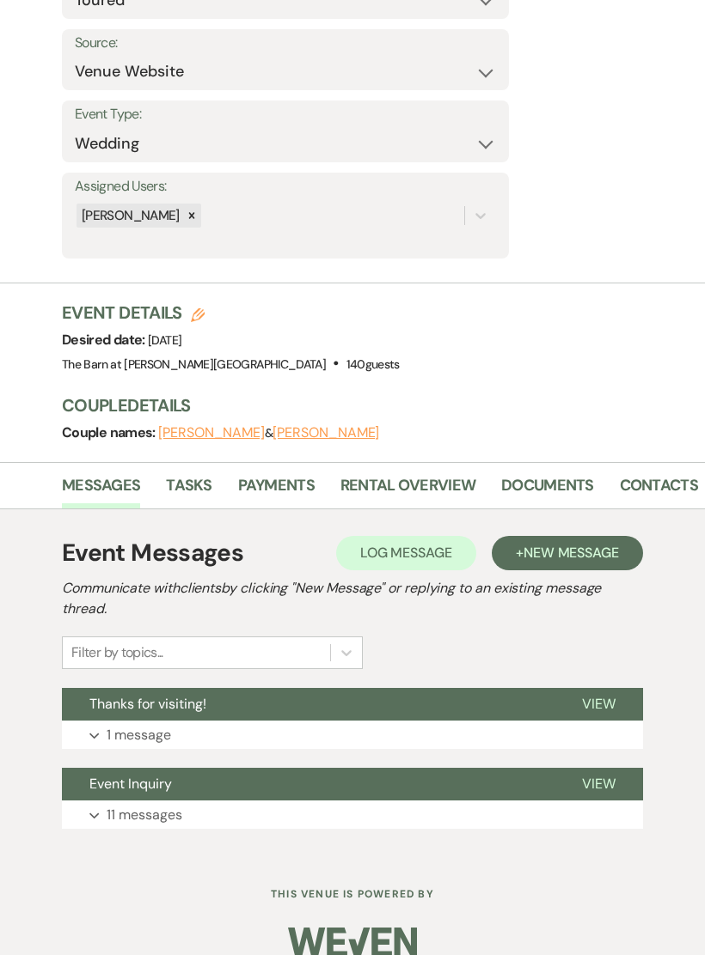
click at [225, 725] on button "Expand 1 message" at bounding box center [352, 735] width 581 height 29
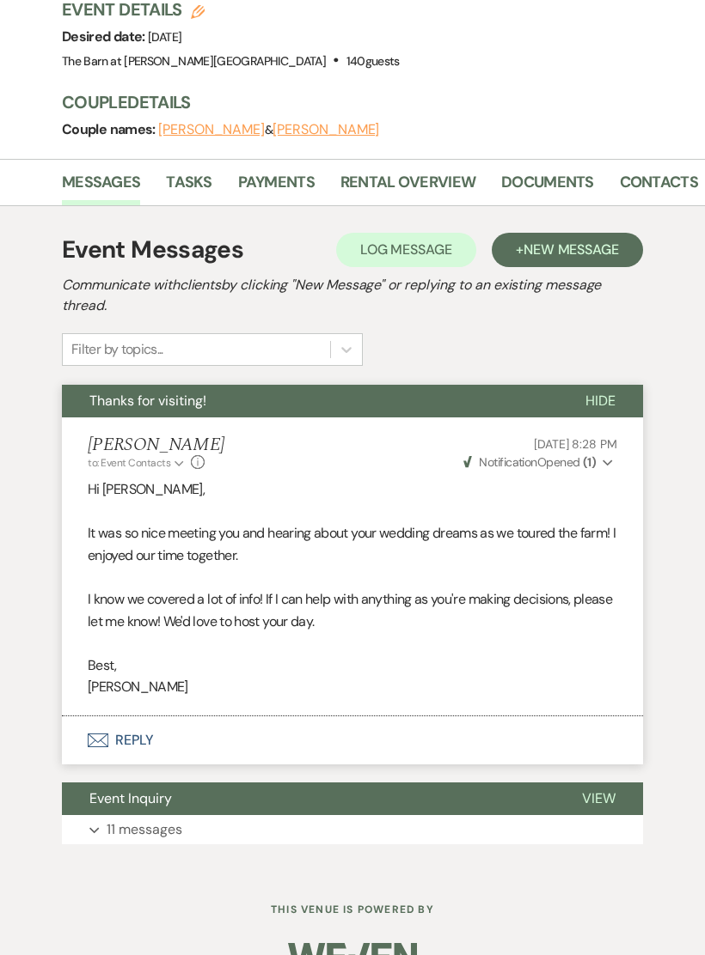
scroll to position [563, 0]
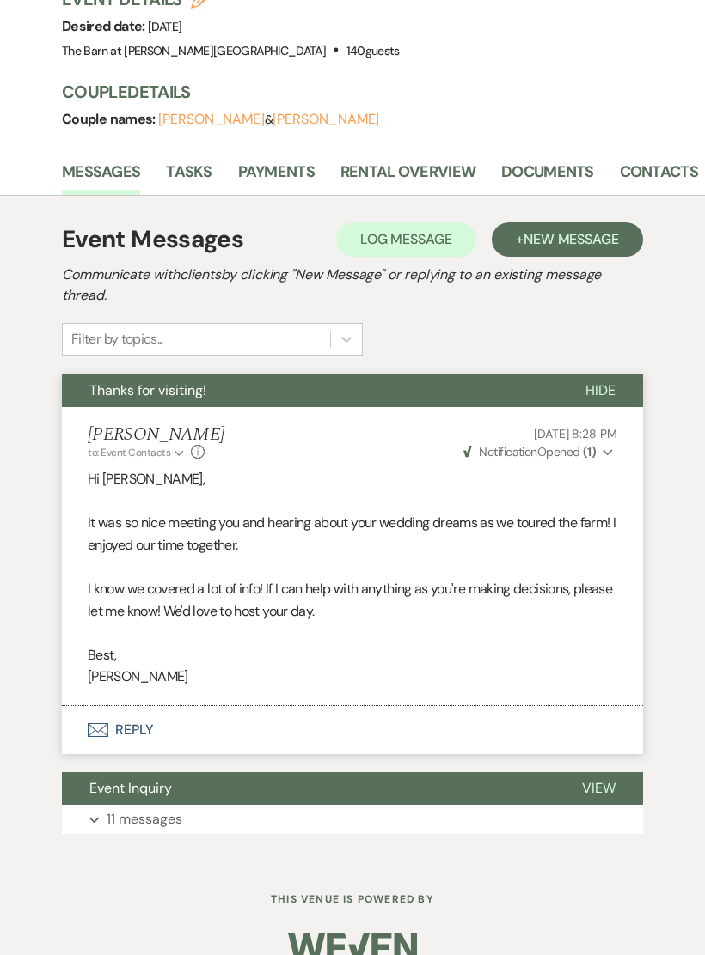
click at [288, 725] on button "Envelope Reply" at bounding box center [352, 730] width 581 height 48
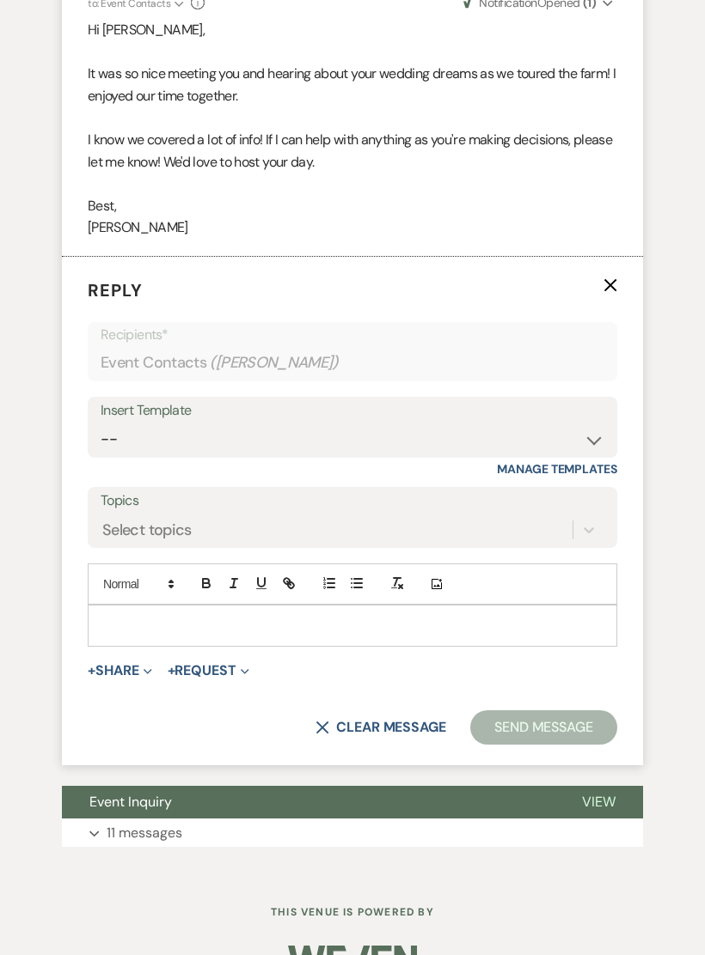
scroll to position [1023, 0]
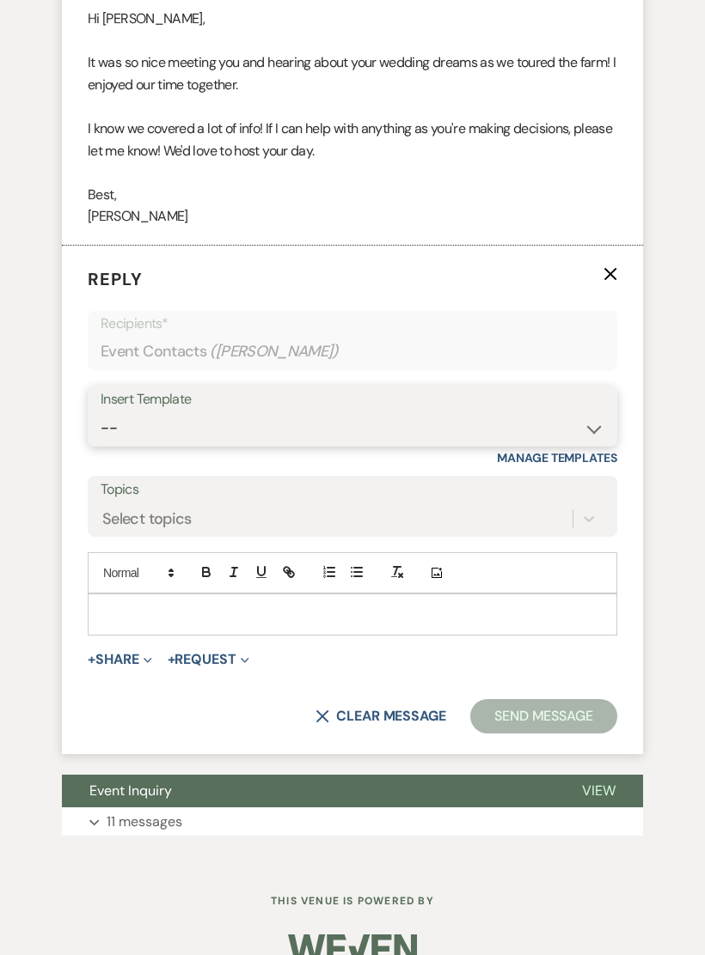
click at [354, 412] on select "-- Gravers Inquiry - out of season Gravers booking form Gravers Contract and de…" at bounding box center [352, 429] width 503 height 34
select select "3957"
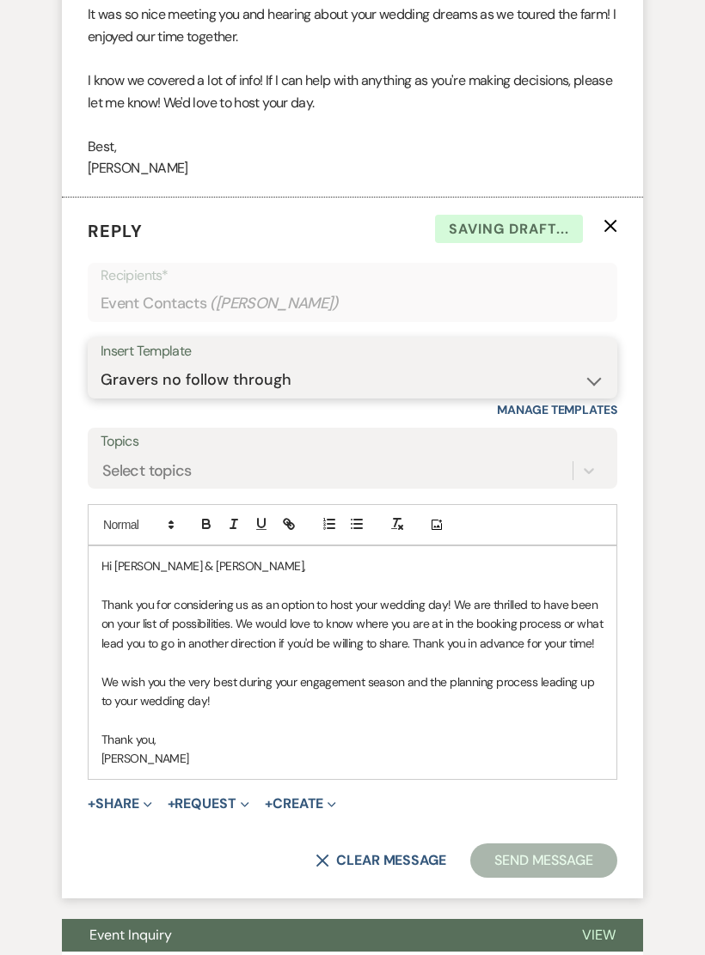
scroll to position [1212, 0]
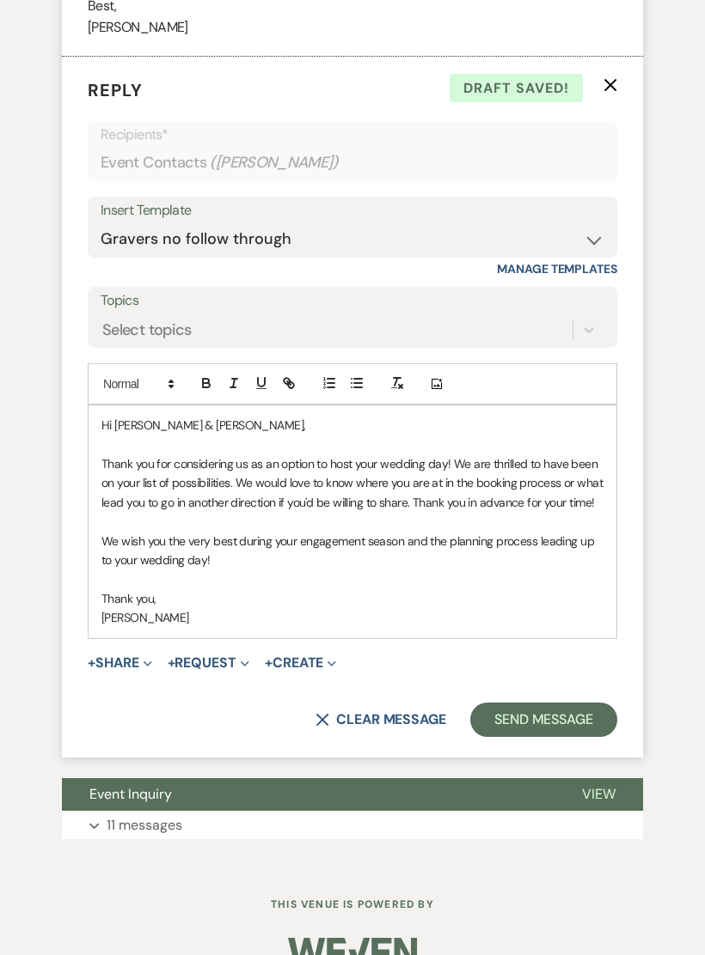
click at [552, 706] on button "Send Message" at bounding box center [543, 720] width 147 height 34
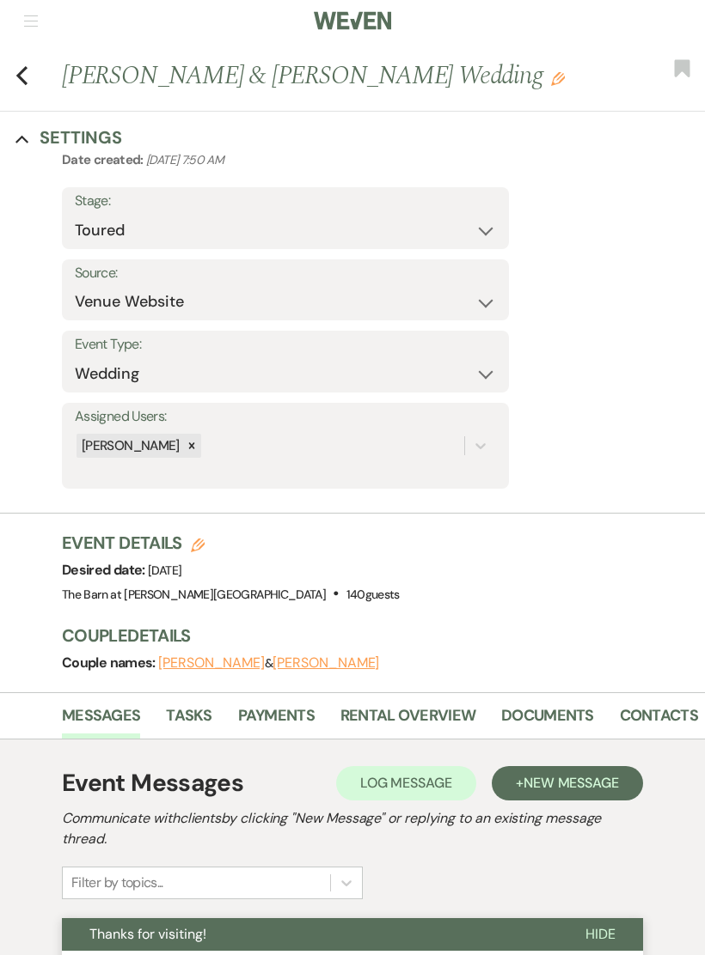
scroll to position [0, 0]
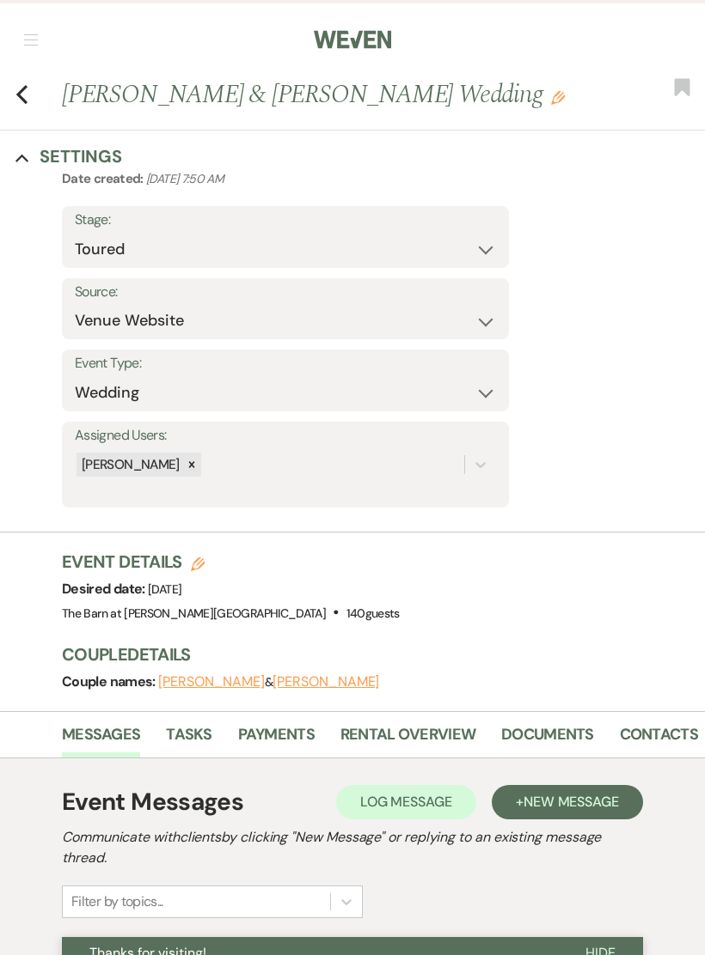
click at [27, 89] on icon "Previous" at bounding box center [21, 94] width 13 height 21
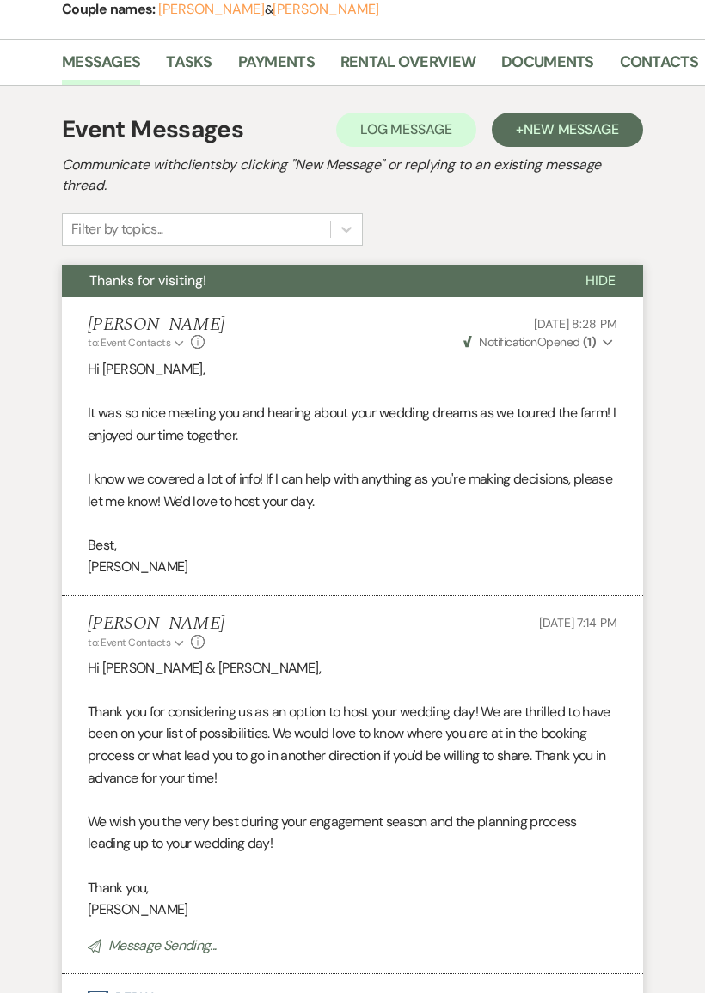
select select "5"
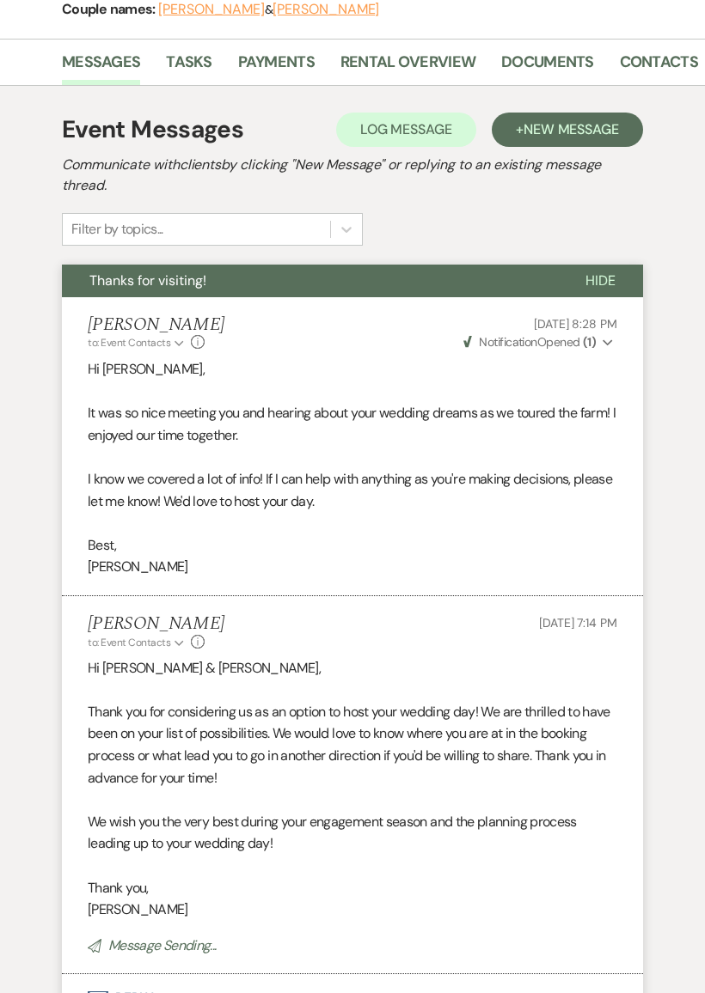
select select "5"
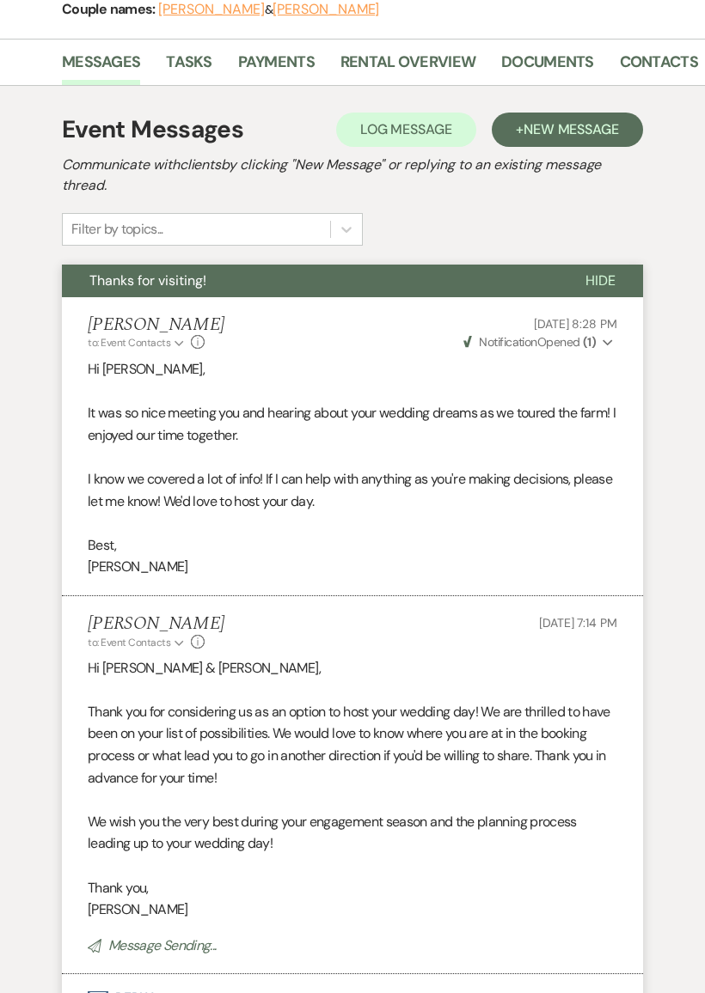
select select "5"
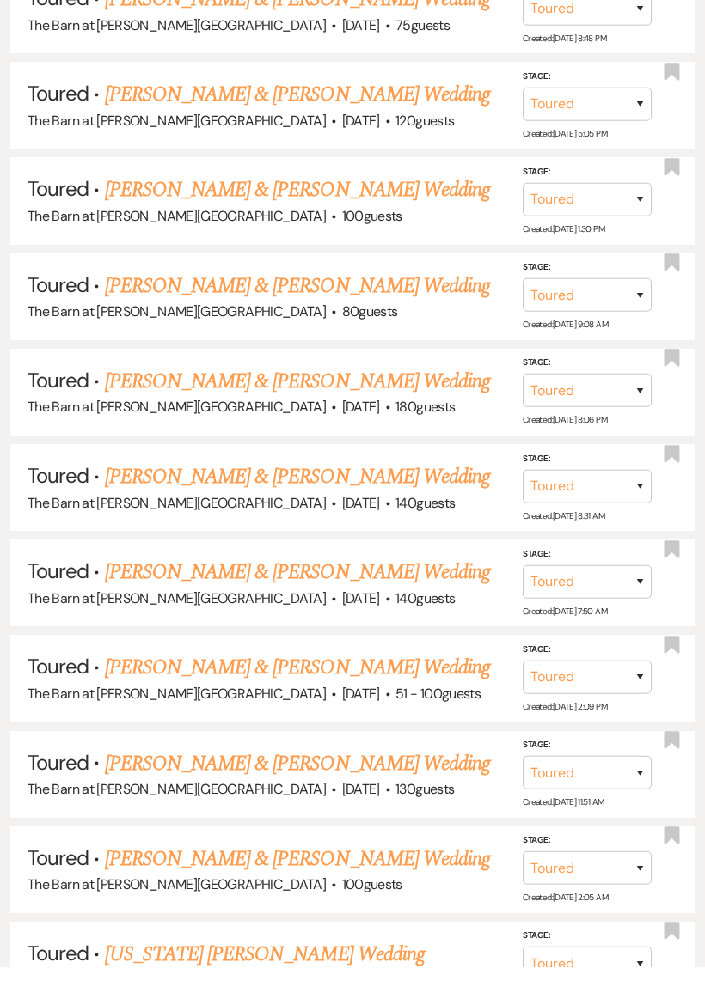
click at [358, 679] on link "[PERSON_NAME] & [PERSON_NAME] Wedding" at bounding box center [297, 694] width 385 height 31
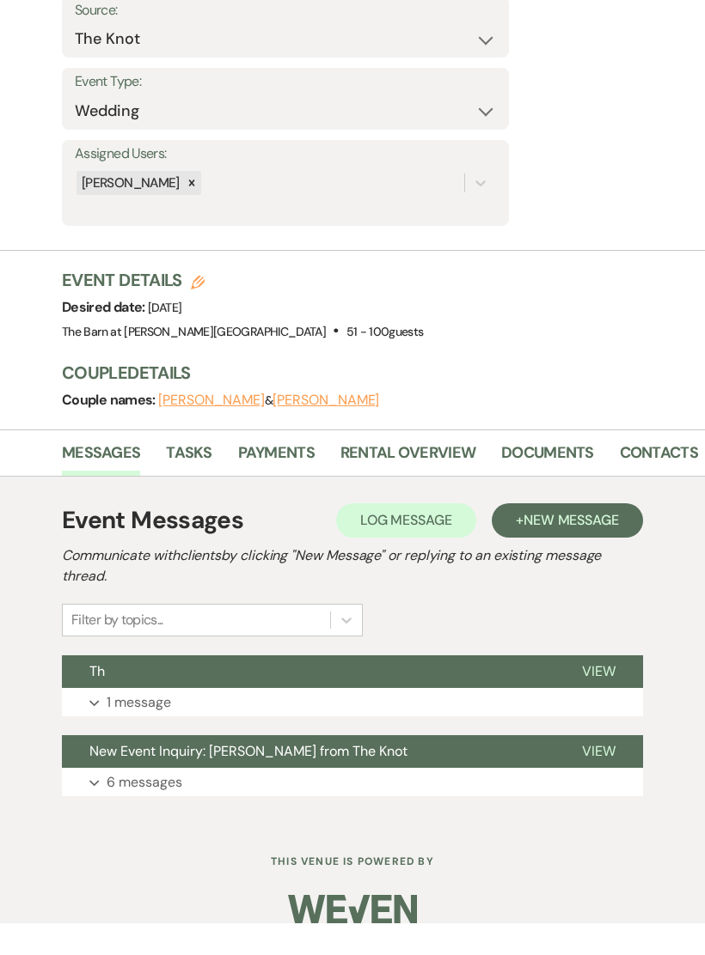
scroll to position [249, 0]
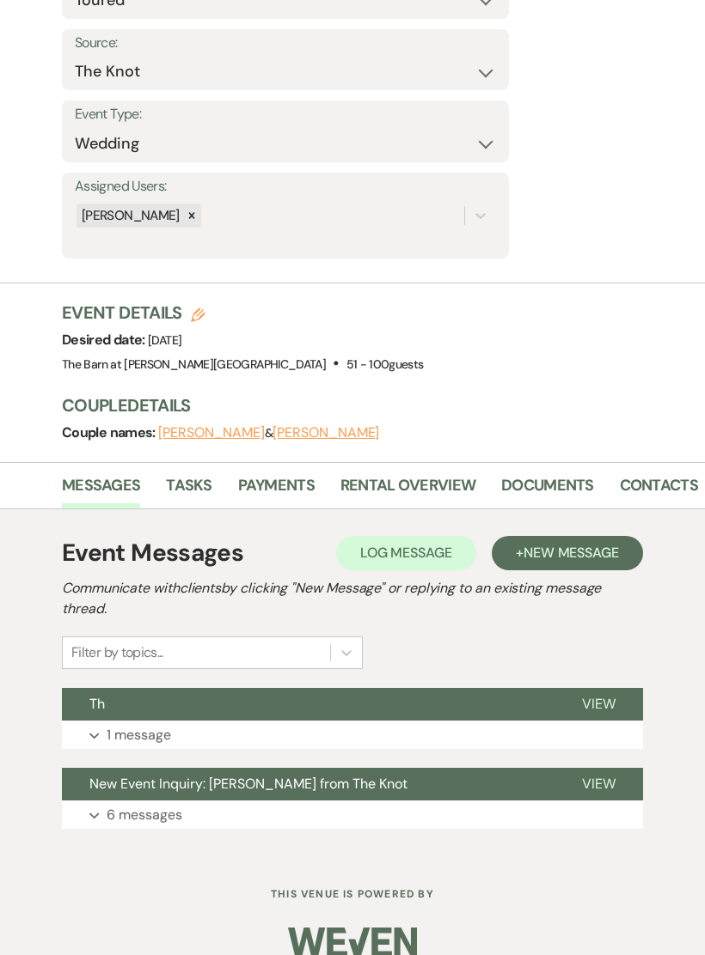
click at [154, 731] on p "1 message" at bounding box center [139, 735] width 64 height 22
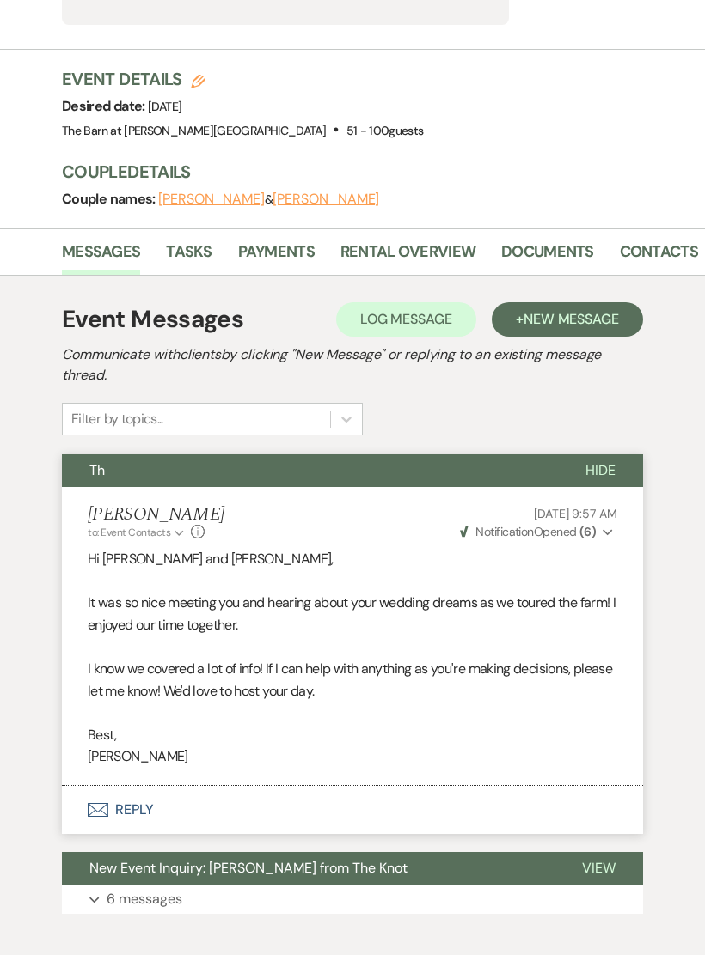
scroll to position [563, 0]
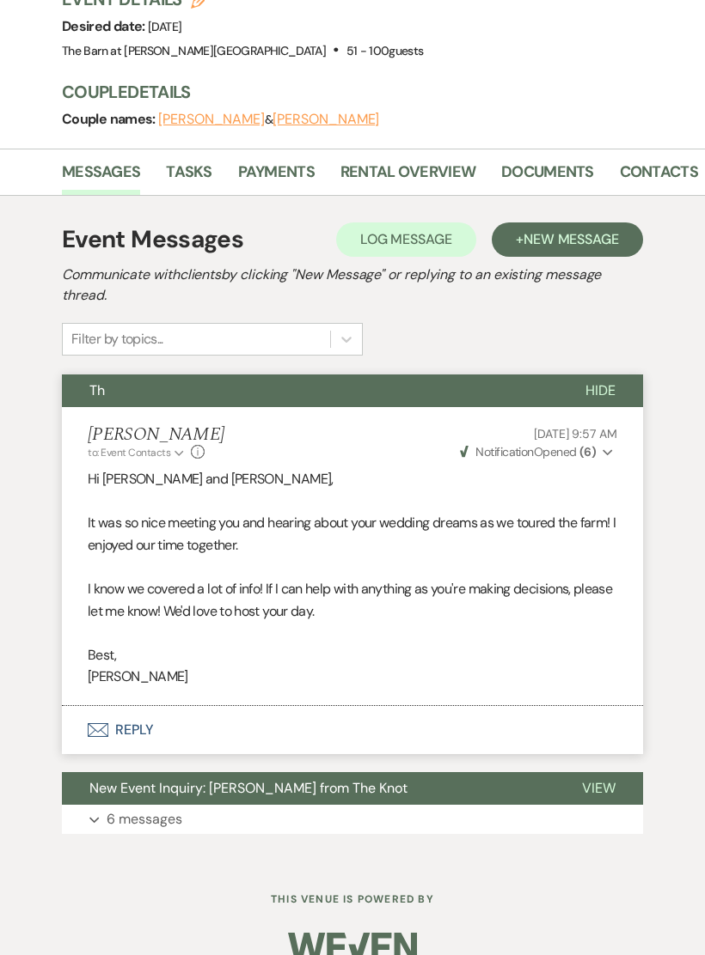
click at [300, 720] on button "Envelope Reply" at bounding box center [352, 730] width 581 height 48
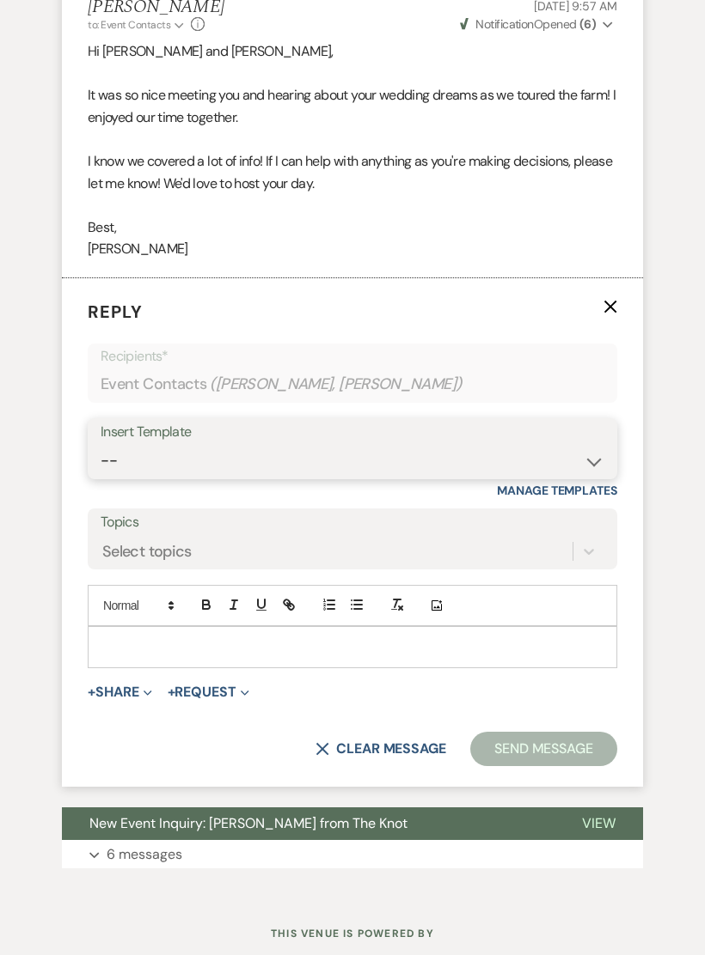
click at [391, 445] on select "-- Gravers Inquiry - out of season Gravers booking form Gravers Contract and de…" at bounding box center [352, 462] width 503 height 34
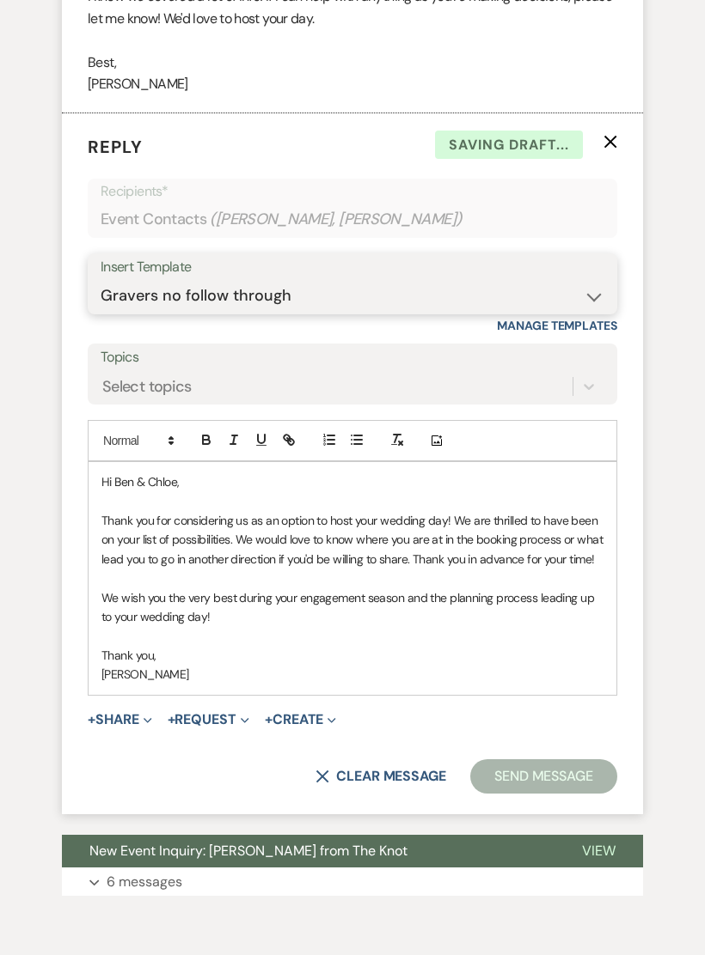
scroll to position [1163, 0]
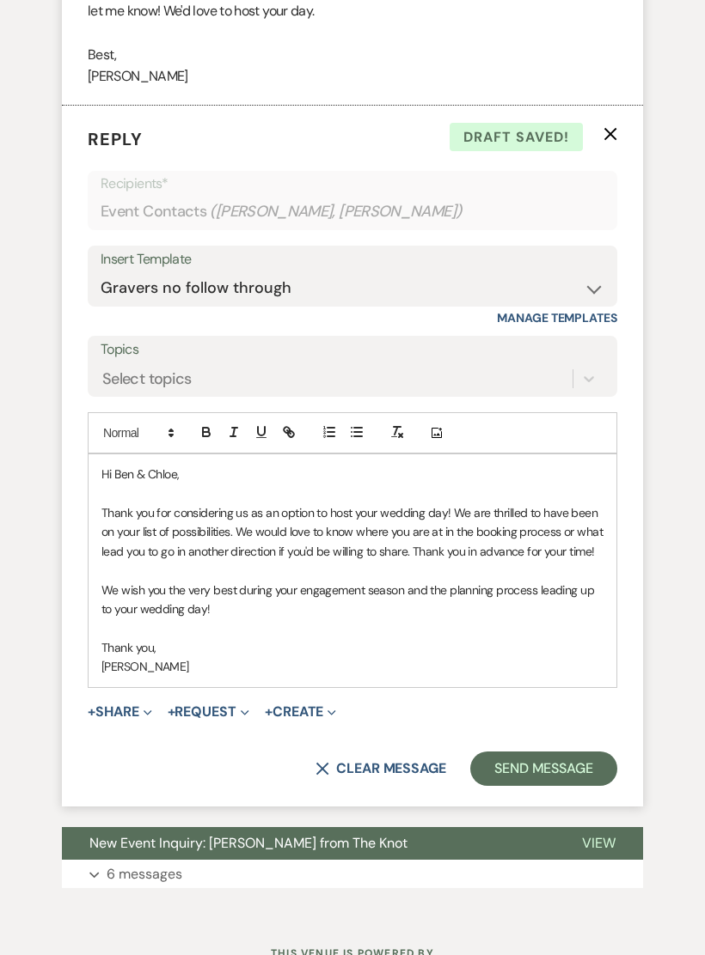
click at [558, 753] on button "Send Message" at bounding box center [543, 769] width 147 height 34
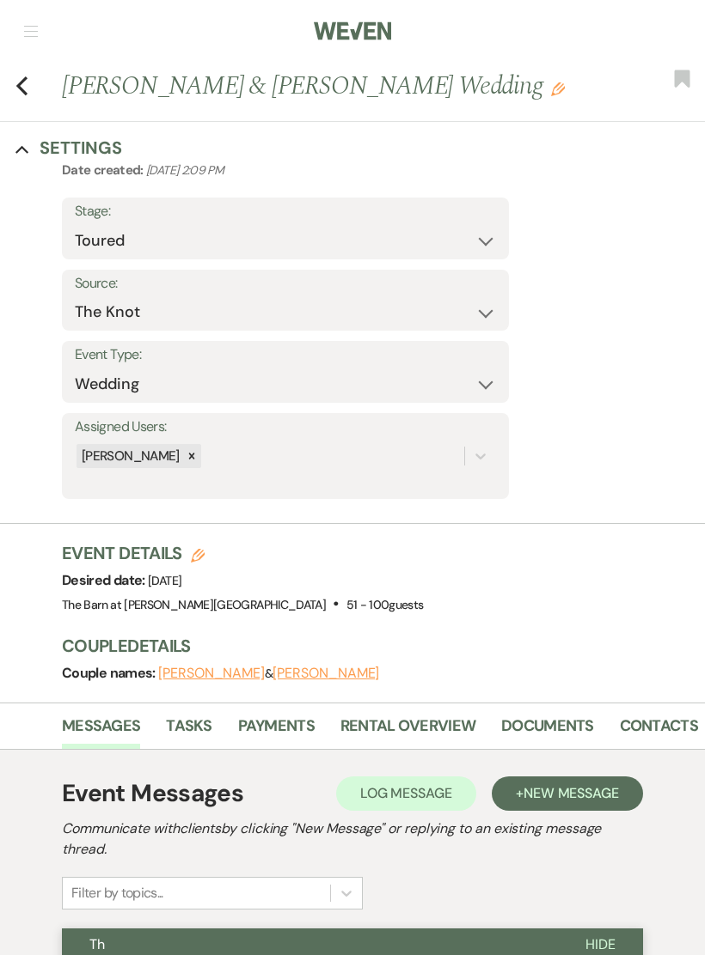
scroll to position [0, 0]
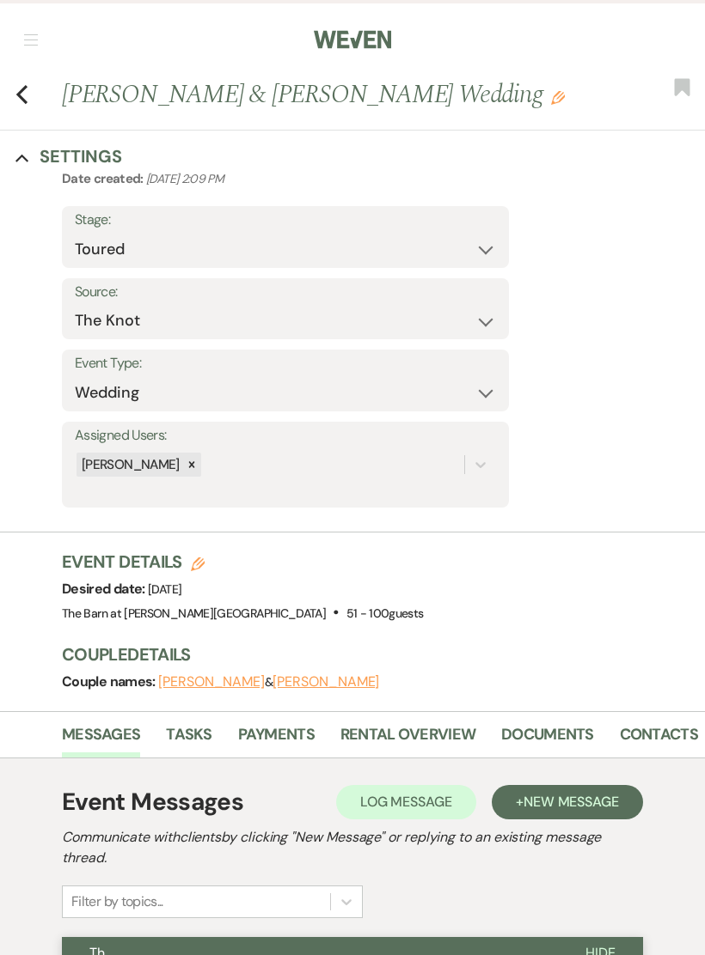
click at [20, 89] on icon "Previous" at bounding box center [21, 94] width 13 height 21
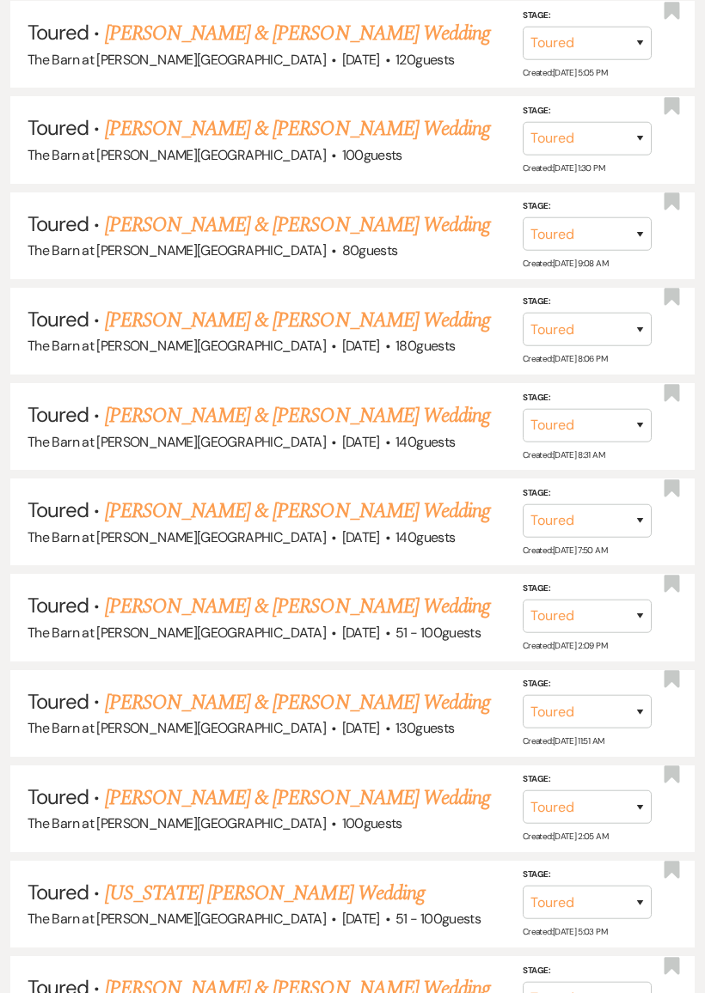
scroll to position [996, 0]
click at [412, 687] on link "[PERSON_NAME] & [PERSON_NAME] Wedding" at bounding box center [297, 702] width 385 height 31
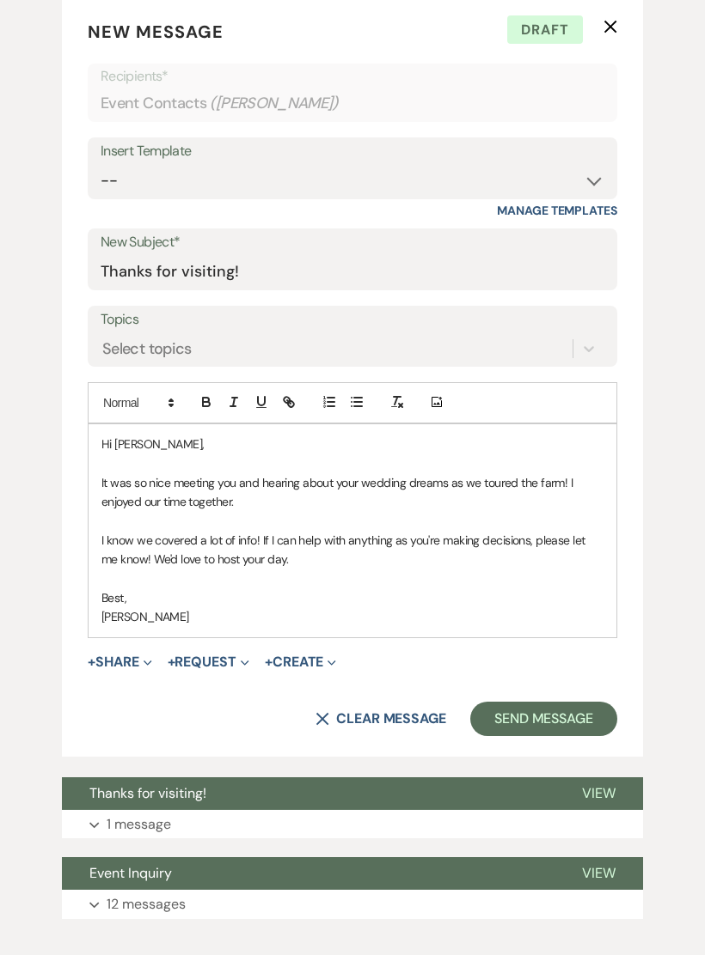
scroll to position [973, 0]
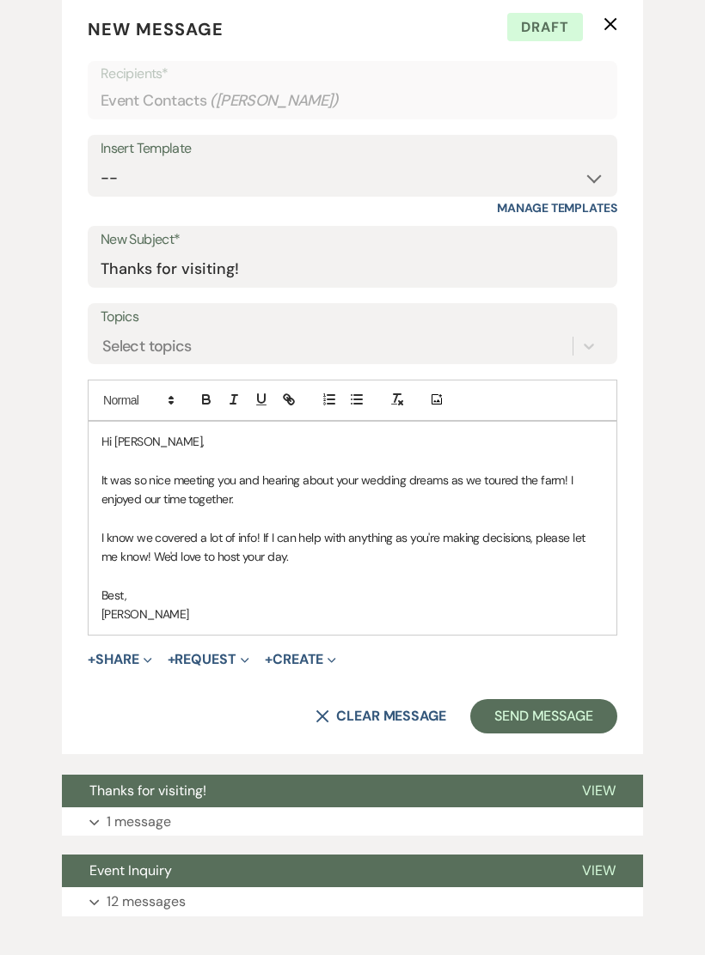
click at [171, 818] on p "1 message" at bounding box center [139, 823] width 64 height 22
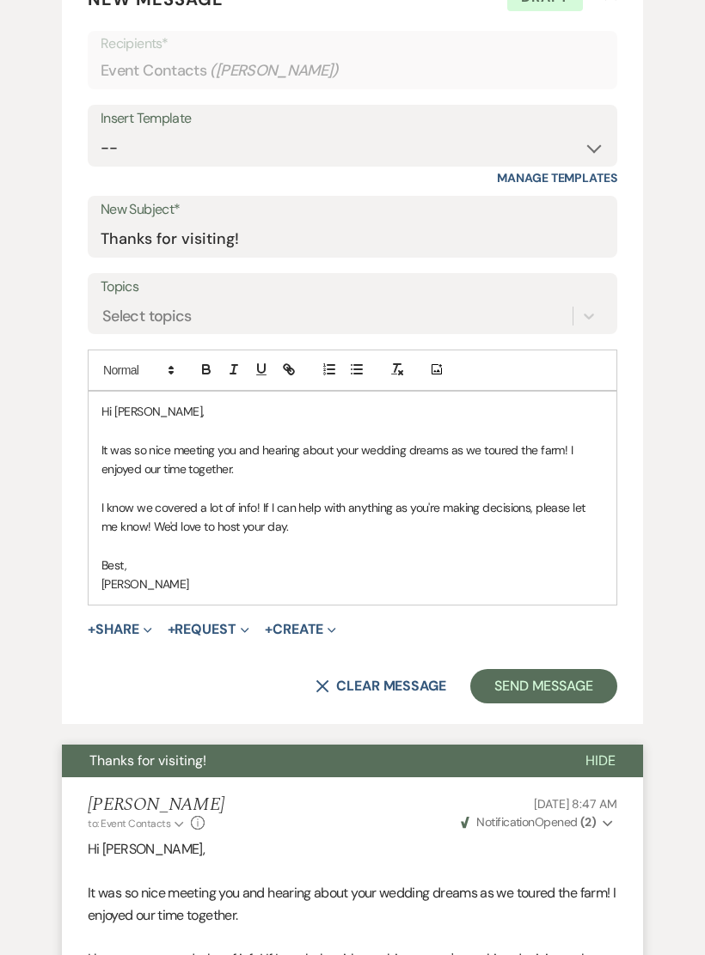
scroll to position [962, 0]
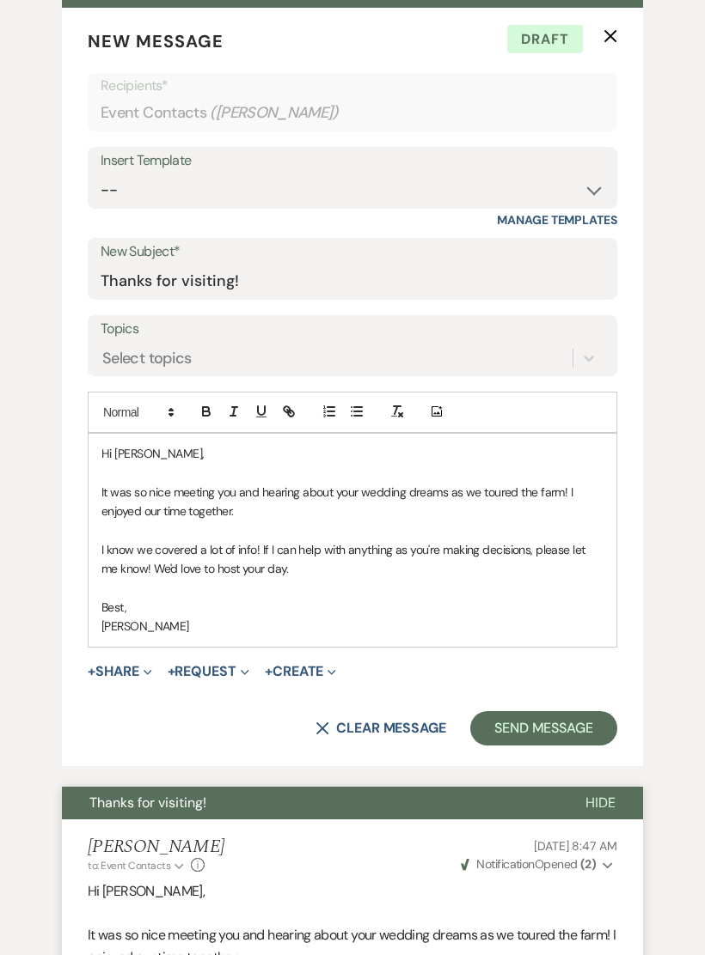
click at [396, 722] on button "X Clear message" at bounding box center [380, 729] width 131 height 14
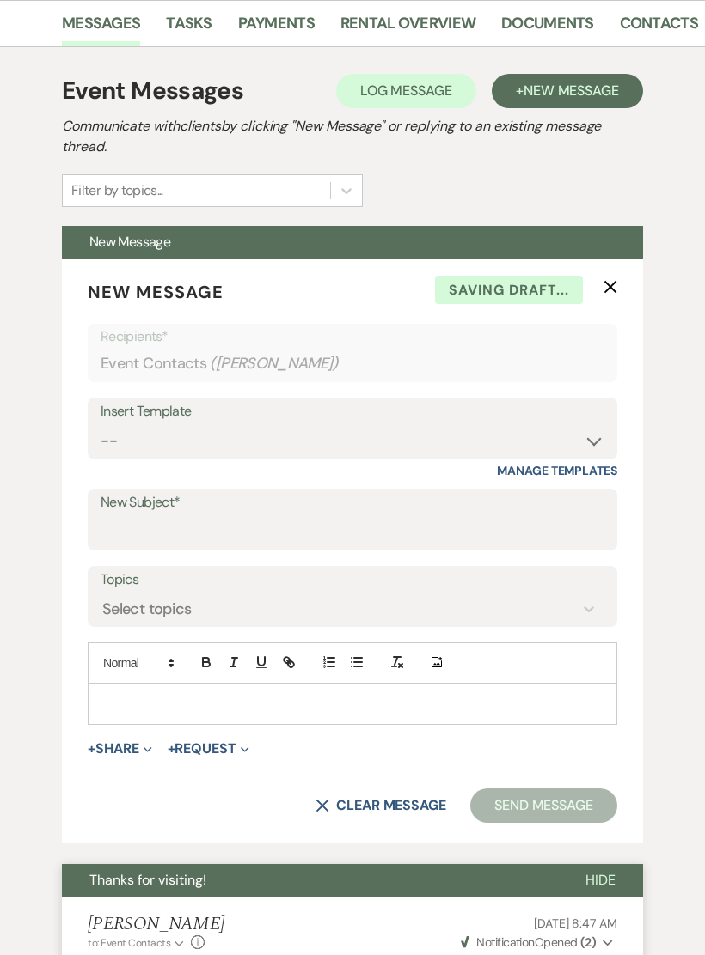
scroll to position [711, 0]
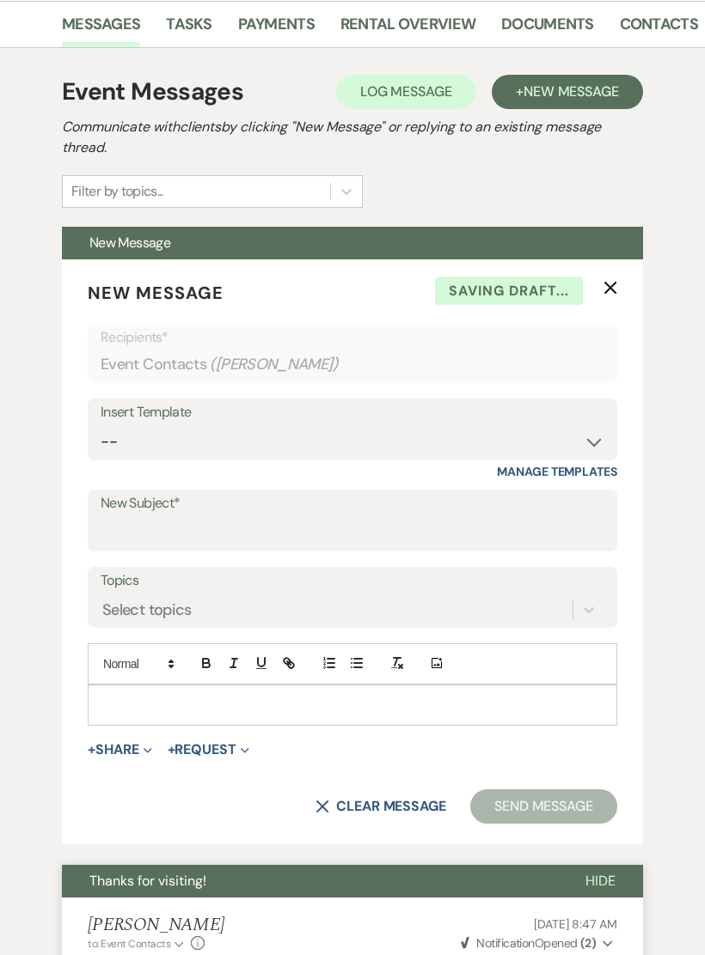
click at [613, 290] on icon "X" at bounding box center [610, 288] width 14 height 14
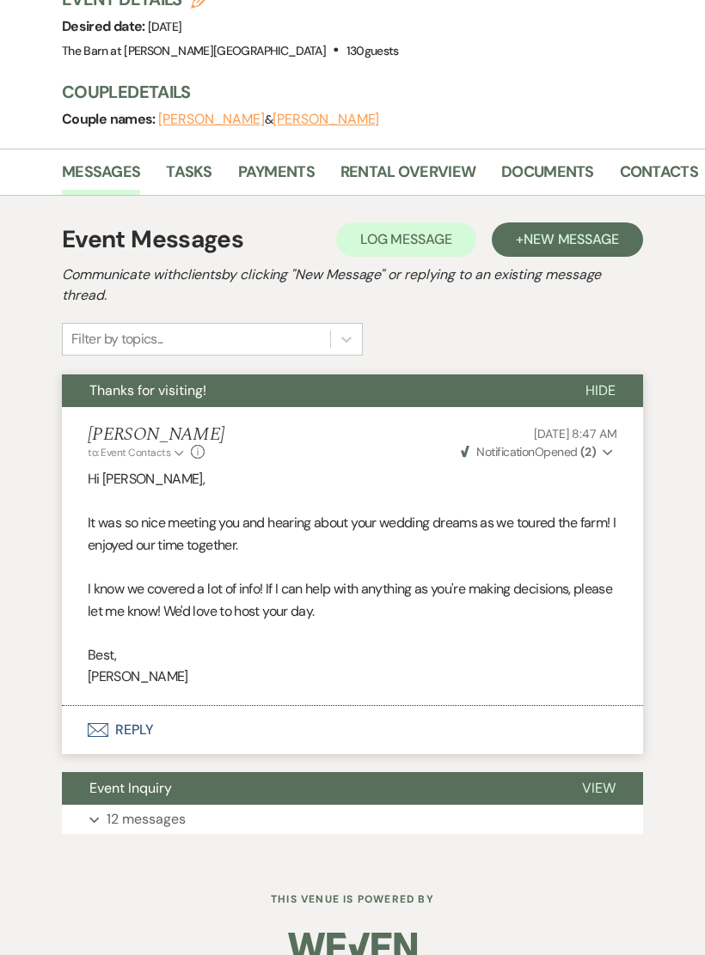
click at [307, 714] on button "Envelope Reply" at bounding box center [352, 730] width 581 height 48
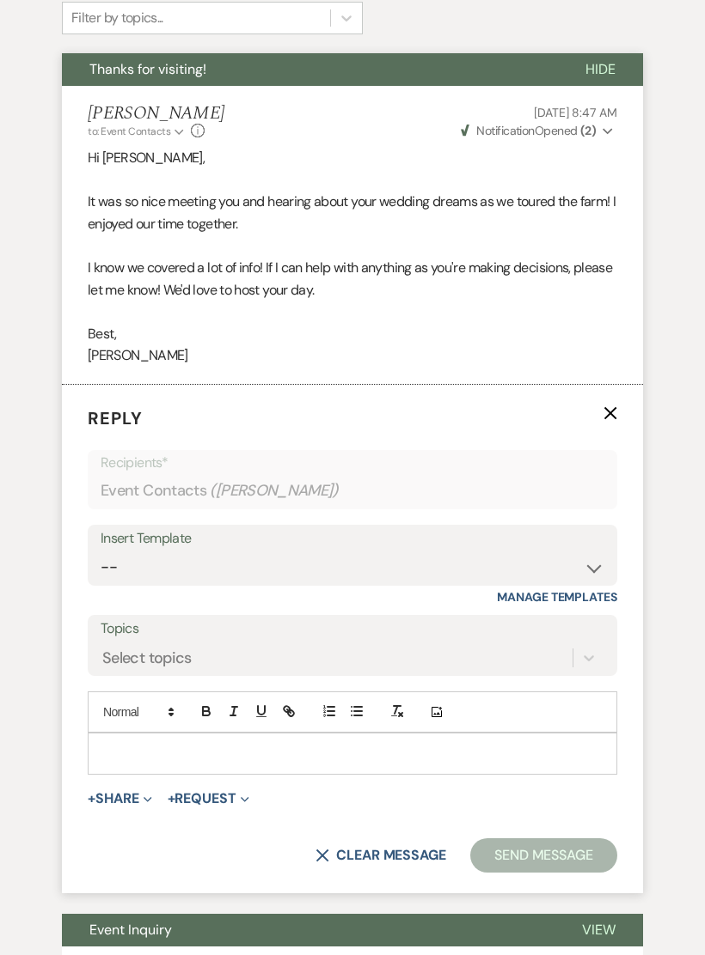
scroll to position [1023, 0]
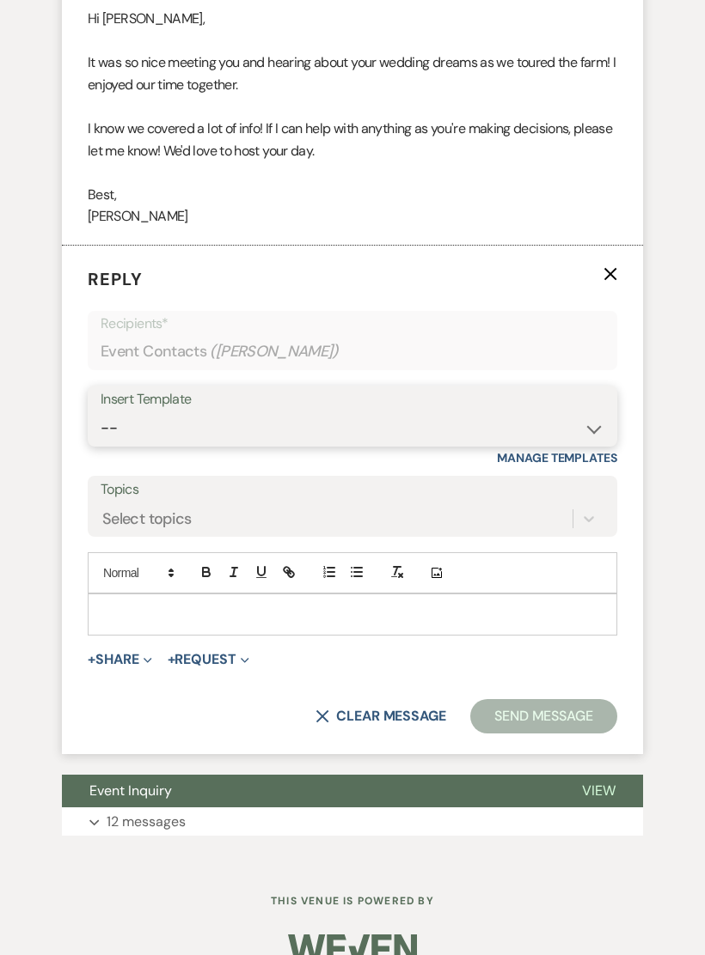
click at [432, 412] on select "-- Gravers Inquiry - out of season Gravers booking form Gravers Contract and de…" at bounding box center [352, 429] width 503 height 34
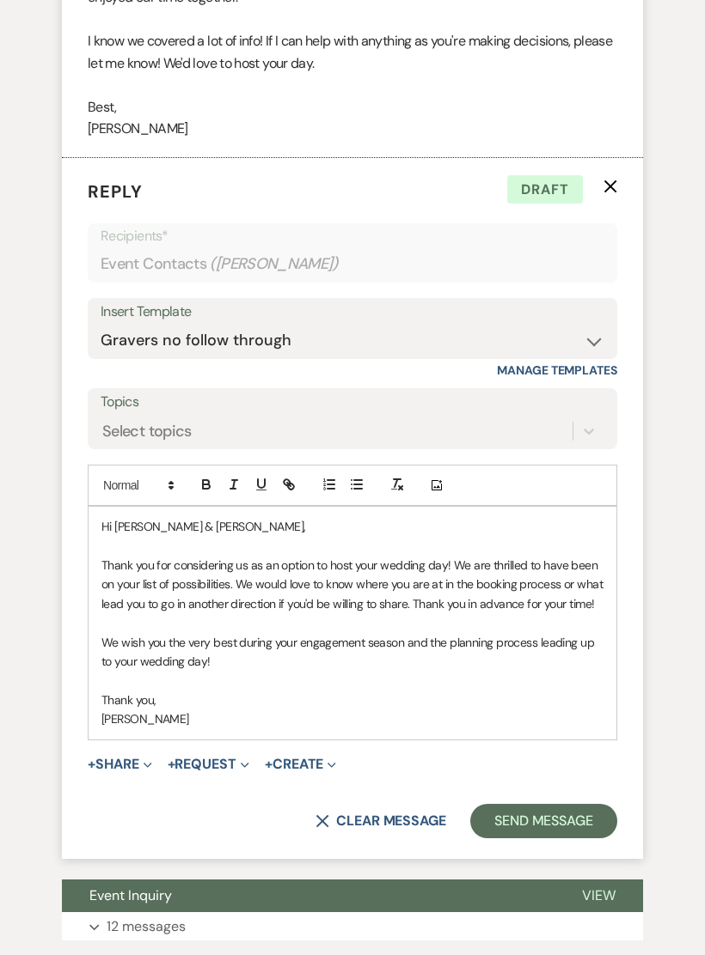
click at [547, 808] on button "Send Message" at bounding box center [543, 822] width 147 height 34
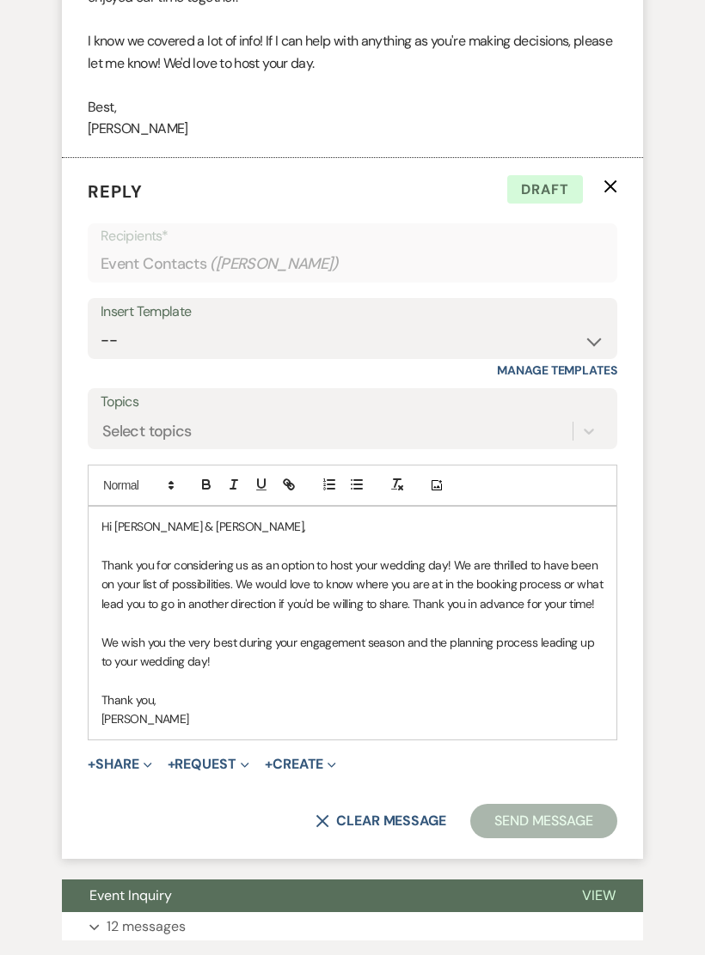
scroll to position [934, 0]
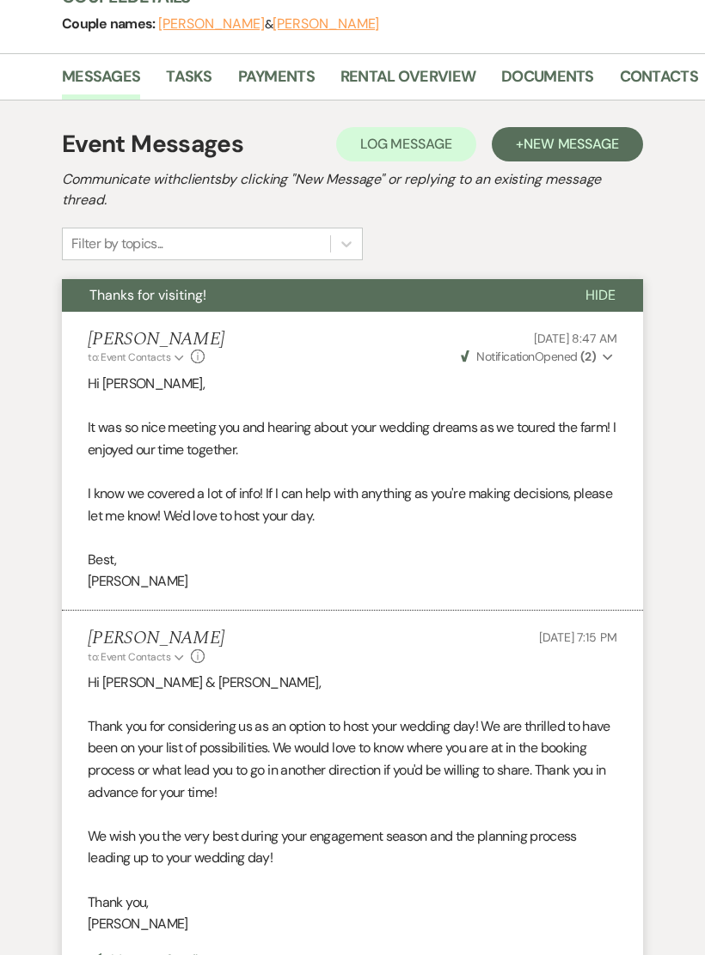
click at [601, 298] on span "Hide" at bounding box center [600, 295] width 30 height 18
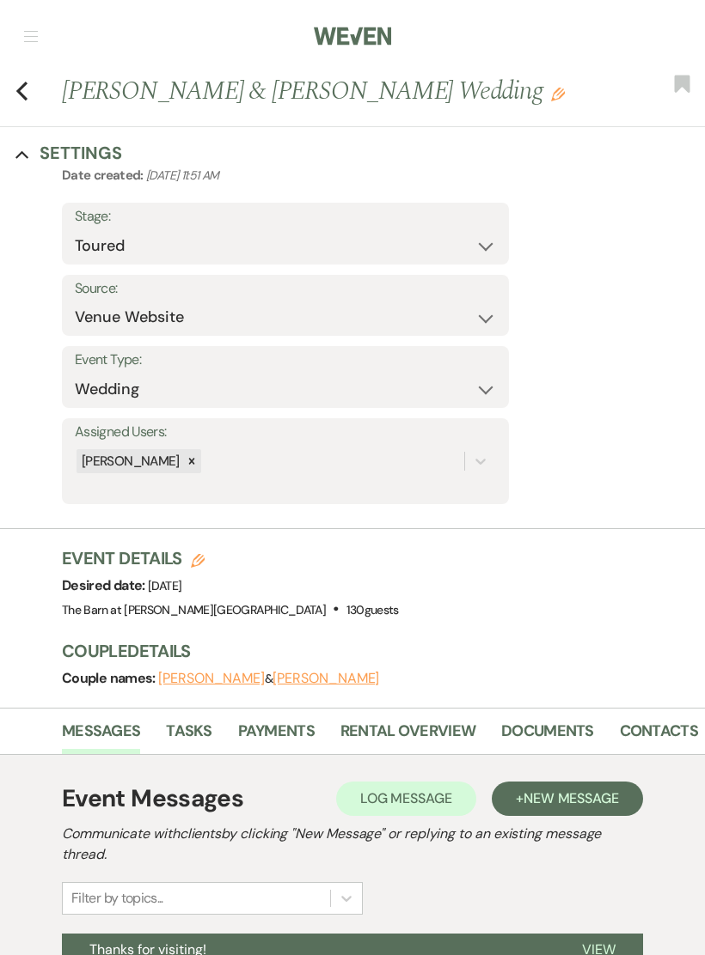
scroll to position [0, 0]
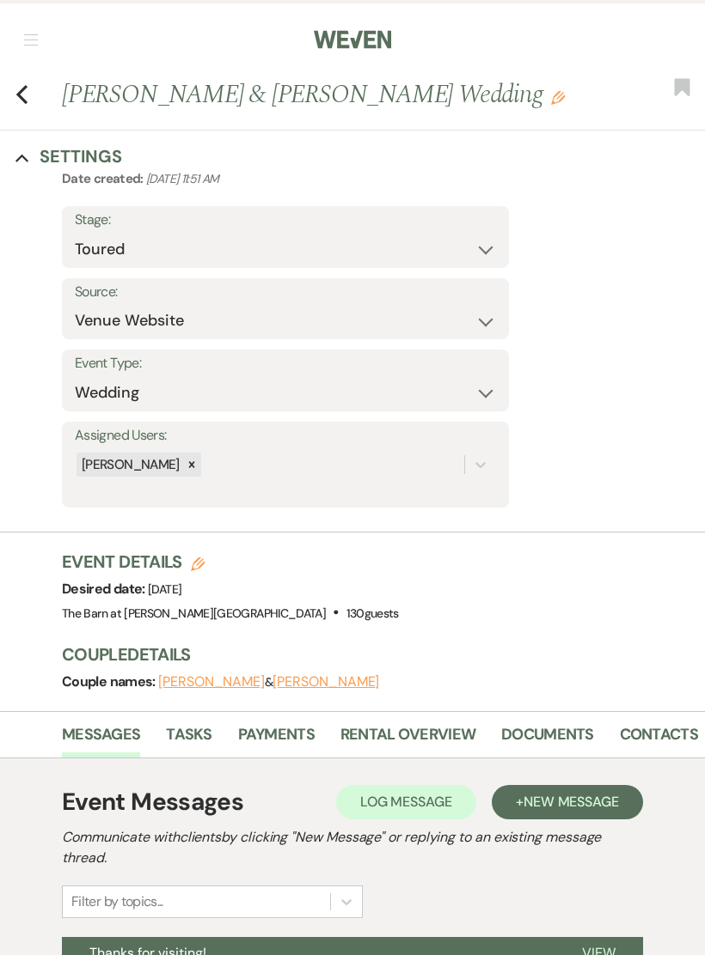
click at [23, 101] on use "button" at bounding box center [21, 94] width 11 height 19
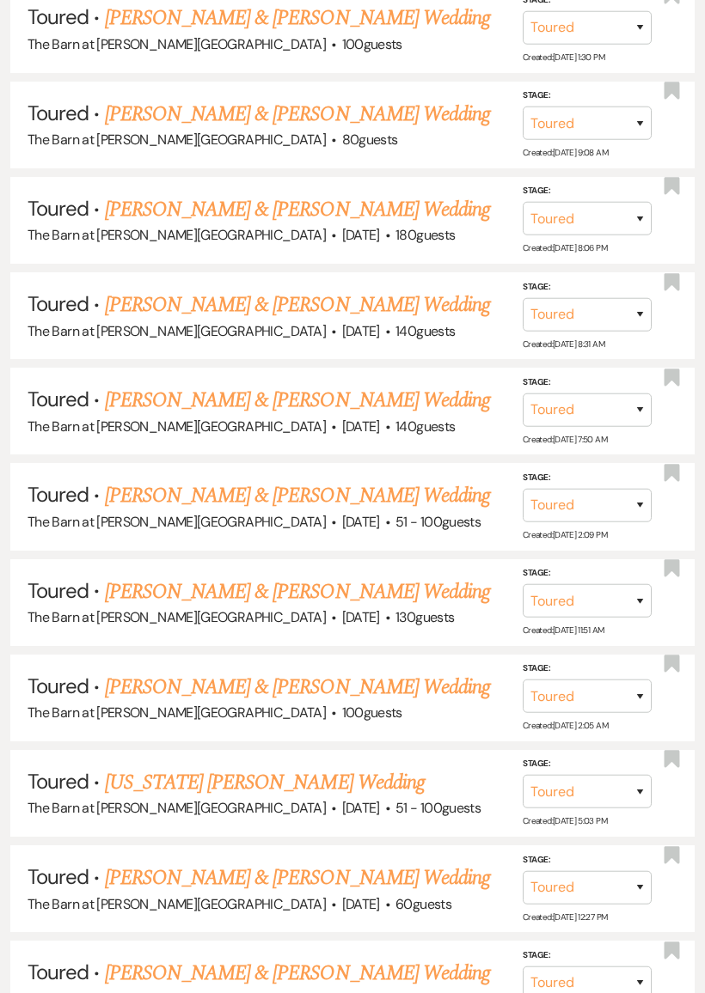
scroll to position [1351, 0]
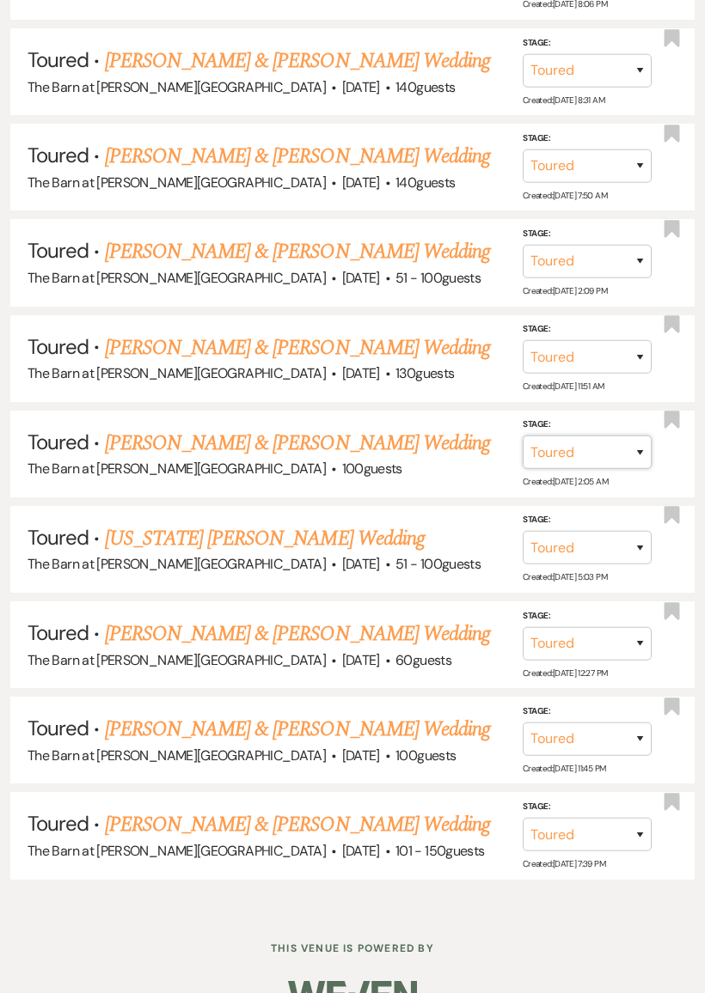
click at [563, 436] on select "Inquiry Follow Up Tour Requested Tour Confirmed Toured Proposal Sent Booked Lost" at bounding box center [586, 453] width 129 height 34
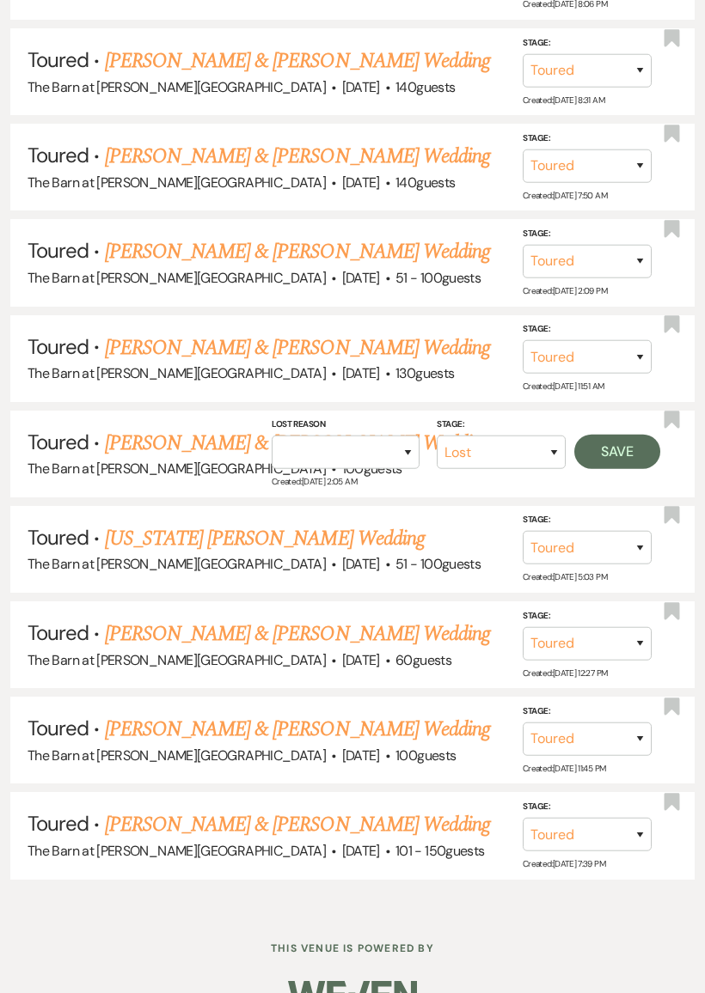
click at [632, 435] on button "Save" at bounding box center [617, 452] width 86 height 34
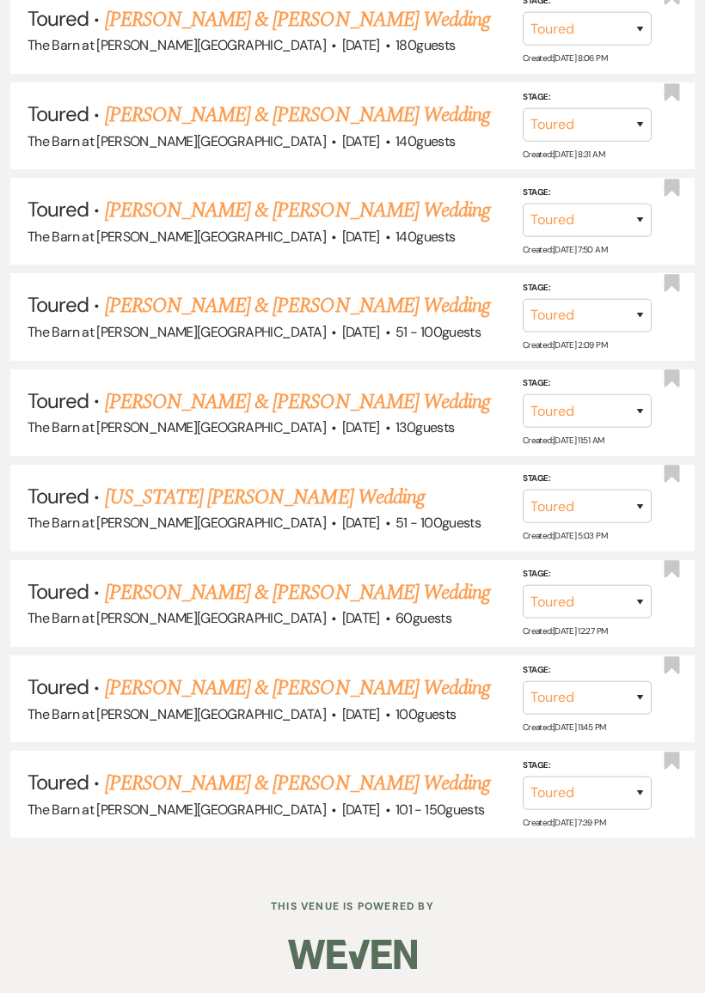
scroll to position [1258, 0]
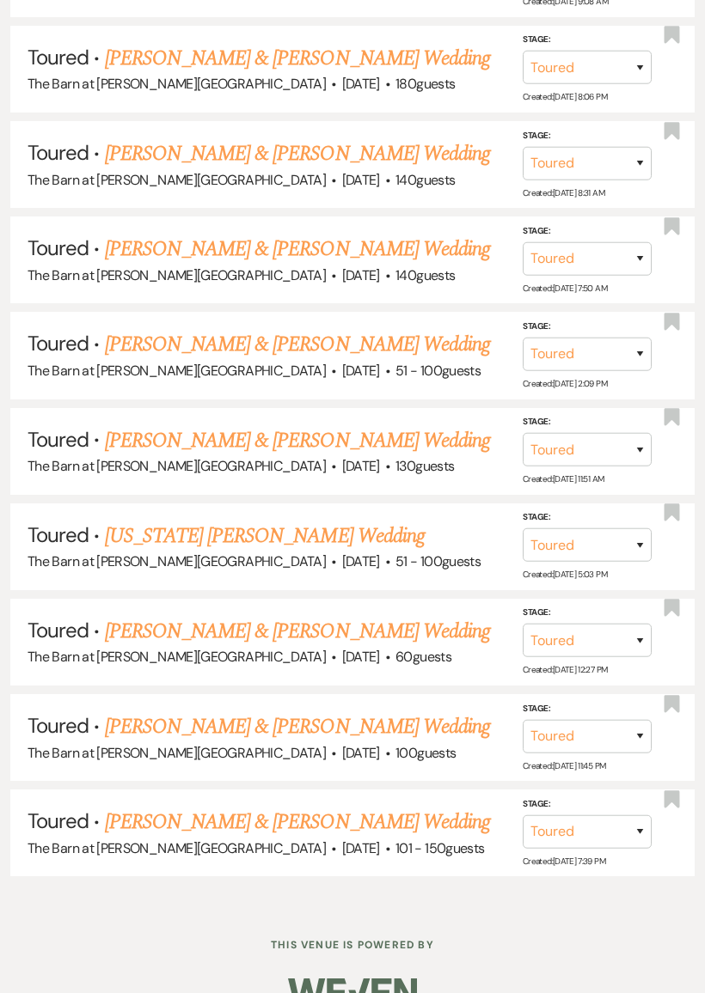
click at [281, 503] on li "Toured · [US_STATE] [PERSON_NAME] Wedding The Barn at [PERSON_NAME][GEOGRAPHIC_…" at bounding box center [352, 546] width 684 height 87
click at [299, 521] on link "[US_STATE] [PERSON_NAME] Wedding" at bounding box center [265, 536] width 320 height 31
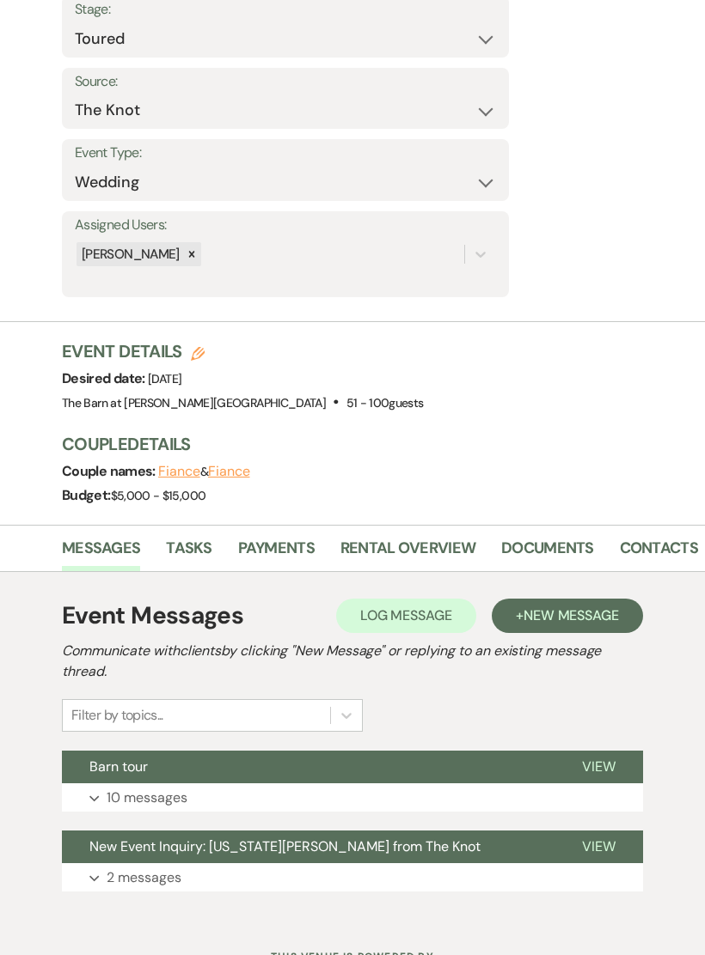
scroll to position [273, 0]
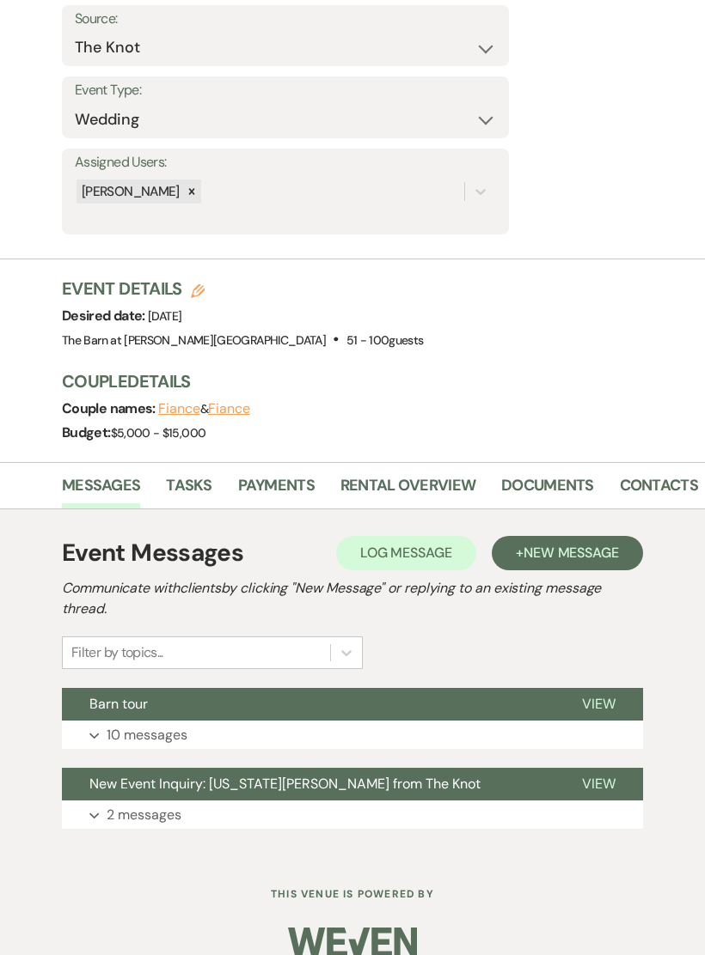
click at [272, 732] on button "Expand 10 messages" at bounding box center [352, 735] width 581 height 29
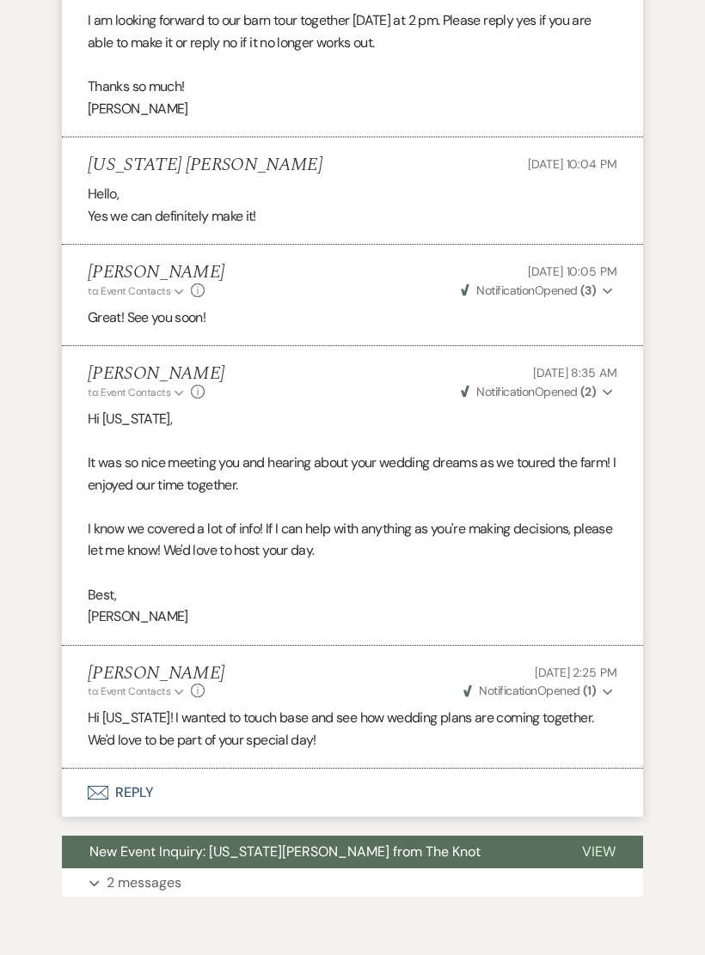
scroll to position [1999, 0]
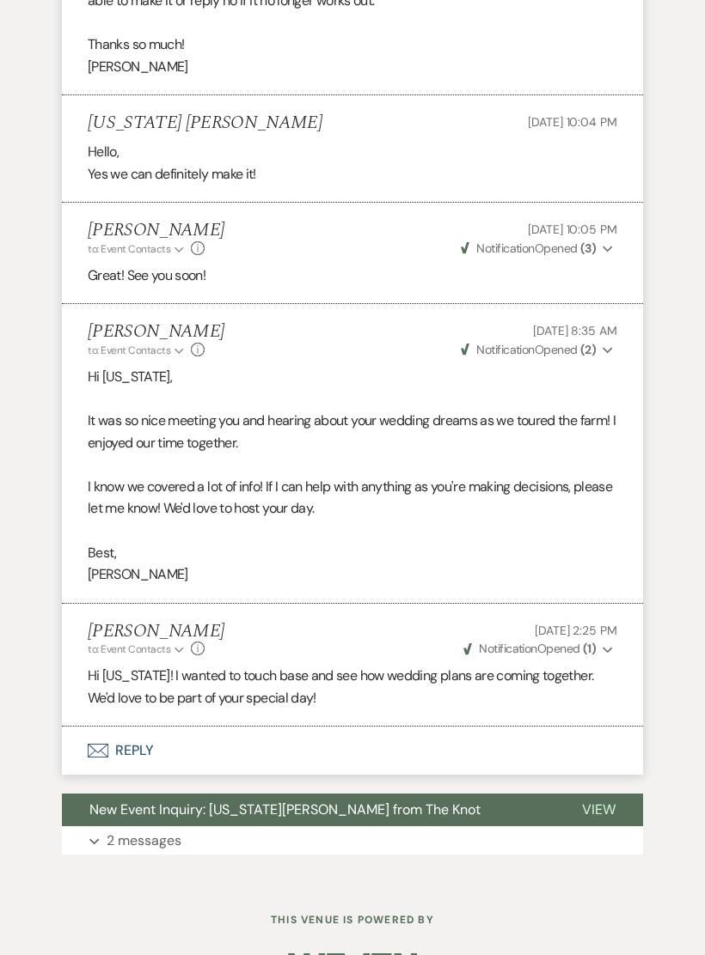
click at [320, 727] on button "Envelope Reply" at bounding box center [352, 751] width 581 height 48
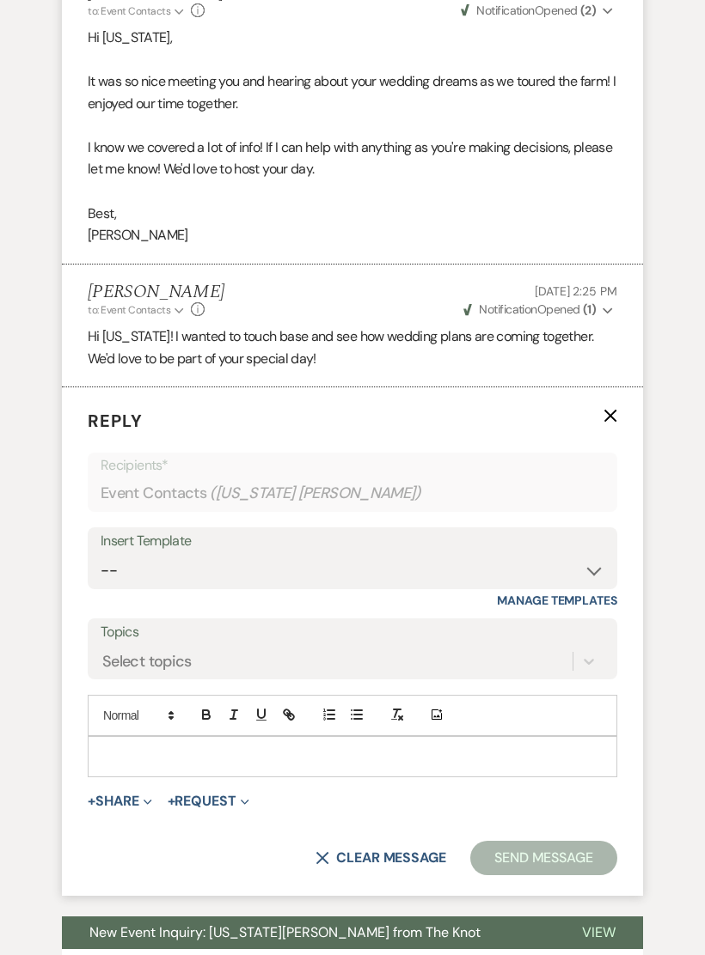
scroll to position [2458, 0]
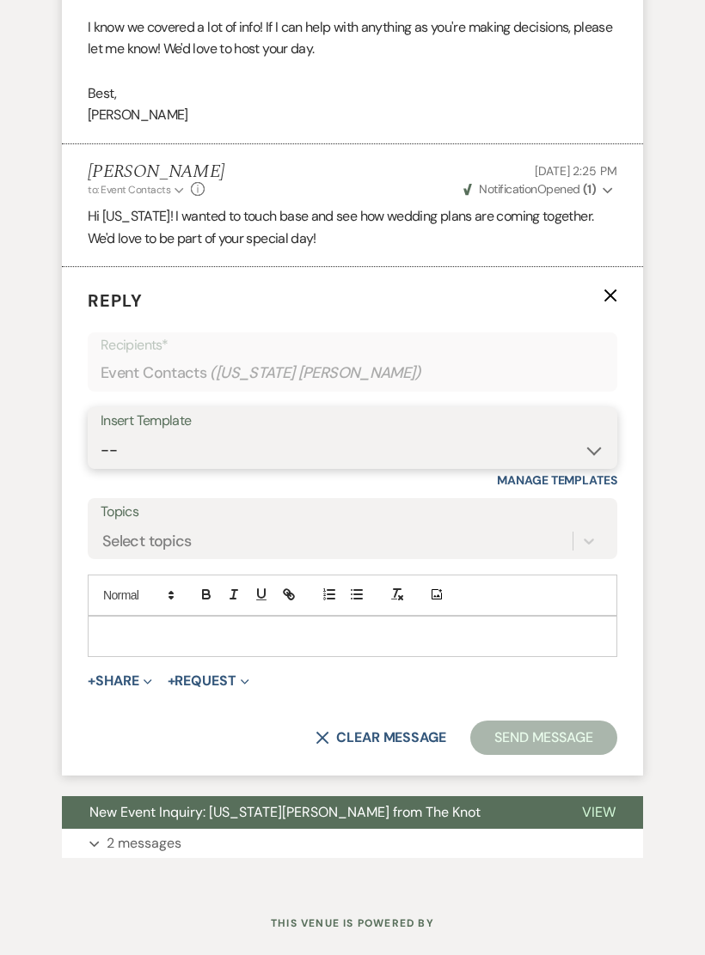
click at [434, 434] on select "-- Gravers Inquiry - out of season Gravers booking form Gravers Contract and de…" at bounding box center [352, 451] width 503 height 34
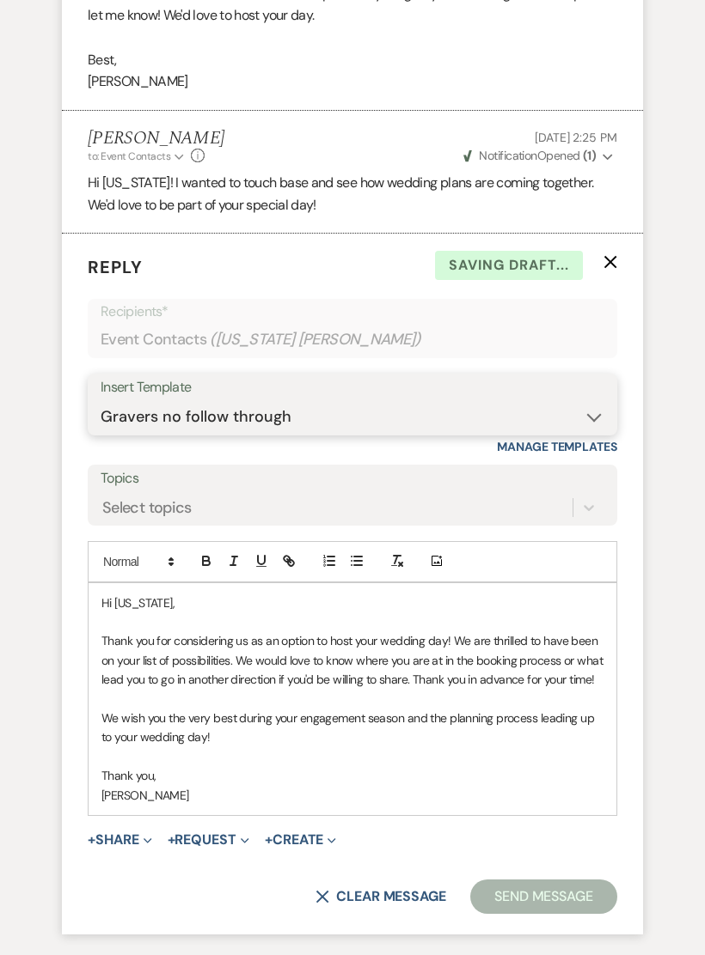
scroll to position [2647, 0]
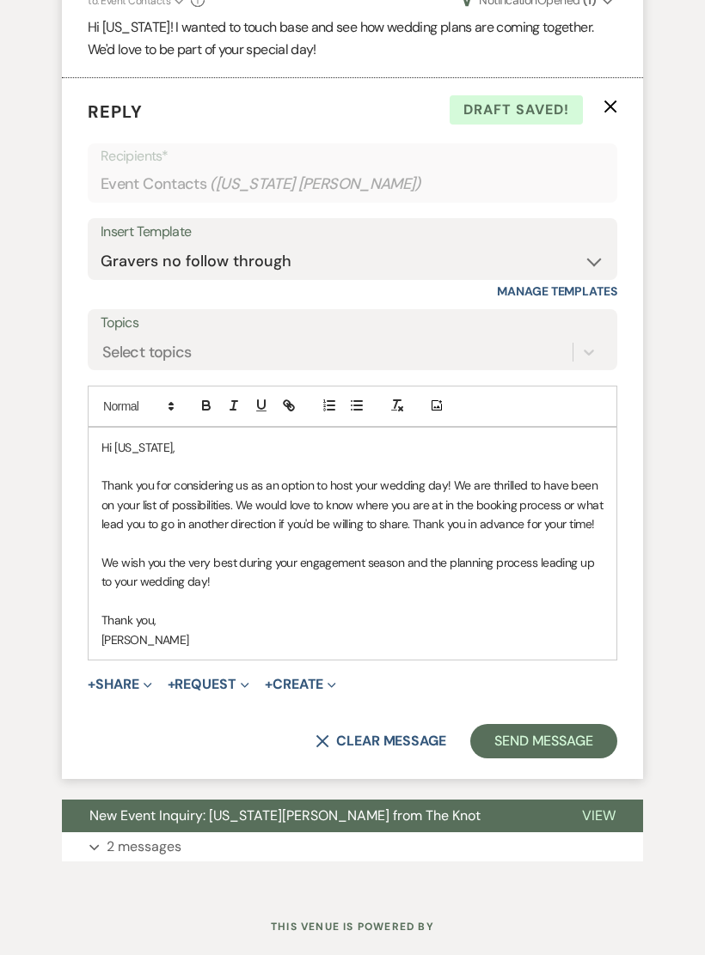
click at [558, 724] on button "Send Message" at bounding box center [543, 741] width 147 height 34
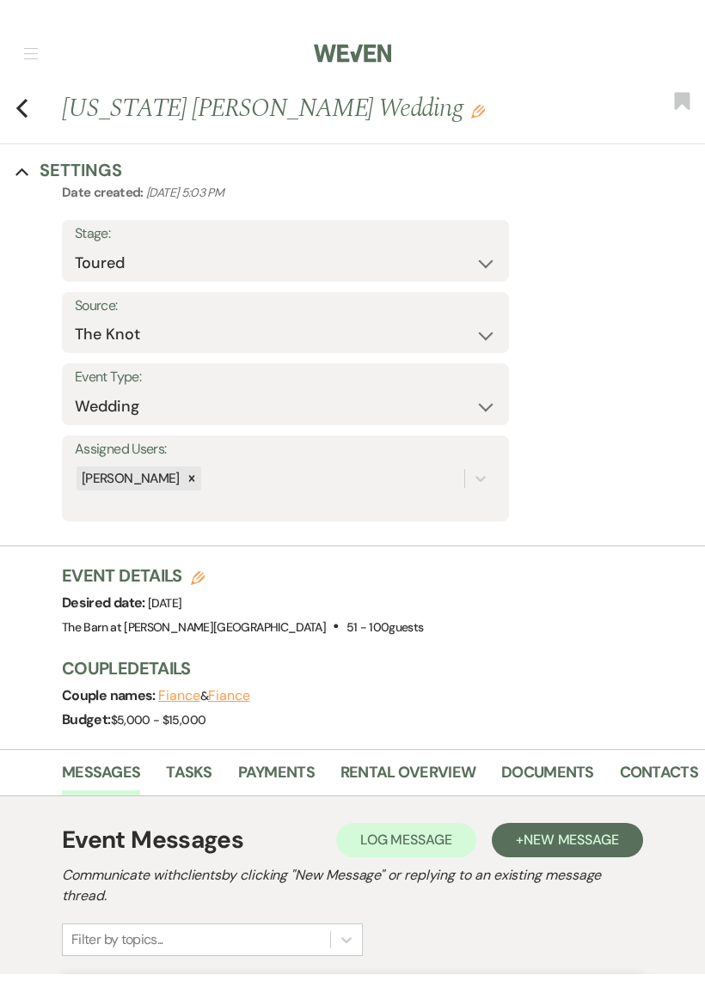
scroll to position [0, 0]
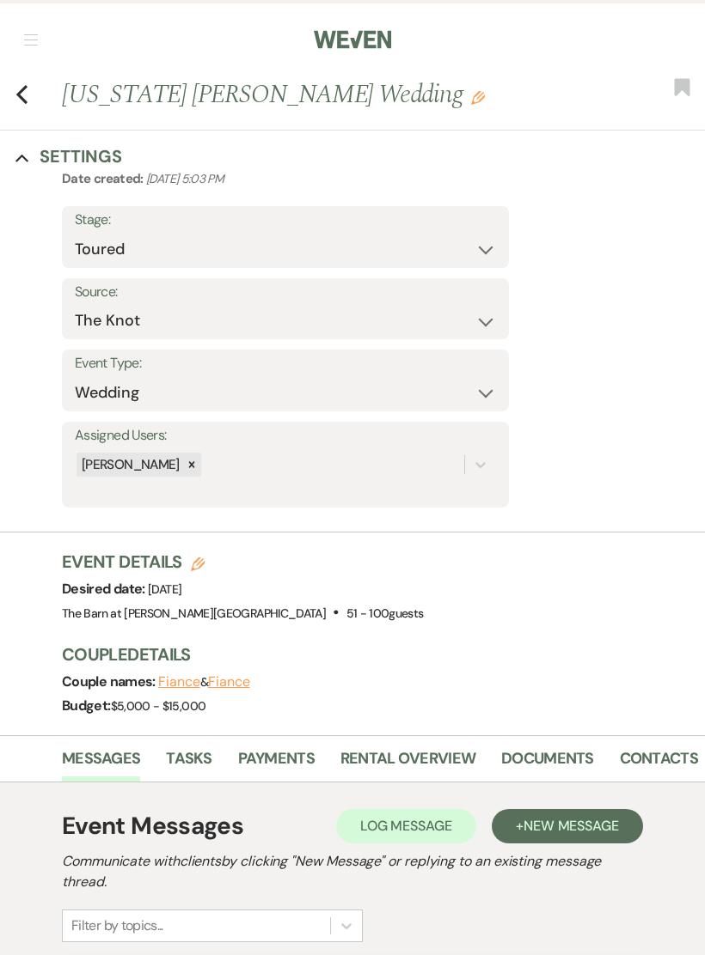
click at [25, 95] on icon "Previous" at bounding box center [21, 94] width 13 height 21
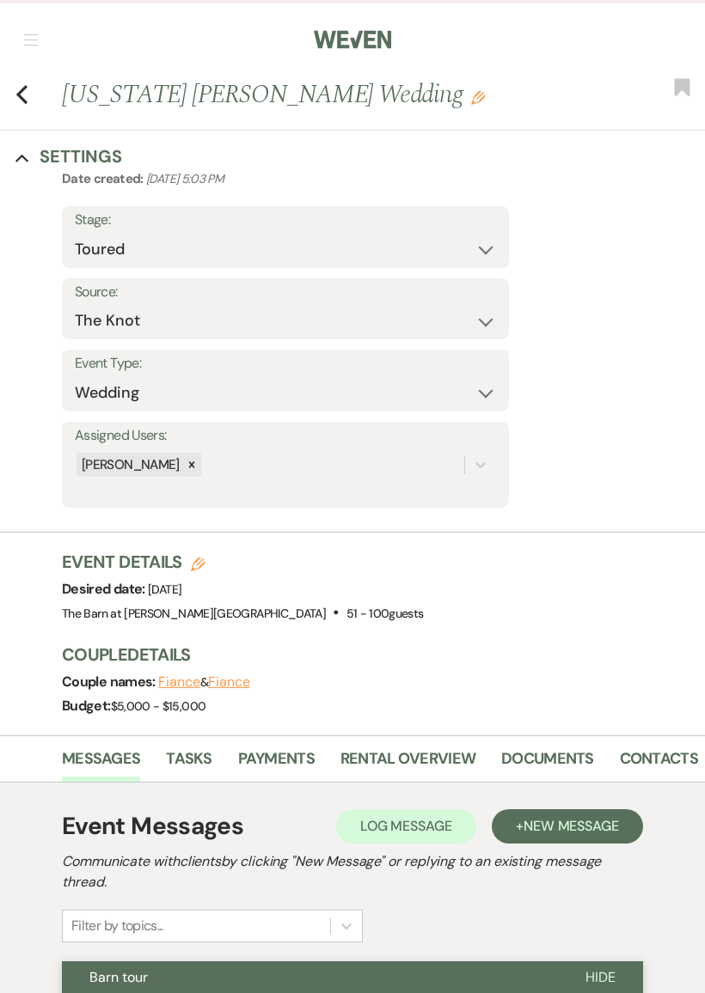
scroll to position [1258, 0]
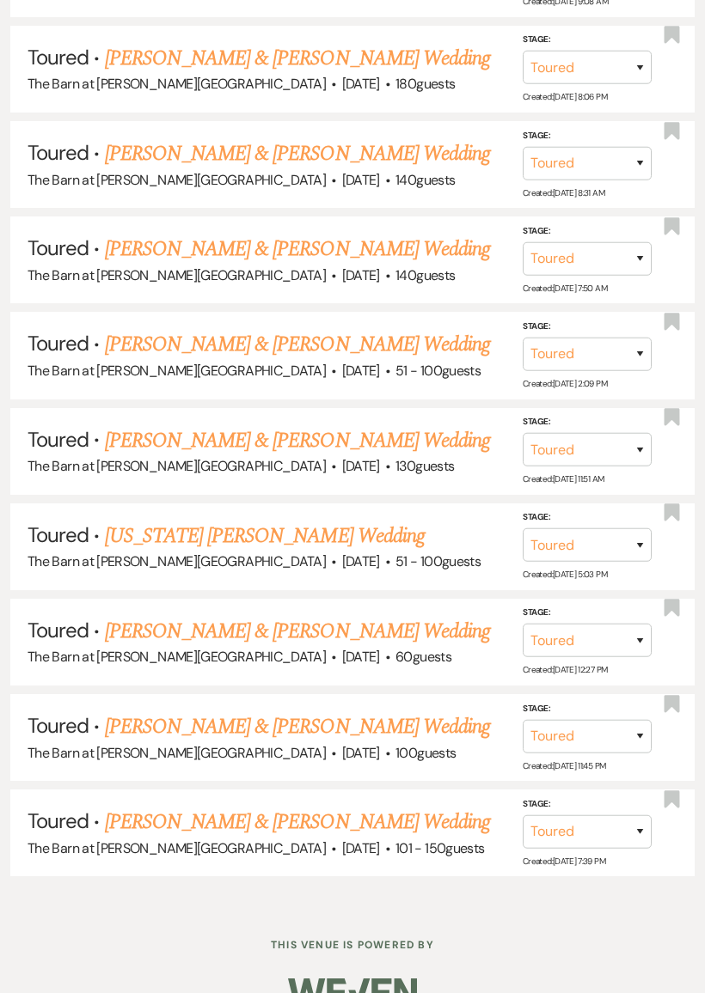
click at [367, 616] on link "[PERSON_NAME] & [PERSON_NAME] Wedding" at bounding box center [297, 631] width 385 height 31
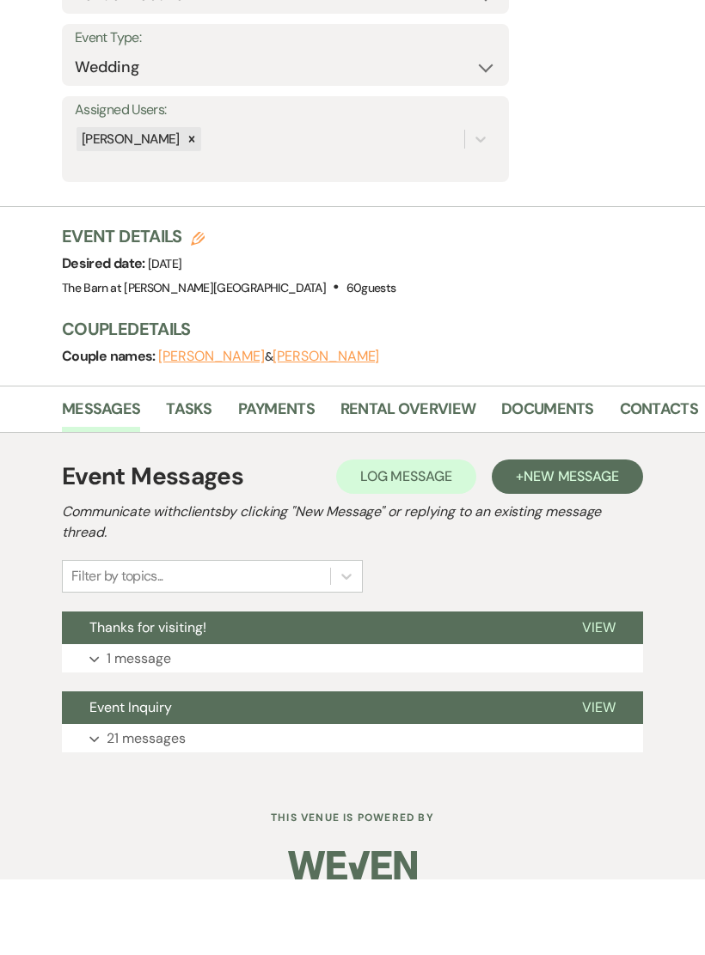
scroll to position [249, 0]
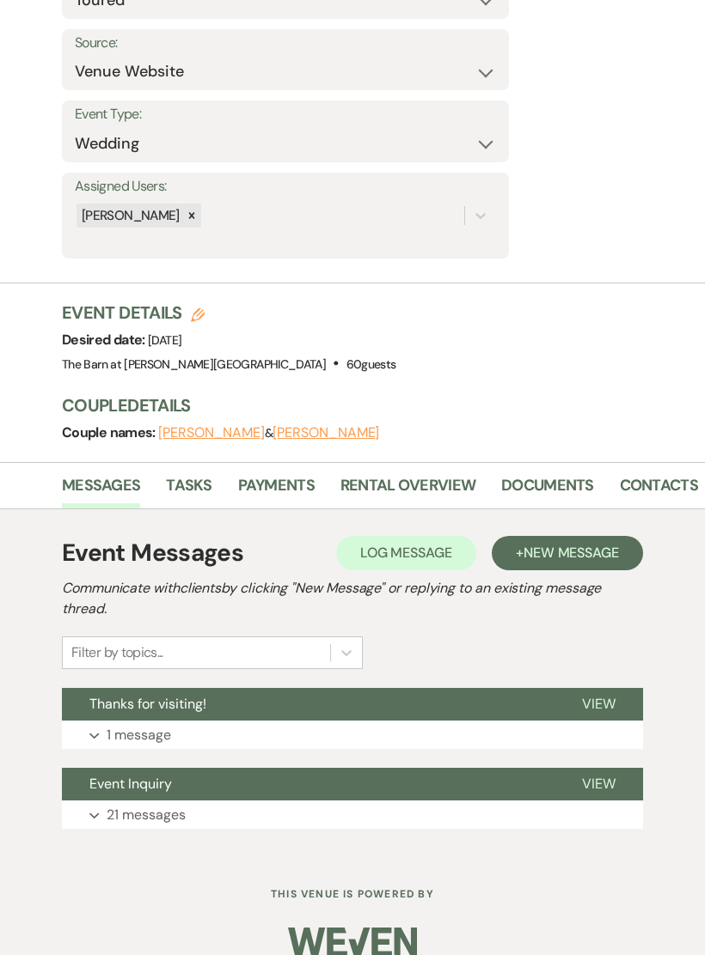
click at [356, 726] on button "Expand 1 message" at bounding box center [352, 735] width 581 height 29
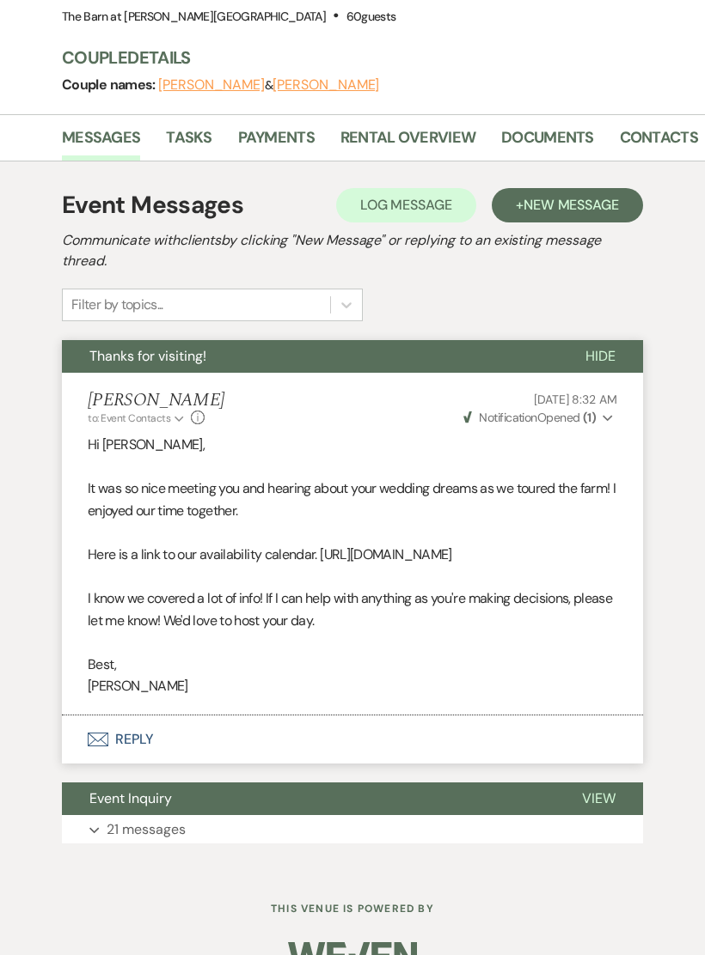
click at [260, 816] on button "Expand 21 messages" at bounding box center [352, 830] width 581 height 29
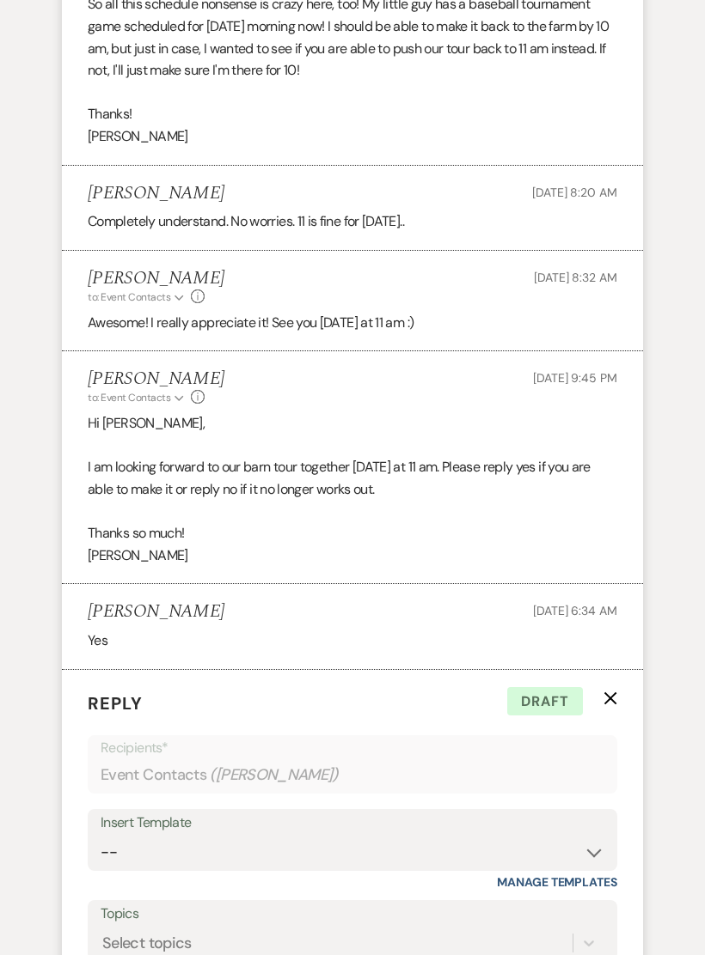
scroll to position [5221, 0]
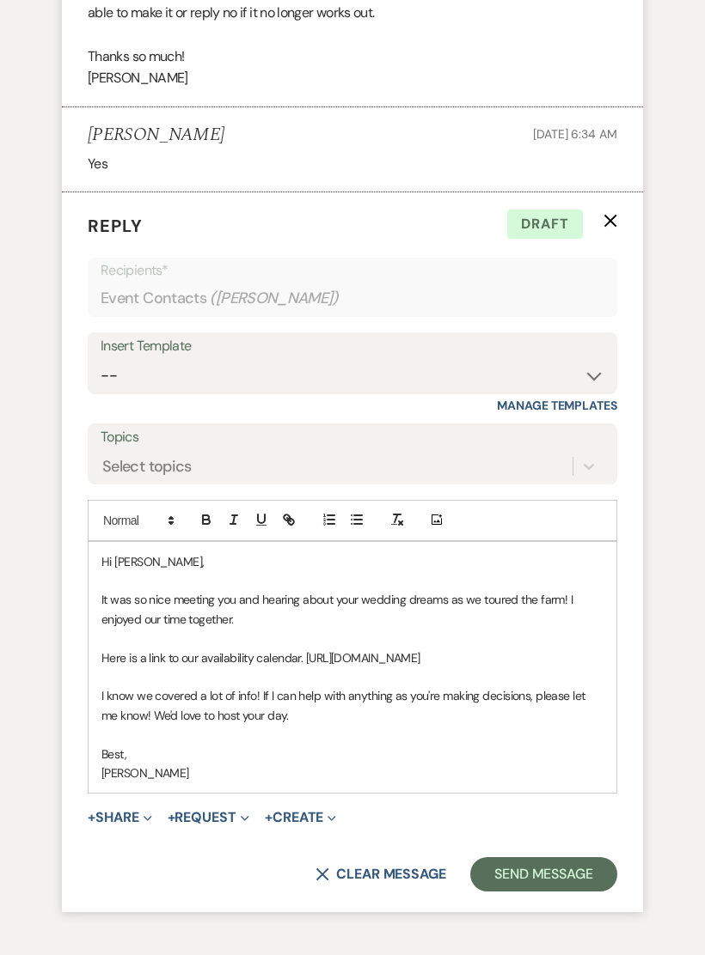
click at [613, 214] on icon "X" at bounding box center [610, 221] width 14 height 14
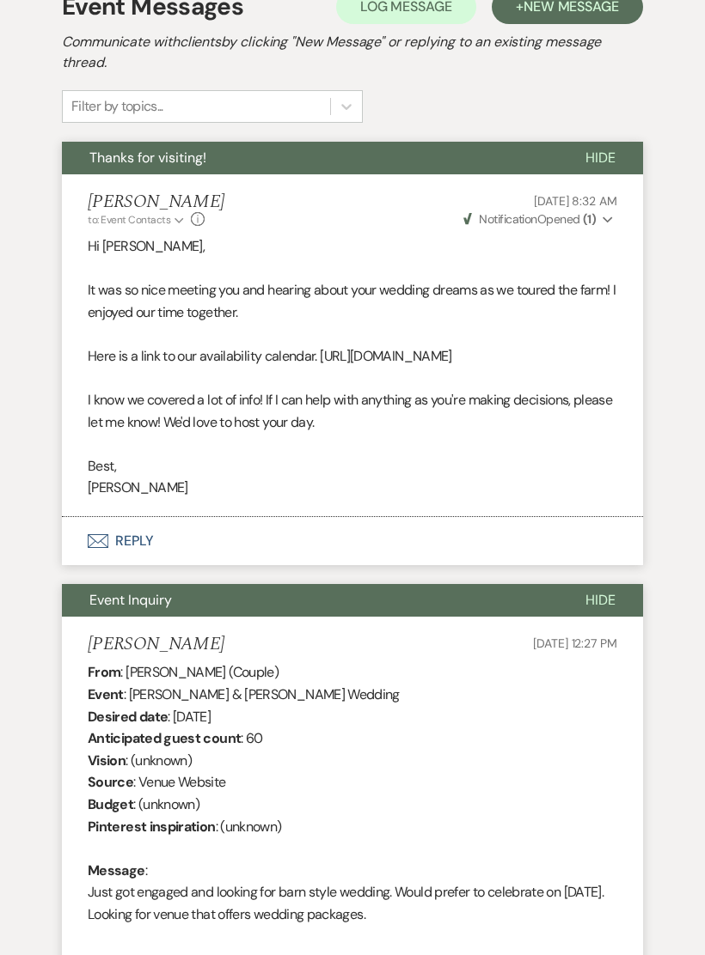
click at [249, 522] on button "Envelope Reply" at bounding box center [352, 542] width 581 height 48
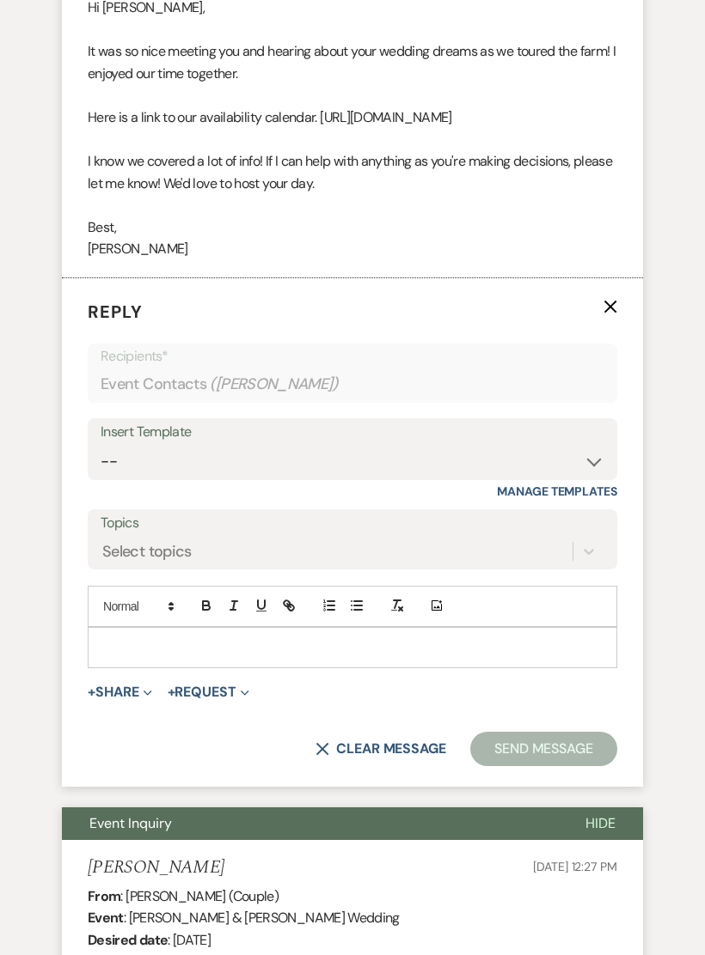
scroll to position [1080, 0]
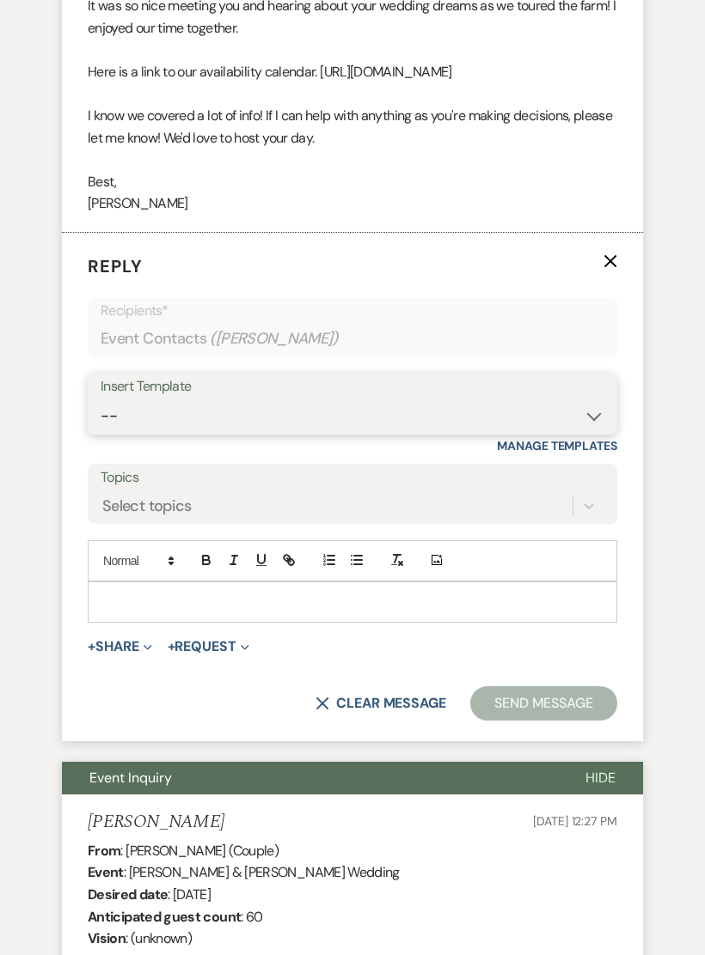
click at [410, 400] on select "-- Gravers Inquiry - out of season Gravers booking form Gravers Contract and de…" at bounding box center [352, 417] width 503 height 34
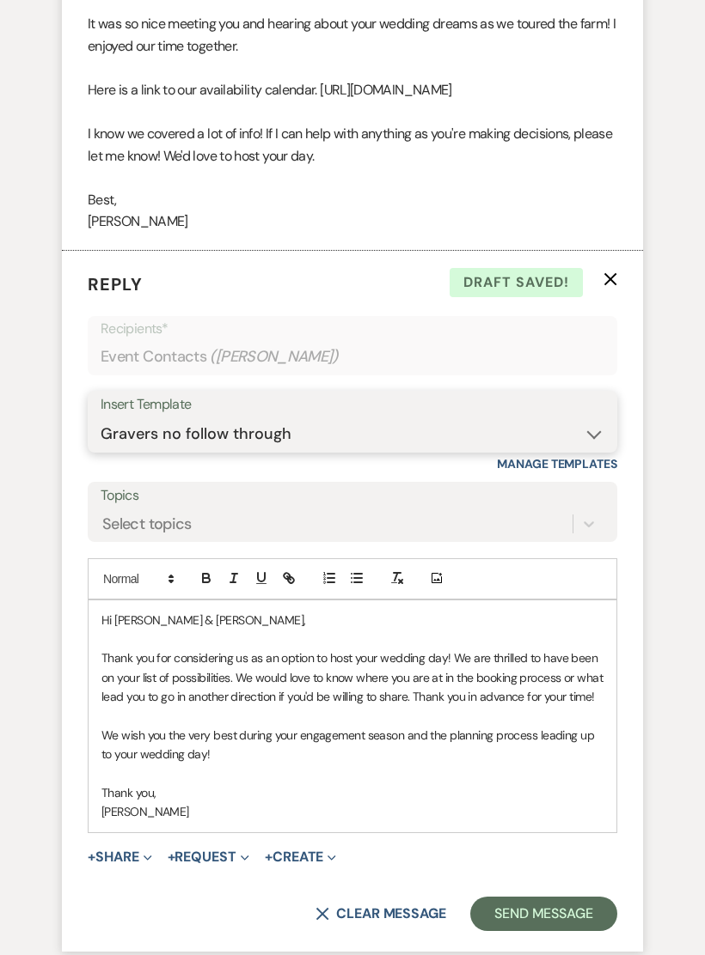
scroll to position [1062, 0]
click at [614, 273] on icon "X" at bounding box center [610, 279] width 14 height 14
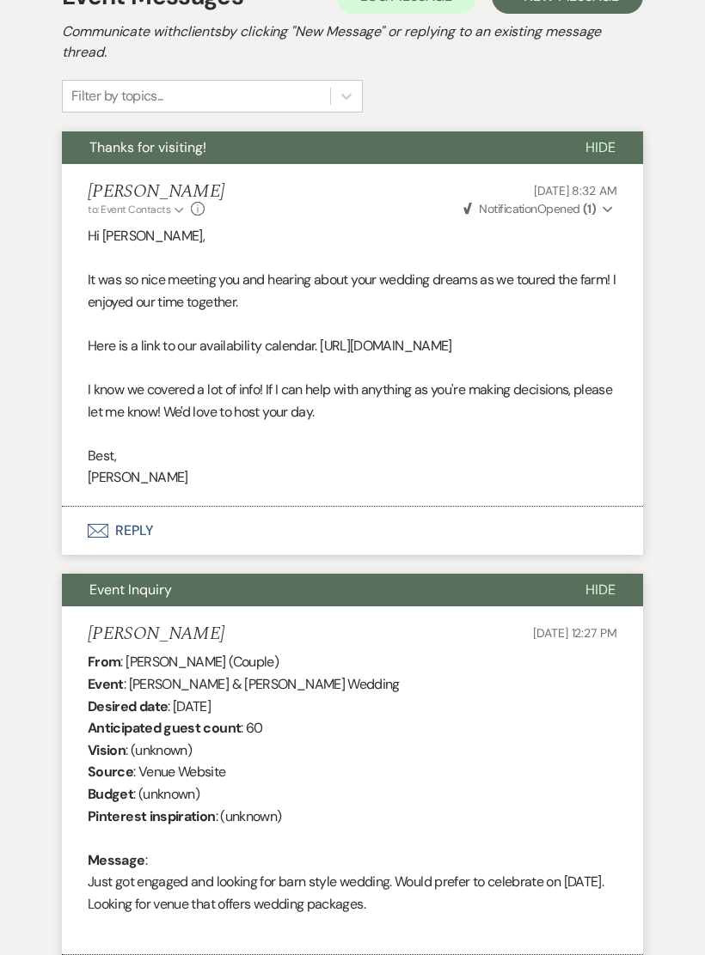
scroll to position [803, 0]
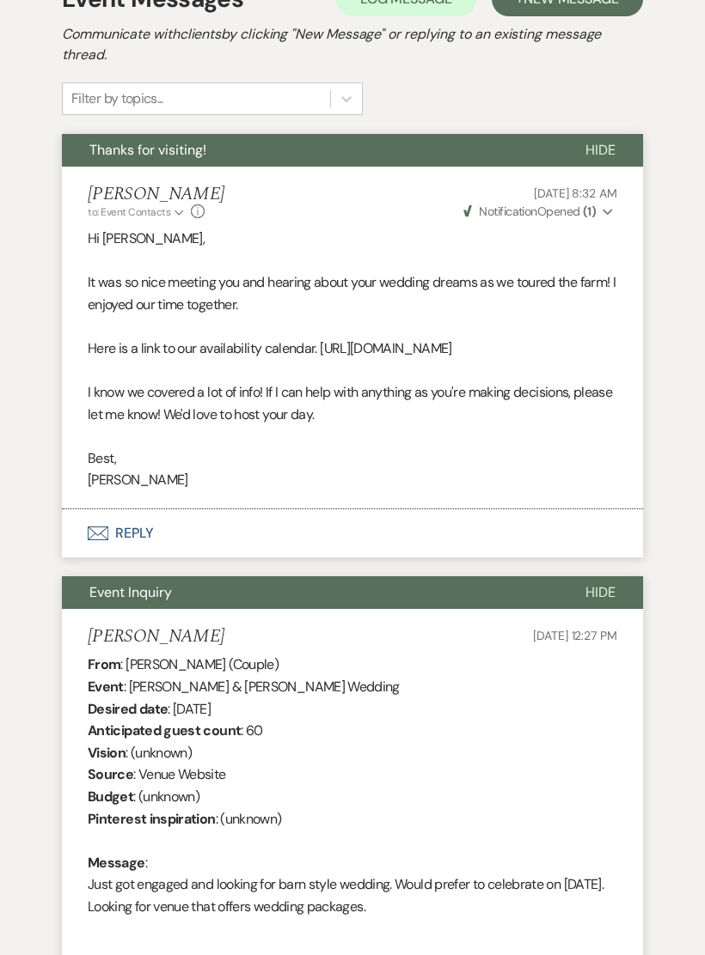
click at [283, 528] on button "Envelope Reply" at bounding box center [352, 534] width 581 height 48
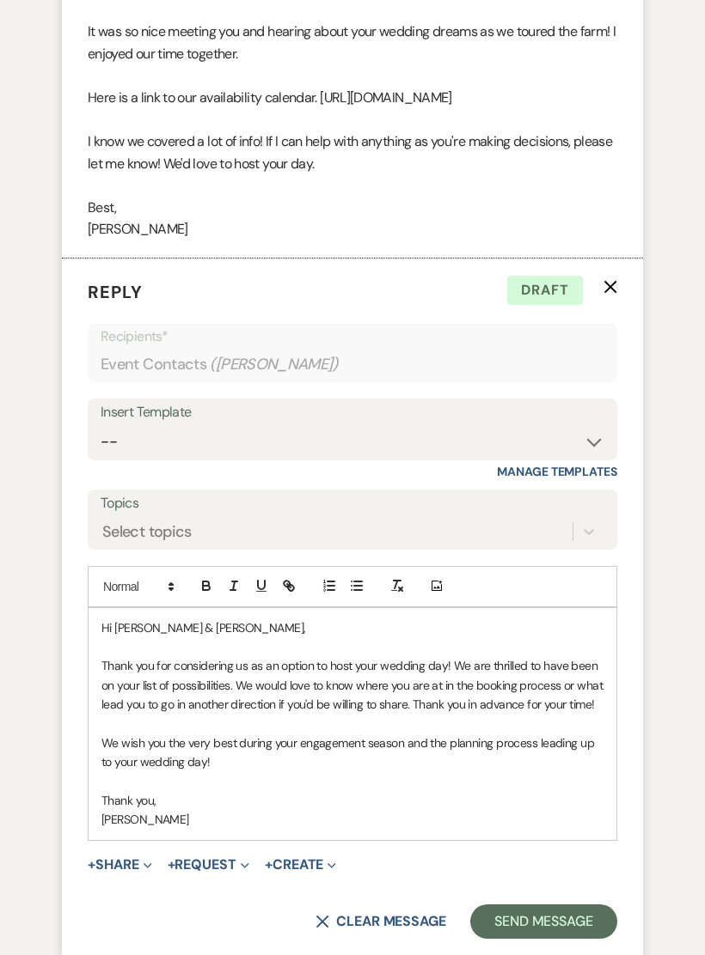
scroll to position [1163, 0]
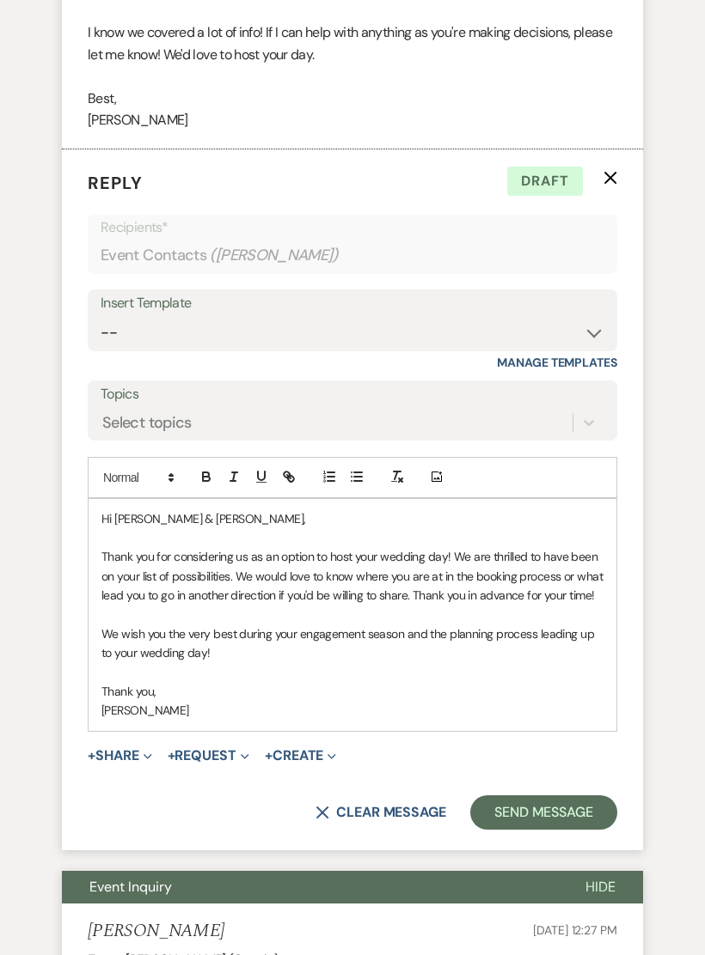
click at [223, 683] on p "Thank you," at bounding box center [352, 691] width 502 height 19
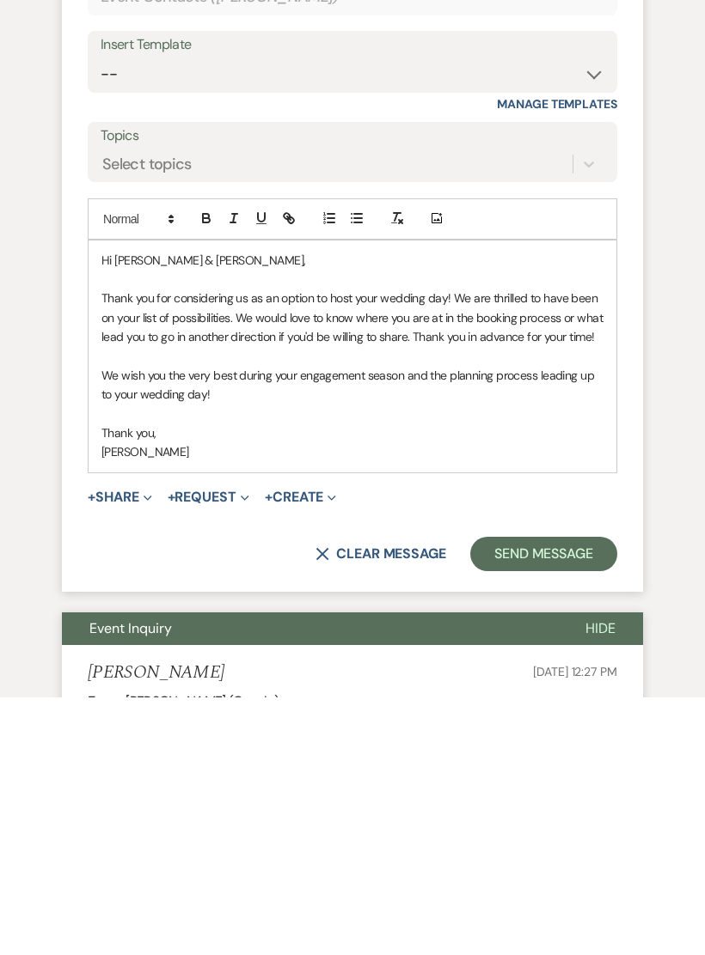
click at [234, 663] on p at bounding box center [352, 672] width 502 height 19
click at [238, 625] on p "We wish you the very best during your engagement season and the planning proces…" at bounding box center [352, 644] width 502 height 39
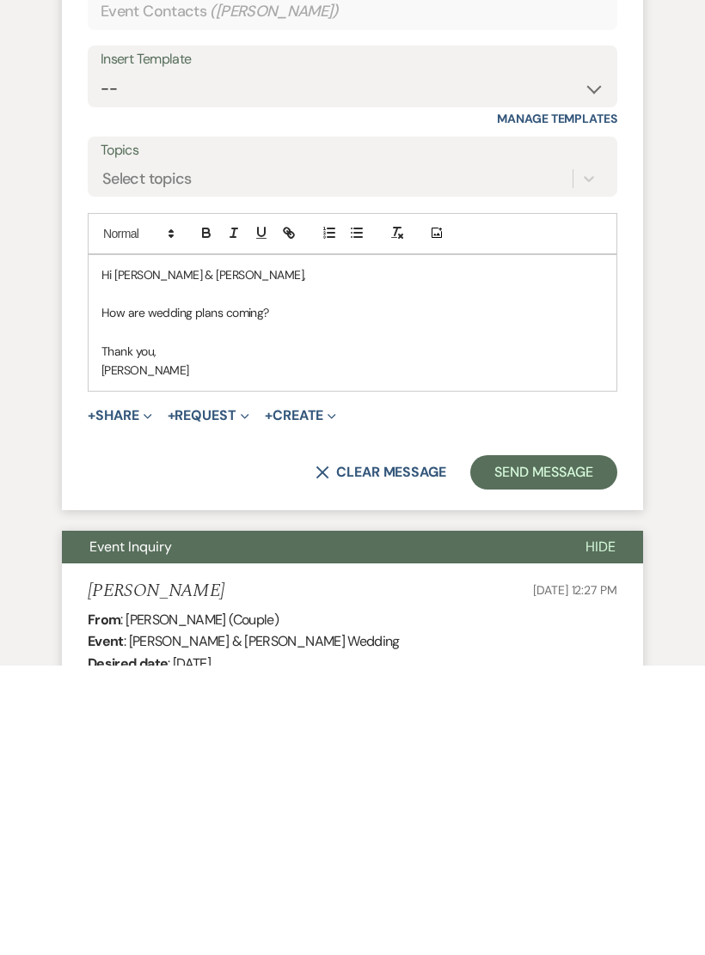
scroll to position [1118, 0]
click at [567, 745] on button "Send Message" at bounding box center [543, 762] width 147 height 34
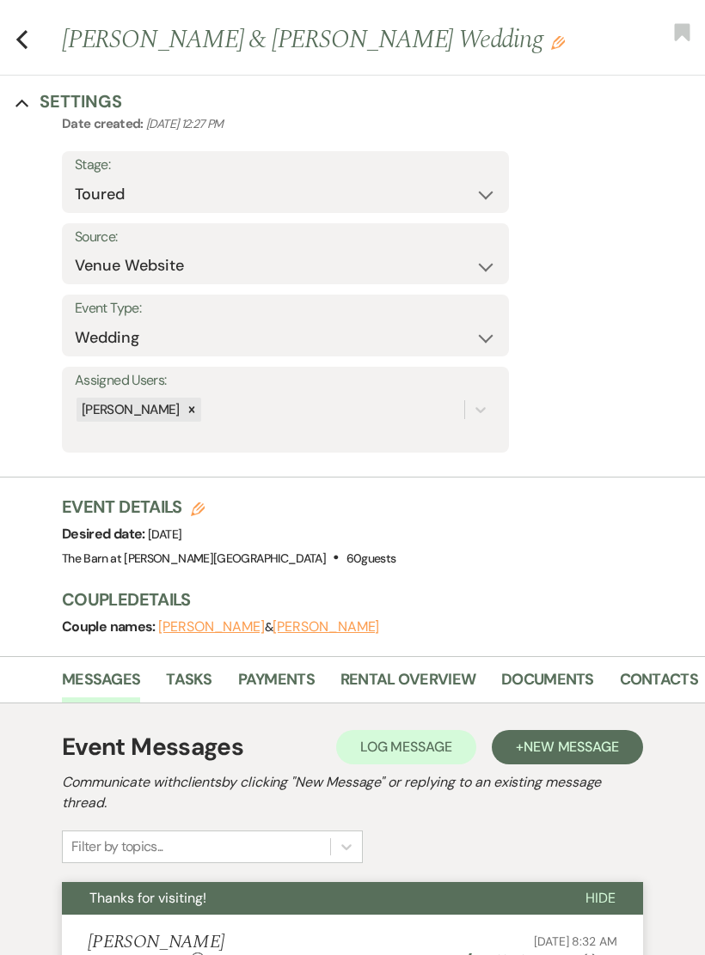
scroll to position [0, 0]
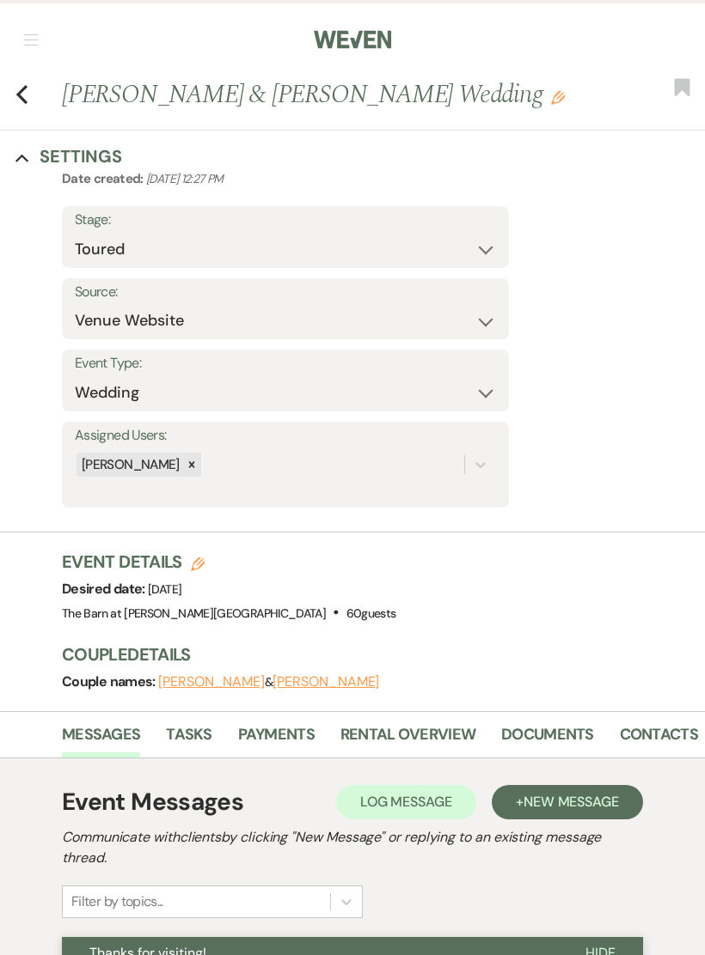
click at [24, 95] on icon "Previous" at bounding box center [21, 94] width 13 height 21
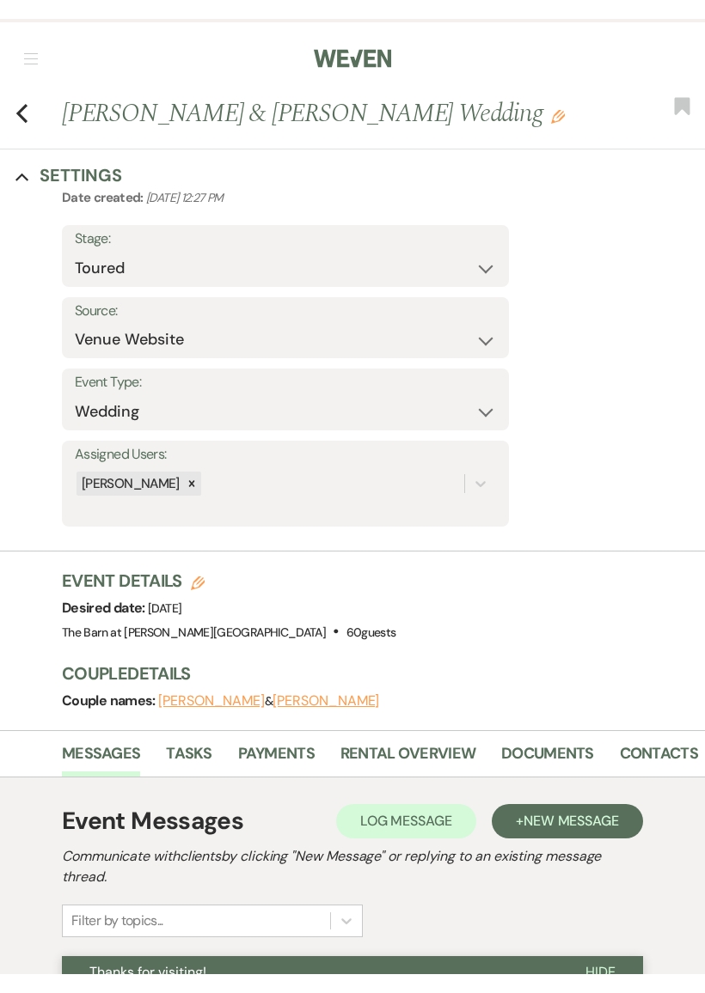
scroll to position [1258, 0]
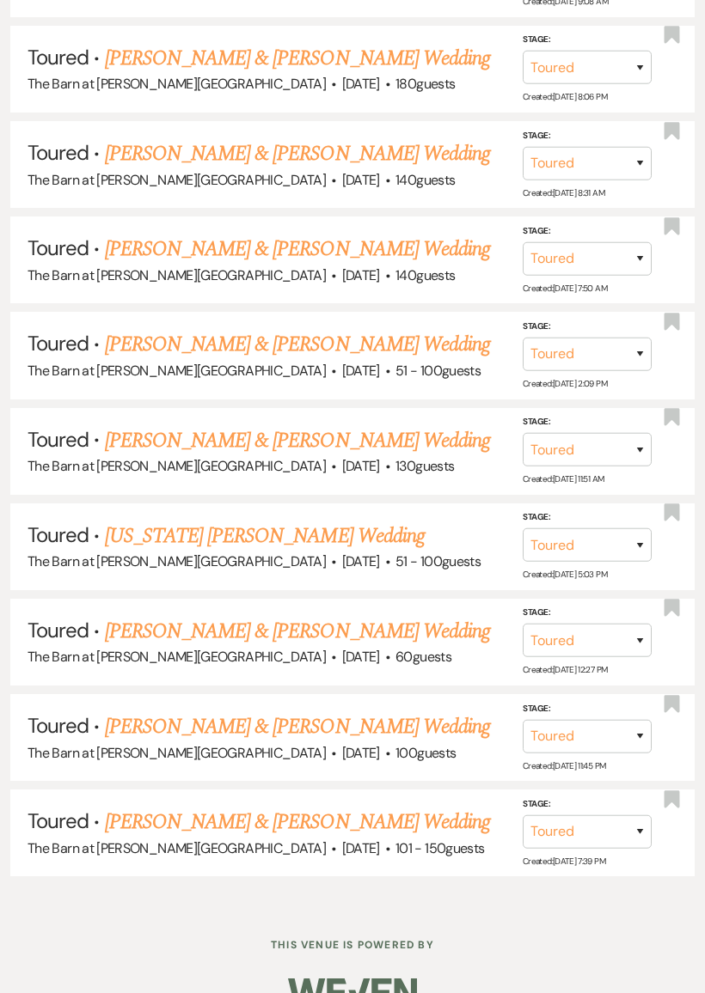
click at [414, 711] on link "[PERSON_NAME] & [PERSON_NAME] Wedding" at bounding box center [297, 726] width 385 height 31
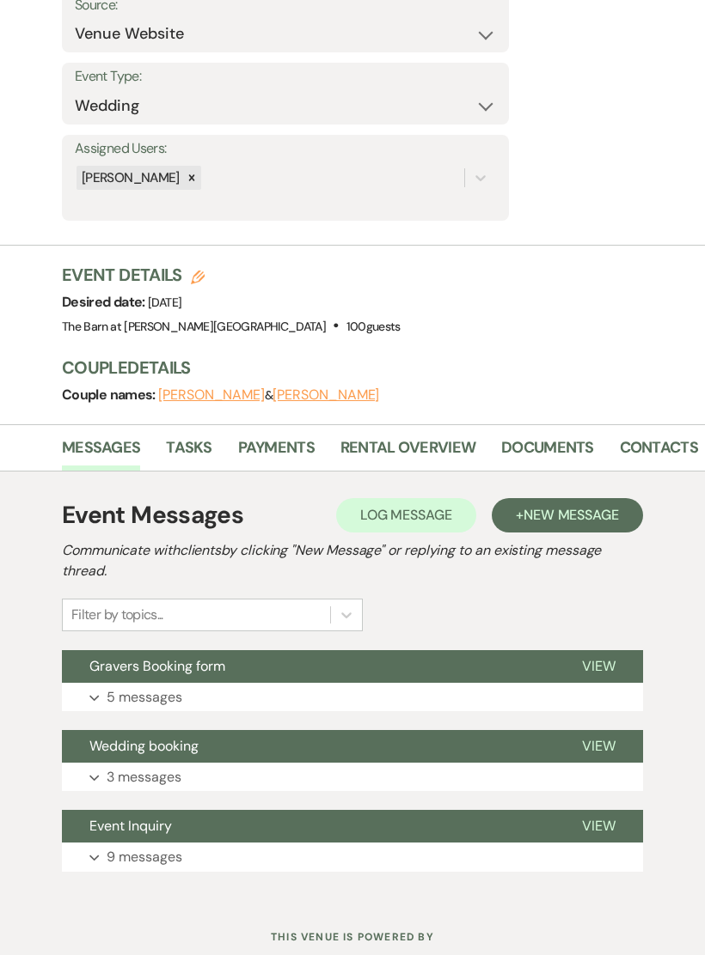
scroll to position [329, 0]
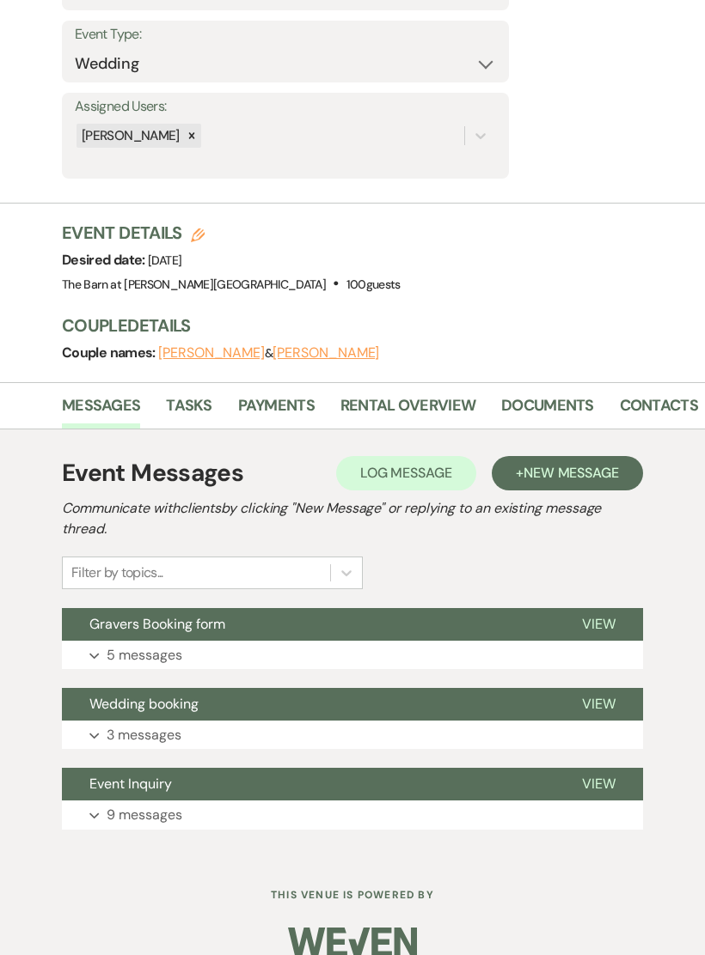
click at [235, 649] on button "Expand 5 messages" at bounding box center [352, 655] width 581 height 29
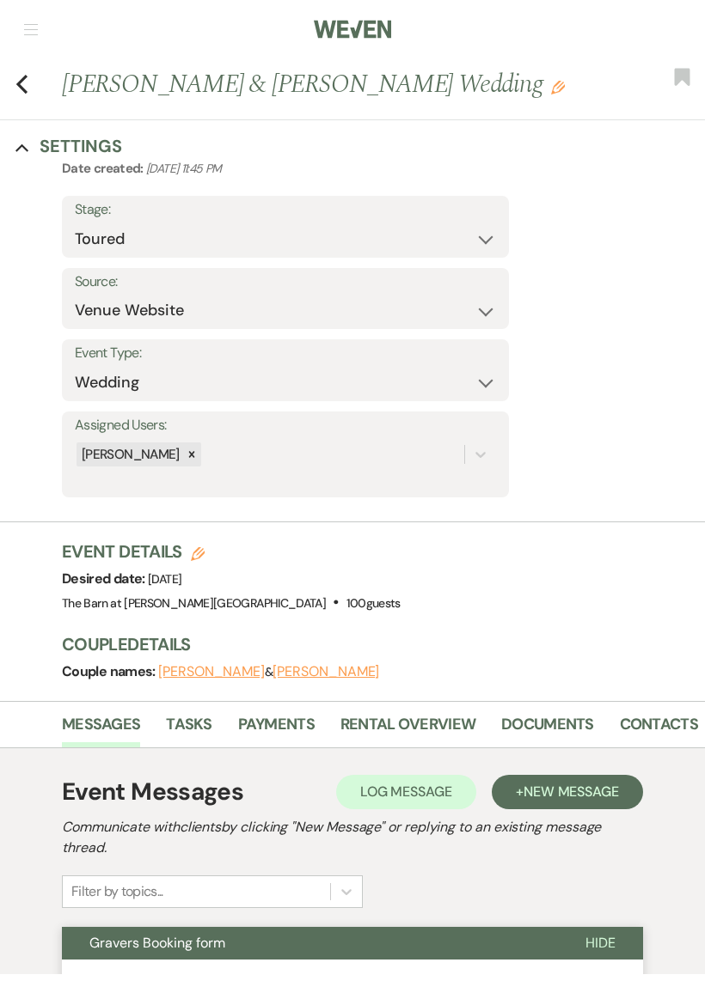
scroll to position [0, 0]
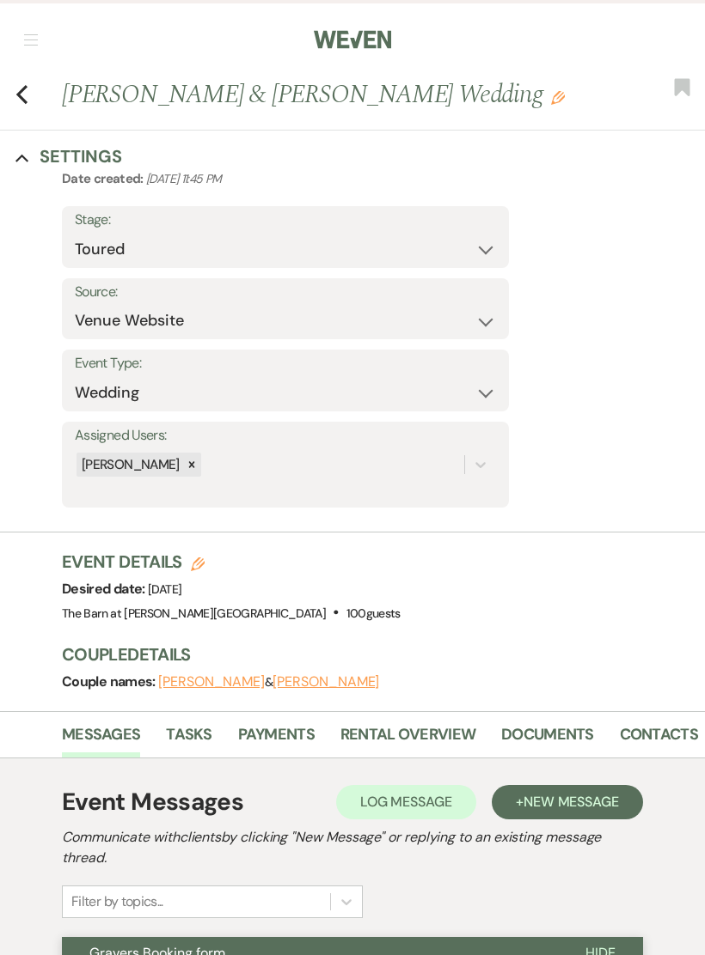
click at [25, 96] on icon "Previous" at bounding box center [21, 94] width 13 height 21
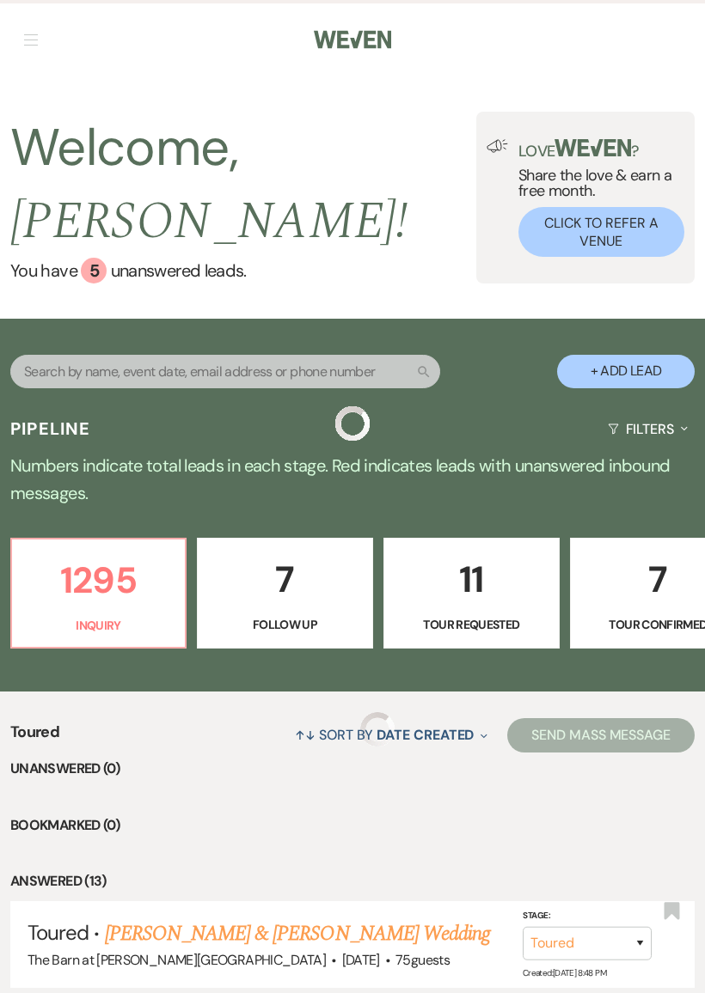
scroll to position [1238, 0]
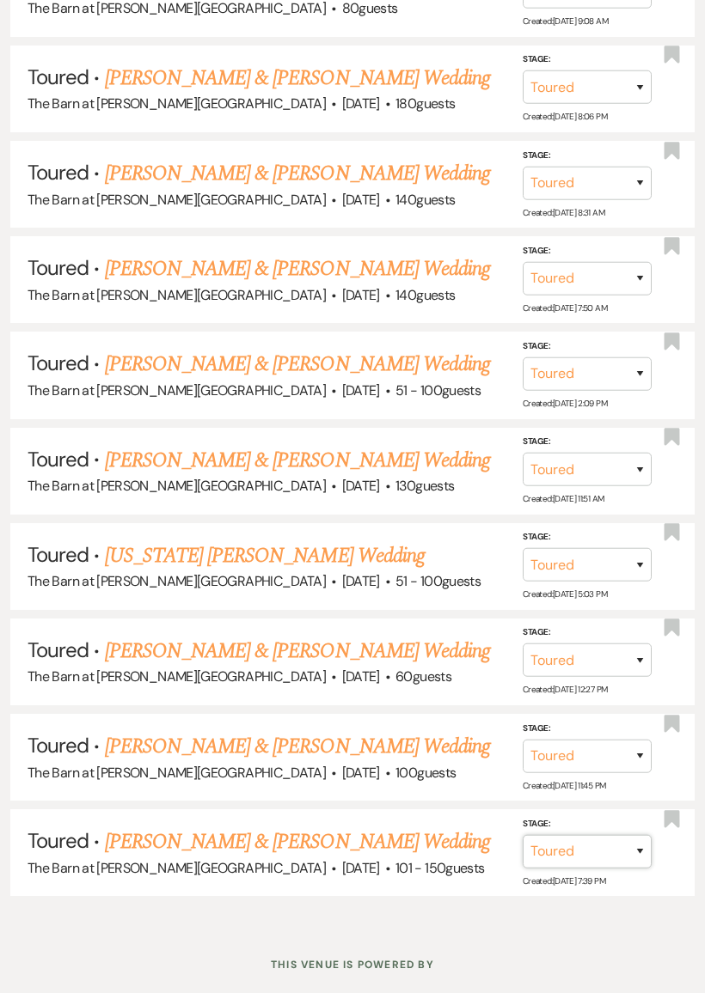
click at [568, 835] on select "Inquiry Follow Up Tour Requested Tour Confirmed Toured Proposal Sent Booked Lost" at bounding box center [586, 852] width 129 height 34
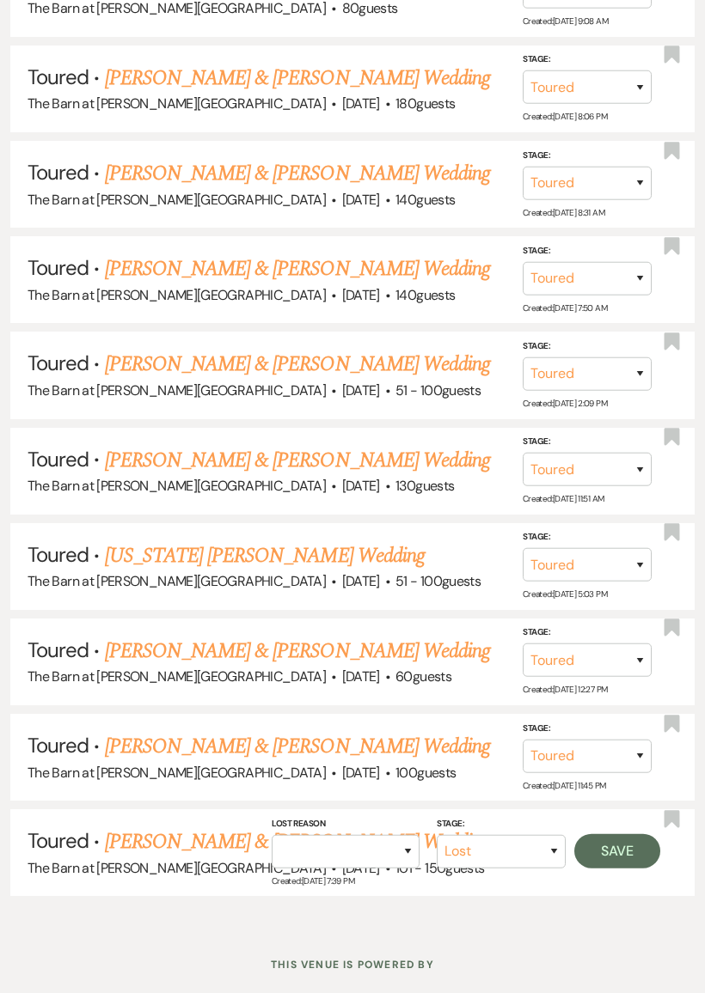
click at [626, 834] on button "Save" at bounding box center [617, 851] width 86 height 34
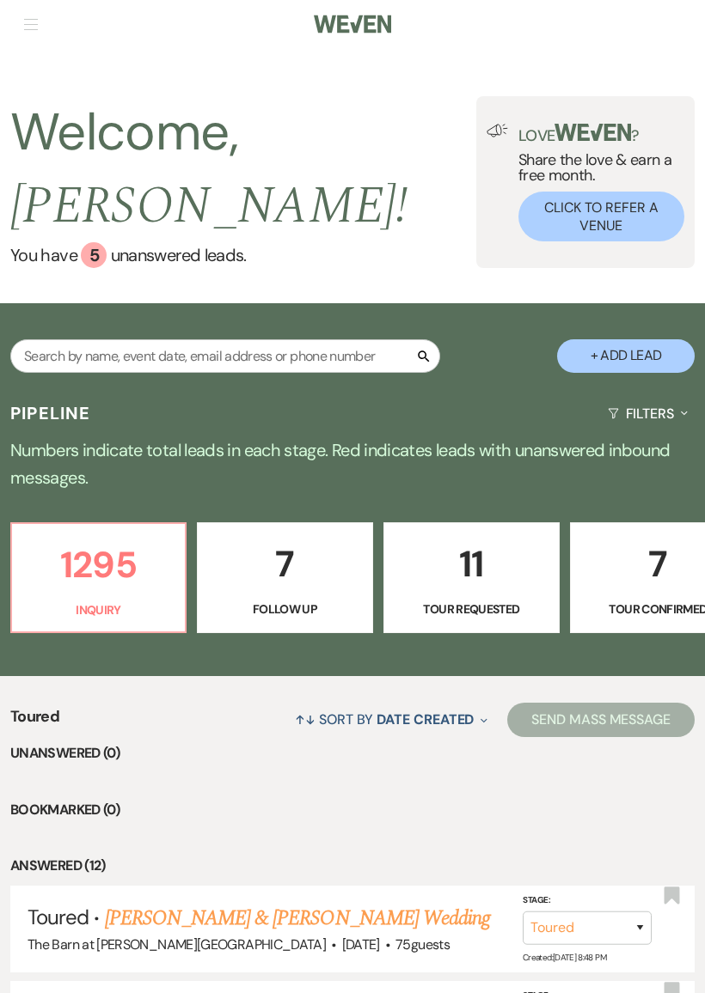
scroll to position [0, 0]
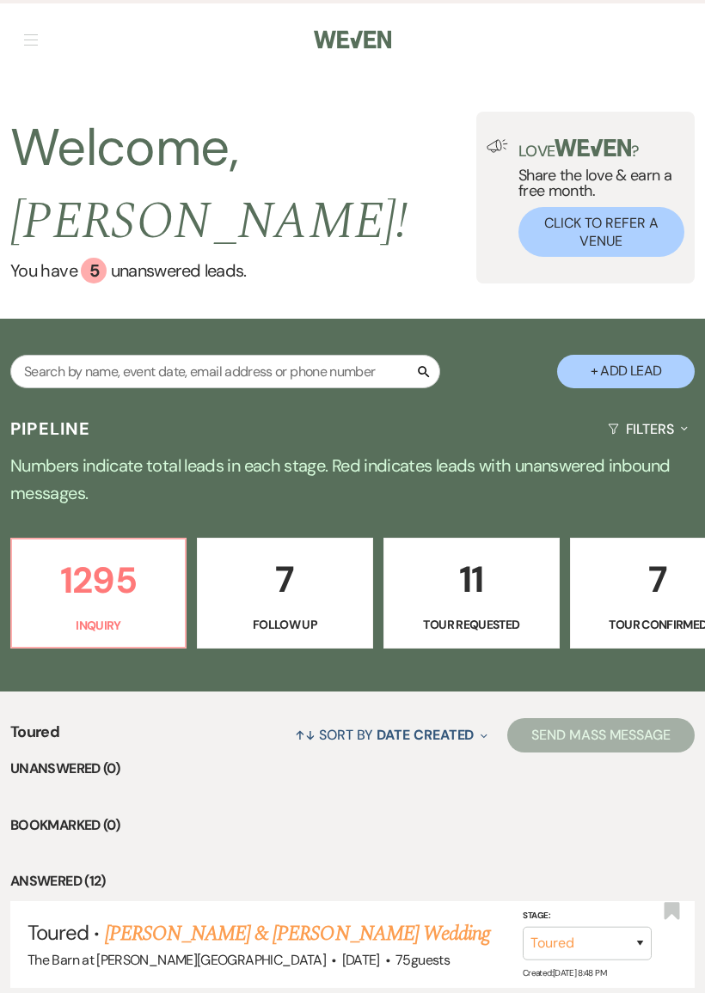
click at [119, 577] on p "1295" at bounding box center [98, 581] width 152 height 58
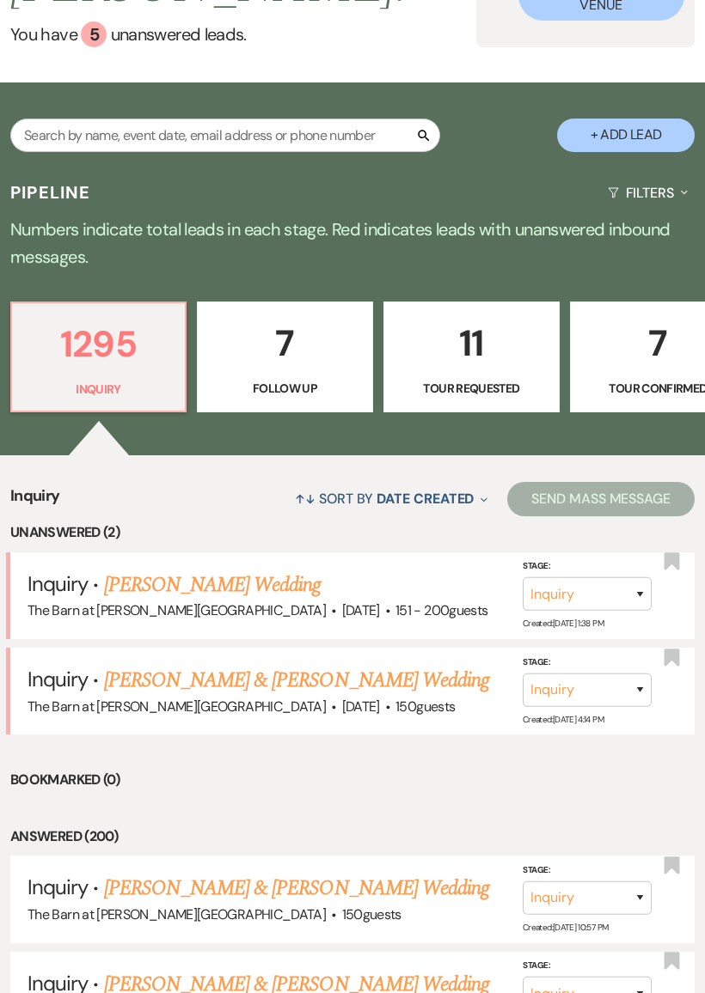
scroll to position [250, 0]
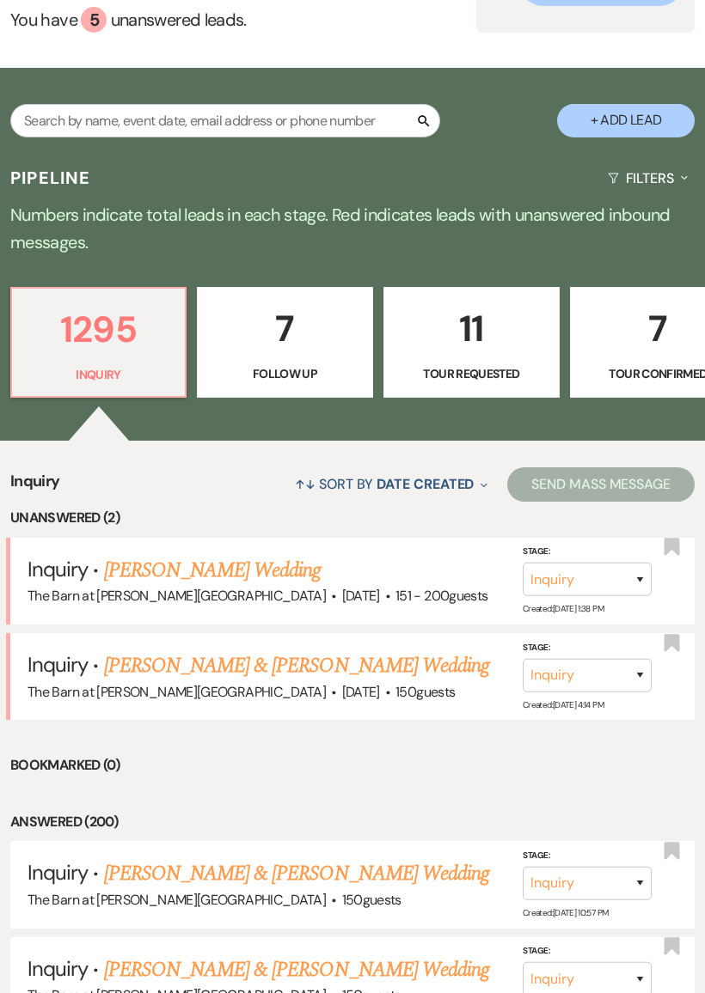
click at [327, 663] on link "[PERSON_NAME] & [PERSON_NAME] Wedding" at bounding box center [296, 665] width 385 height 31
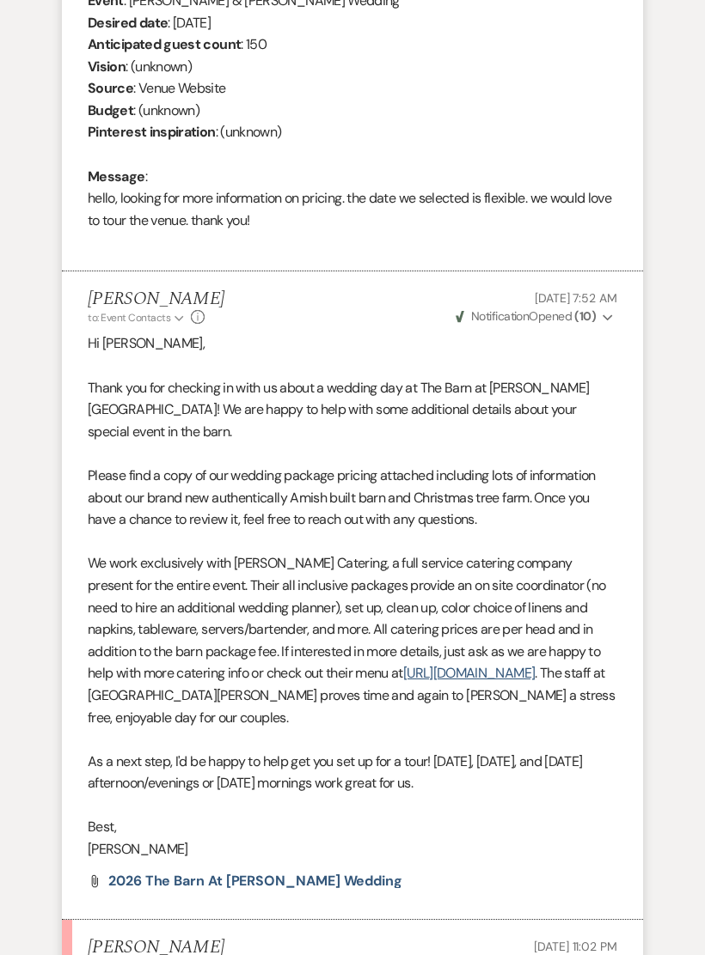
scroll to position [1251, 0]
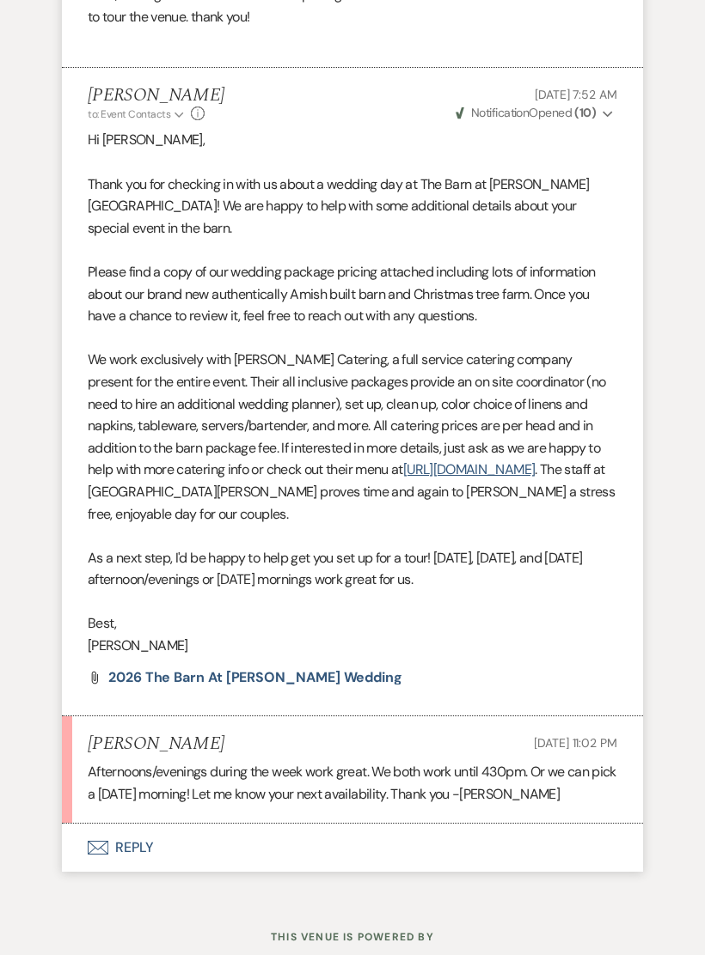
click at [230, 824] on button "Envelope Reply" at bounding box center [352, 848] width 581 height 48
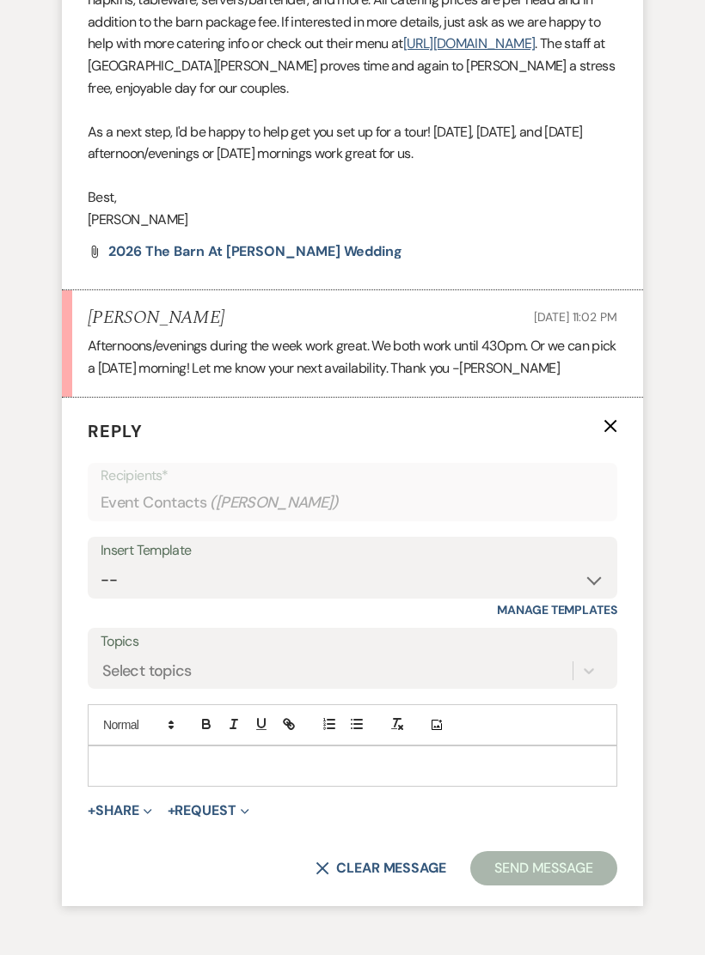
scroll to position [1730, 0]
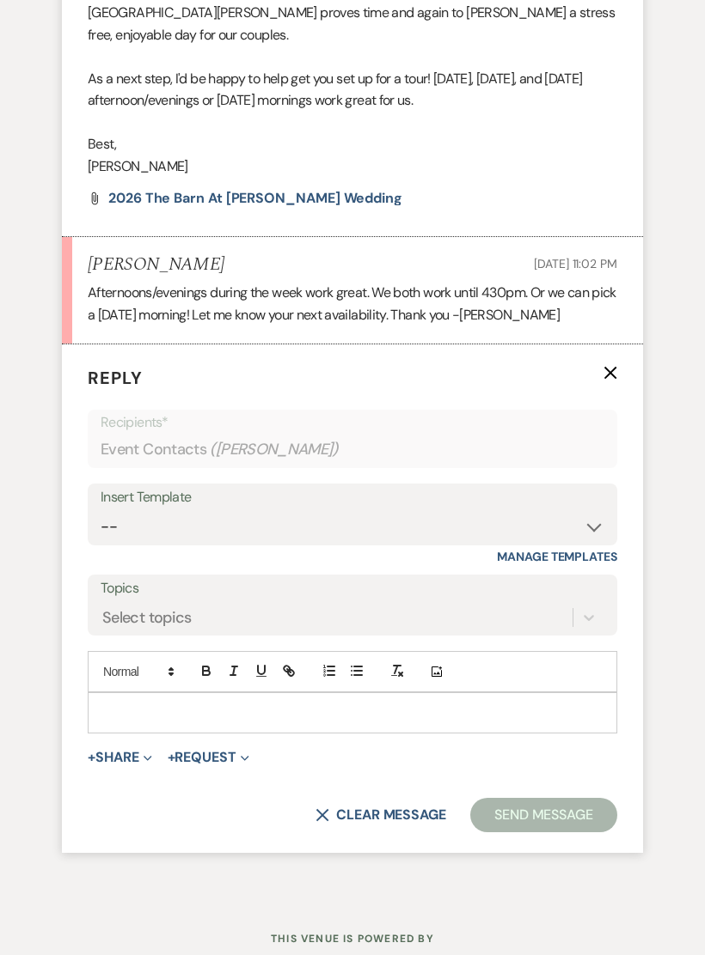
click at [294, 704] on p at bounding box center [352, 713] width 502 height 19
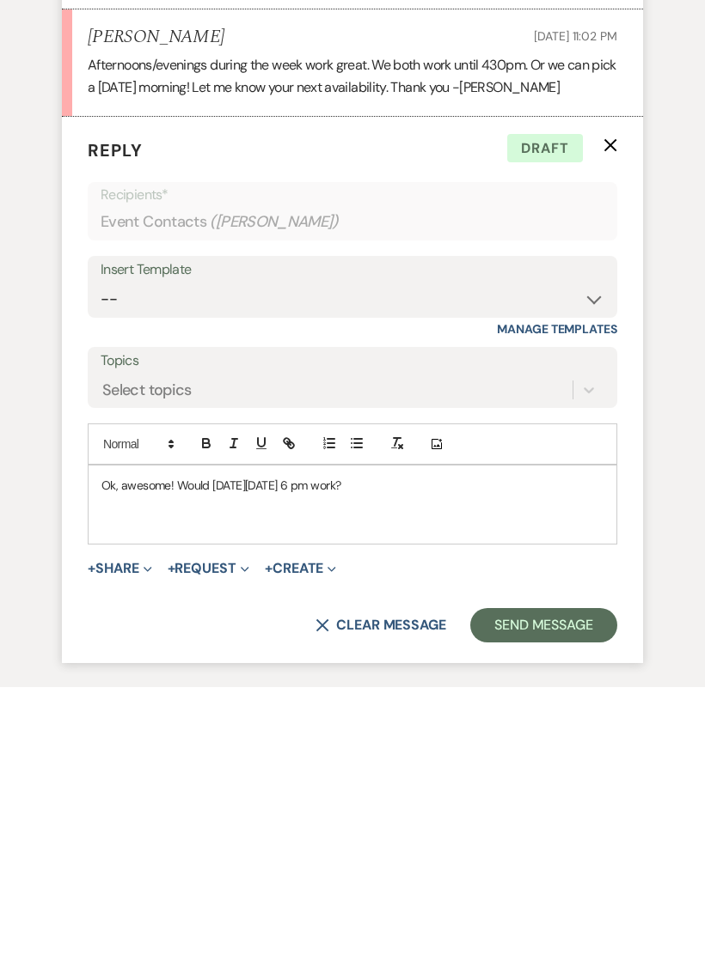
scroll to position [1692, 0]
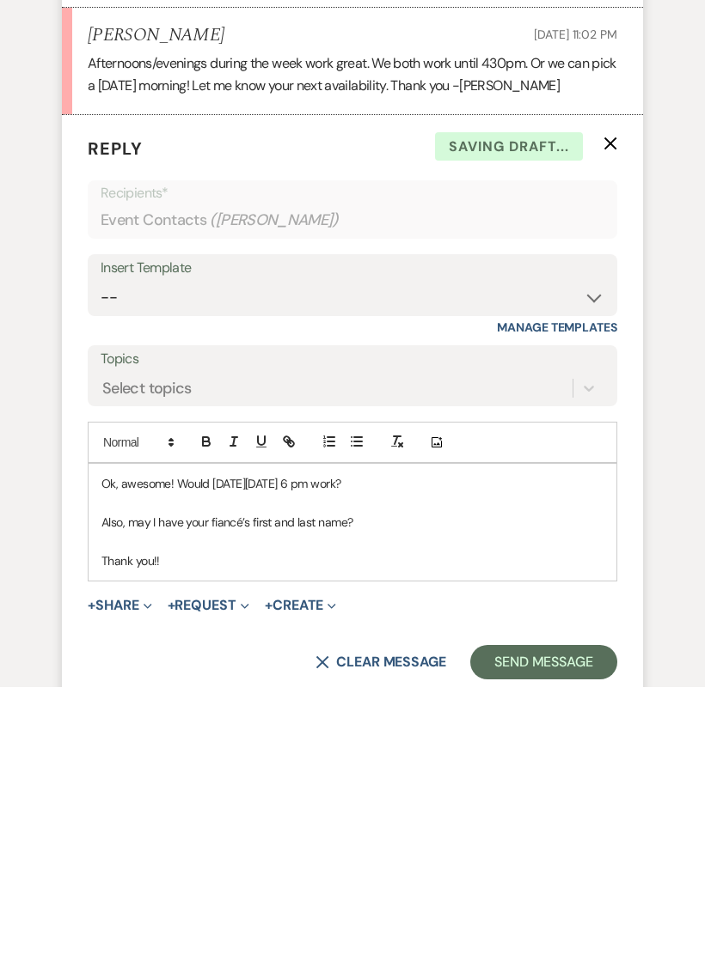
click at [565, 913] on button "Send Message" at bounding box center [543, 930] width 147 height 34
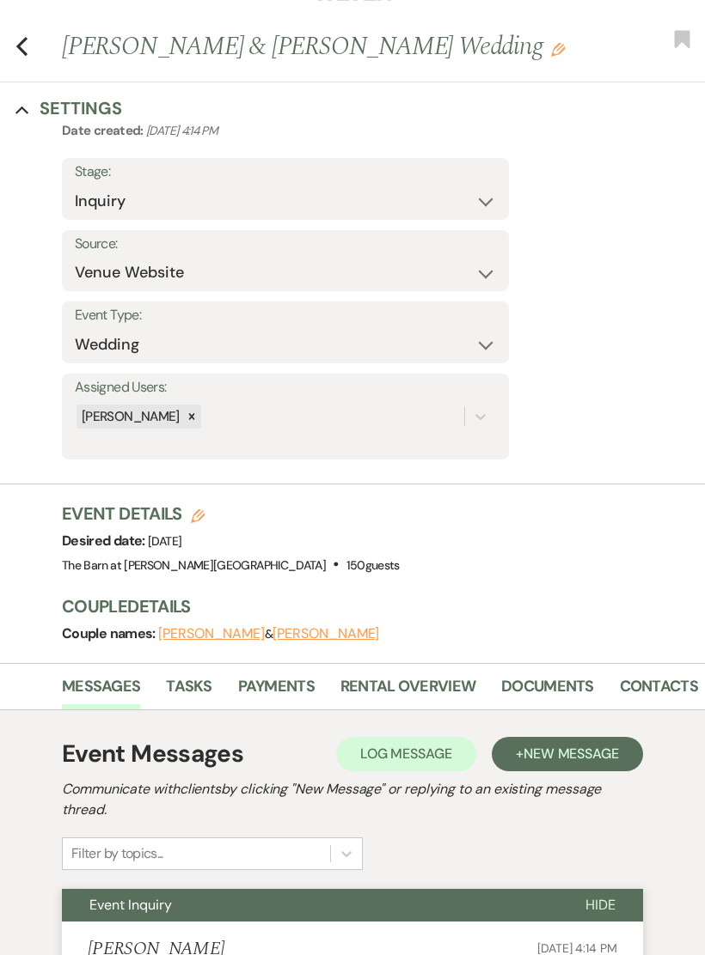
scroll to position [1, 0]
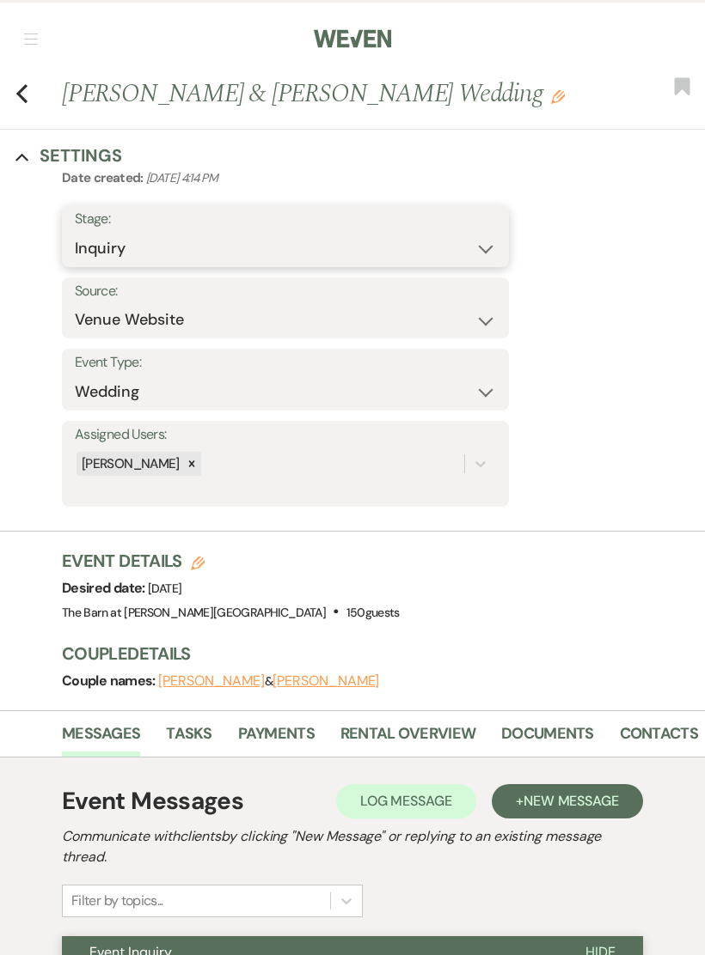
click at [394, 249] on select "Inquiry Follow Up Tour Requested Tour Confirmed Toured Proposal Sent Booked Lost" at bounding box center [285, 249] width 421 height 34
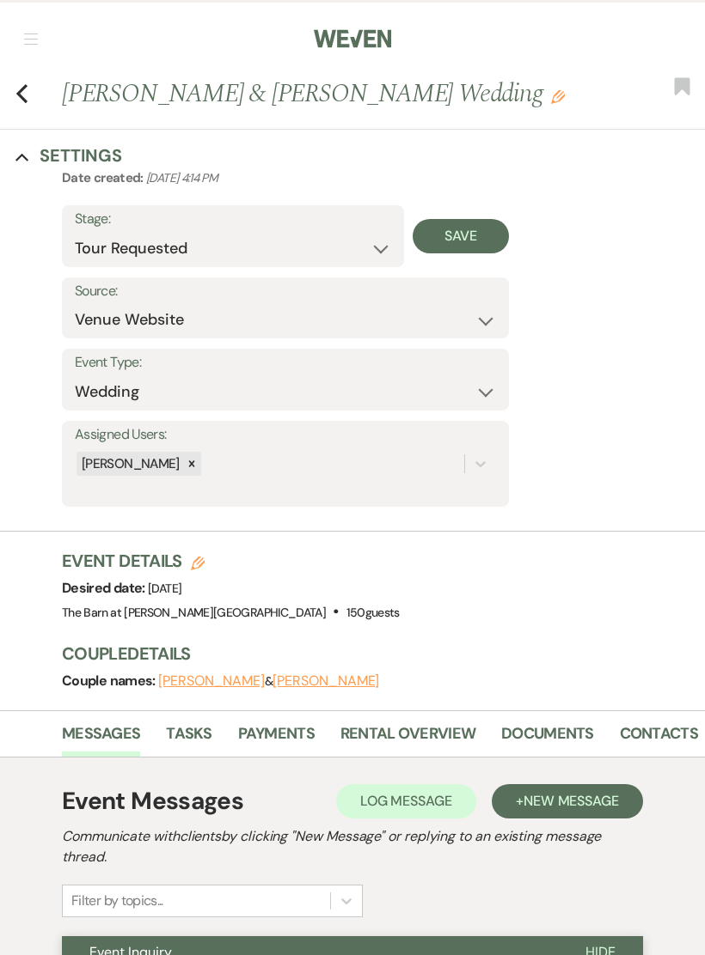
click at [479, 235] on button "Save" at bounding box center [460, 236] width 97 height 34
click at [27, 95] on icon "Previous" at bounding box center [21, 93] width 13 height 21
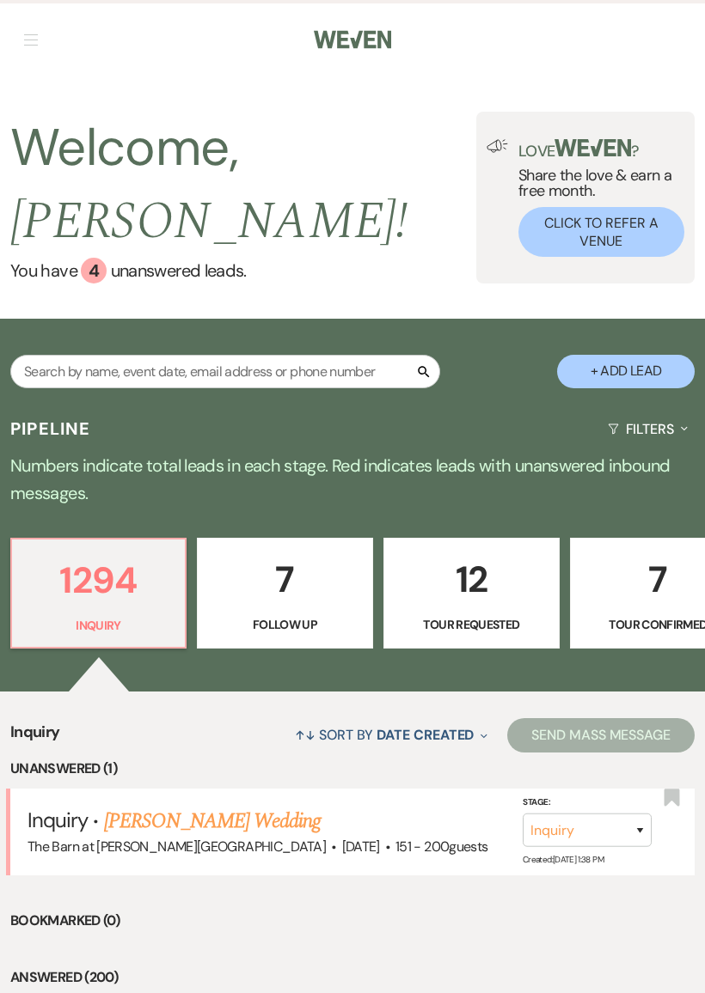
click at [259, 819] on link "[PERSON_NAME] Wedding" at bounding box center [212, 821] width 217 height 31
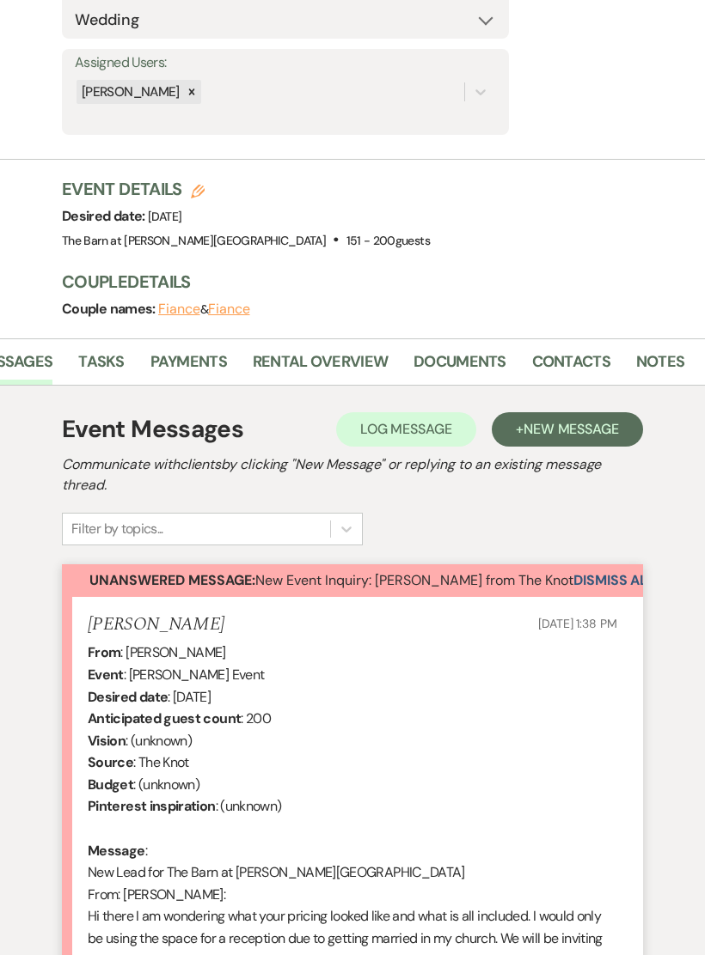
scroll to position [0, 86]
click at [585, 366] on link "Contacts" at bounding box center [573, 368] width 78 height 35
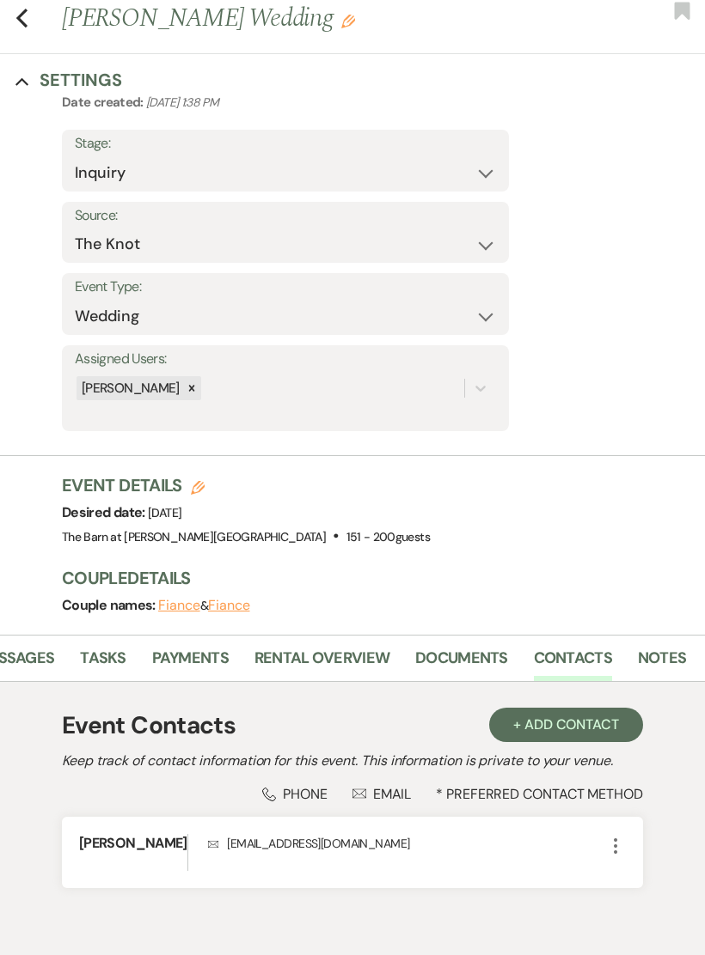
scroll to position [152, 0]
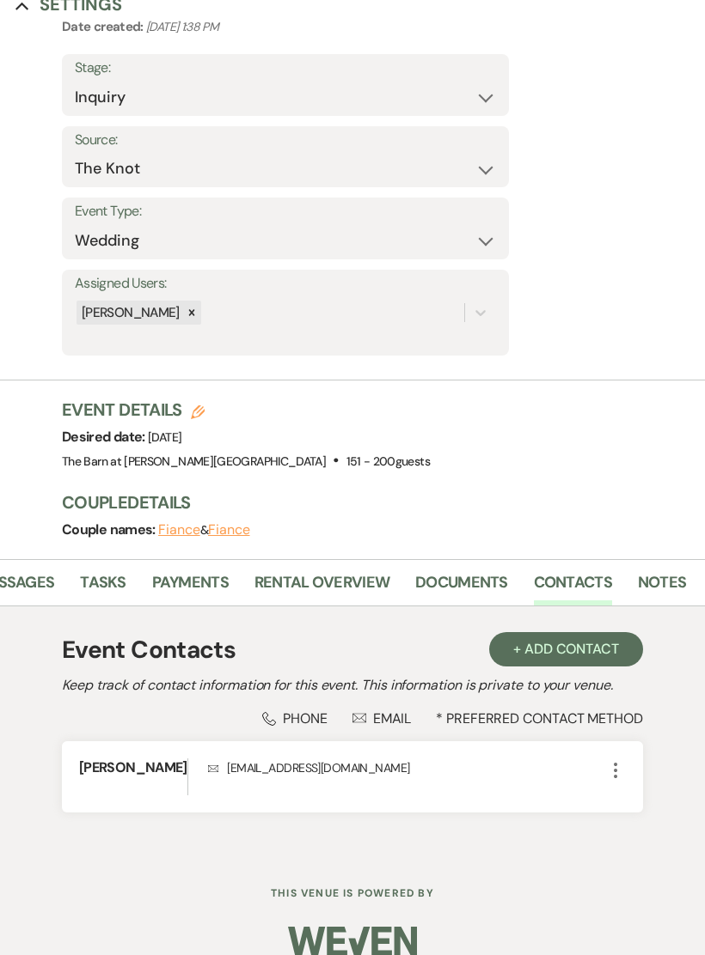
click at [555, 642] on button "+ Add Contact" at bounding box center [566, 649] width 154 height 34
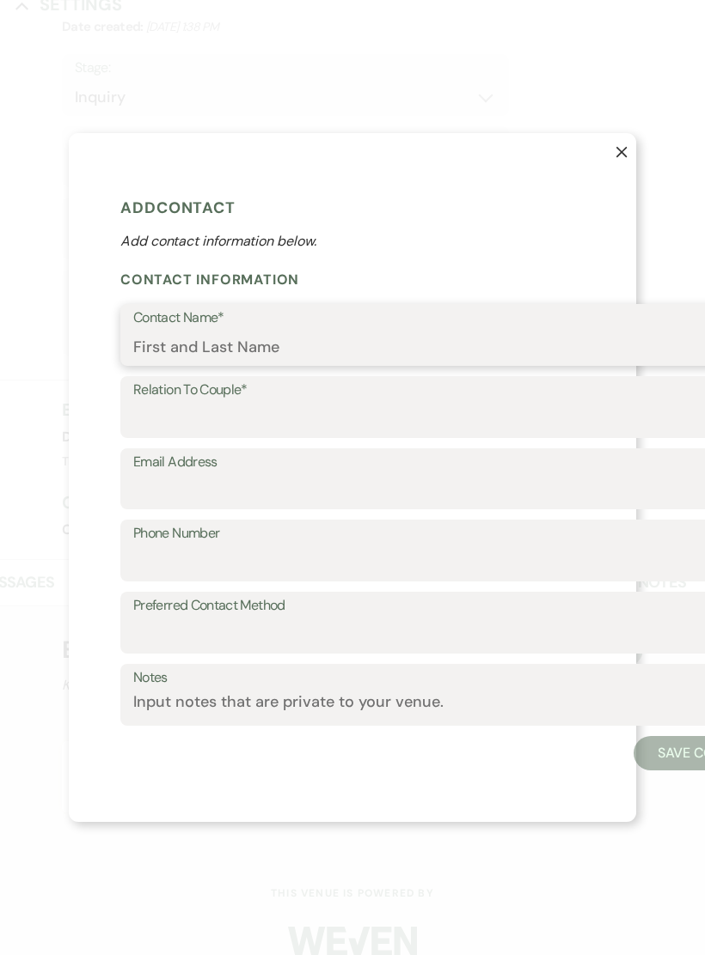
click at [300, 352] on input "Contact Name*" at bounding box center [450, 348] width 634 height 34
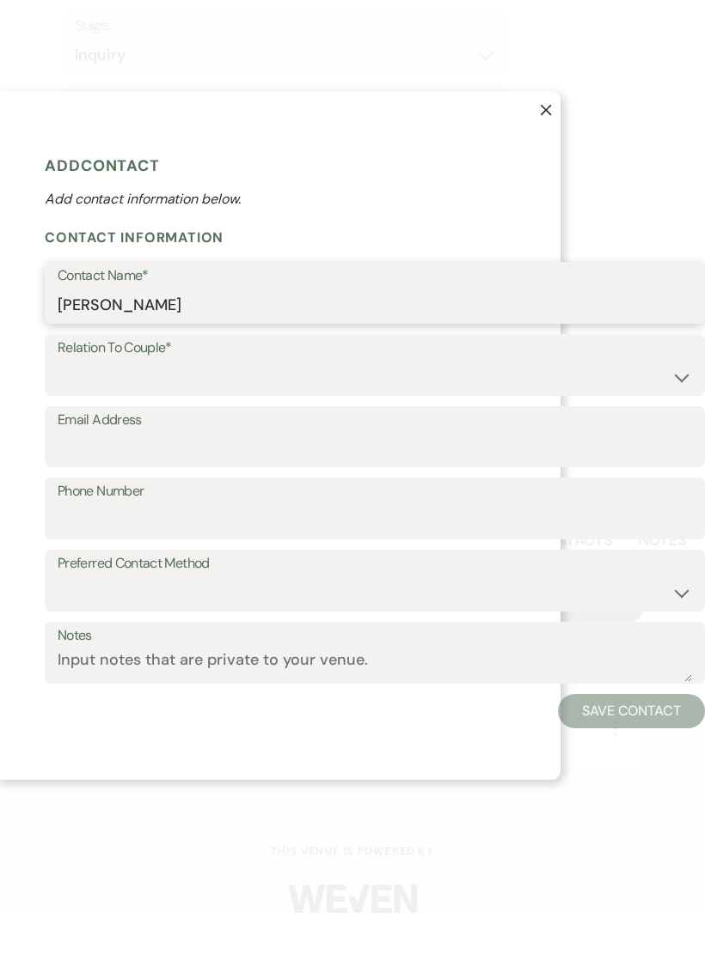
scroll to position [0, 76]
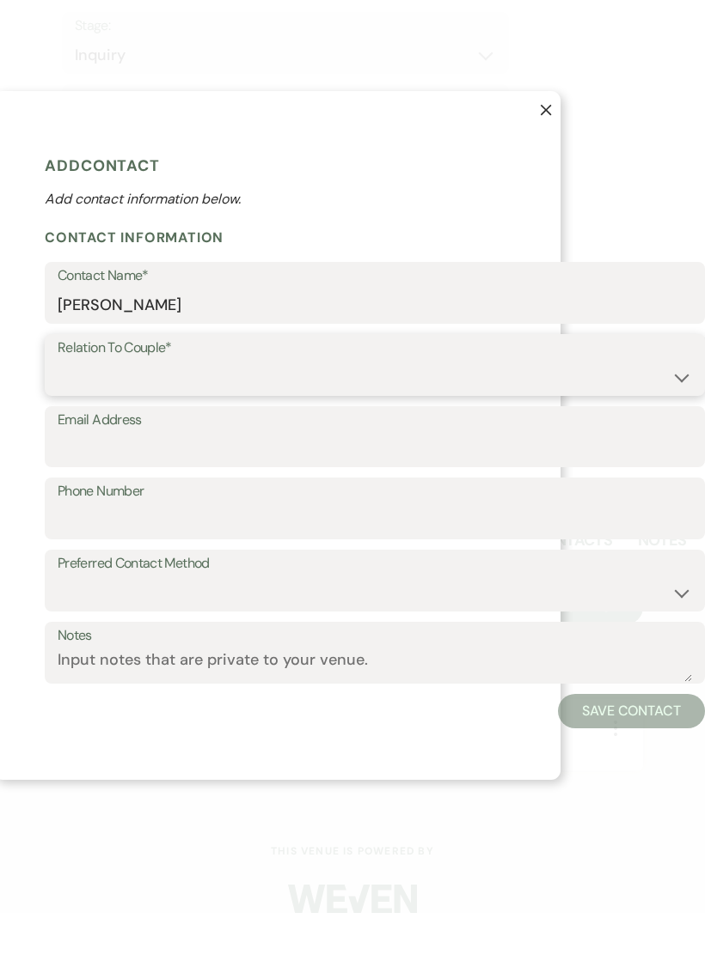
click at [358, 403] on select "Couple Planner Parent of Couple Family Member Friend Other" at bounding box center [375, 420] width 634 height 34
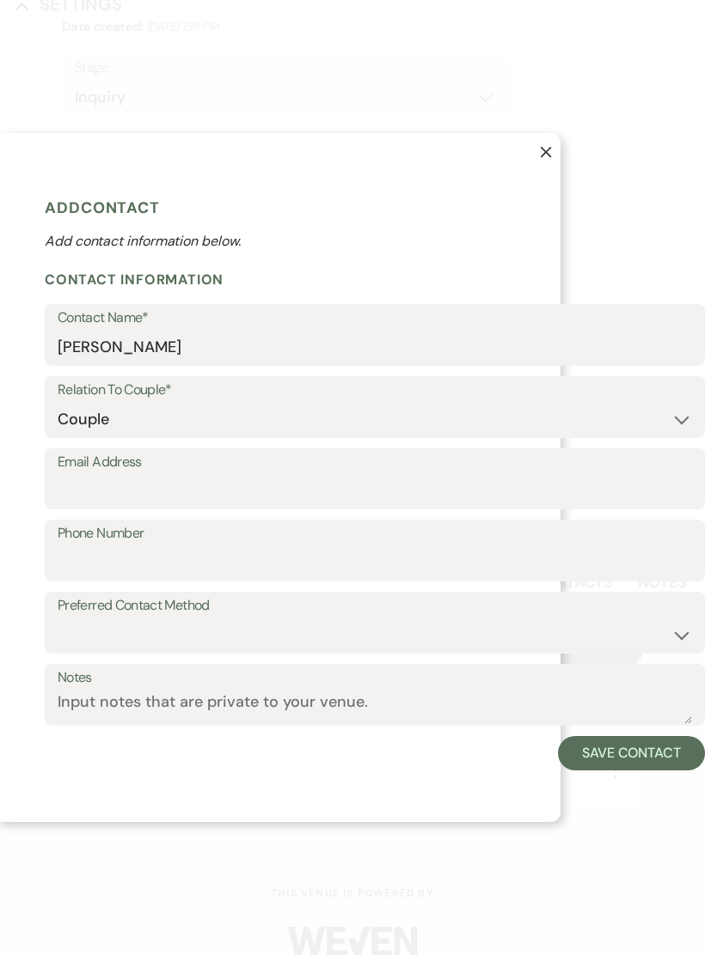
click at [650, 761] on button "Save Contact" at bounding box center [631, 753] width 147 height 34
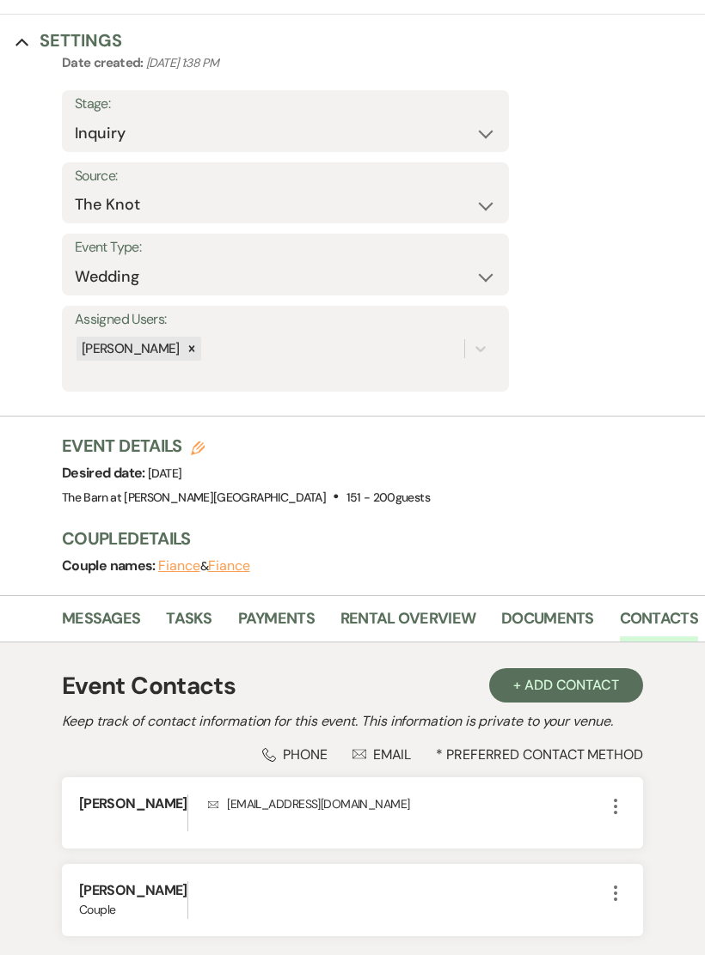
scroll to position [0, 0]
click at [113, 607] on link "Messages" at bounding box center [101, 624] width 78 height 35
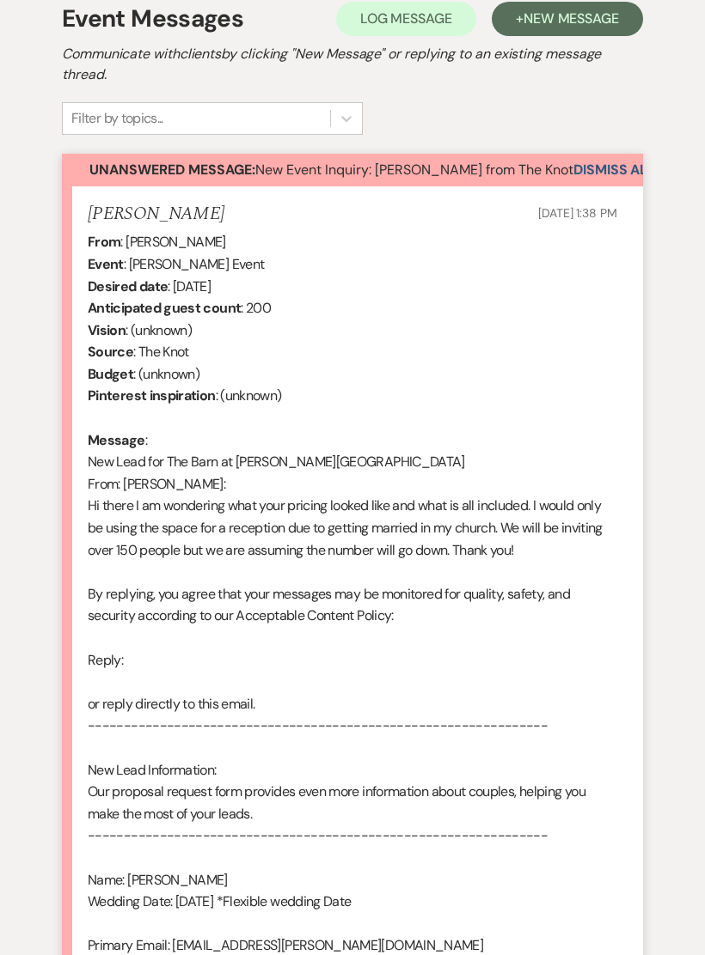
scroll to position [1068, 0]
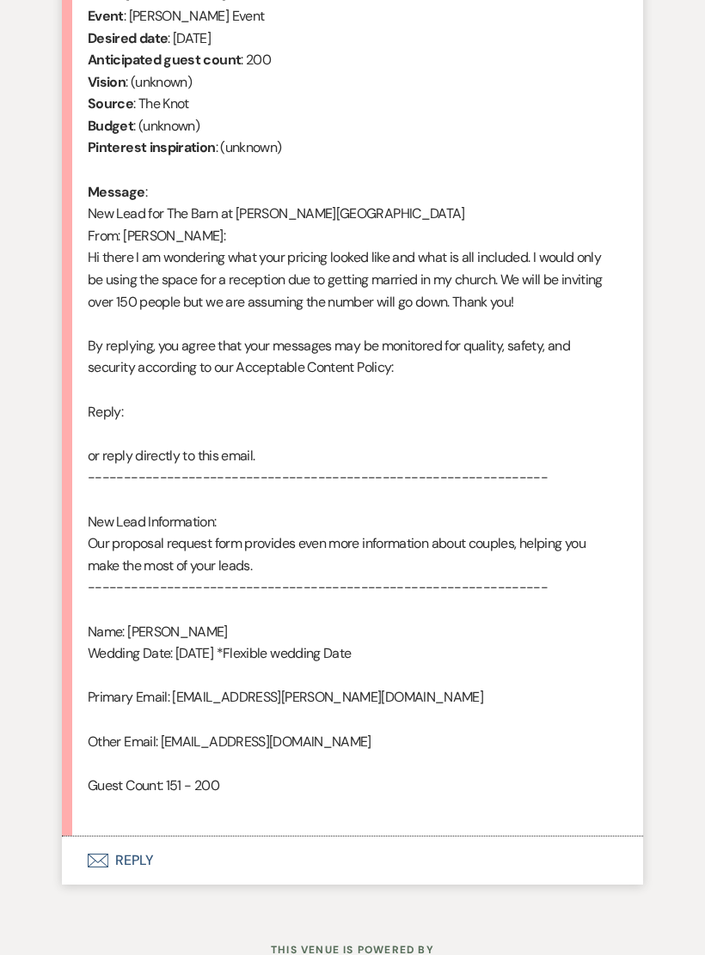
click at [234, 837] on button "Envelope Reply" at bounding box center [352, 861] width 581 height 48
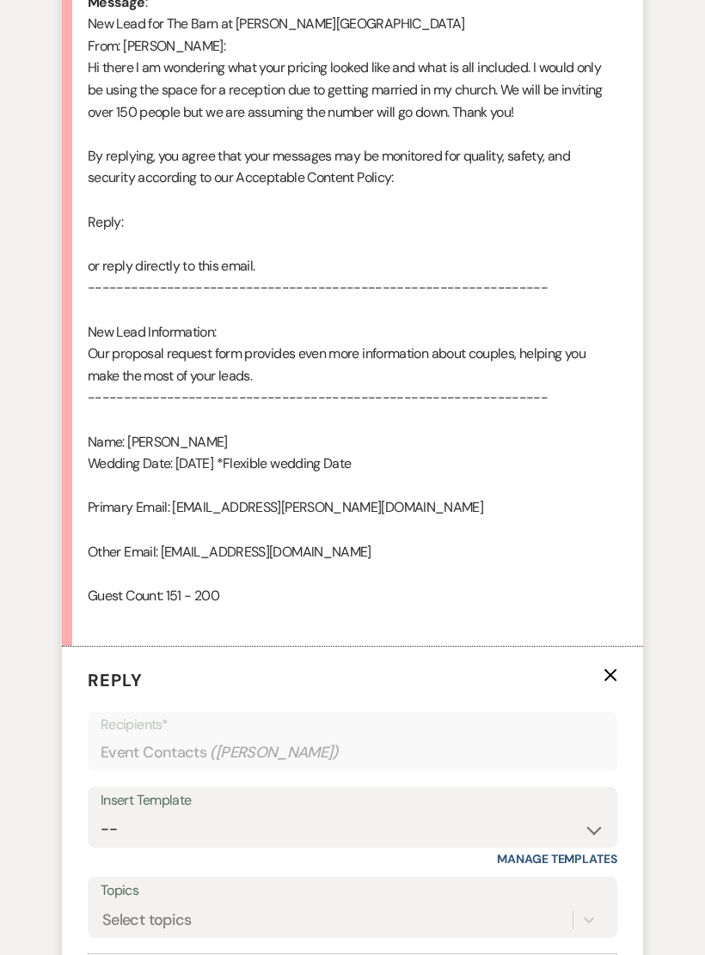
scroll to position [1547, 0]
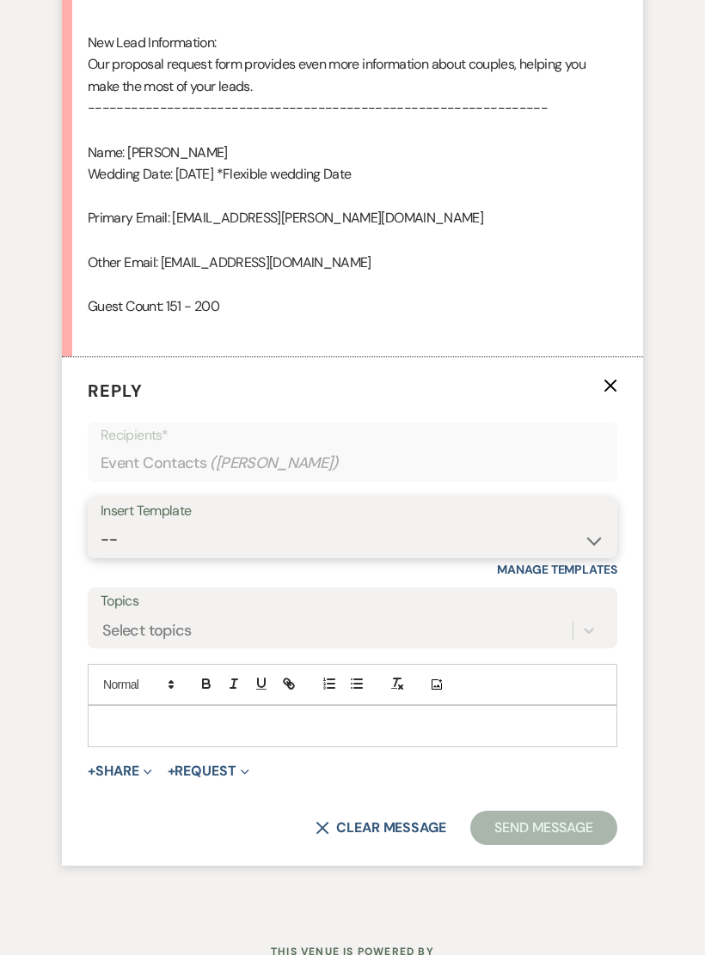
click at [471, 523] on select "-- Gravers Inquiry - out of season Gravers booking form Gravers Contract and de…" at bounding box center [352, 540] width 503 height 34
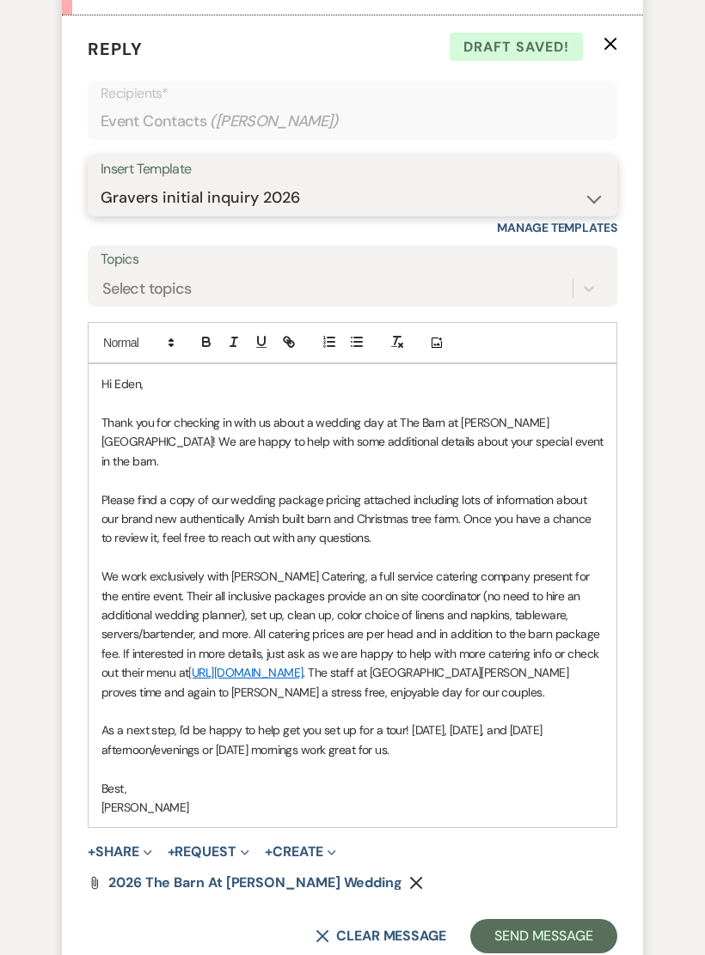
scroll to position [1889, 0]
click at [519, 607] on p "We work exclusively with [PERSON_NAME] Catering, a full service catering compan…" at bounding box center [352, 634] width 502 height 135
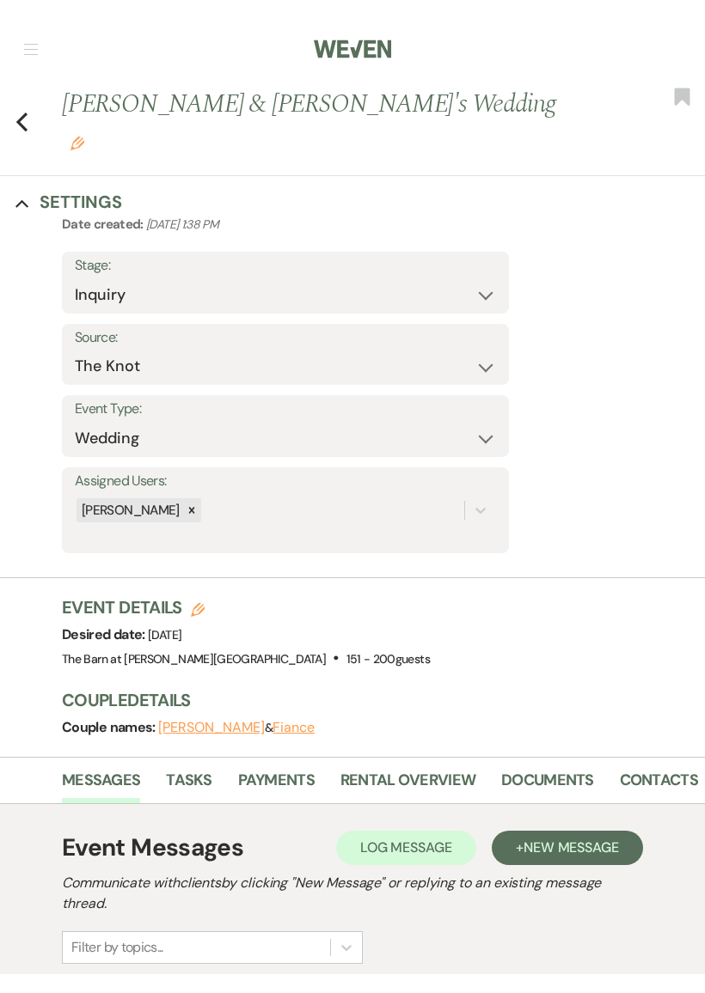
scroll to position [0, 0]
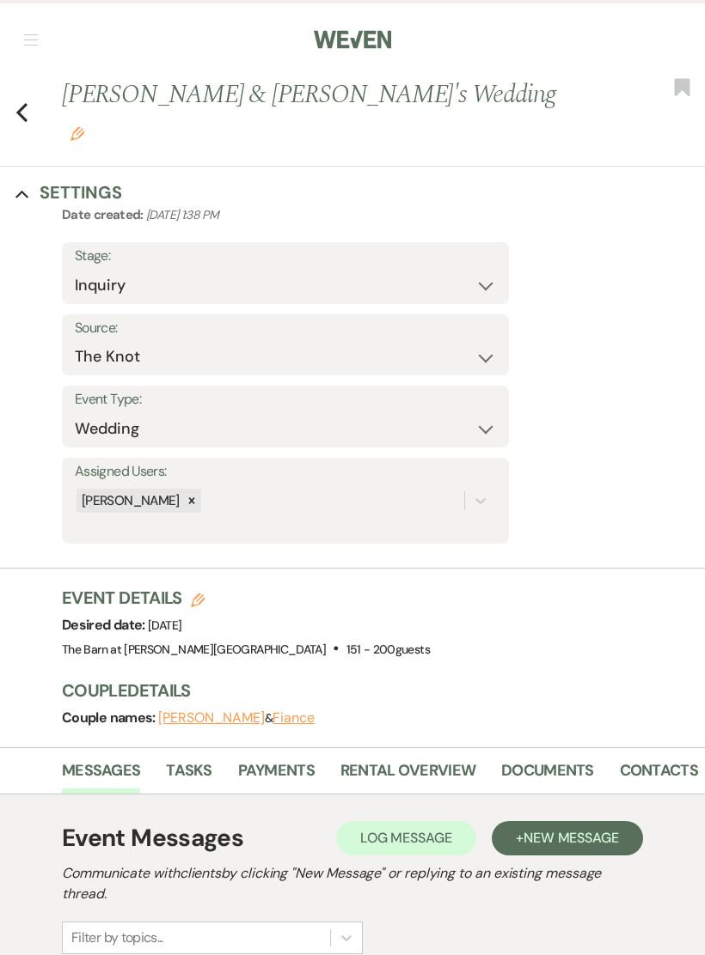
click at [27, 102] on icon "Previous" at bounding box center [21, 112] width 13 height 21
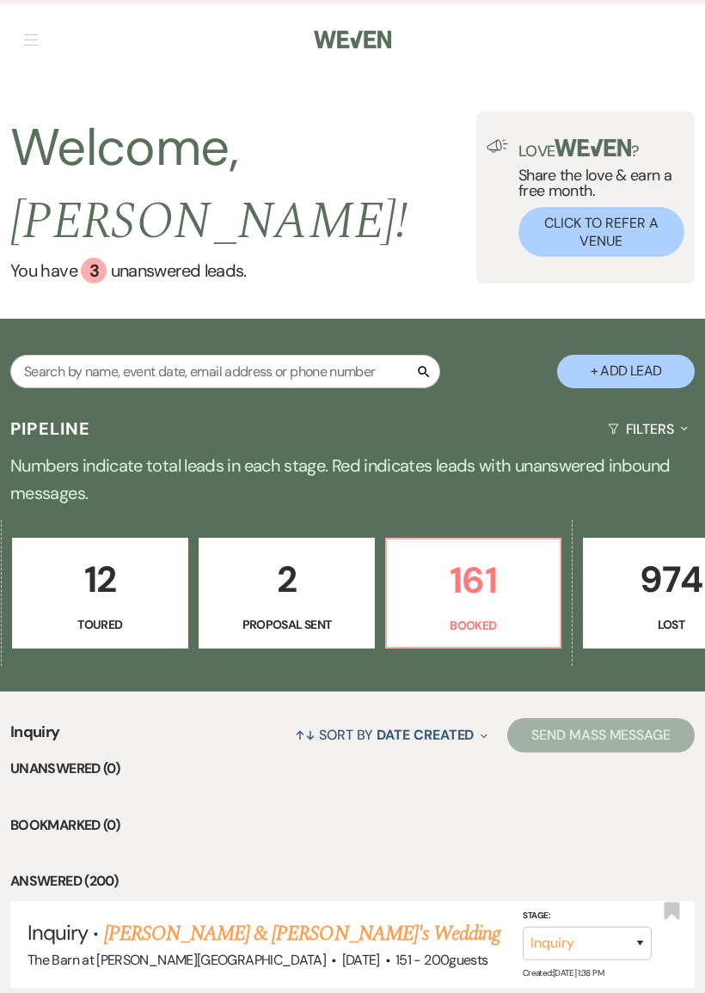
scroll to position [0, 766]
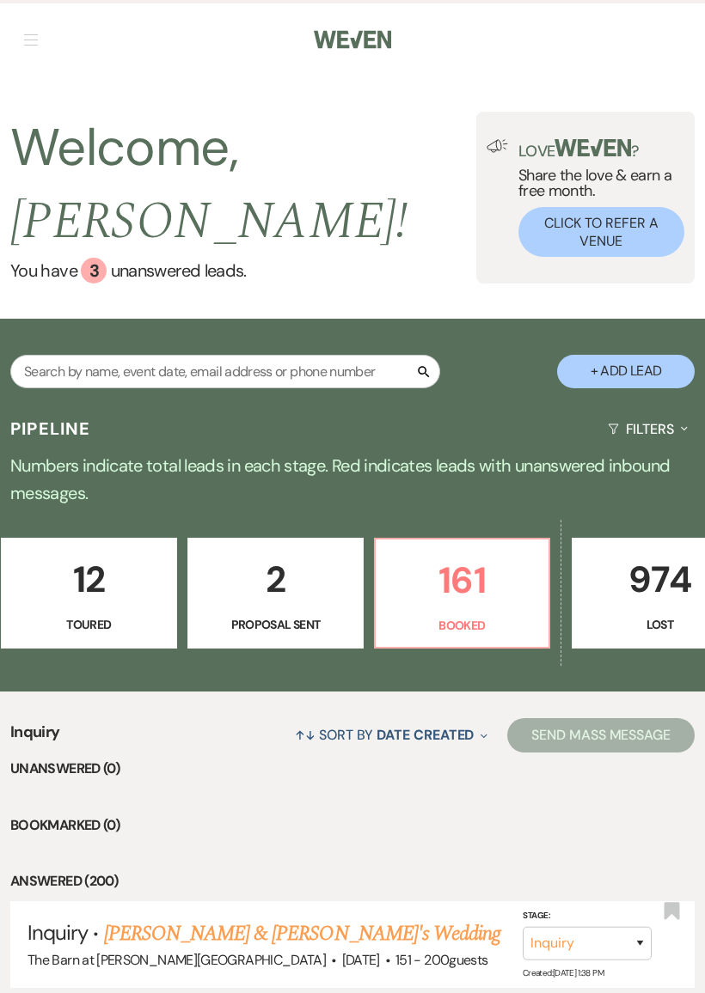
click at [490, 617] on p "Booked" at bounding box center [462, 625] width 152 height 19
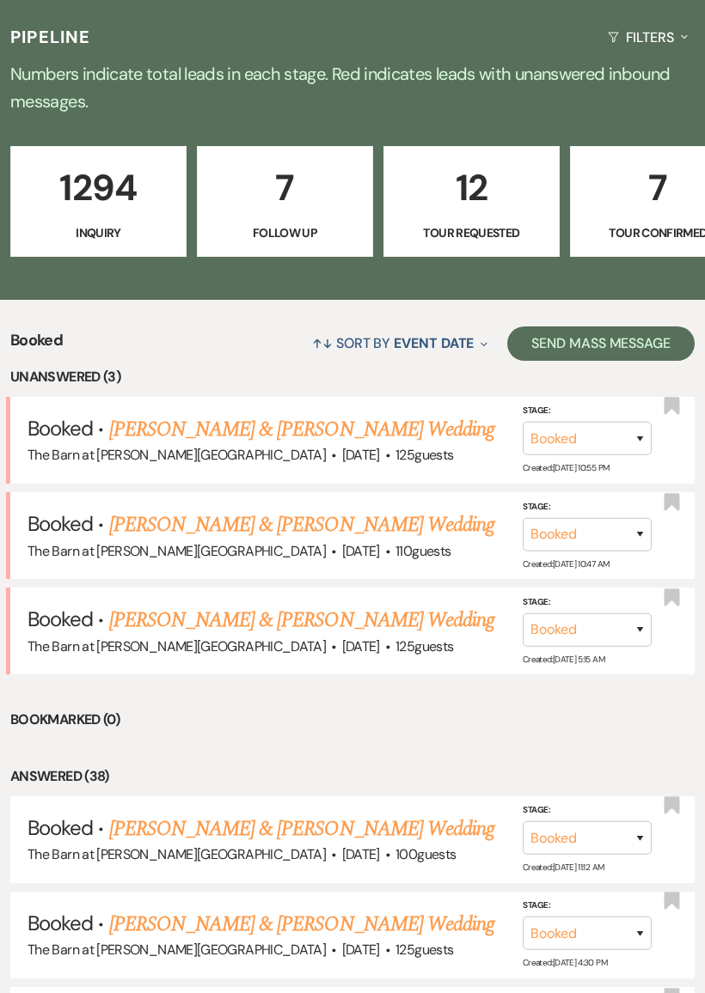
click at [385, 617] on link "[PERSON_NAME] & [PERSON_NAME] Wedding" at bounding box center [301, 620] width 385 height 31
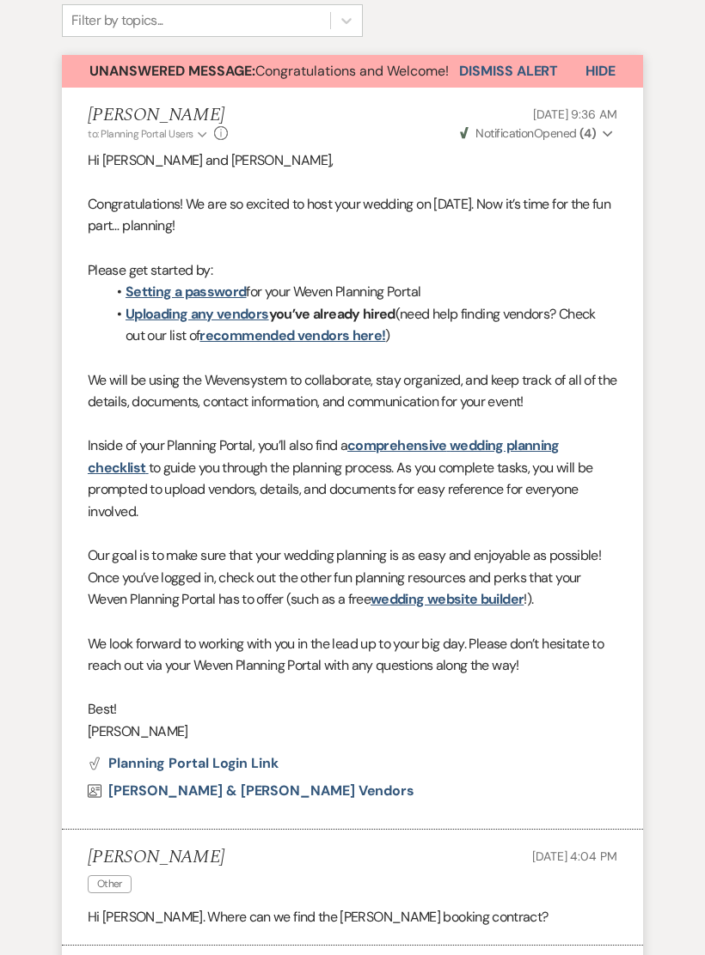
scroll to position [404, 0]
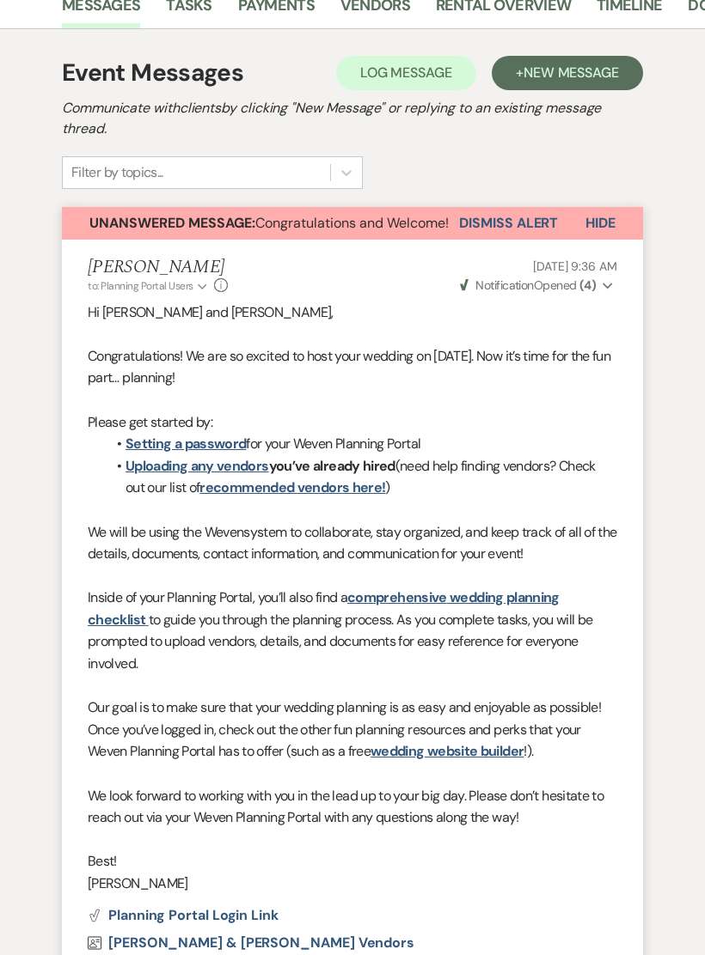
click at [524, 223] on button "Dismiss Alert" at bounding box center [508, 223] width 99 height 33
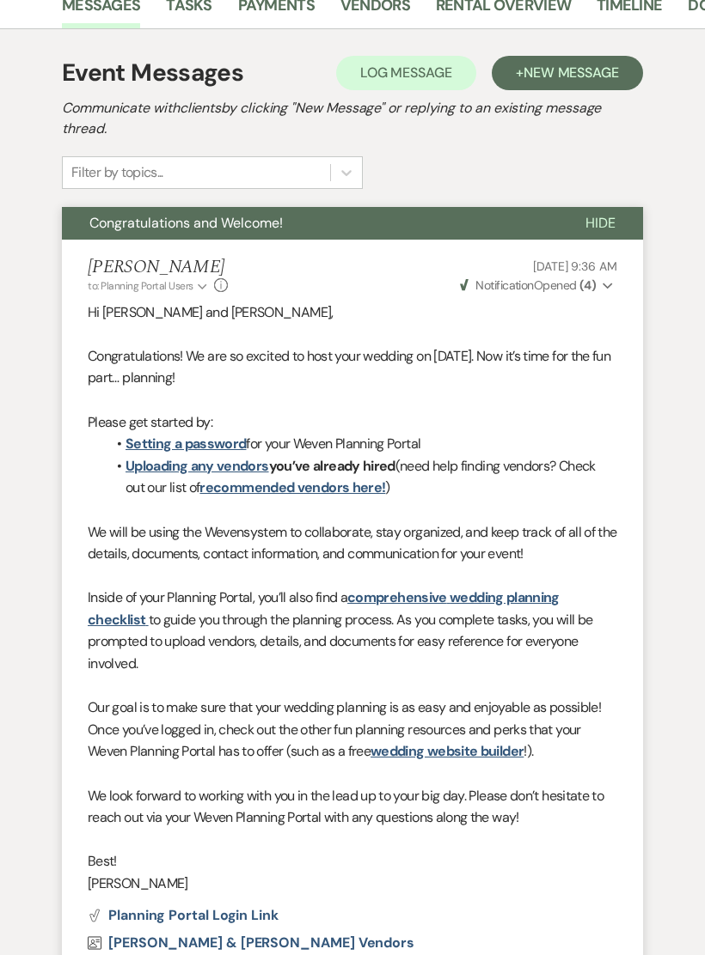
click at [607, 227] on span "Hide" at bounding box center [600, 223] width 30 height 18
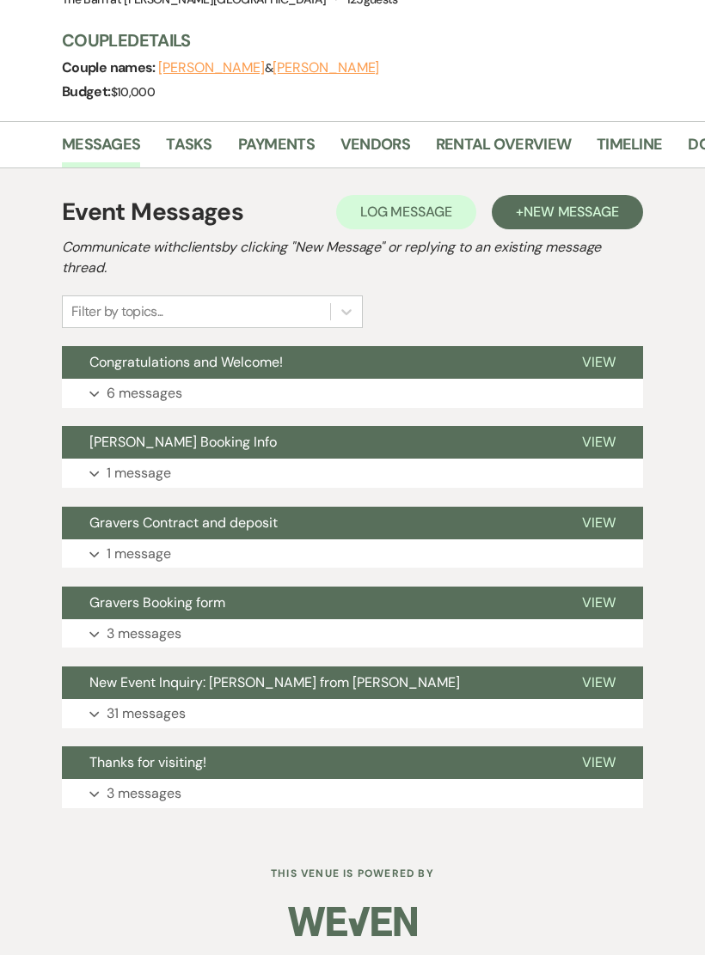
click at [556, 203] on span "New Message" at bounding box center [570, 212] width 95 height 18
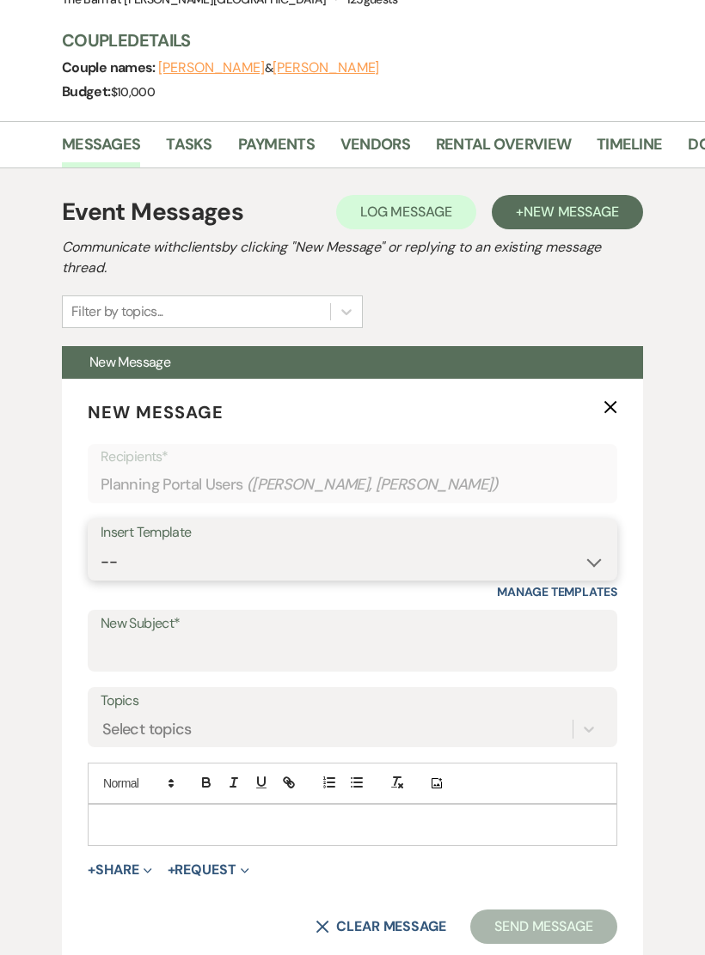
click at [265, 558] on select "-- Gravers Inquiry - out of season Gravers booking form Gravers Contract and de…" at bounding box center [352, 563] width 503 height 34
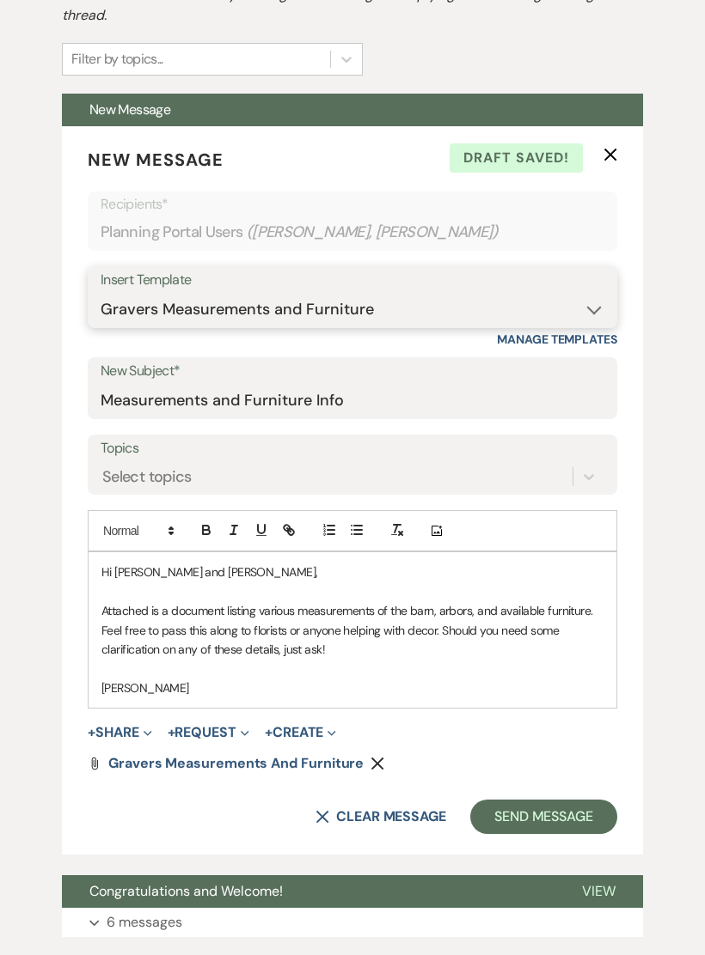
scroll to position [522, 0]
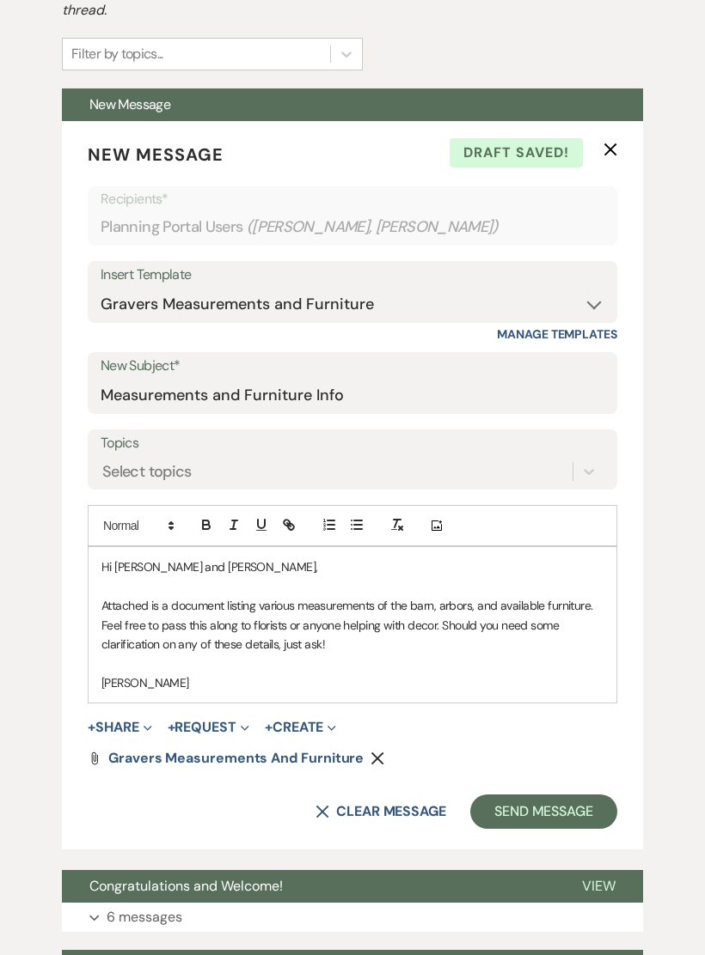
click at [547, 803] on button "Send Message" at bounding box center [543, 813] width 147 height 34
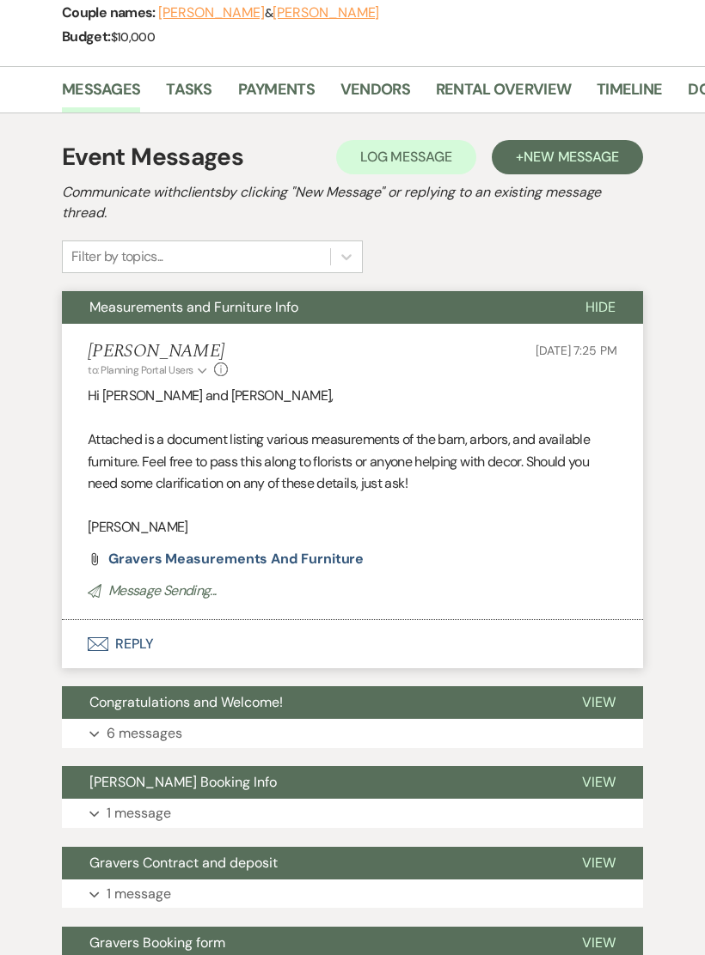
click at [612, 302] on span "Hide" at bounding box center [600, 308] width 30 height 18
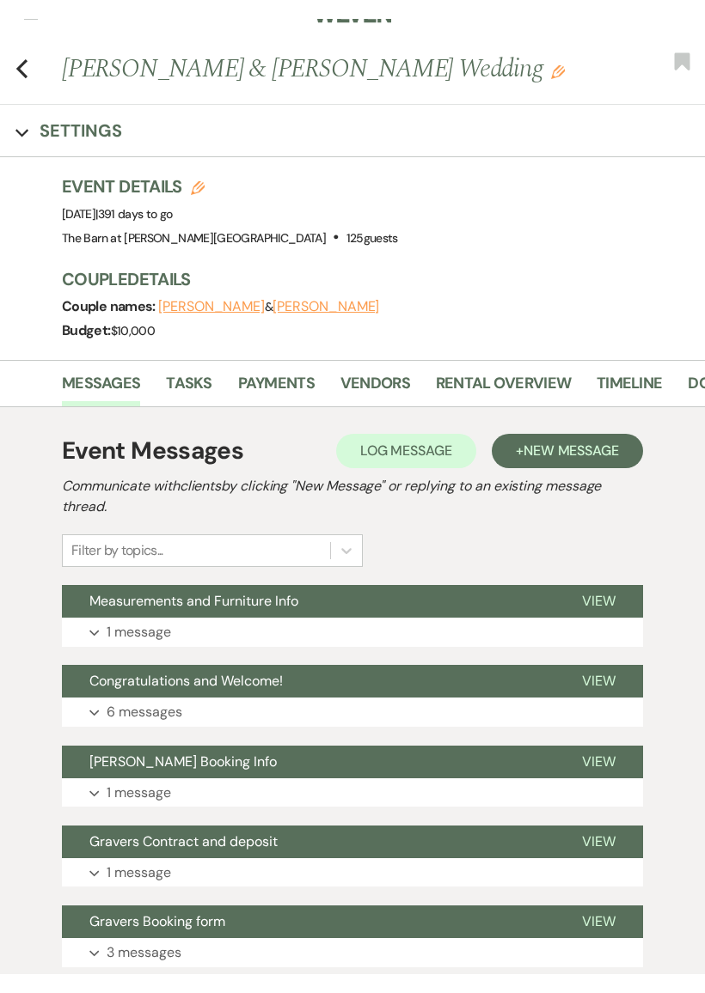
scroll to position [0, 0]
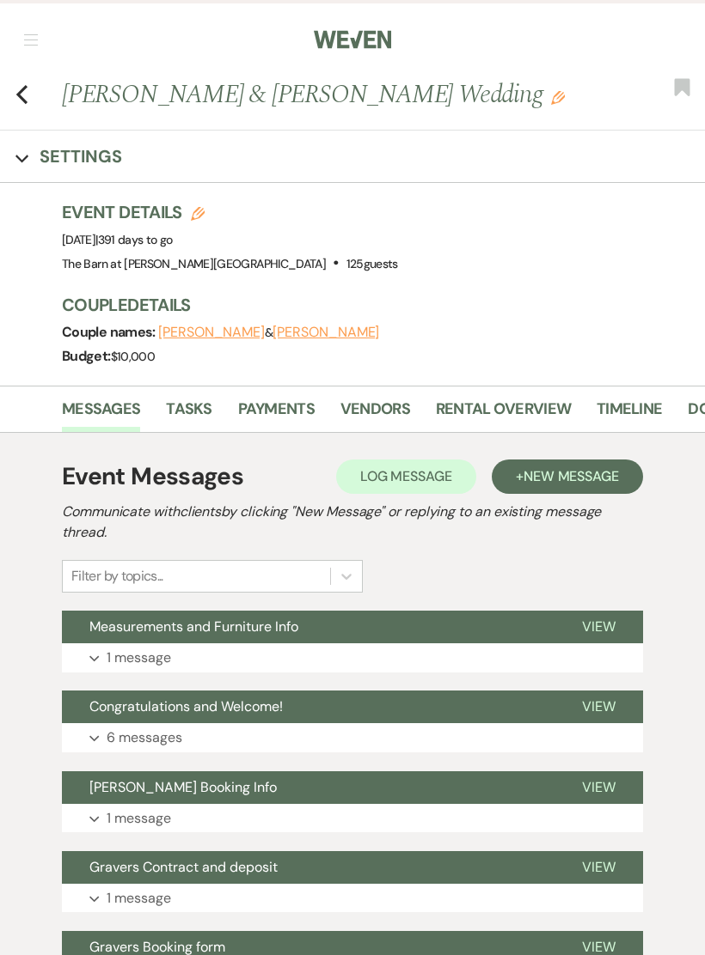
click at [25, 103] on use "button" at bounding box center [21, 94] width 11 height 19
